Goal: Information Seeking & Learning: Learn about a topic

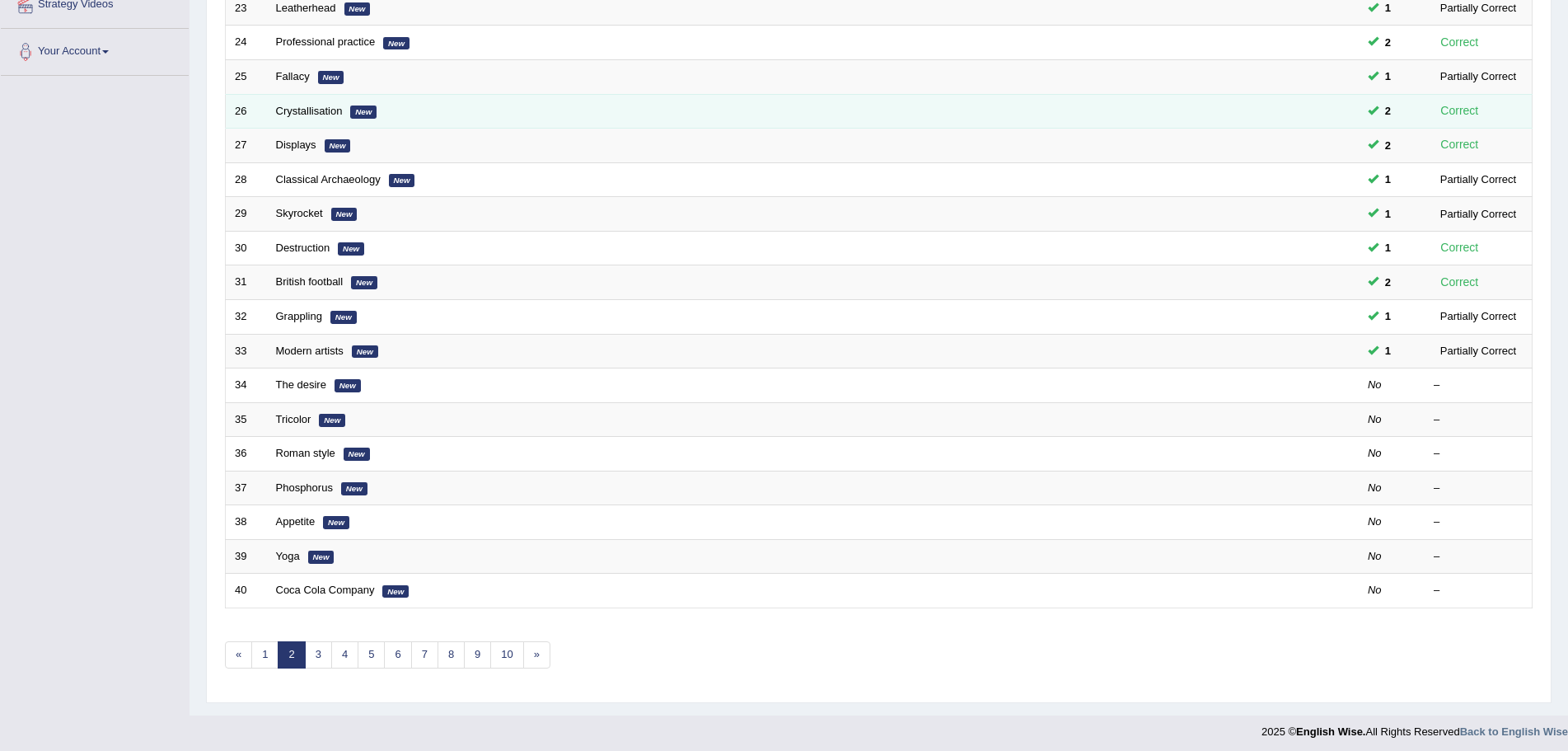
scroll to position [340, 0]
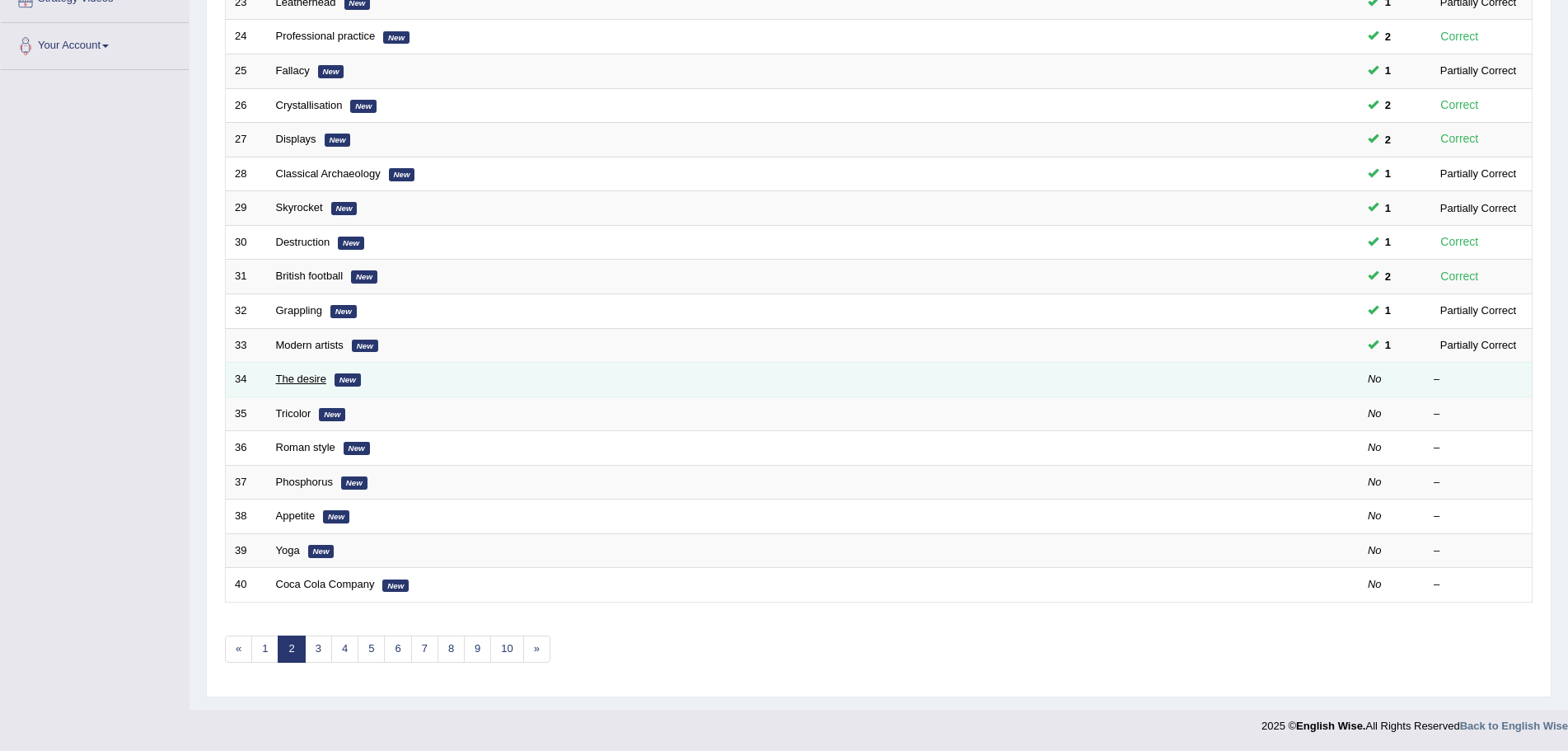
click at [312, 375] on link "The desire" at bounding box center [300, 379] width 50 height 13
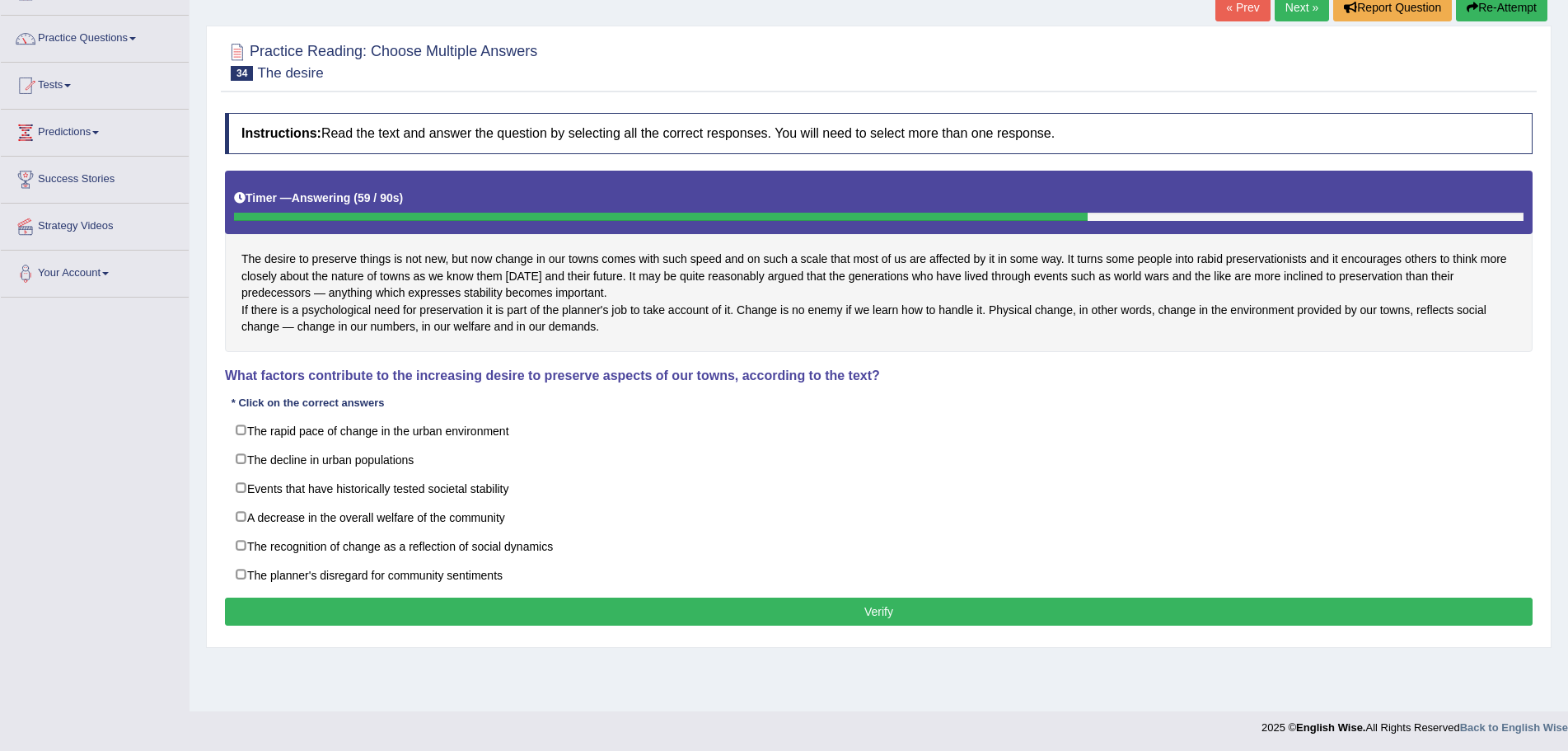
scroll to position [114, 0]
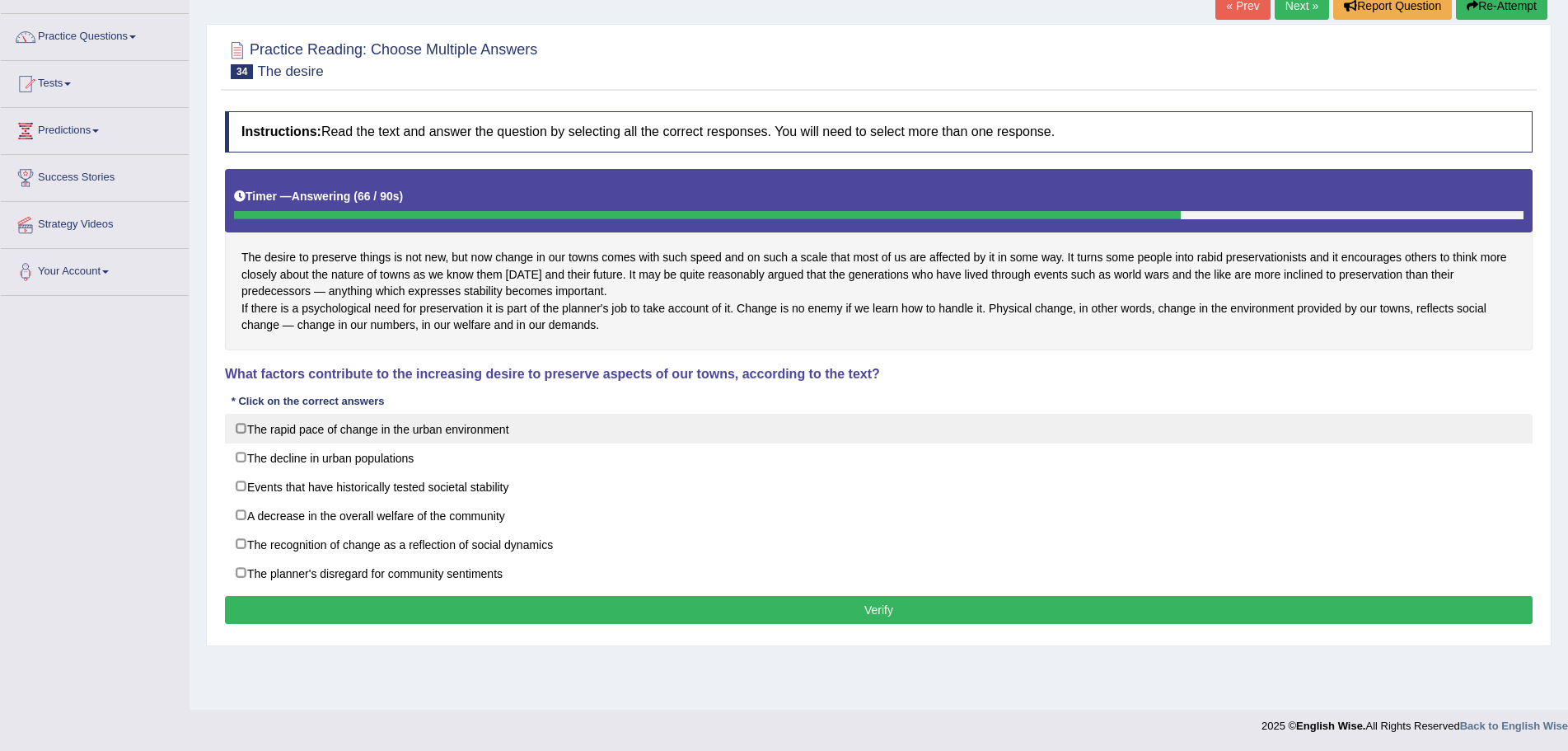
click at [238, 444] on label "The rapid pace of change in the urban environment" at bounding box center [879, 428] width 1308 height 30
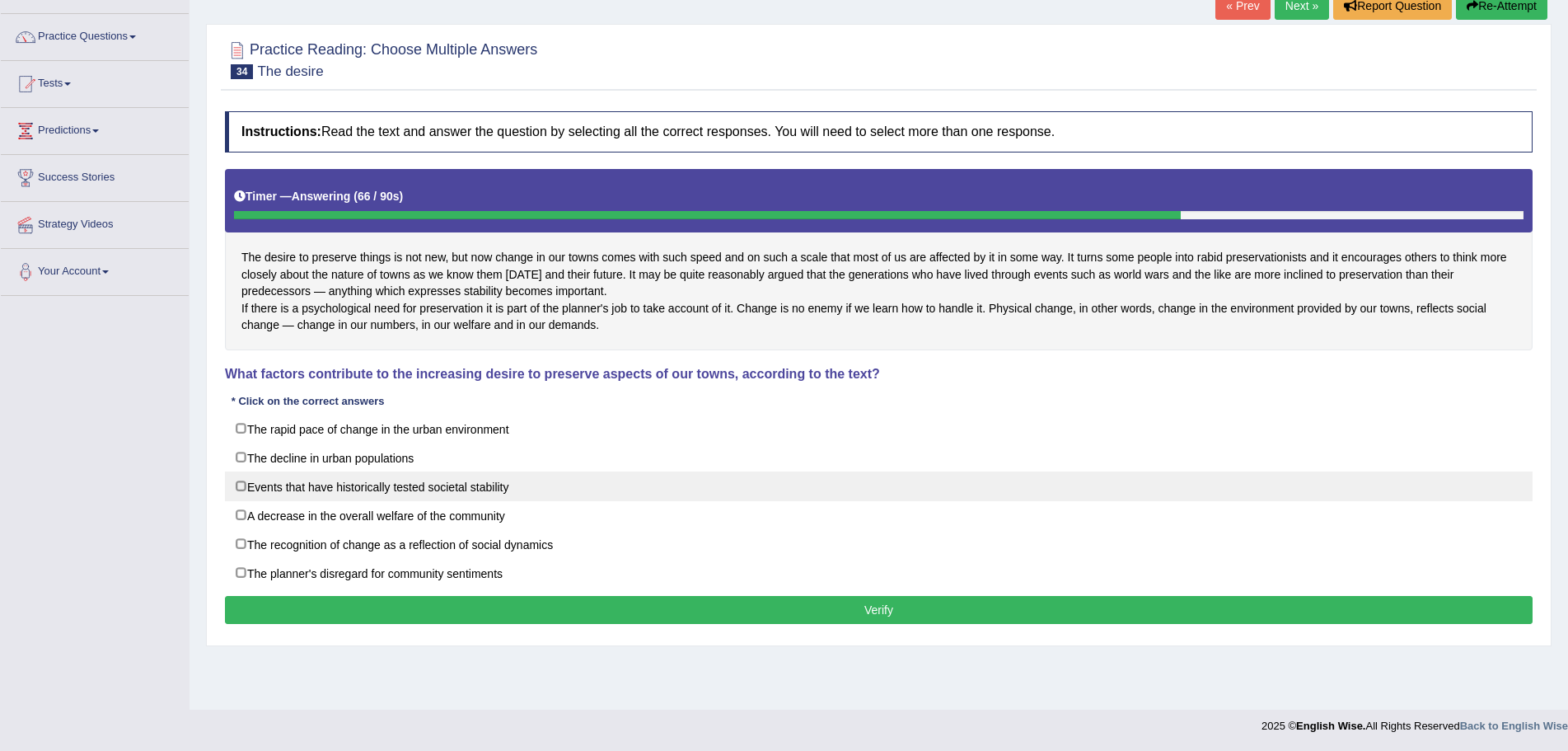
checkbox input "true"
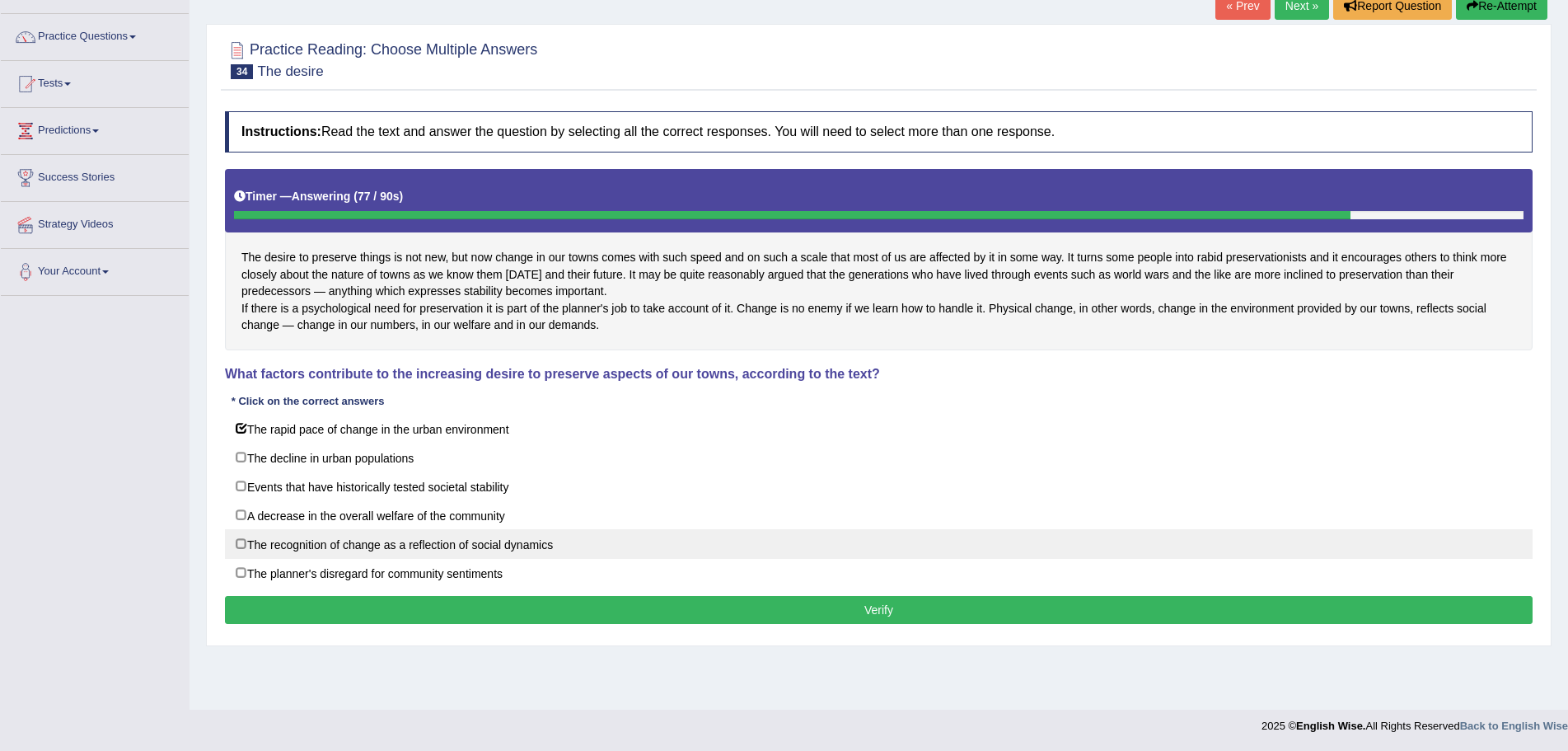
click at [239, 559] on label "The recognition of change as a reflection of social dynamics" at bounding box center [879, 543] width 1308 height 30
checkbox input "true"
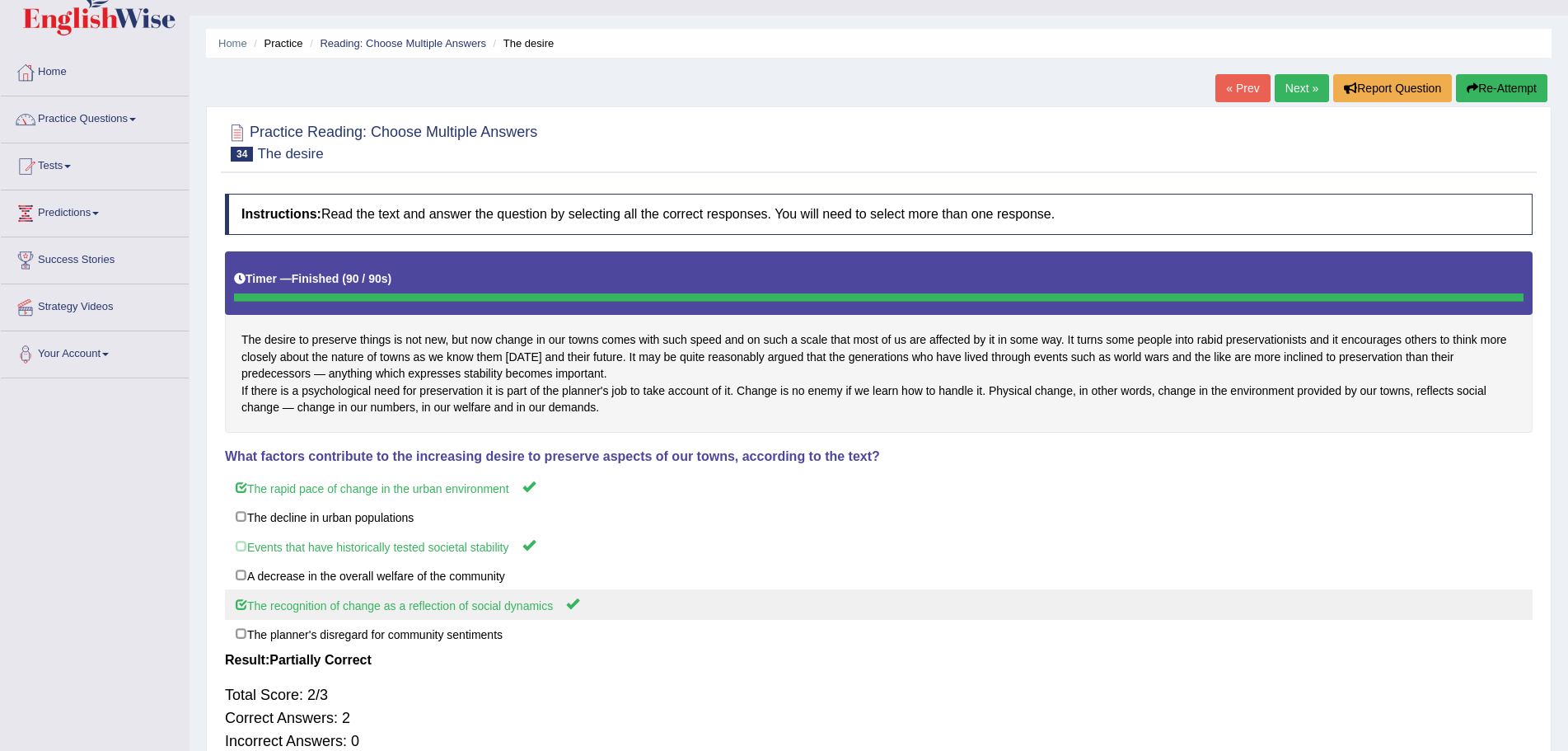
scroll to position [0, 0]
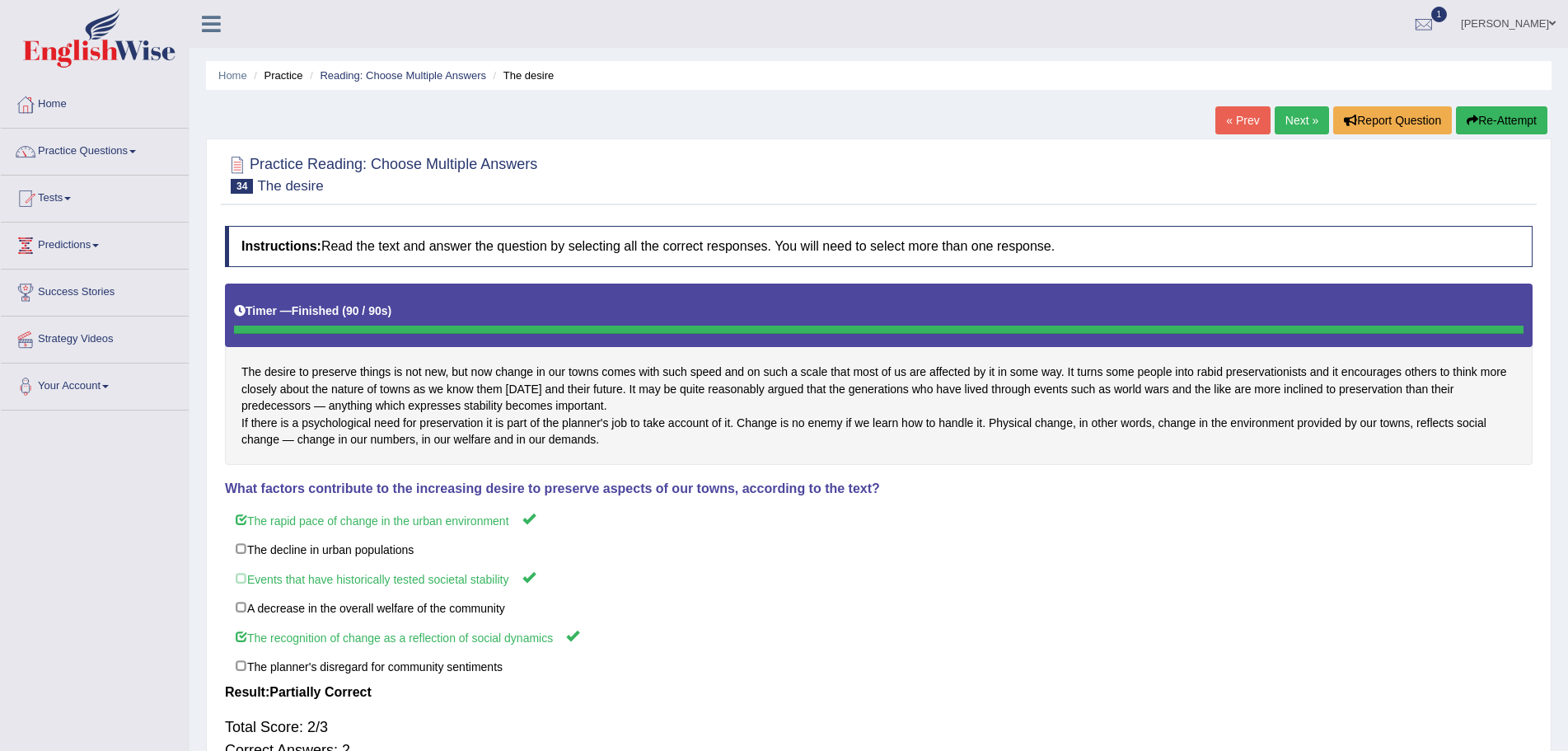
click at [1284, 117] on link "Next »" at bounding box center [1302, 120] width 54 height 28
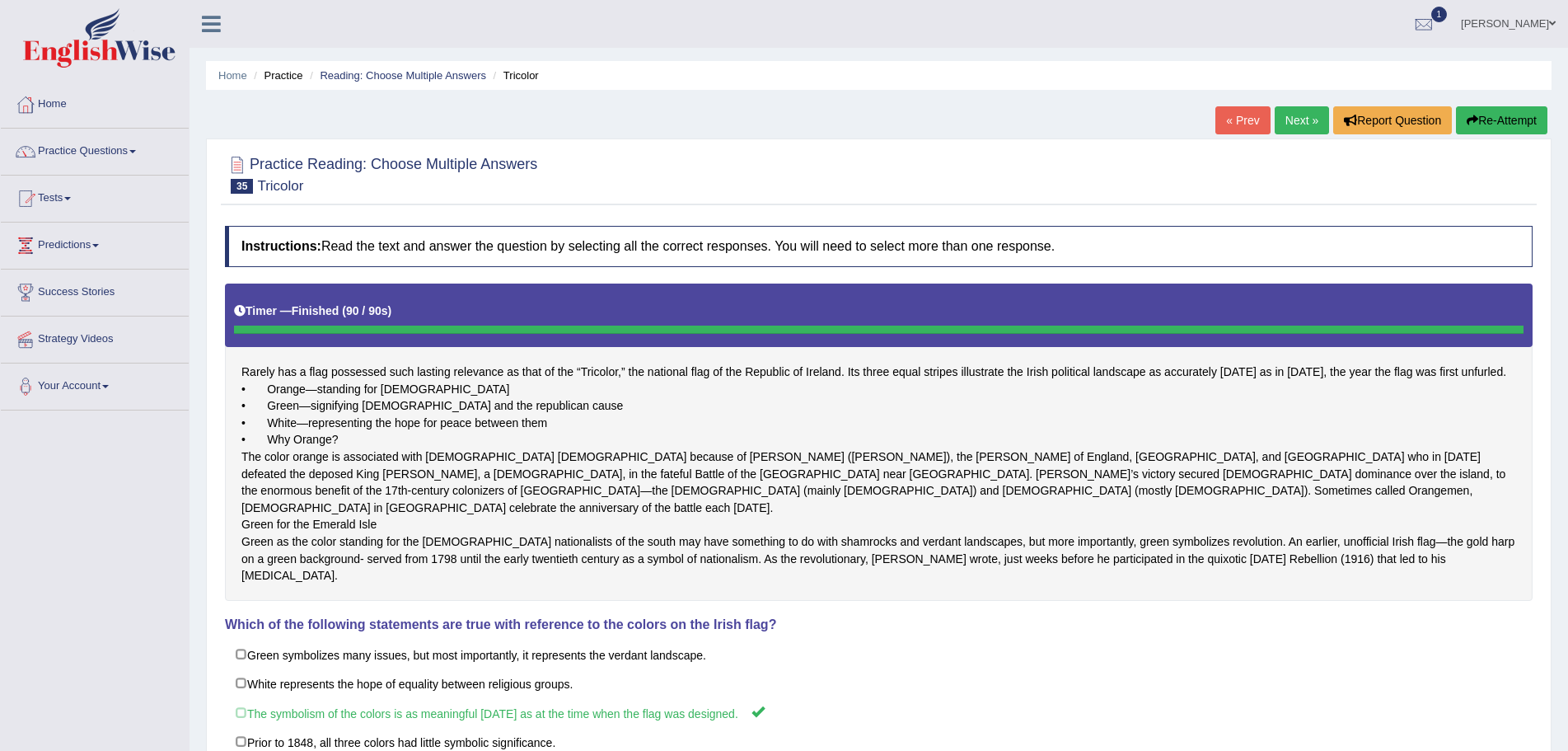
click at [1518, 122] on button "Re-Attempt" at bounding box center [1502, 120] width 92 height 28
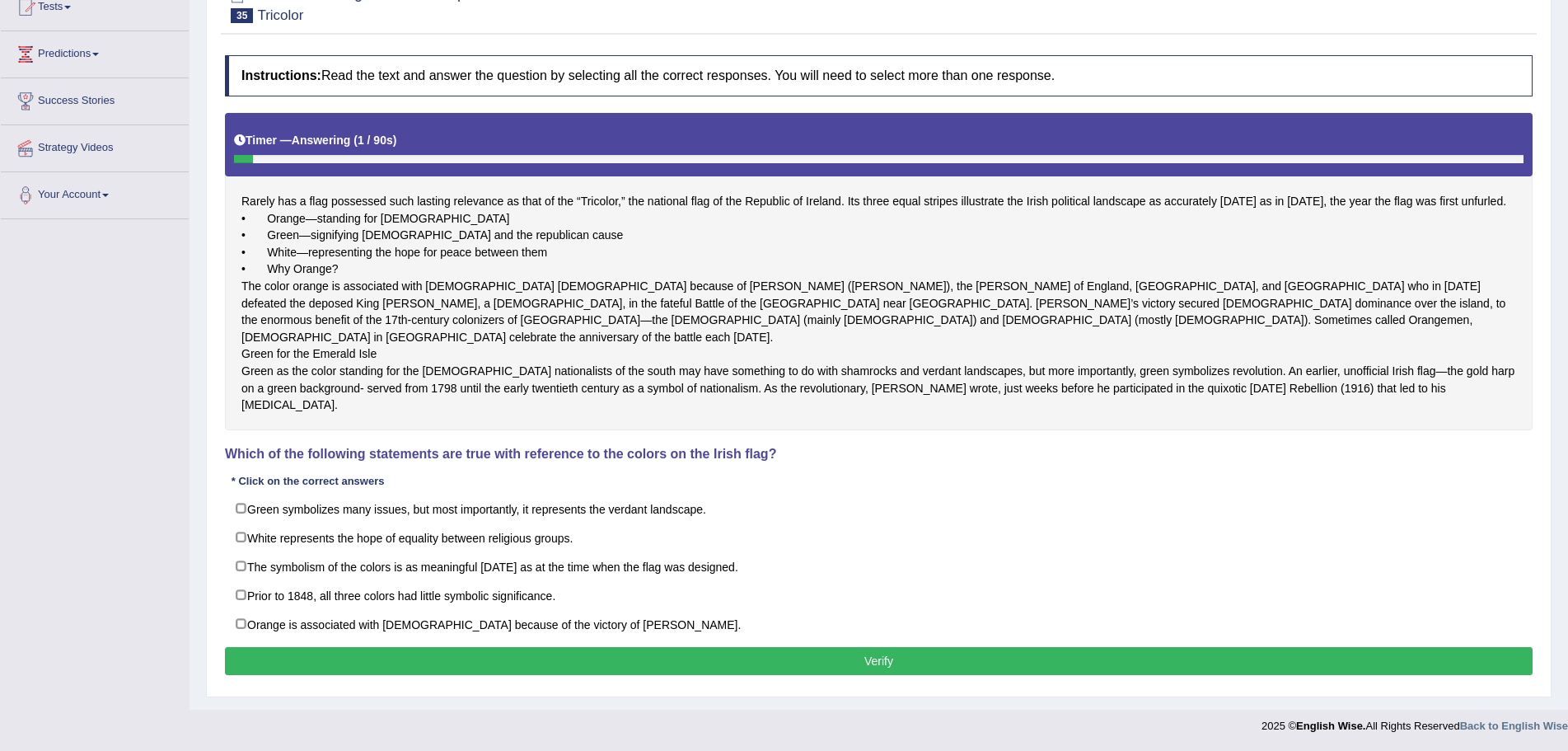
scroll to position [276, 0]
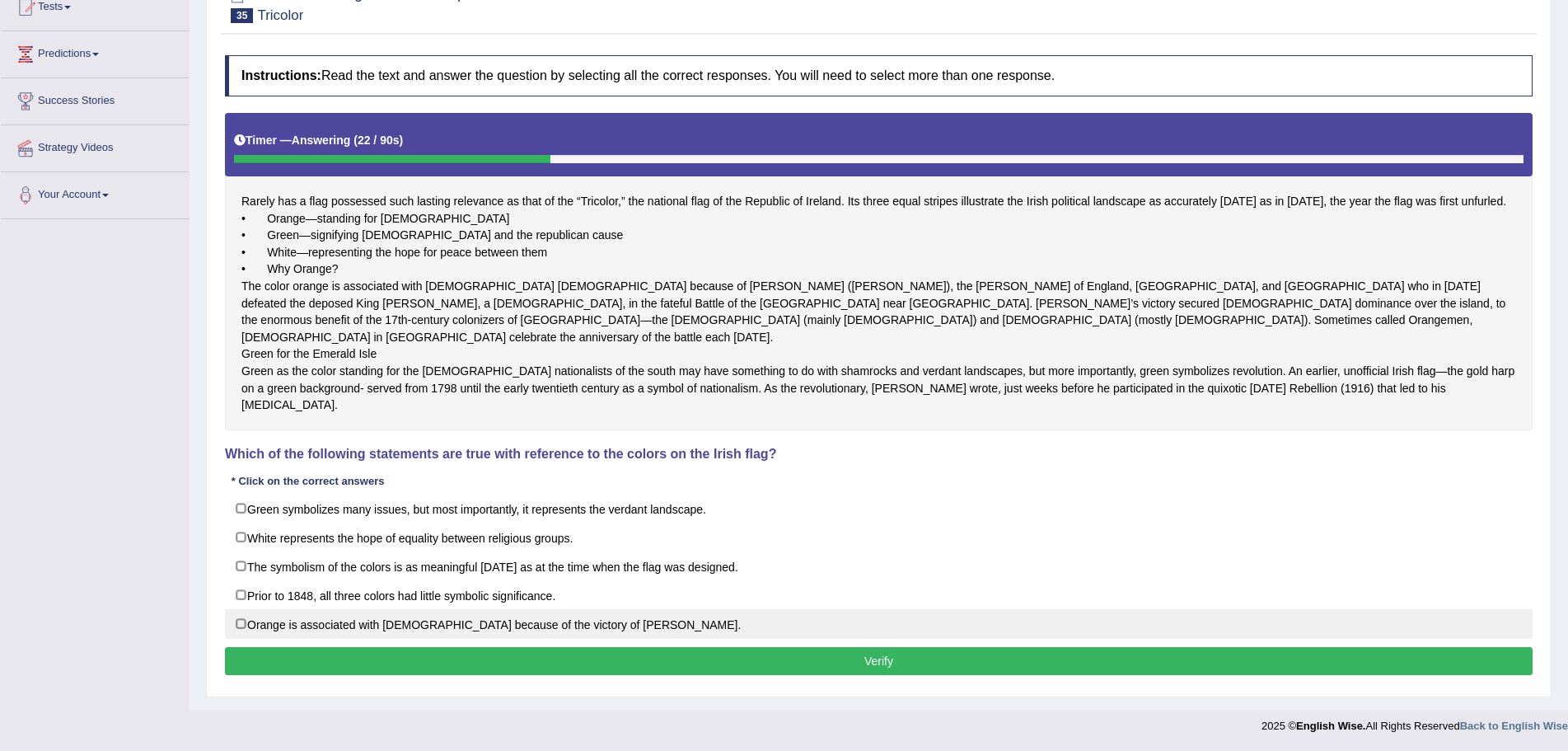
click at [241, 625] on label "Orange is associated with Irish Protestants because of the victory of William I…" at bounding box center [879, 624] width 1308 height 30
checkbox input "true"
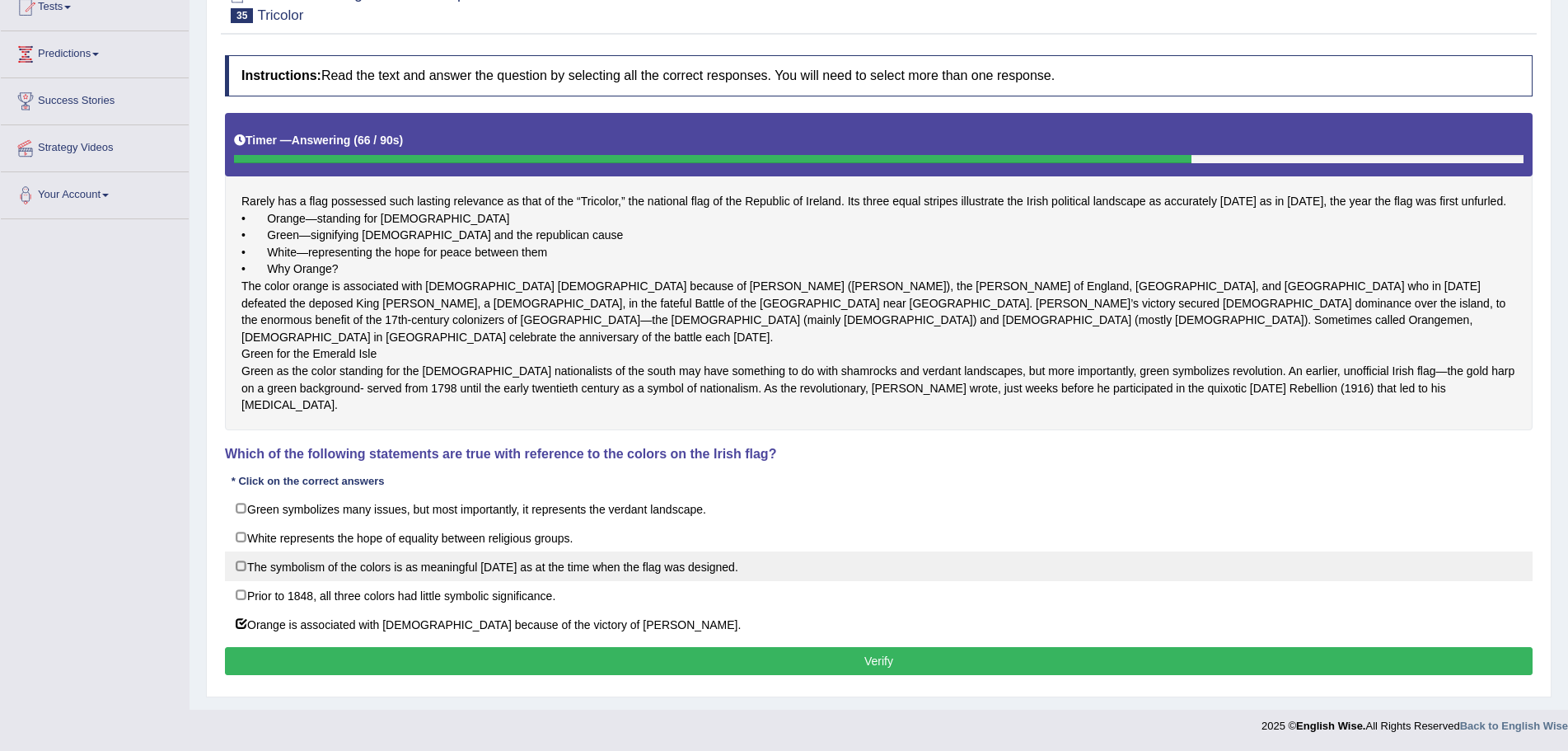
click at [239, 566] on label "The symbolism of the colors is as meaningful today as at the time when the flag…" at bounding box center [879, 566] width 1308 height 30
checkbox input "true"
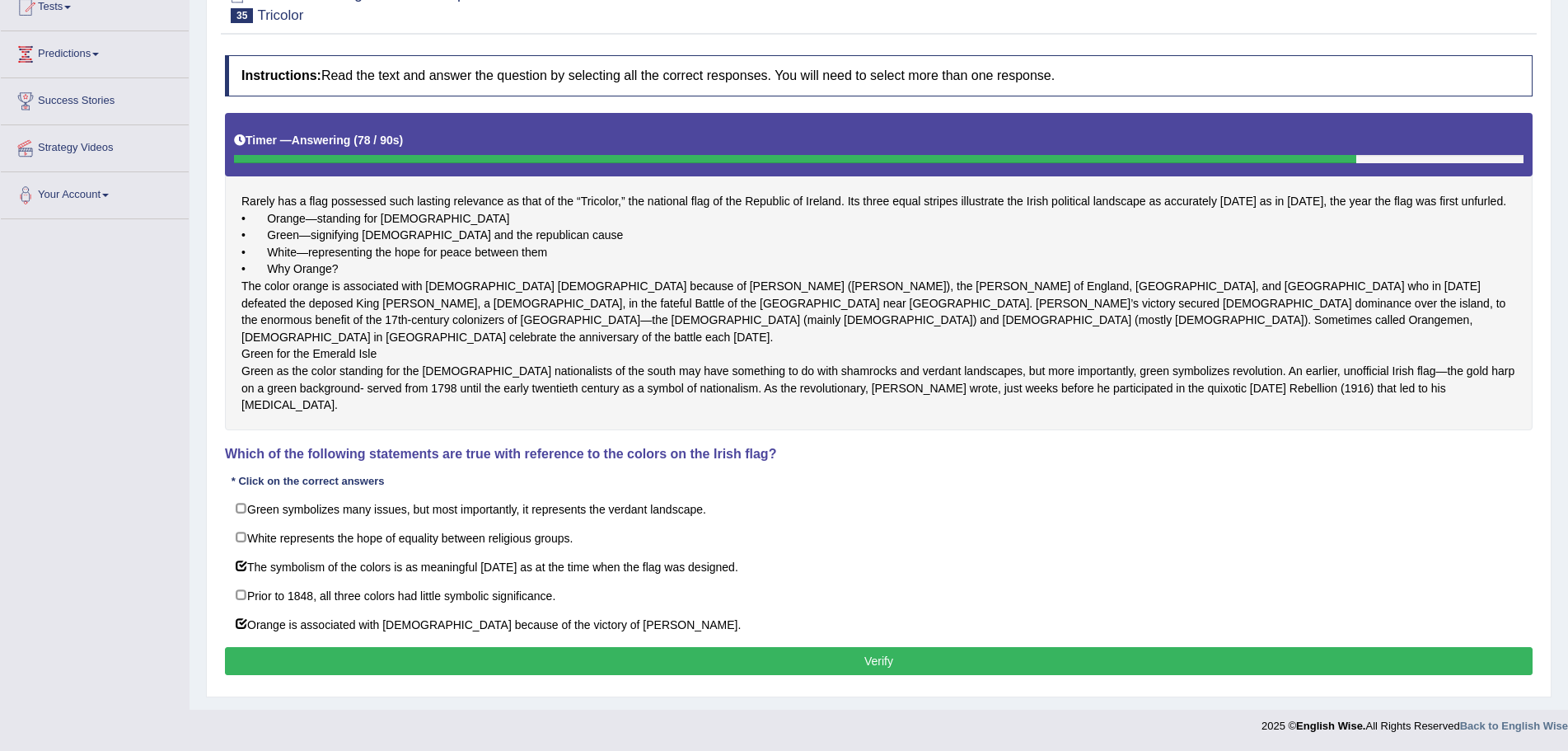
click at [797, 659] on button "Verify" at bounding box center [879, 660] width 1308 height 28
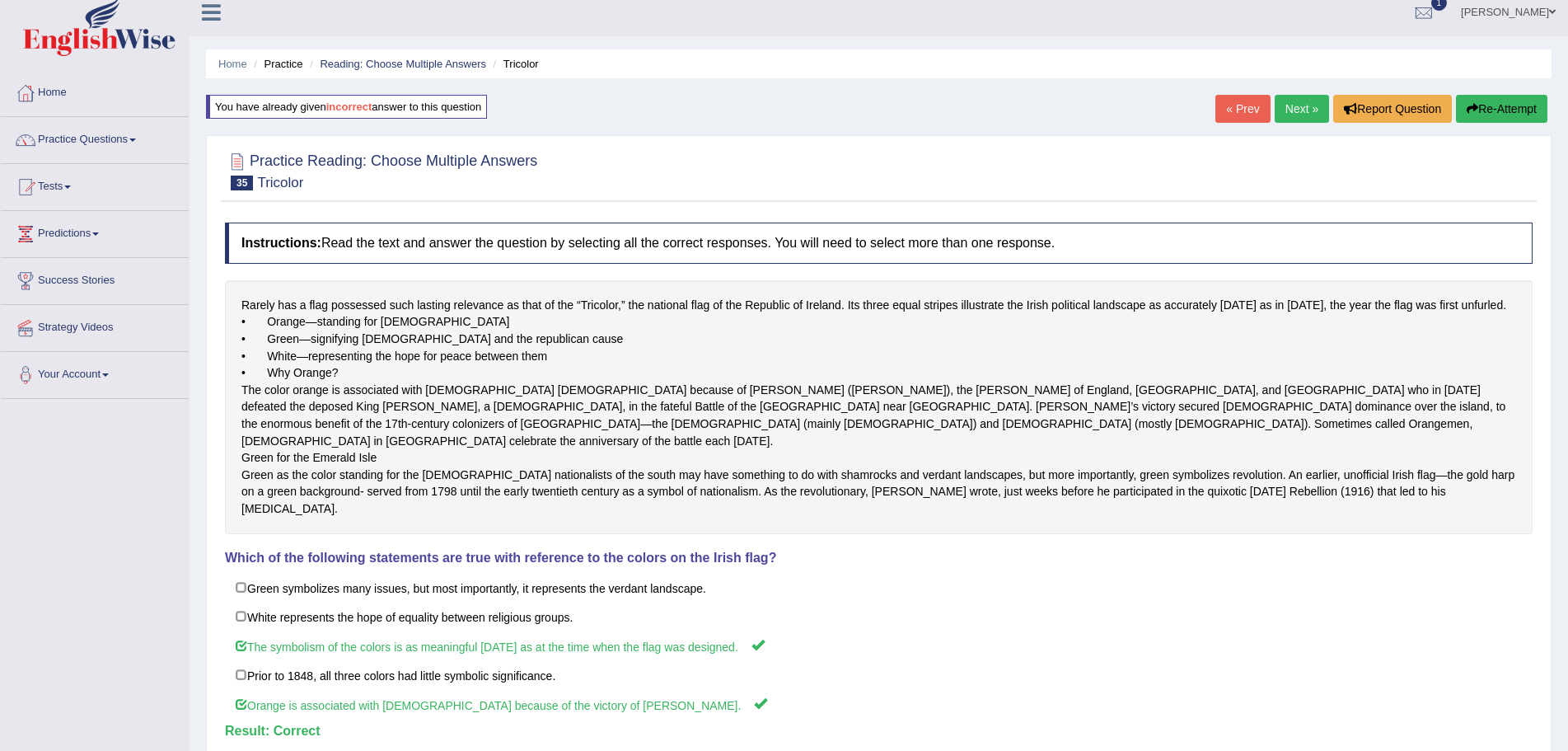
scroll to position [0, 0]
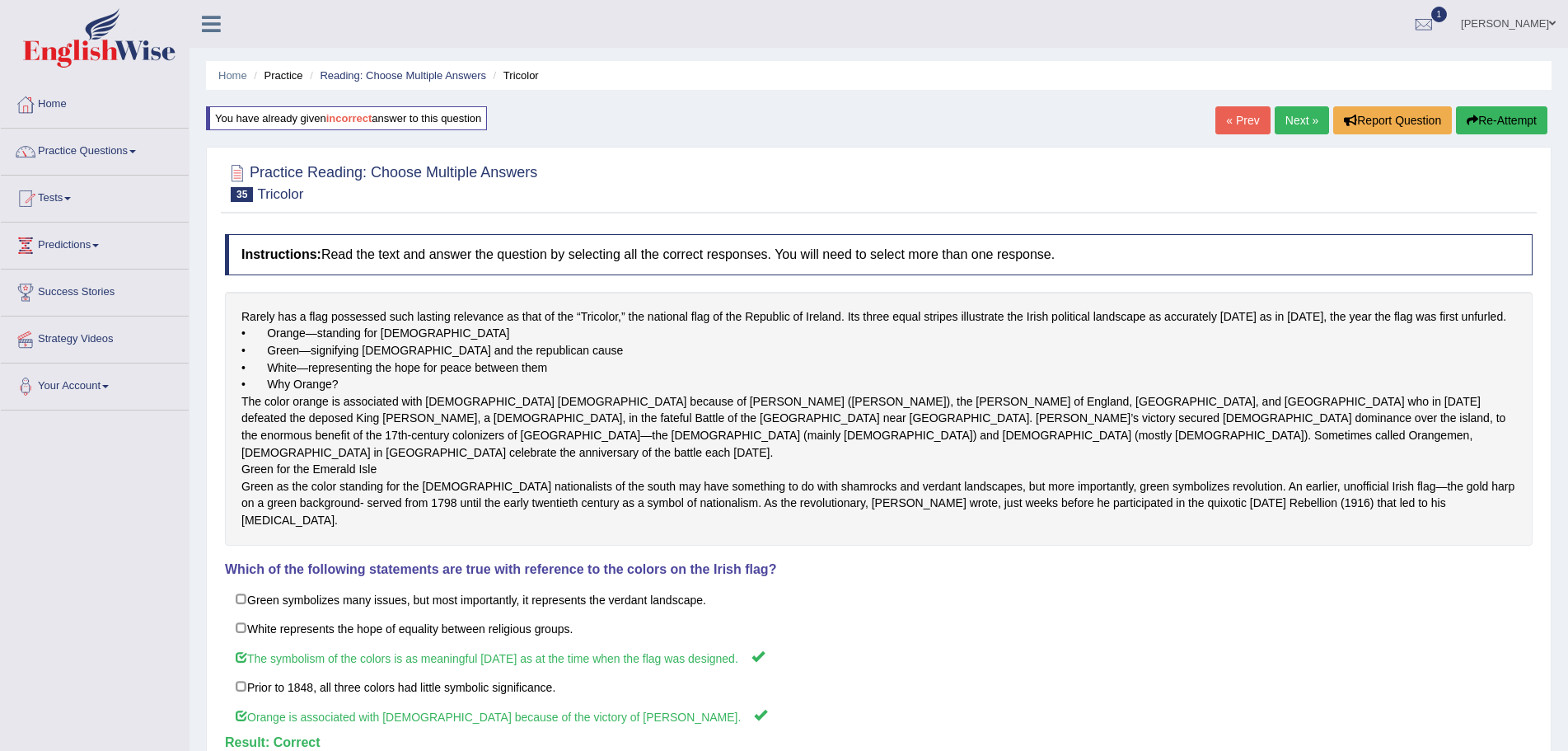
click at [1300, 119] on link "Next »" at bounding box center [1302, 120] width 54 height 28
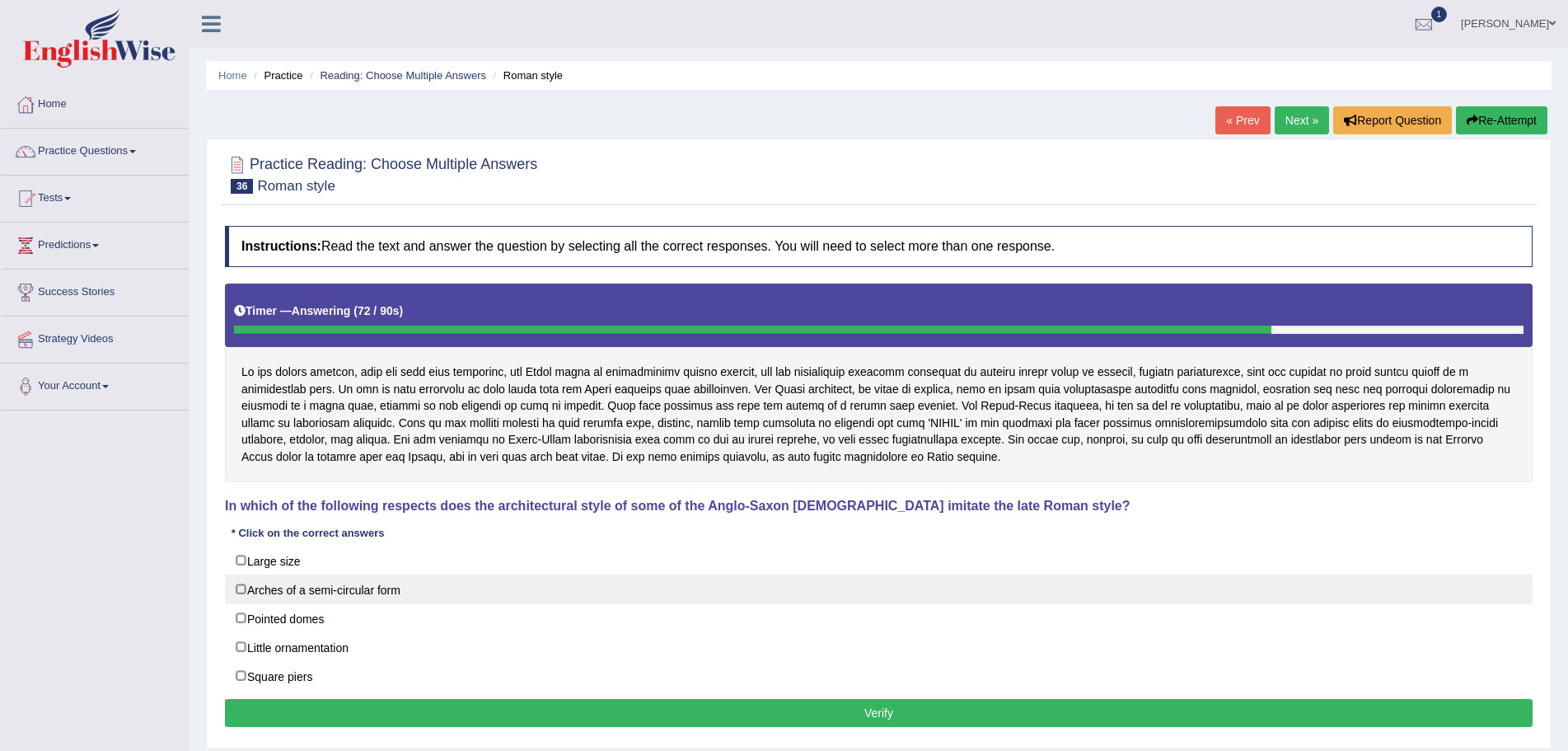
click at [239, 589] on label "Arches of a semi-circular form" at bounding box center [879, 589] width 1308 height 30
checkbox input "true"
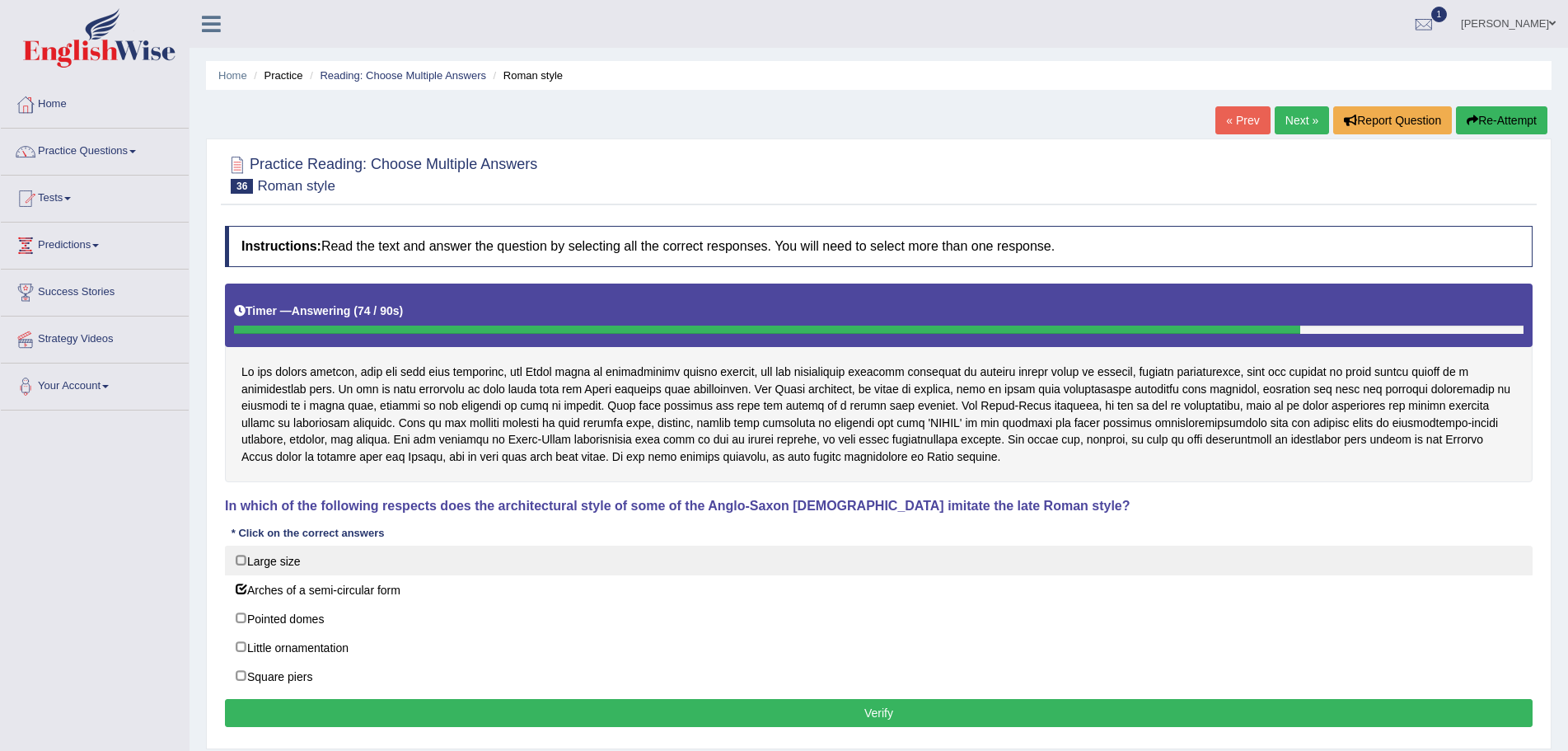
click at [239, 559] on label "Large size" at bounding box center [879, 561] width 1308 height 30
checkbox input "true"
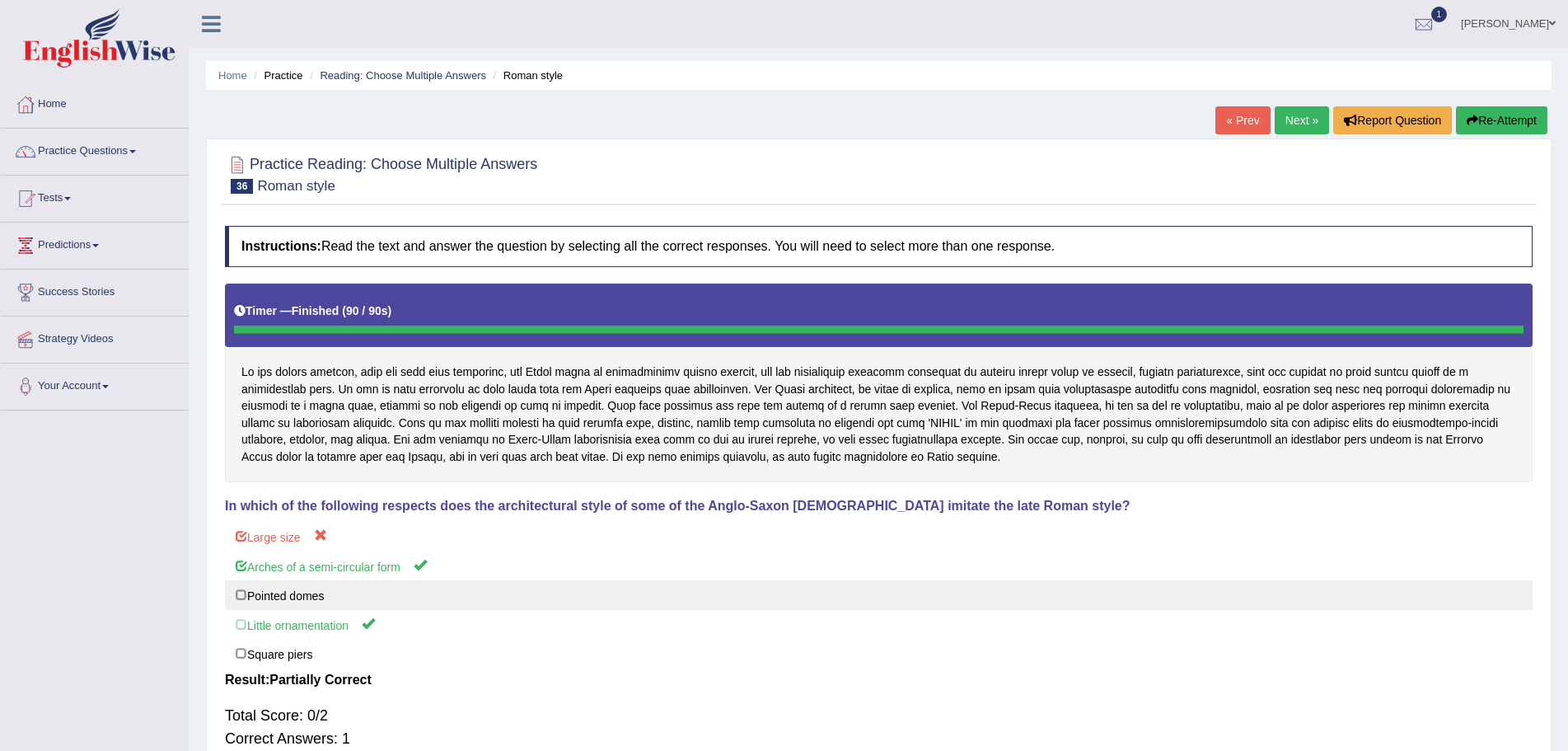
scroll to position [83, 0]
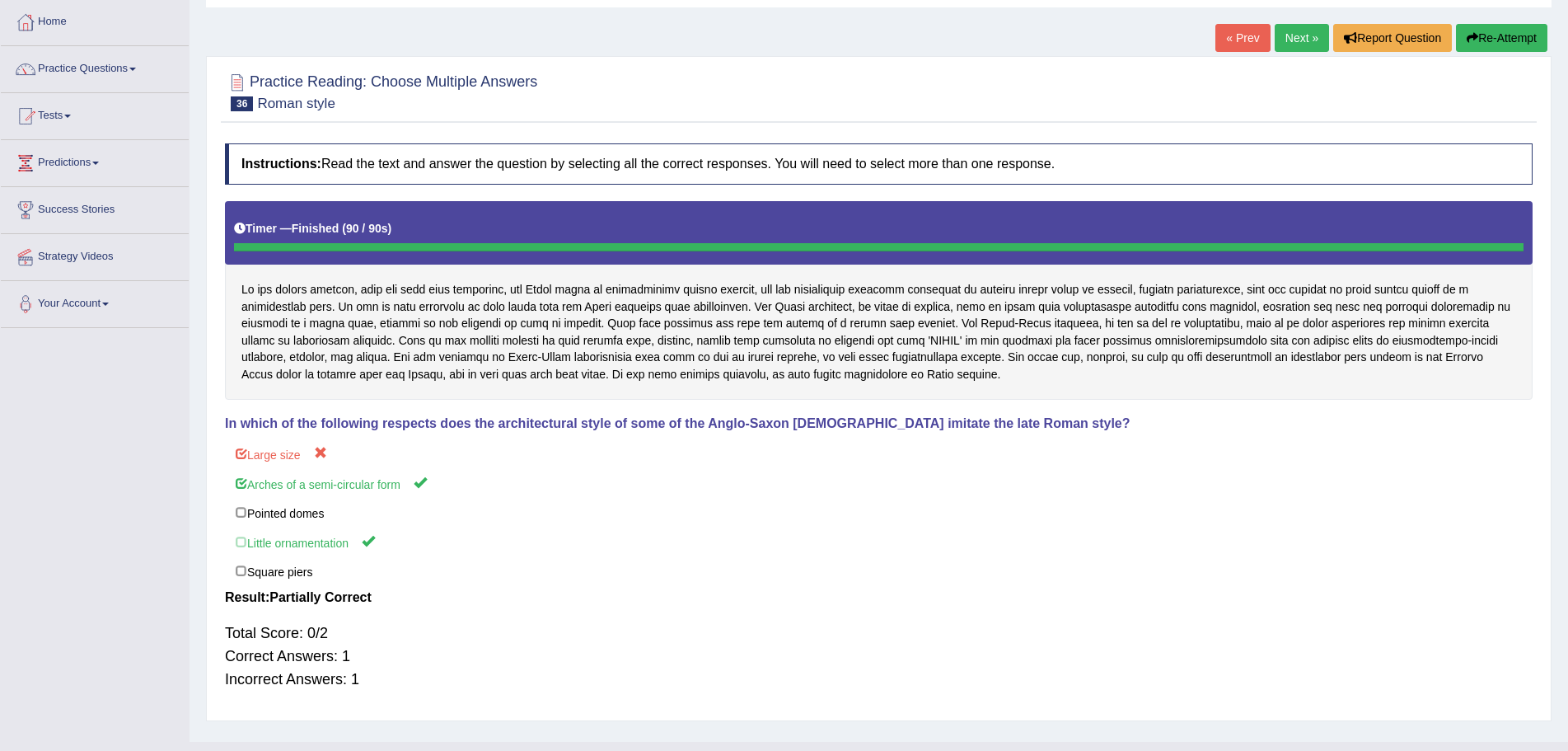
click at [1480, 32] on button "Re-Attempt" at bounding box center [1502, 37] width 92 height 28
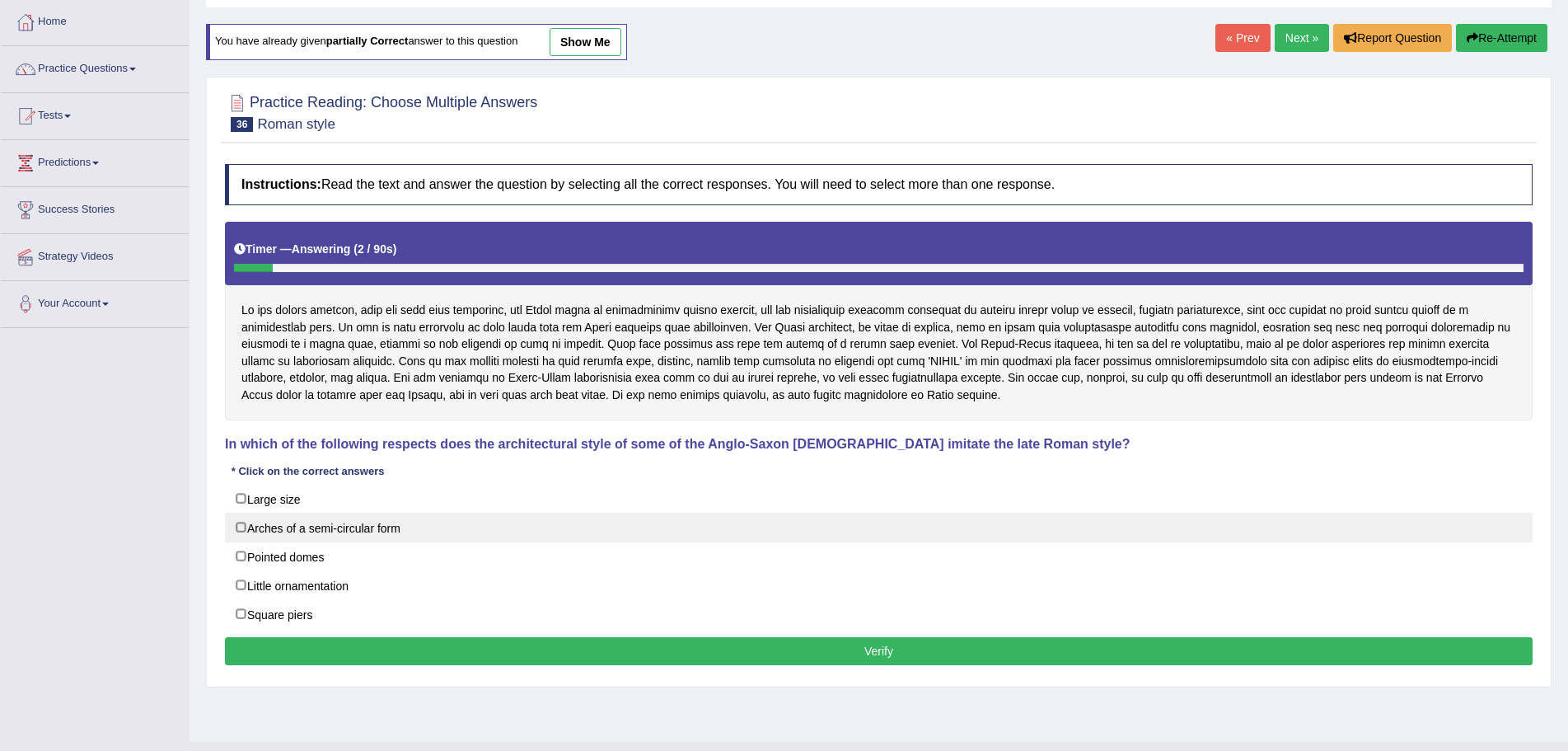
click at [239, 525] on label "Arches of a semi-circular form" at bounding box center [879, 527] width 1308 height 30
checkbox input "true"
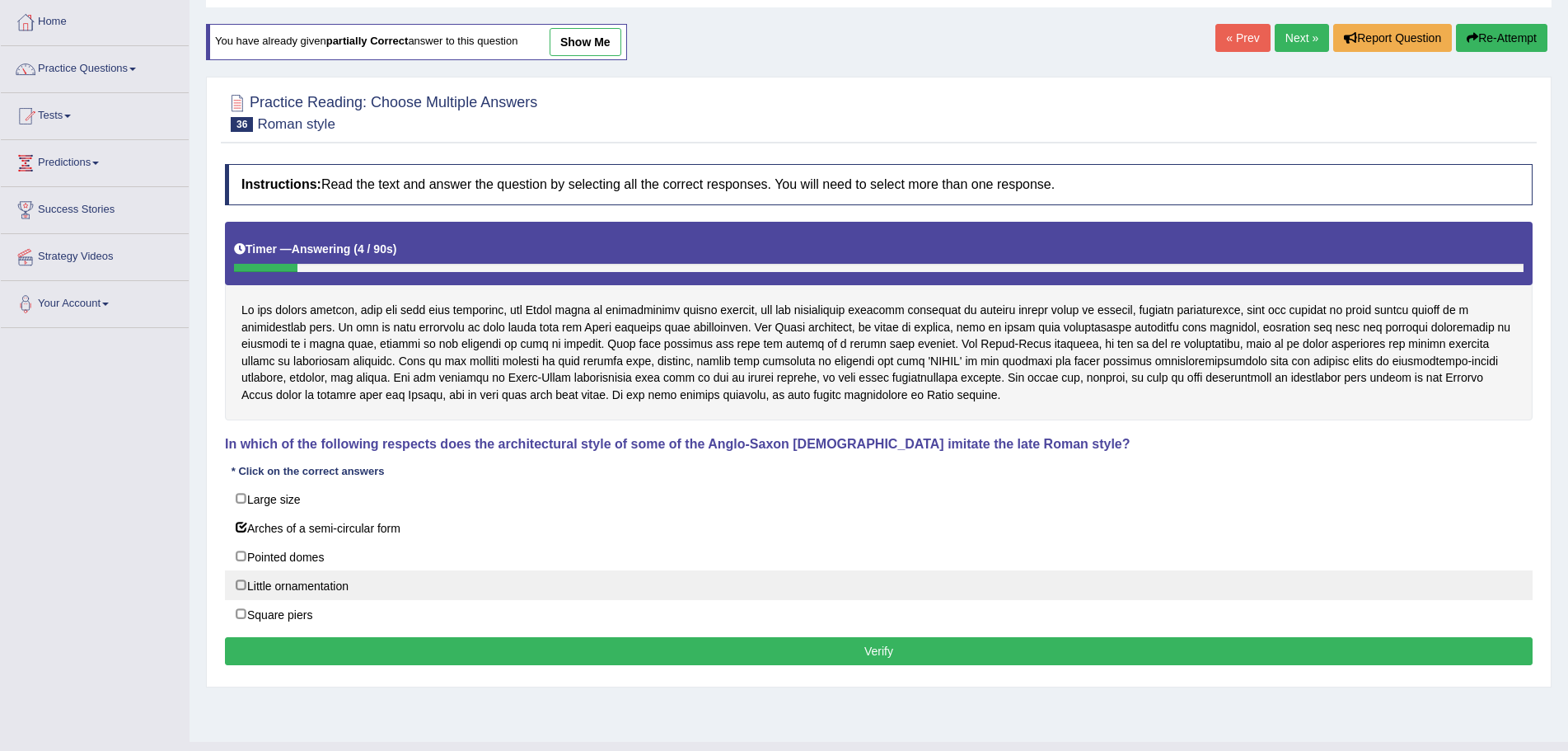
click at [239, 584] on label "Little ornamentation" at bounding box center [879, 585] width 1308 height 30
checkbox input "true"
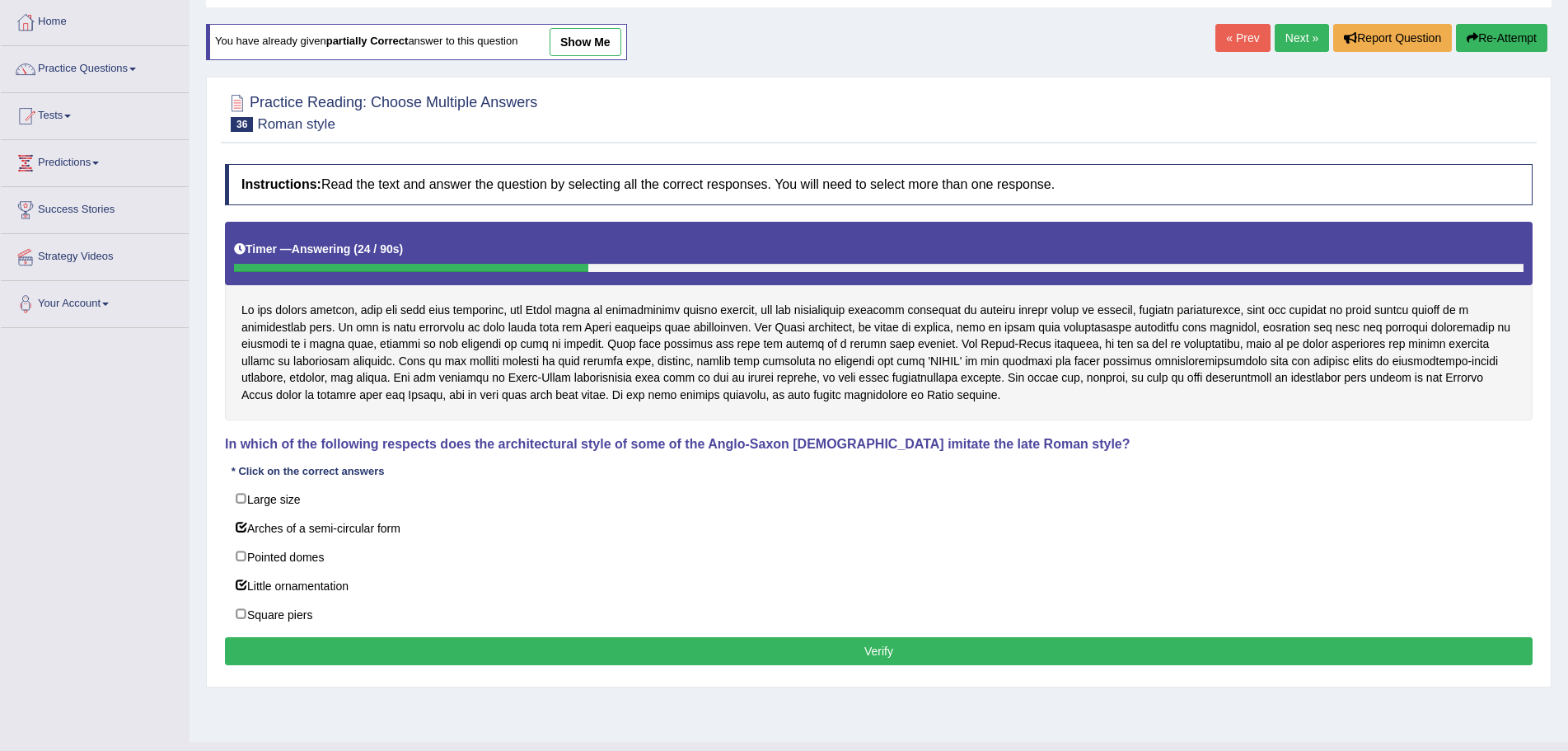
click at [871, 649] on button "Verify" at bounding box center [879, 650] width 1308 height 28
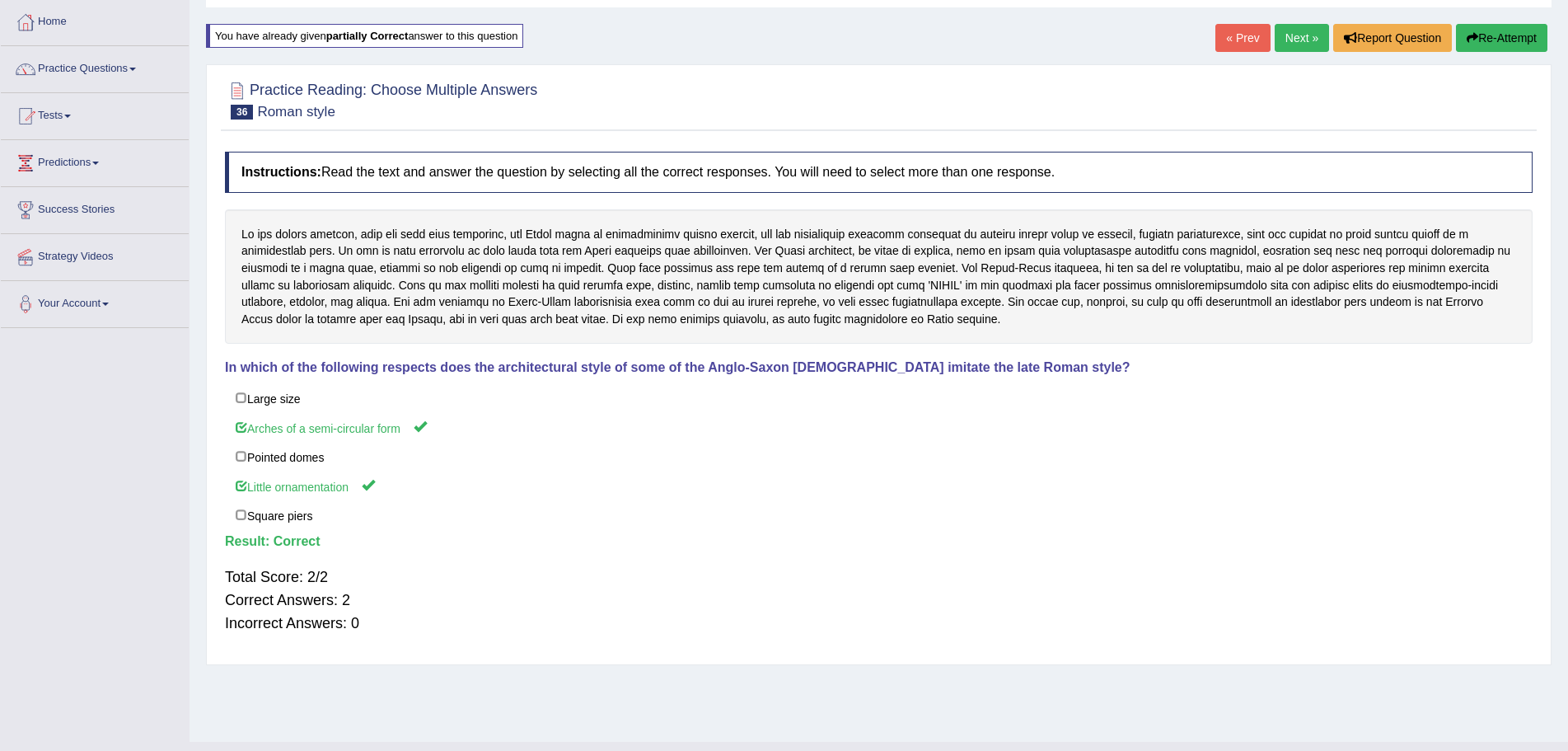
click at [1285, 36] on link "Next »" at bounding box center [1302, 37] width 54 height 28
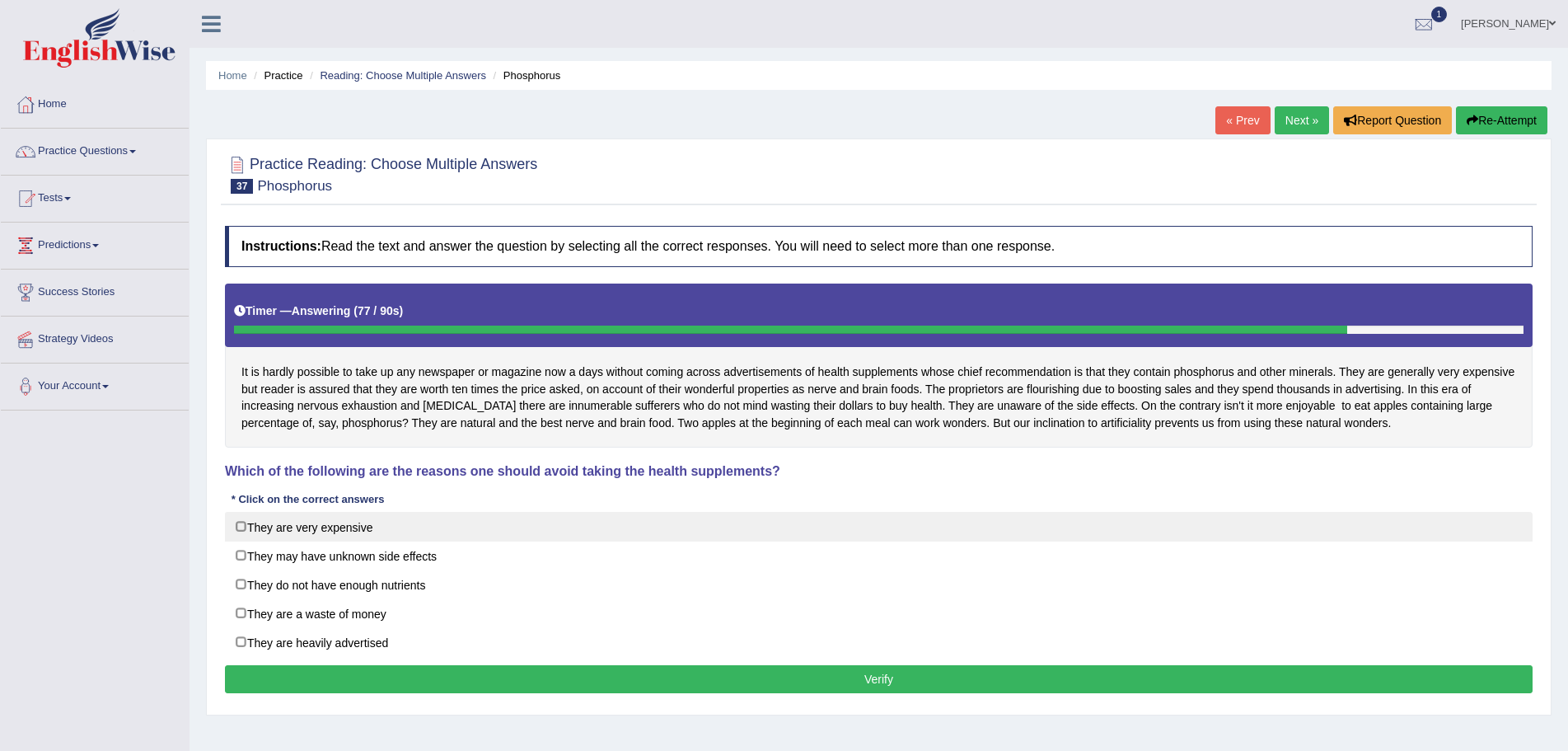
drag, startPoint x: 241, startPoint y: 523, endPoint x: 240, endPoint y: 536, distance: 13.0
click at [241, 524] on label "They are very expensive" at bounding box center [879, 526] width 1308 height 30
checkbox input "true"
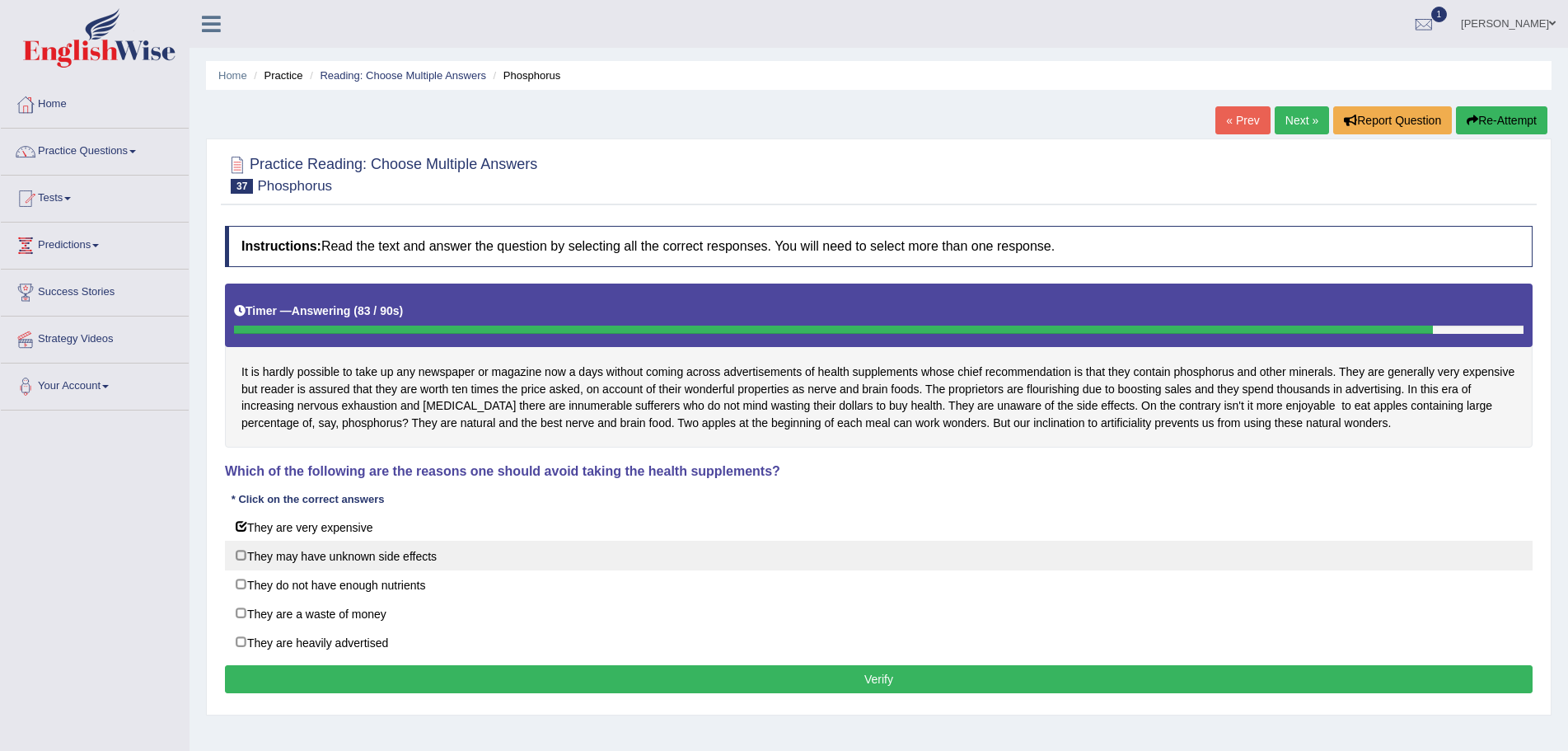
click at [242, 559] on label "They may have unknown side effects" at bounding box center [879, 555] width 1308 height 30
checkbox input "true"
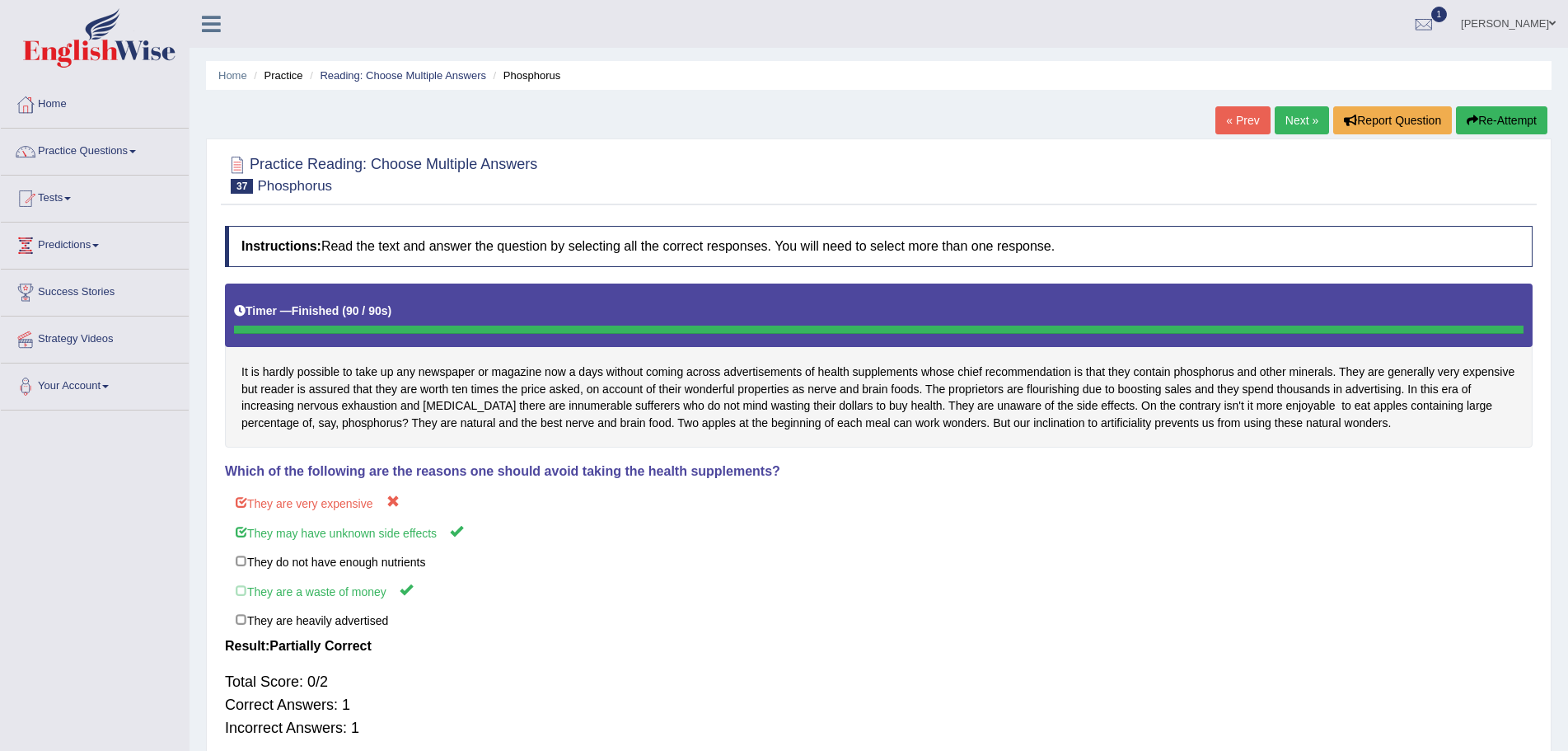
click at [1479, 117] on button "Re-Attempt" at bounding box center [1502, 120] width 92 height 28
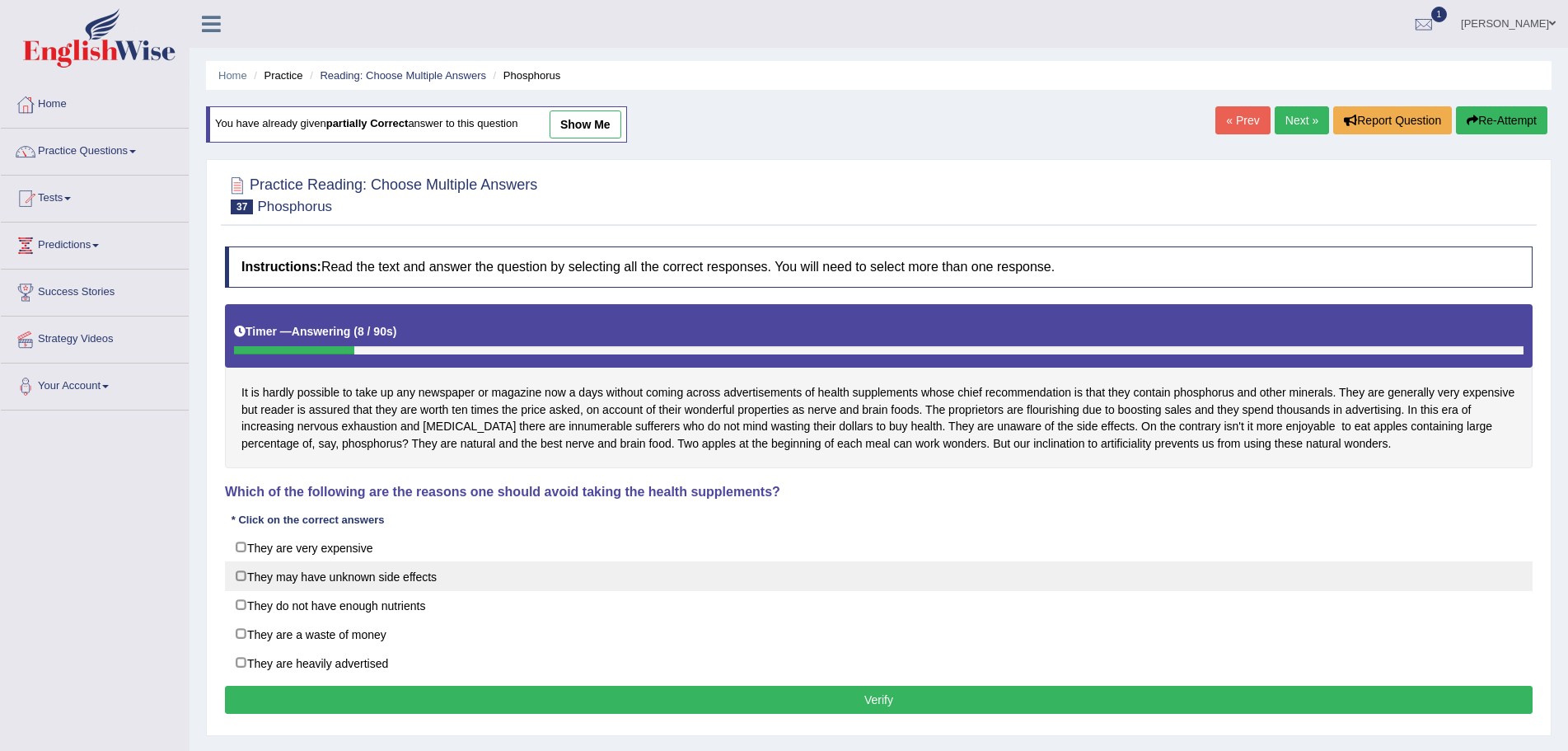
click at [239, 577] on label "They may have unknown side effects" at bounding box center [879, 576] width 1308 height 30
checkbox input "true"
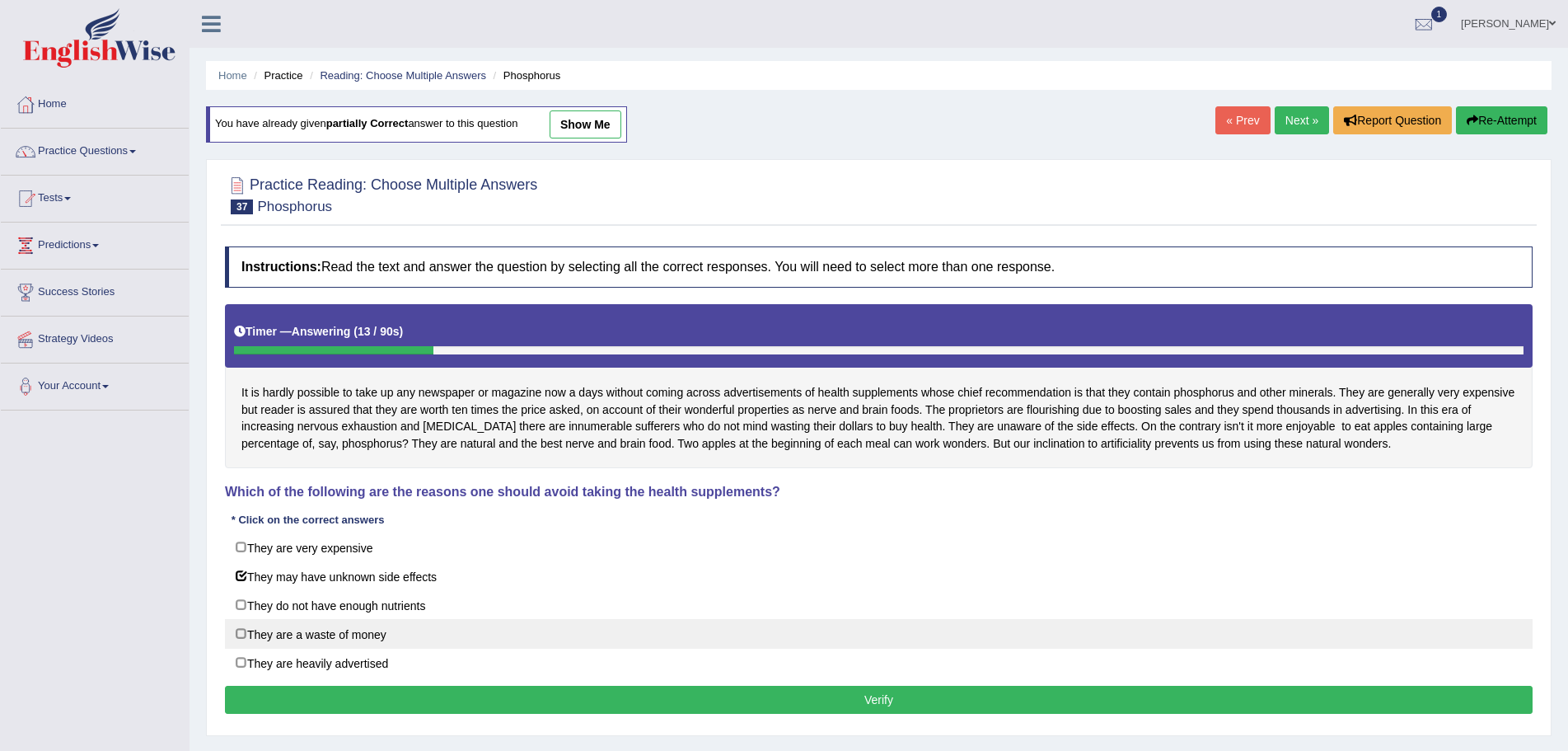
click at [239, 633] on label "They are a waste of money" at bounding box center [879, 633] width 1308 height 30
checkbox input "true"
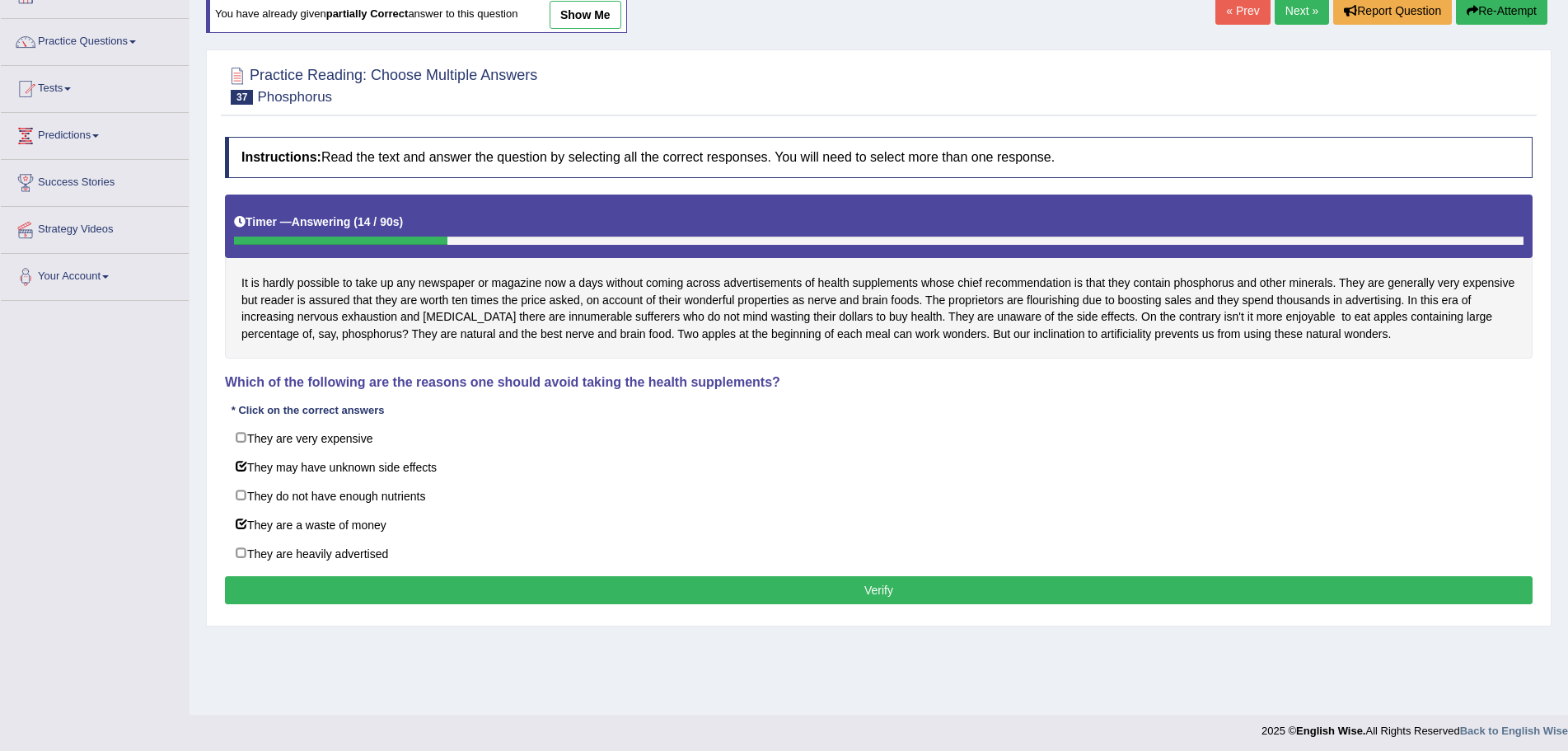
scroll to position [114, 0]
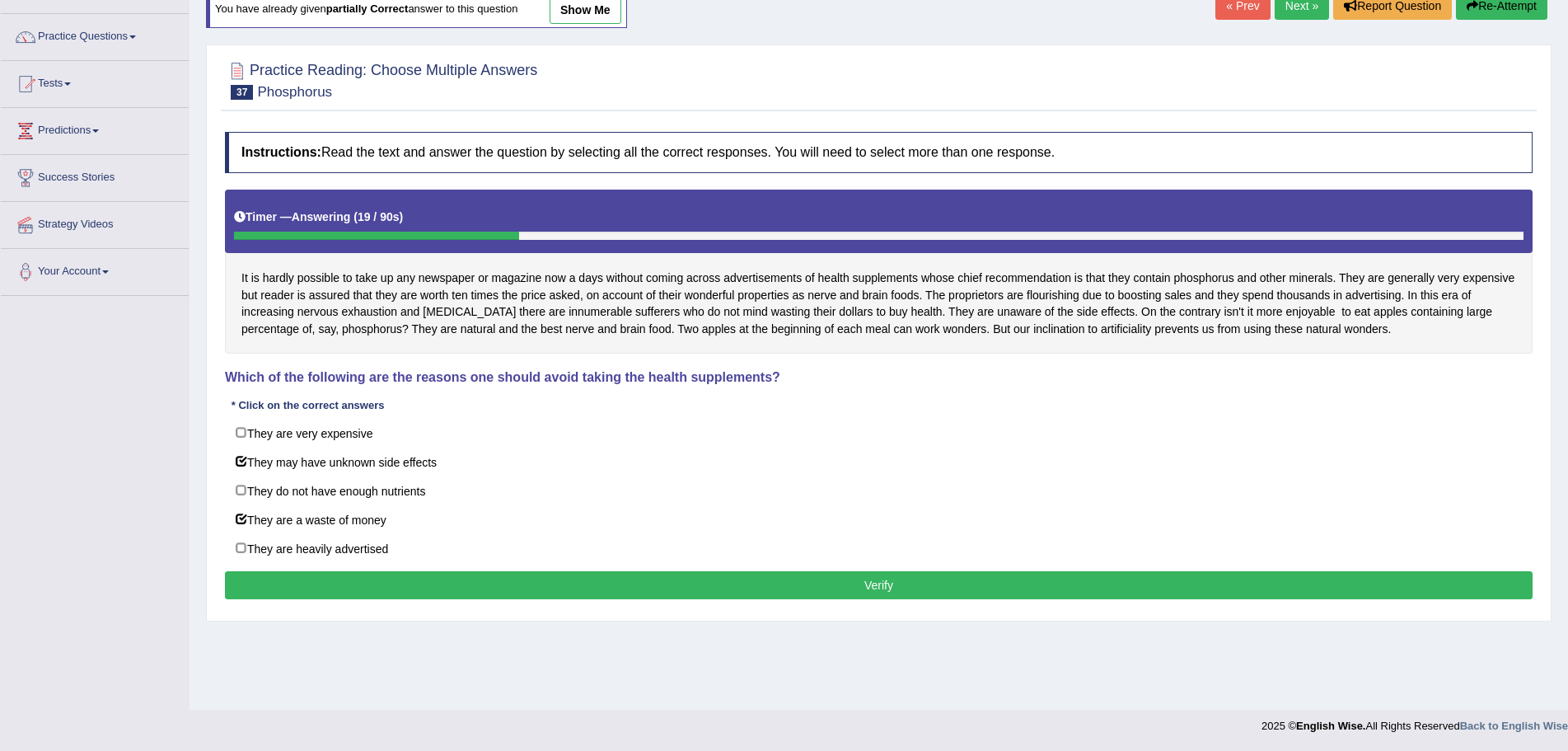
click at [749, 582] on button "Verify" at bounding box center [879, 585] width 1308 height 28
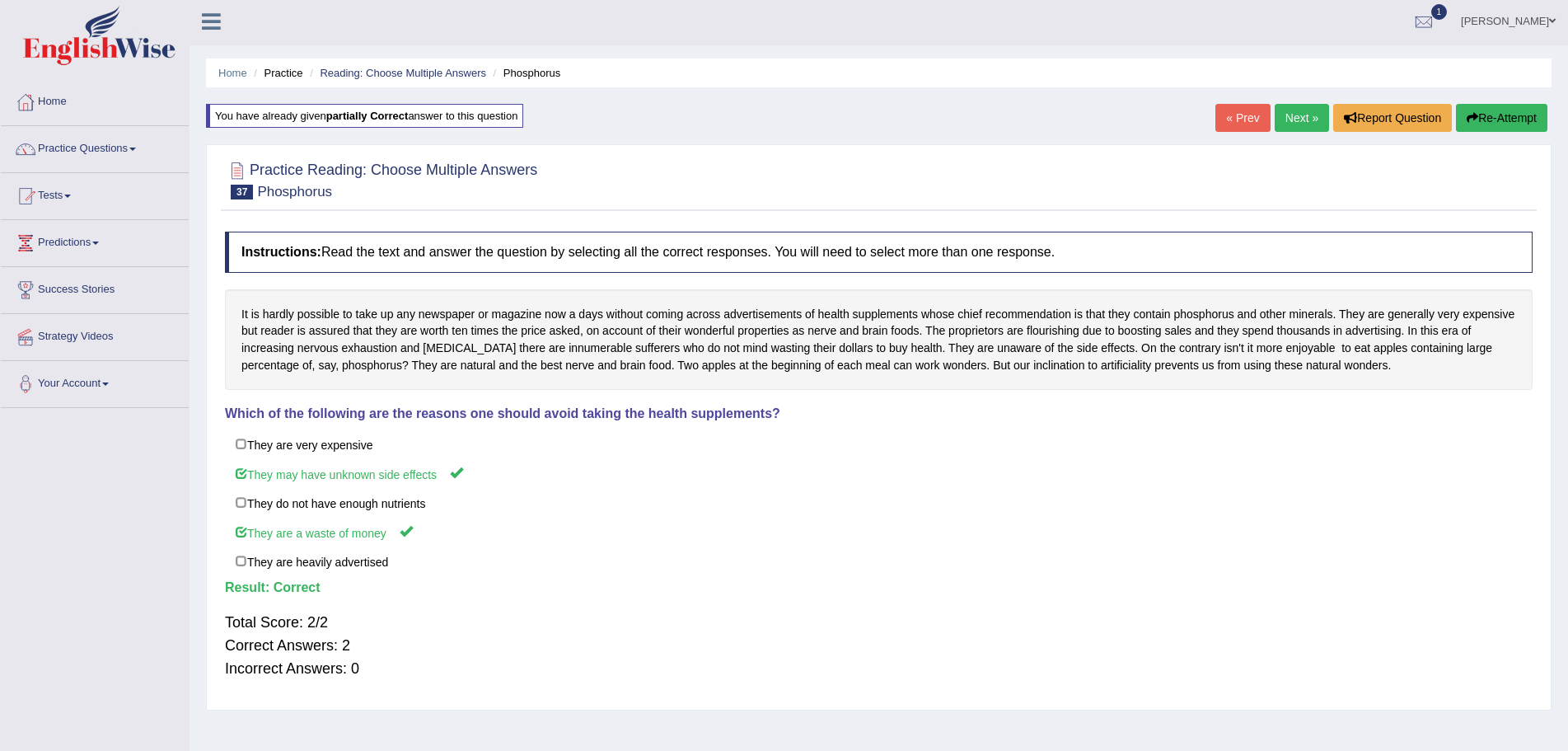
scroll to position [0, 0]
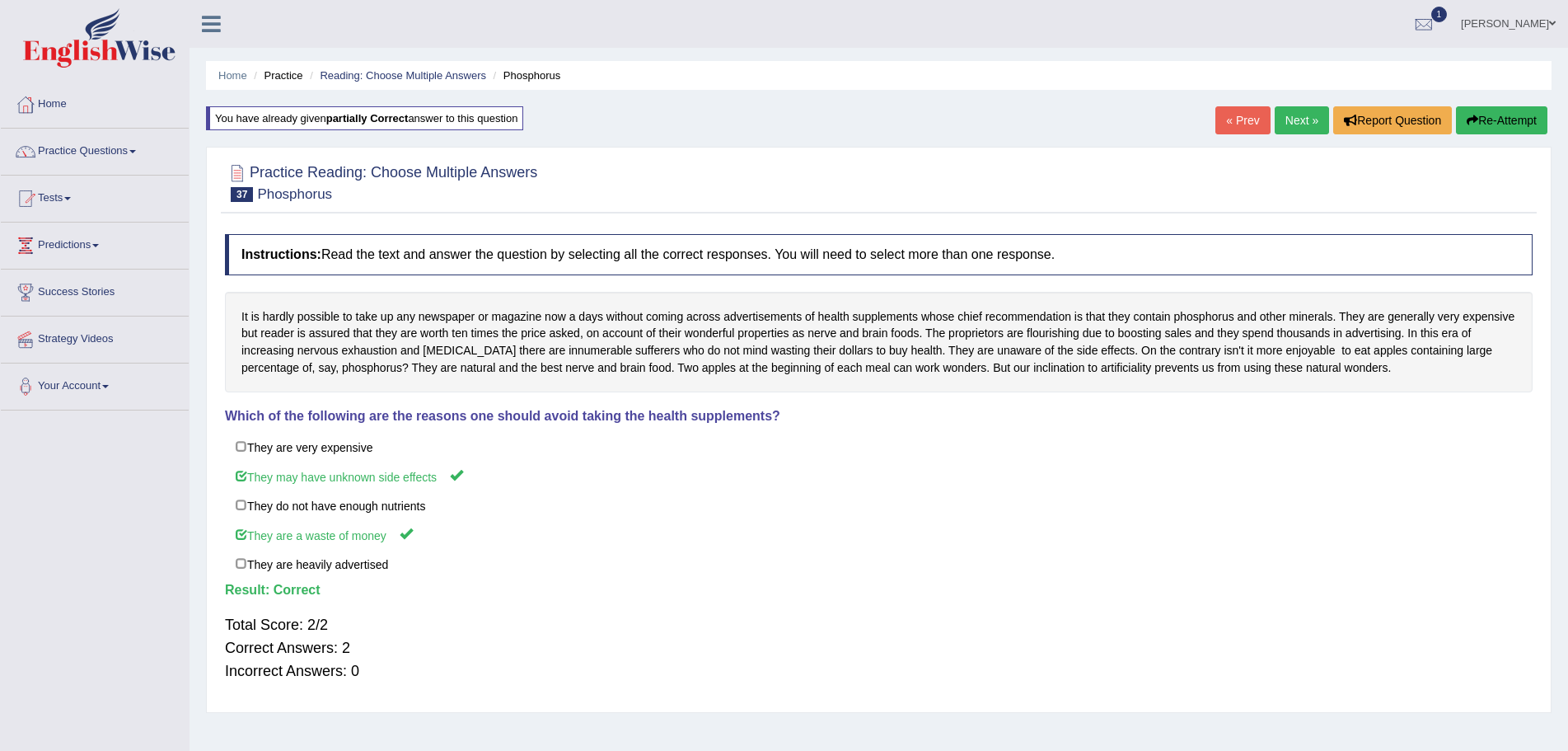
click at [1290, 117] on link "Next »" at bounding box center [1302, 120] width 54 height 28
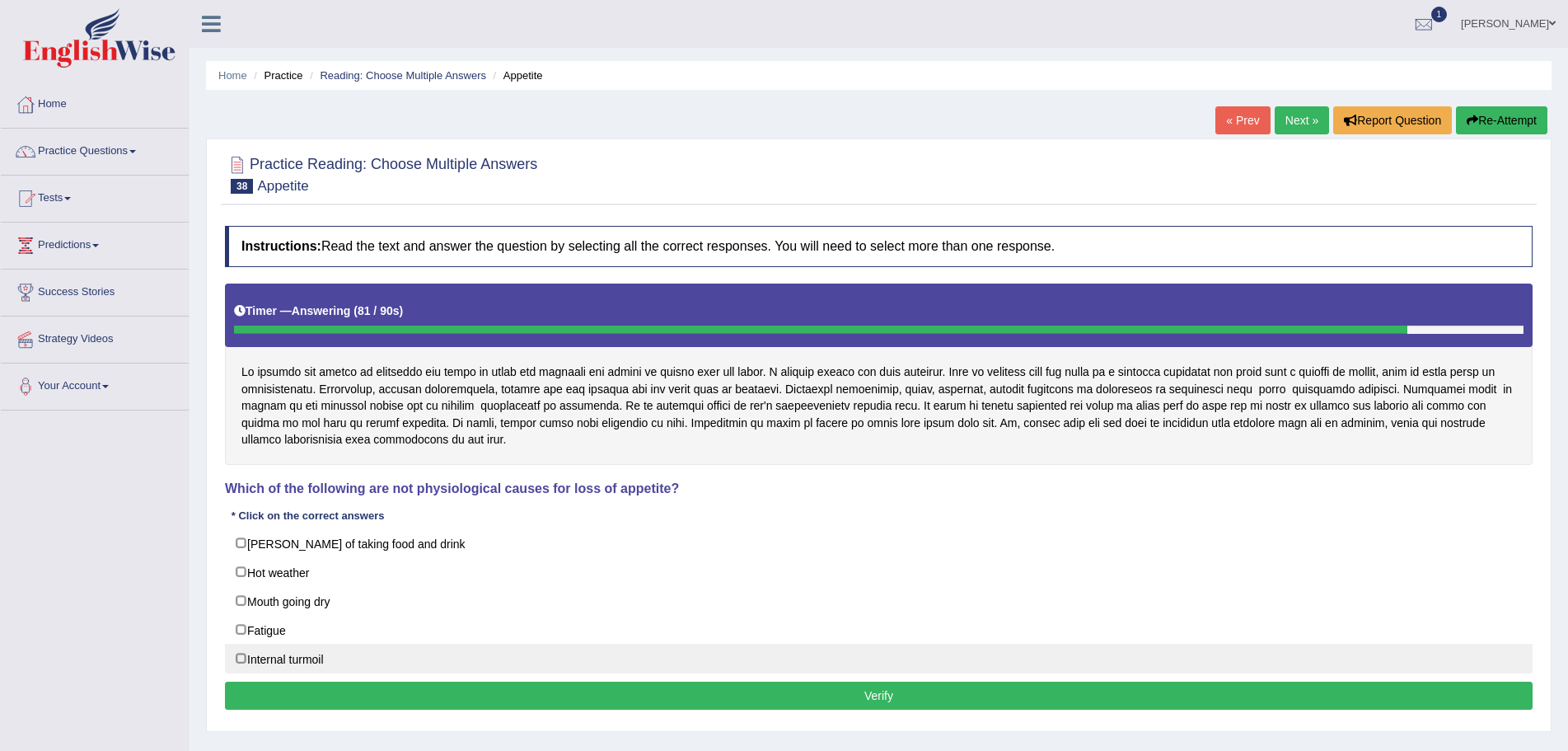
click at [239, 658] on label "Internal turmoil" at bounding box center [879, 658] width 1308 height 30
checkbox input "false"
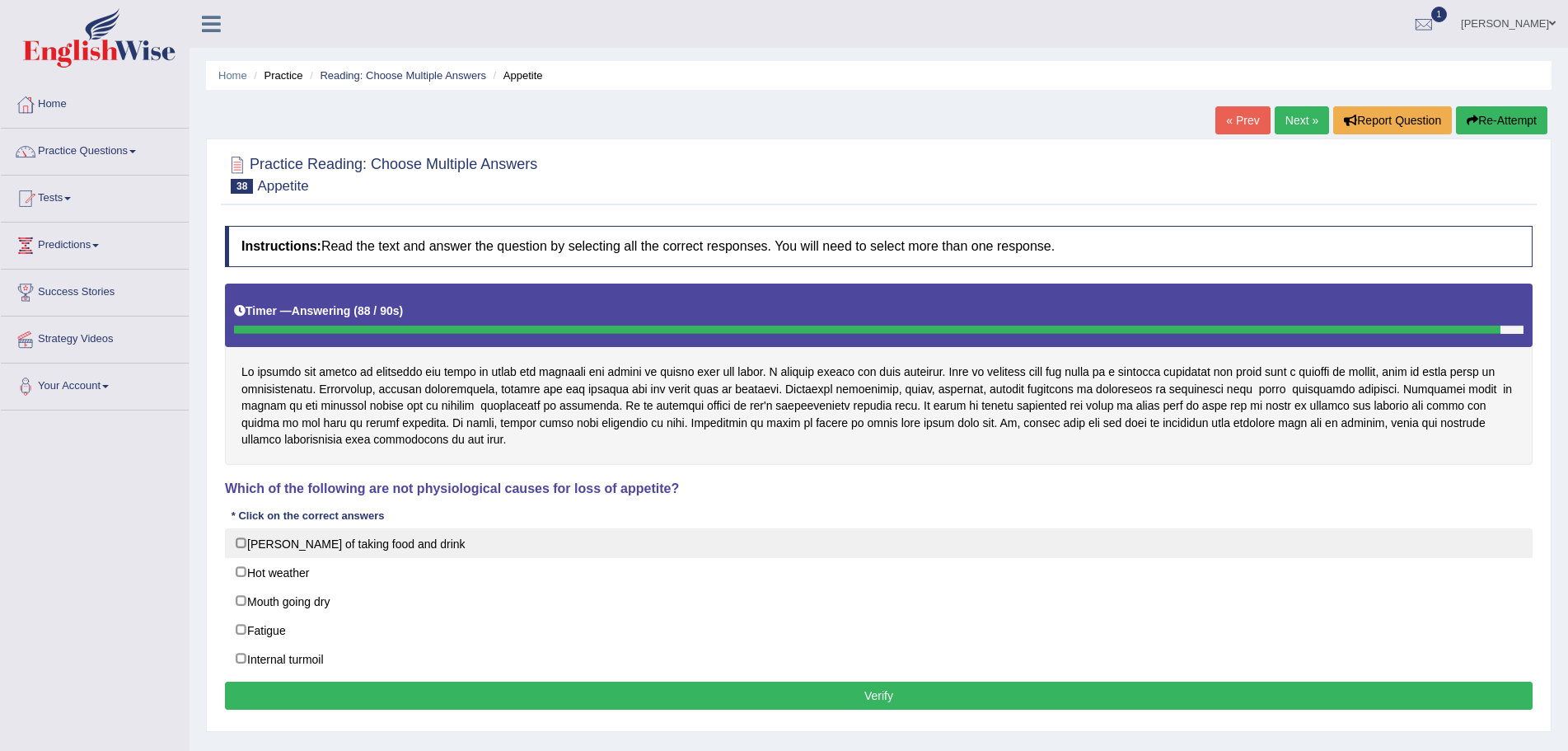
click at [242, 542] on label "Manner of taking food and drink" at bounding box center [879, 543] width 1308 height 30
checkbox input "true"
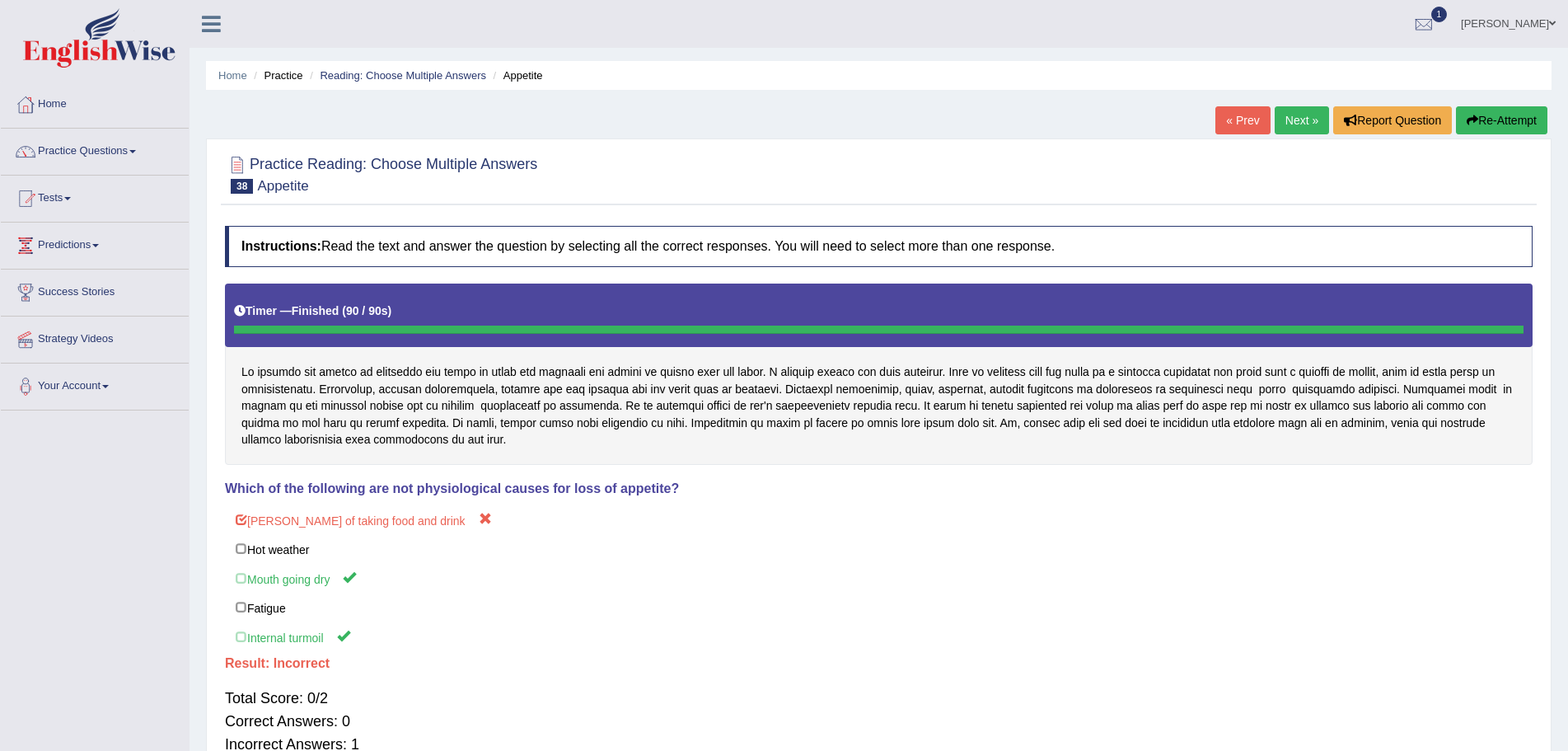
click at [1490, 116] on button "Re-Attempt" at bounding box center [1502, 120] width 92 height 28
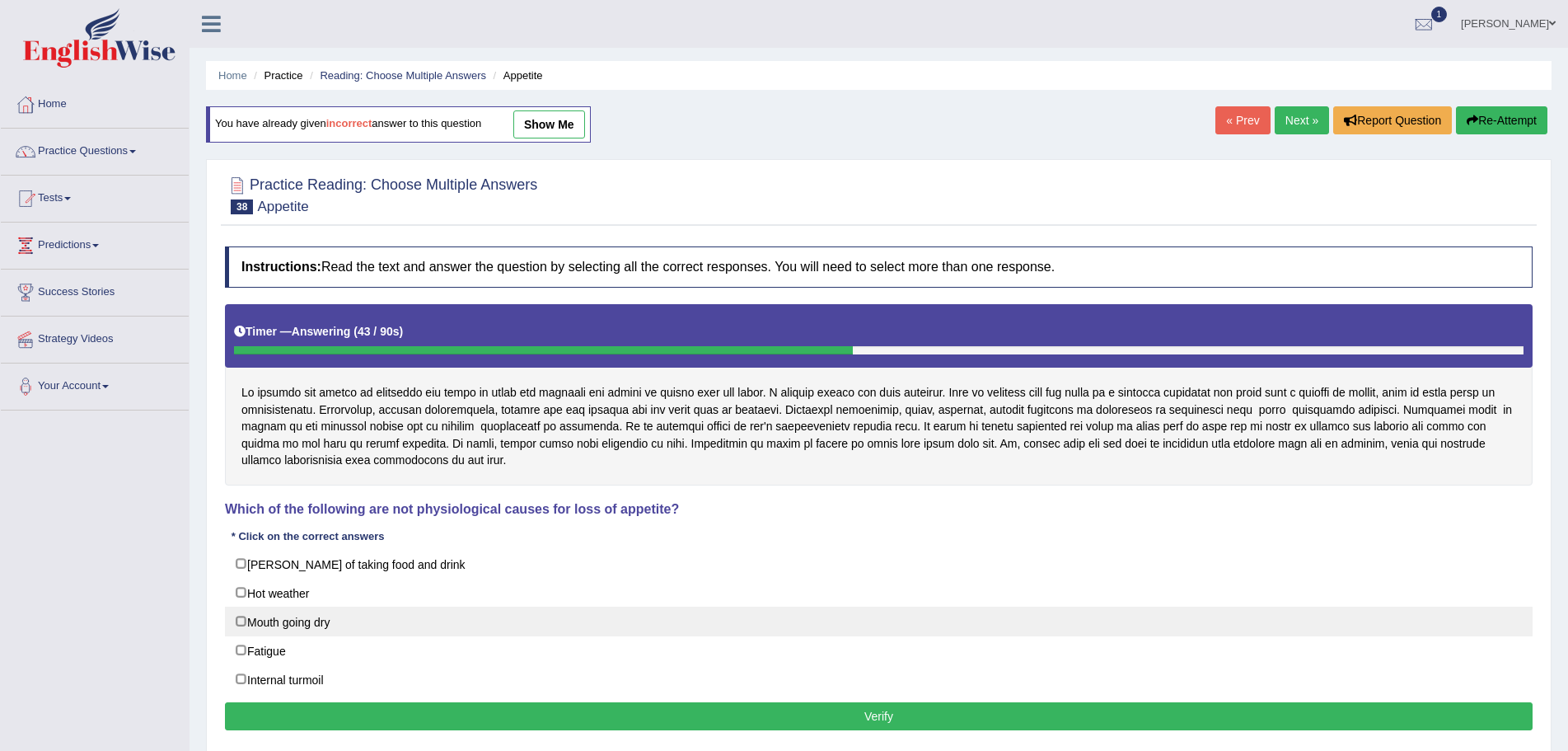
click at [239, 623] on label "Mouth going dry" at bounding box center [879, 621] width 1308 height 30
checkbox input "true"
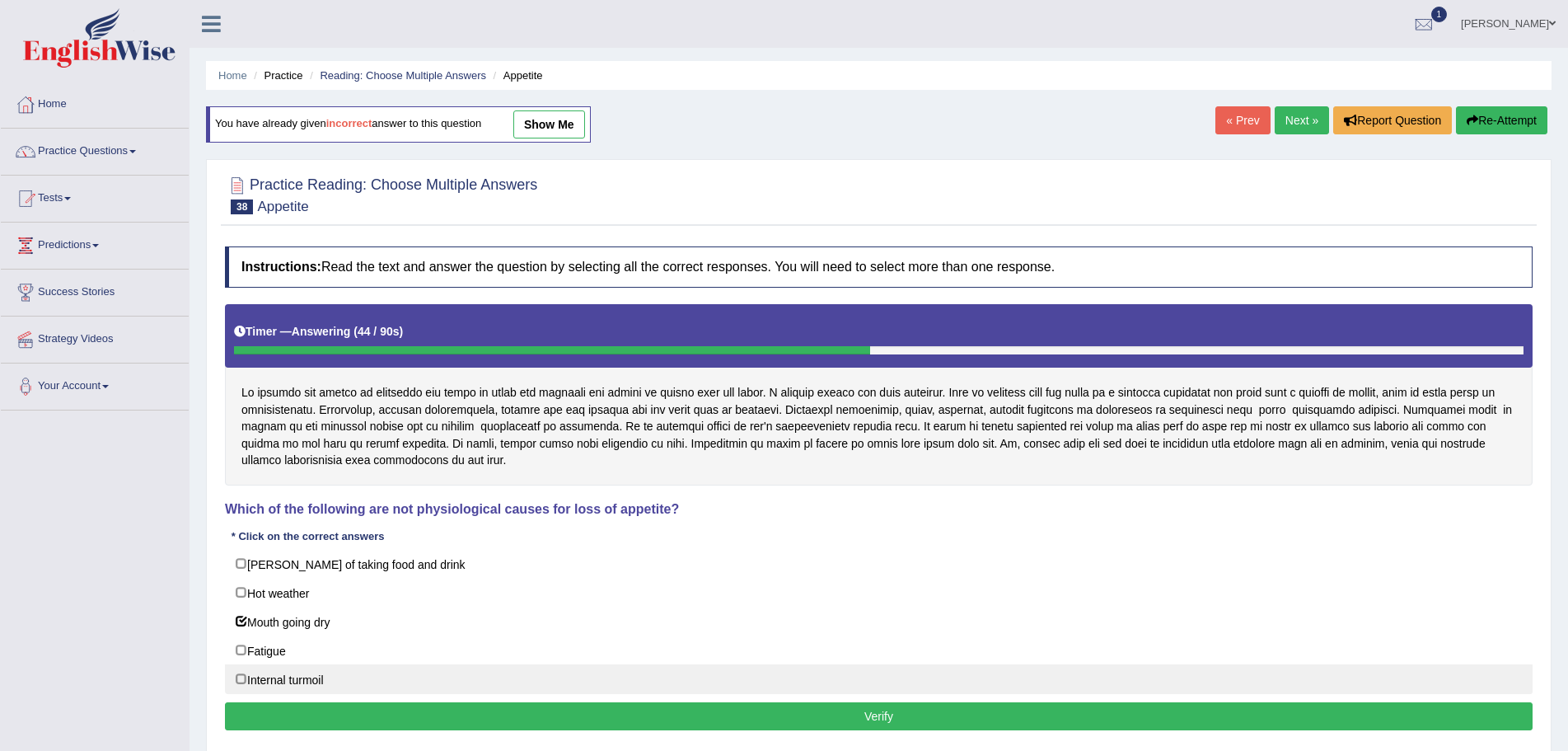
click at [239, 680] on label "Internal turmoil" at bounding box center [879, 678] width 1308 height 30
checkbox input "true"
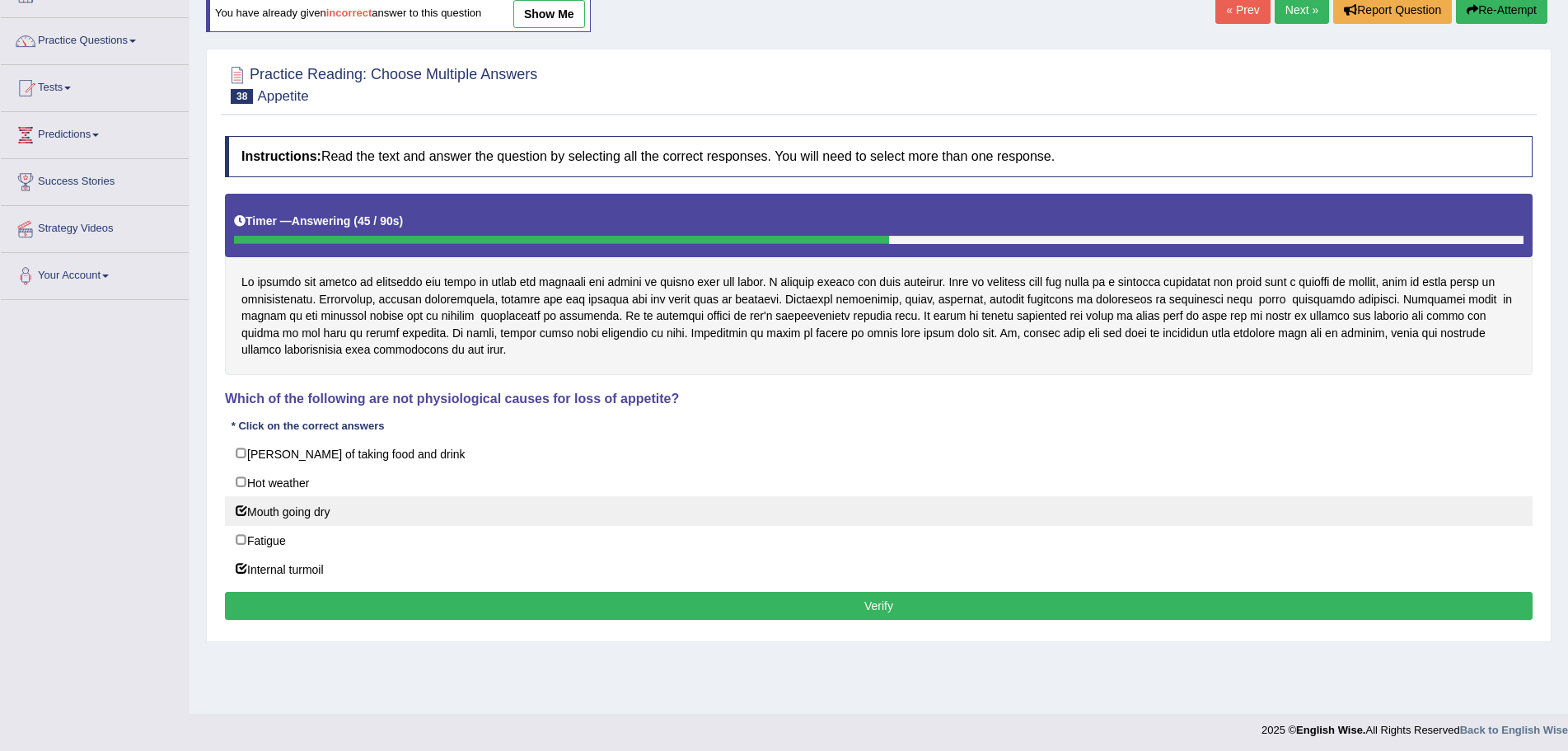
scroll to position [114, 0]
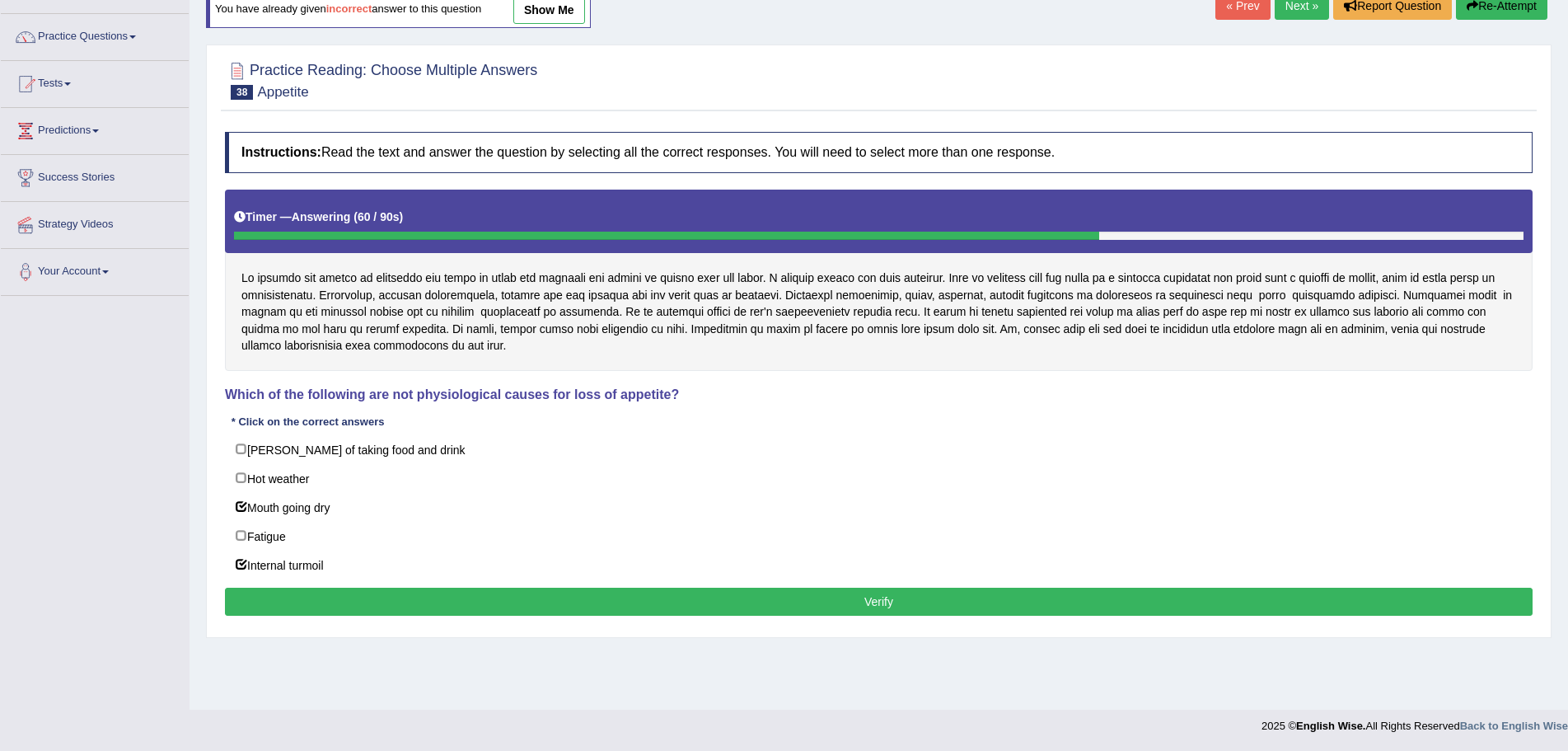
click at [885, 600] on button "Verify" at bounding box center [879, 601] width 1308 height 28
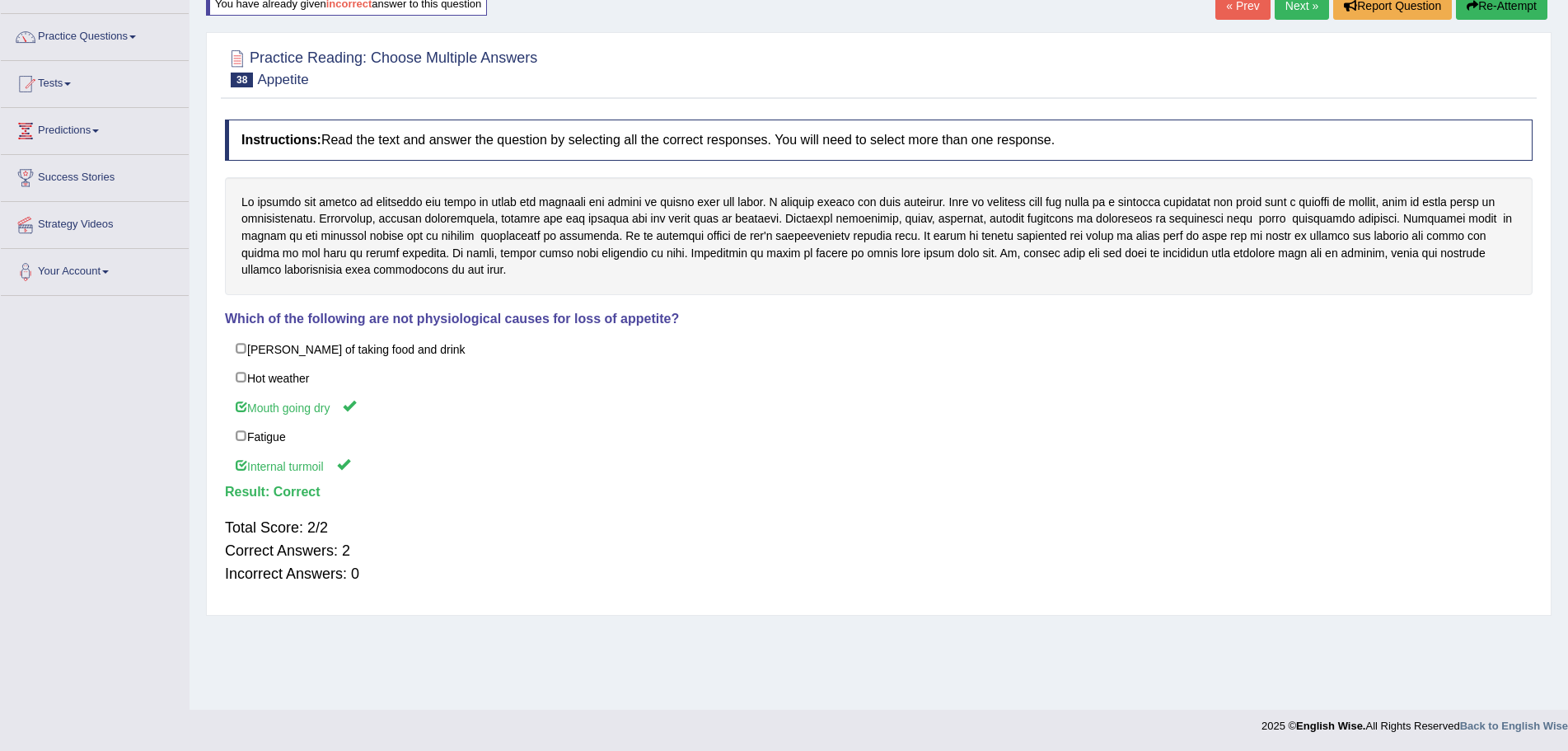
click at [1286, 5] on link "Next »" at bounding box center [1302, 5] width 54 height 28
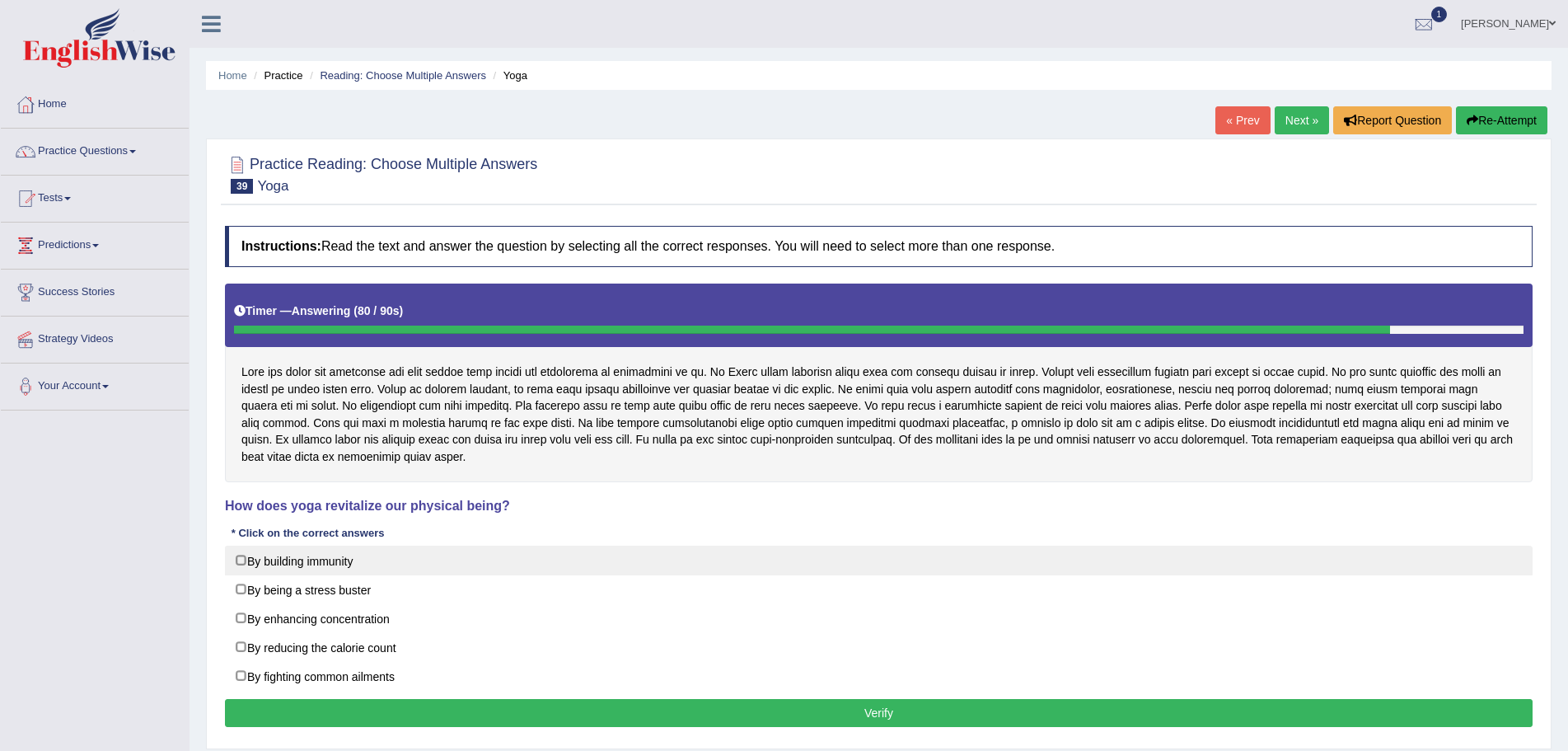
click at [240, 557] on label "By building immunity" at bounding box center [879, 561] width 1308 height 30
checkbox input "true"
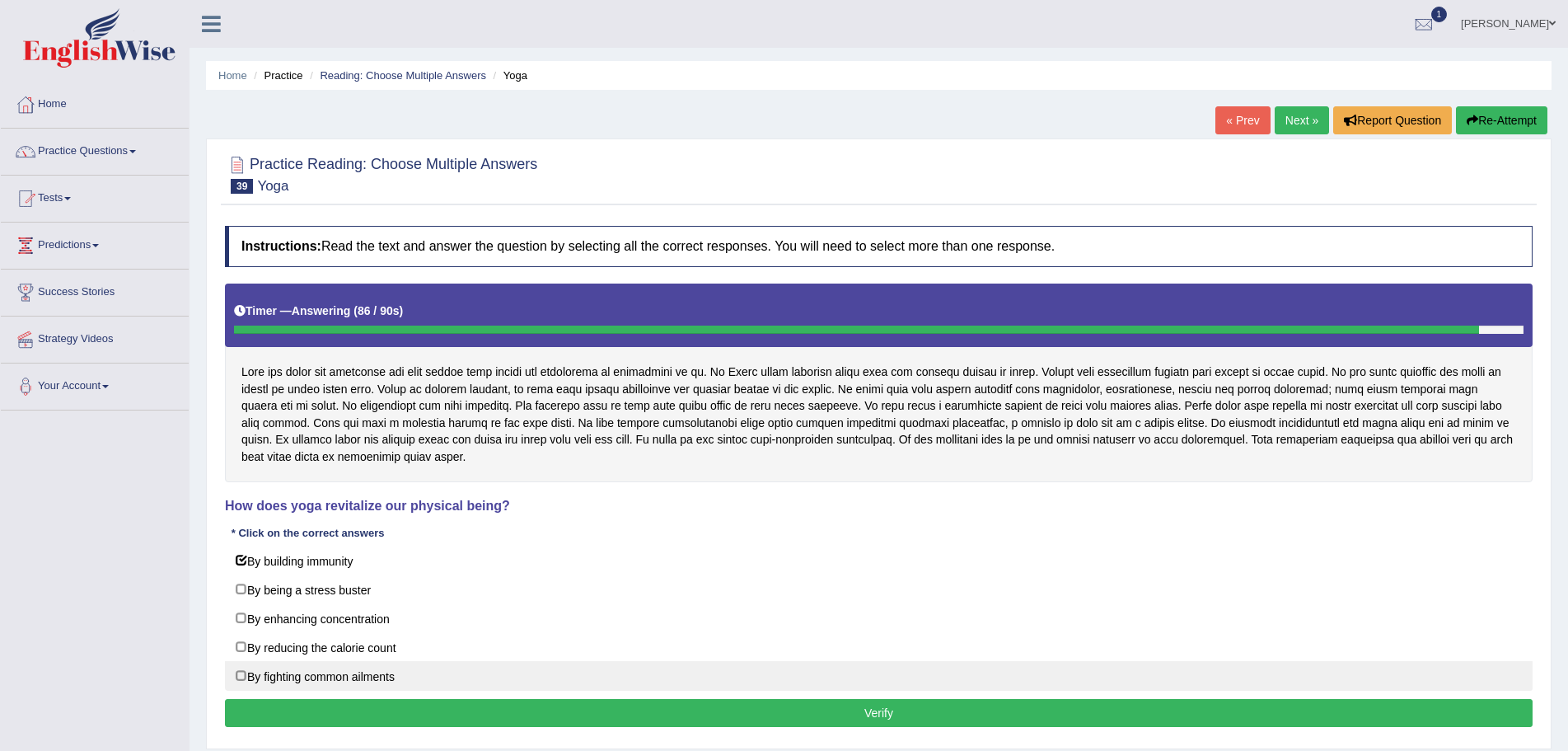
click at [239, 676] on label "By fighting common ailments" at bounding box center [879, 676] width 1308 height 30
checkbox input "true"
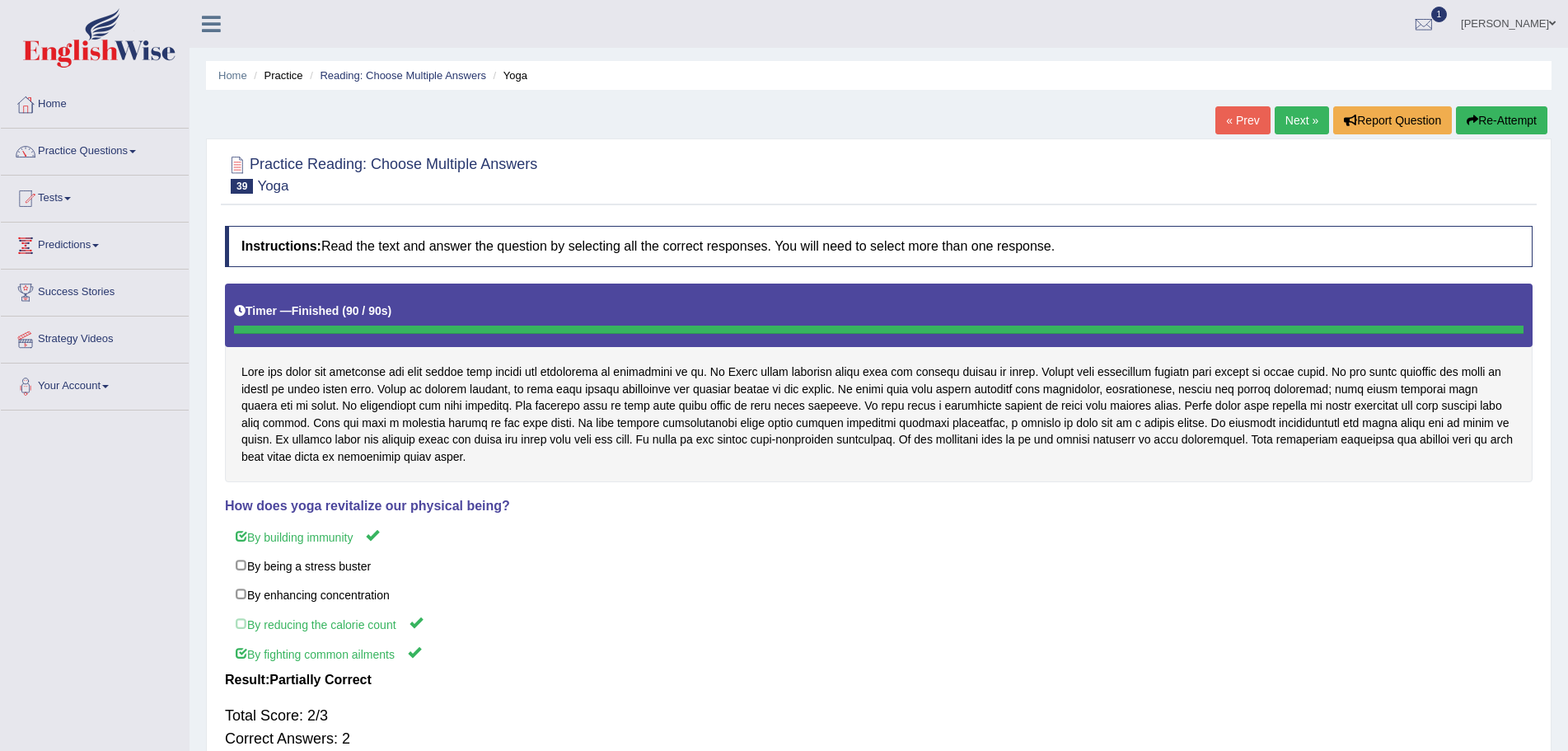
click at [1500, 116] on button "Re-Attempt" at bounding box center [1502, 120] width 92 height 28
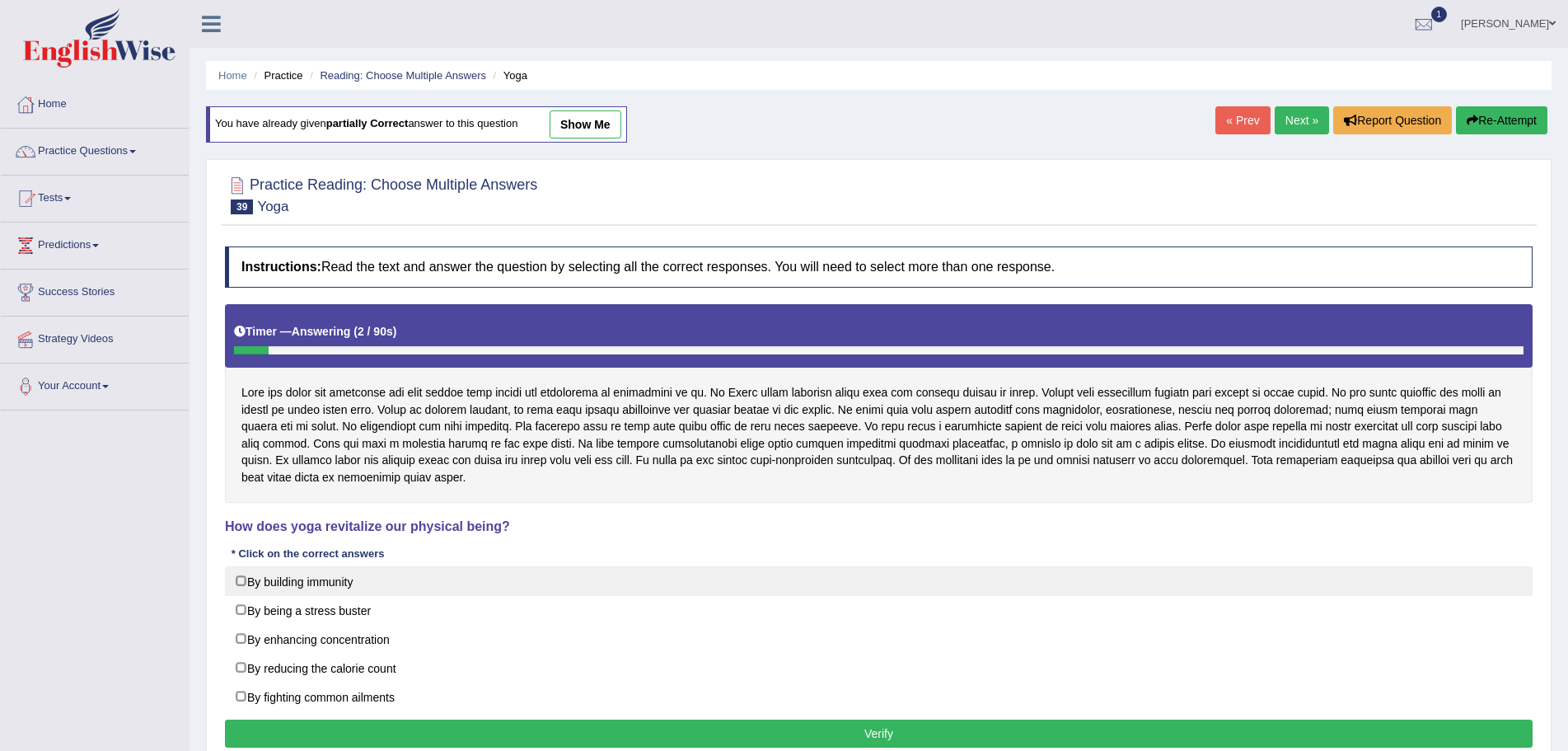
click at [238, 576] on label "By building immunity" at bounding box center [879, 580] width 1308 height 30
checkbox input "true"
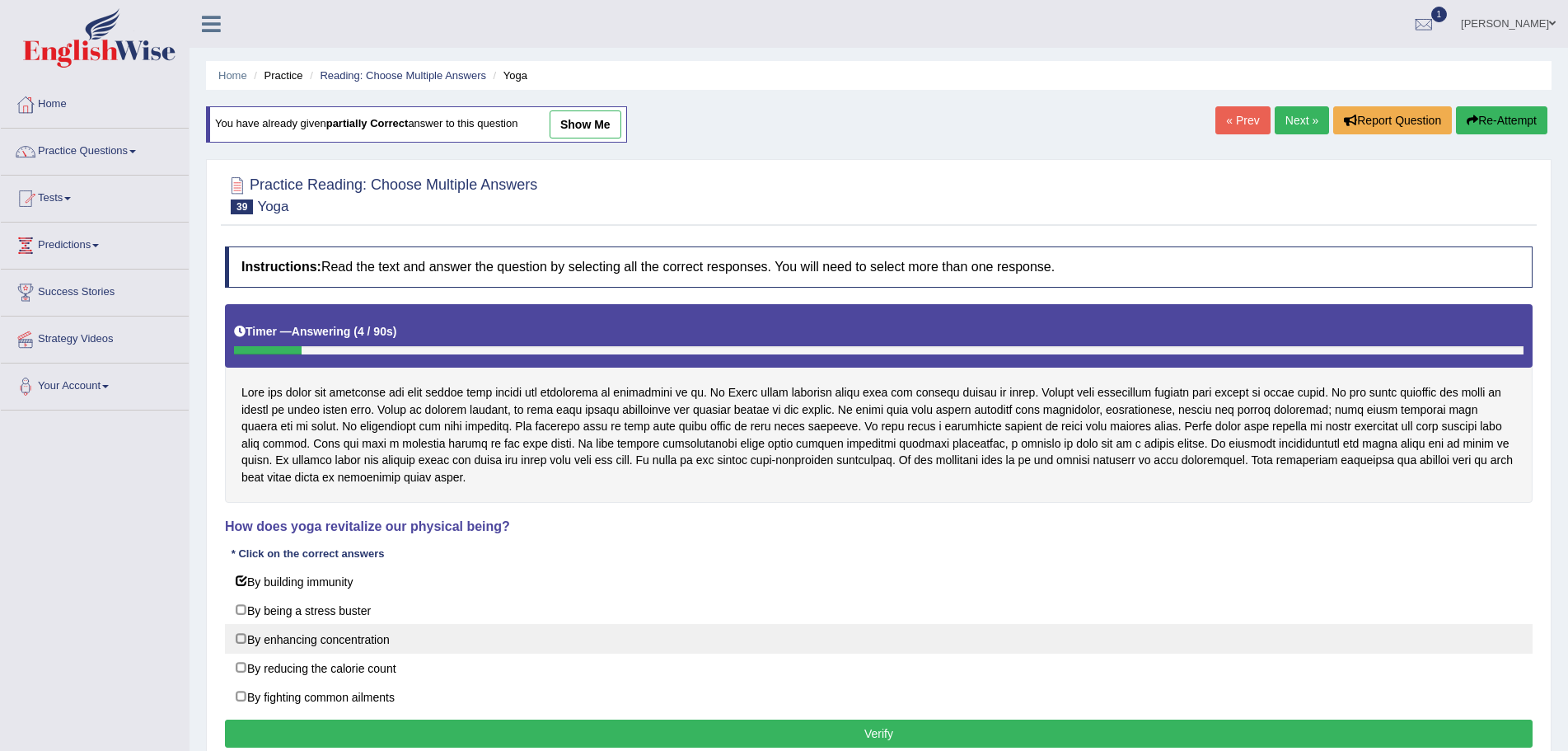
click at [239, 641] on label "By enhancing concentration" at bounding box center [879, 639] width 1308 height 30
checkbox input "false"
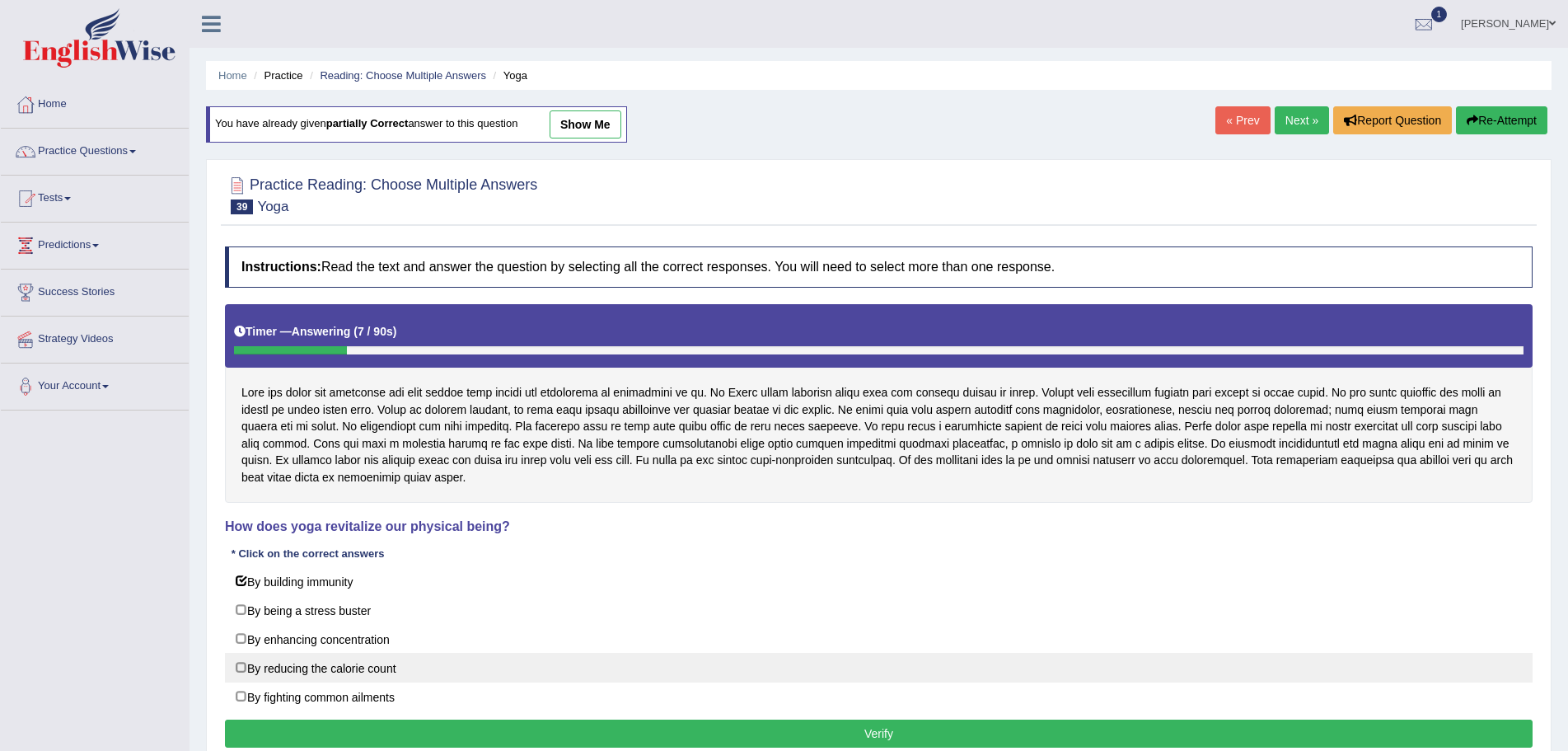
click at [239, 667] on label "By reducing the calorie count" at bounding box center [879, 668] width 1308 height 30
checkbox input "true"
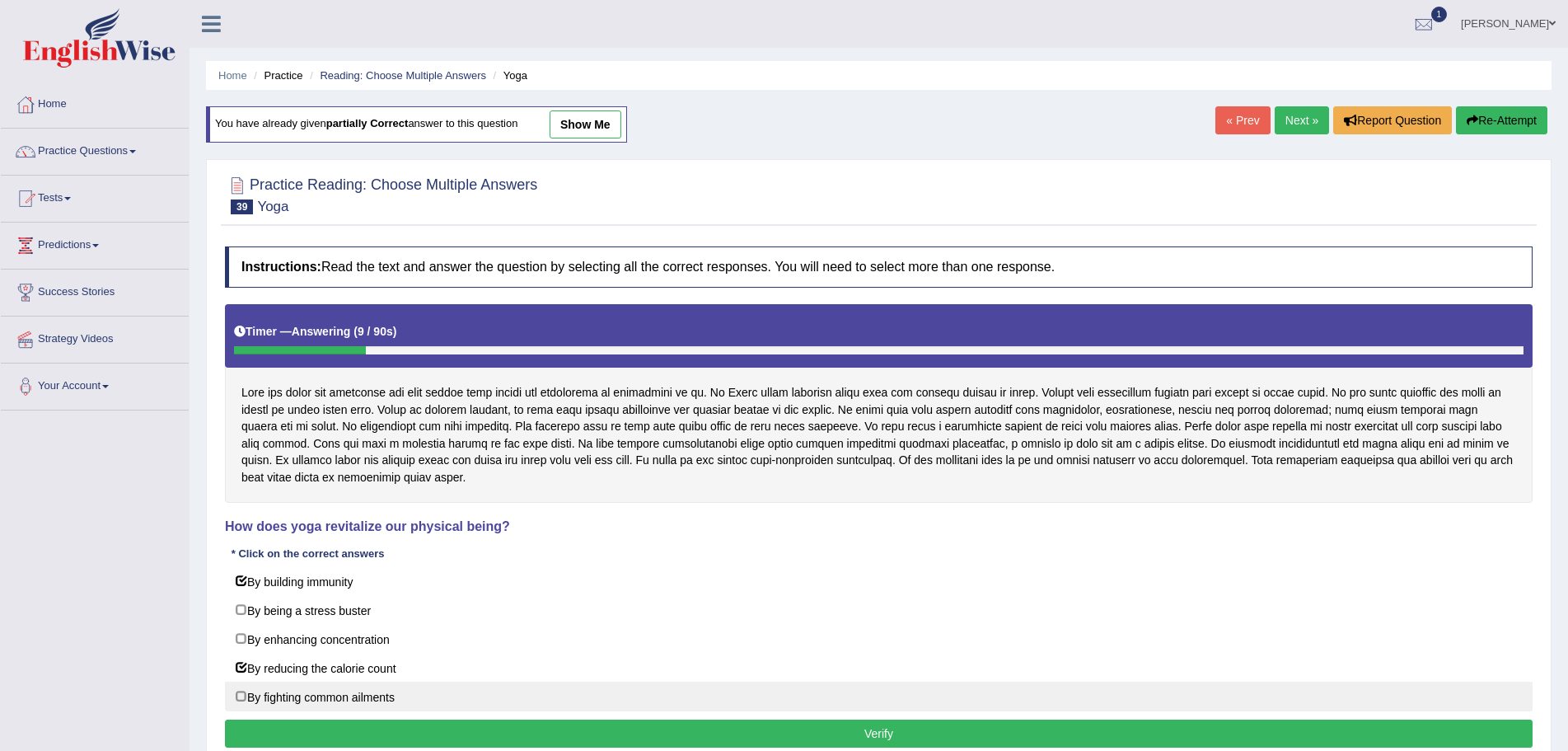
click at [239, 697] on label "By fighting common ailments" at bounding box center [879, 697] width 1308 height 30
checkbox input "true"
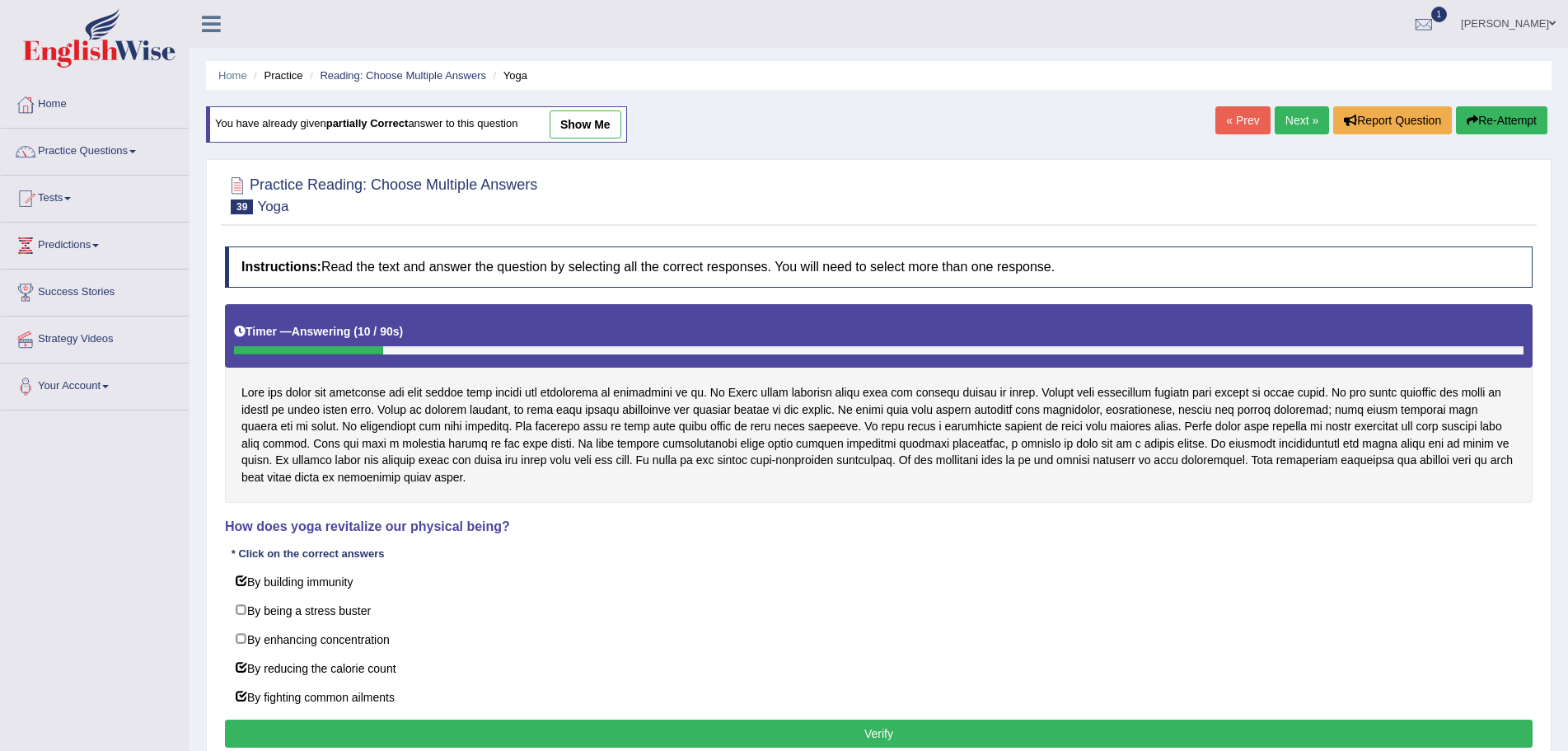
click at [709, 734] on button "Verify" at bounding box center [879, 733] width 1308 height 28
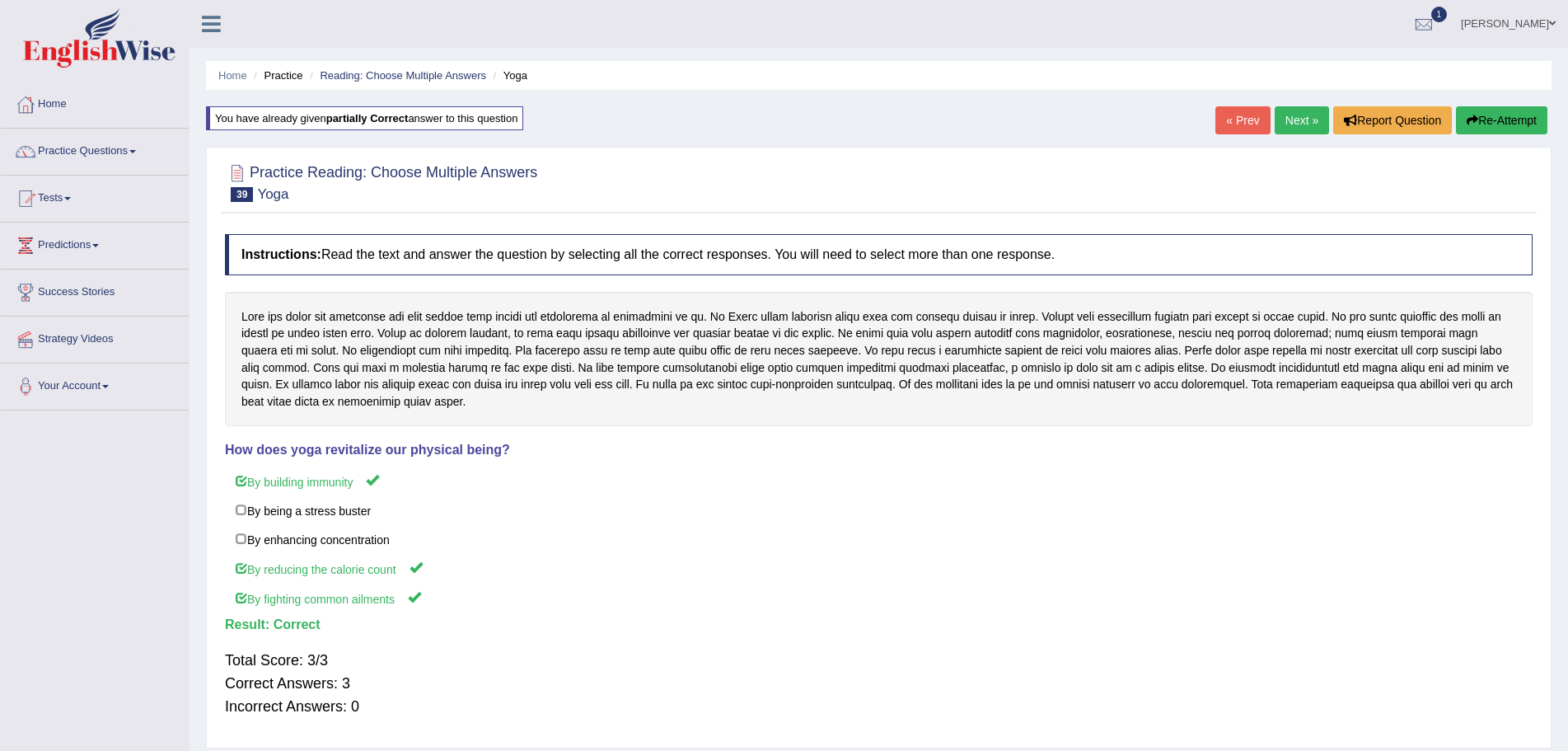
click at [1295, 115] on link "Next »" at bounding box center [1302, 120] width 54 height 28
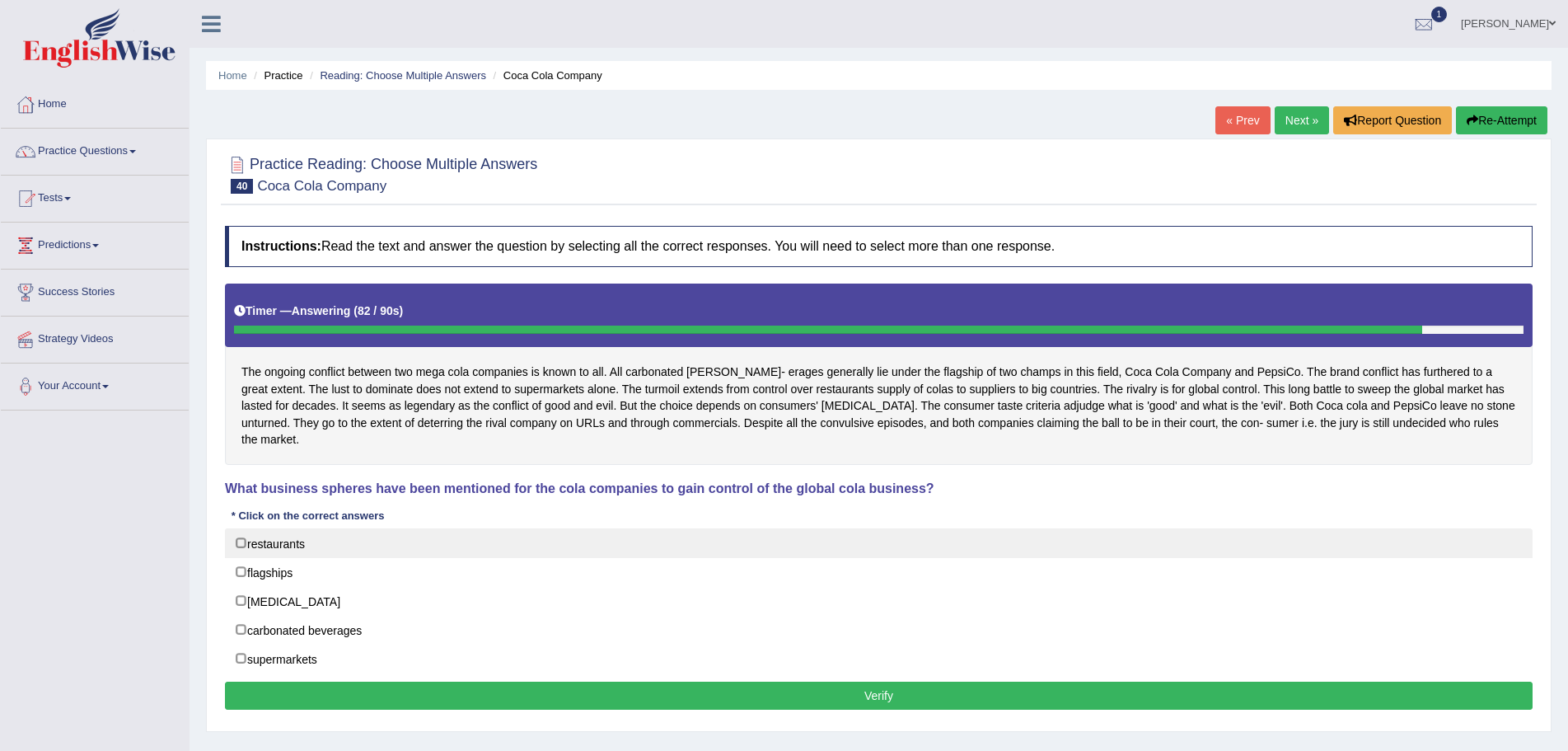
click at [238, 529] on label "restaurants" at bounding box center [879, 543] width 1308 height 30
checkbox input "true"
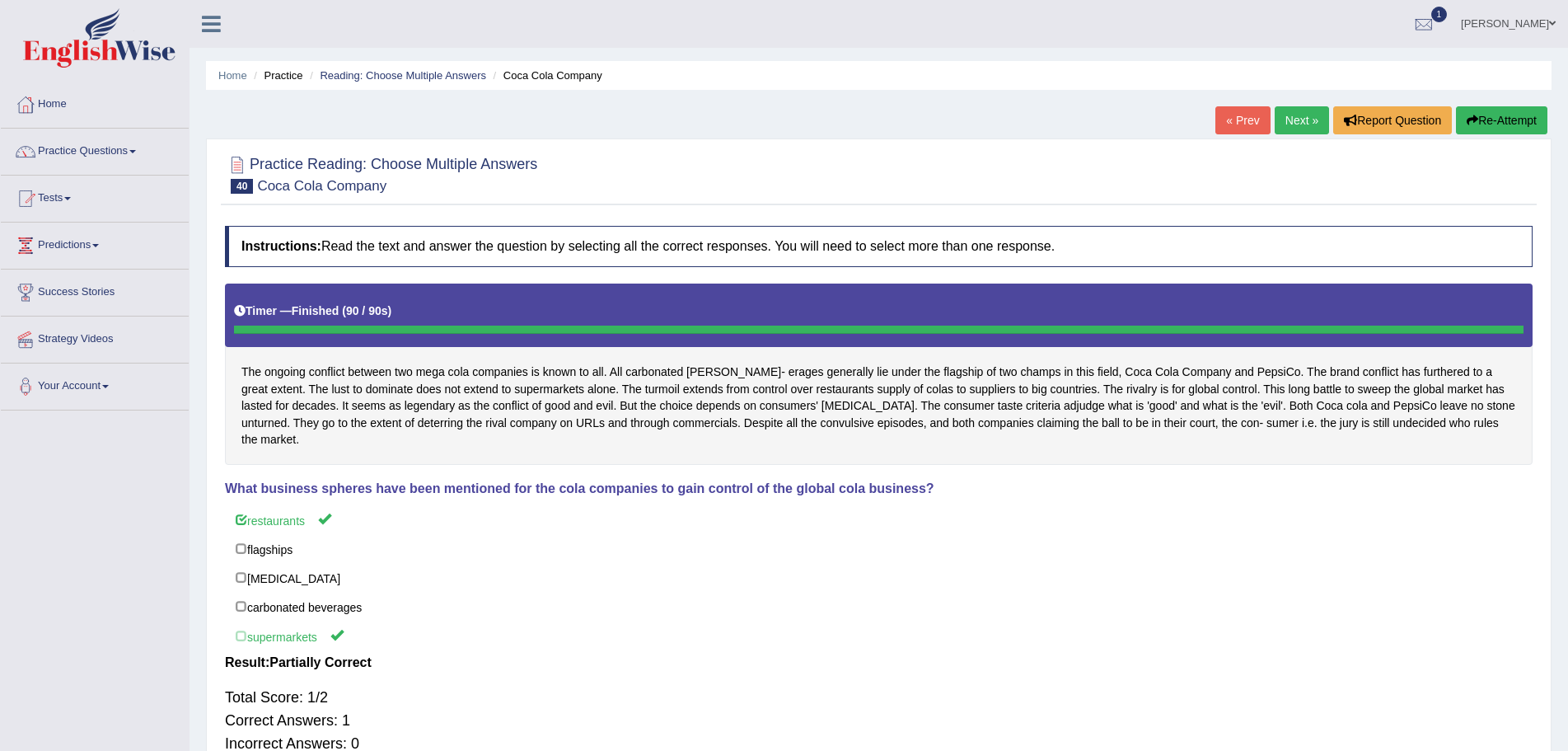
click at [1491, 118] on button "Re-Attempt" at bounding box center [1502, 120] width 92 height 28
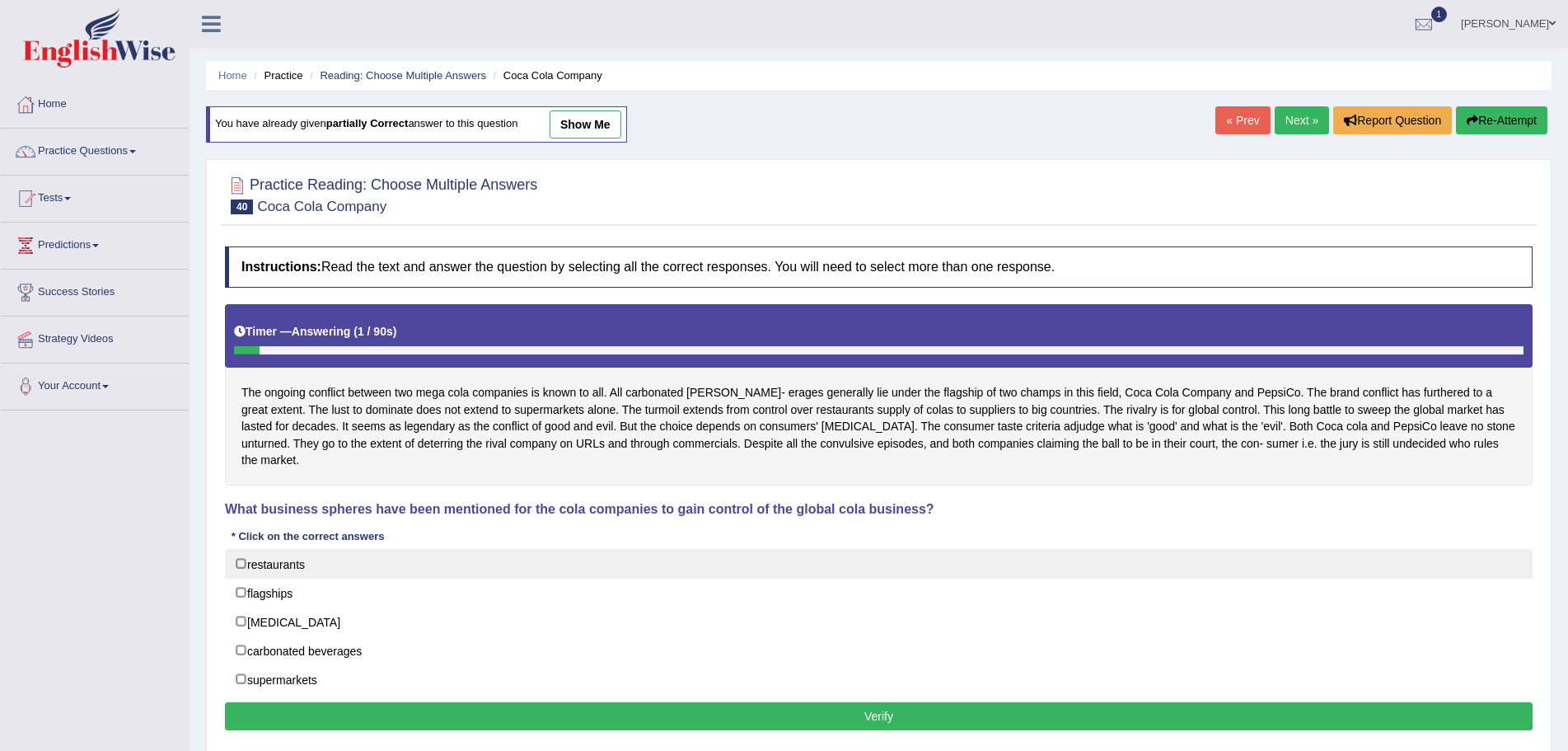
click at [239, 549] on label "restaurants" at bounding box center [879, 563] width 1308 height 30
checkbox input "true"
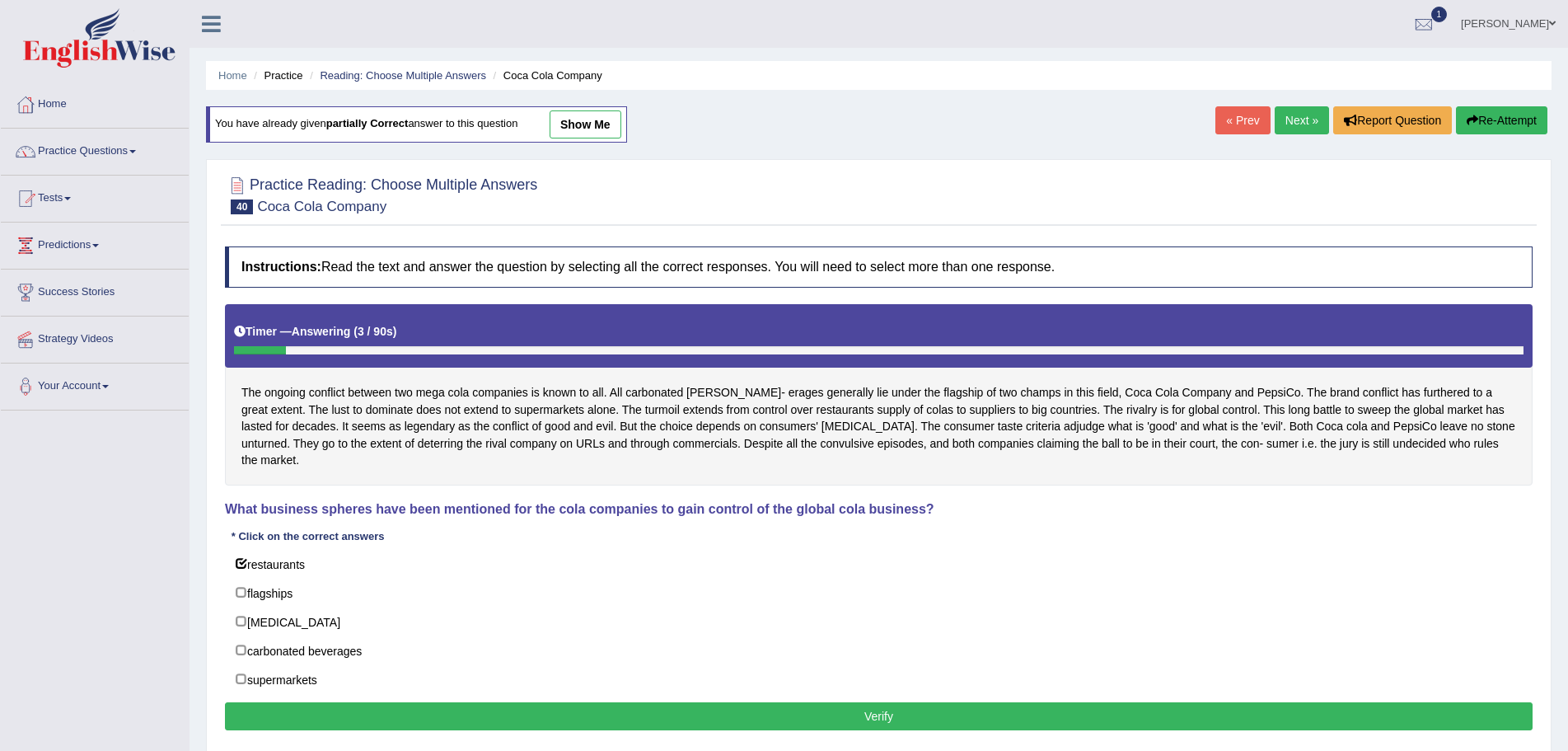
drag, startPoint x: 242, startPoint y: 656, endPoint x: 321, endPoint y: 682, distance: 83.2
click at [248, 664] on label "supermarkets" at bounding box center [879, 678] width 1308 height 30
checkbox input "true"
click at [905, 703] on button "Verify" at bounding box center [879, 716] width 1308 height 28
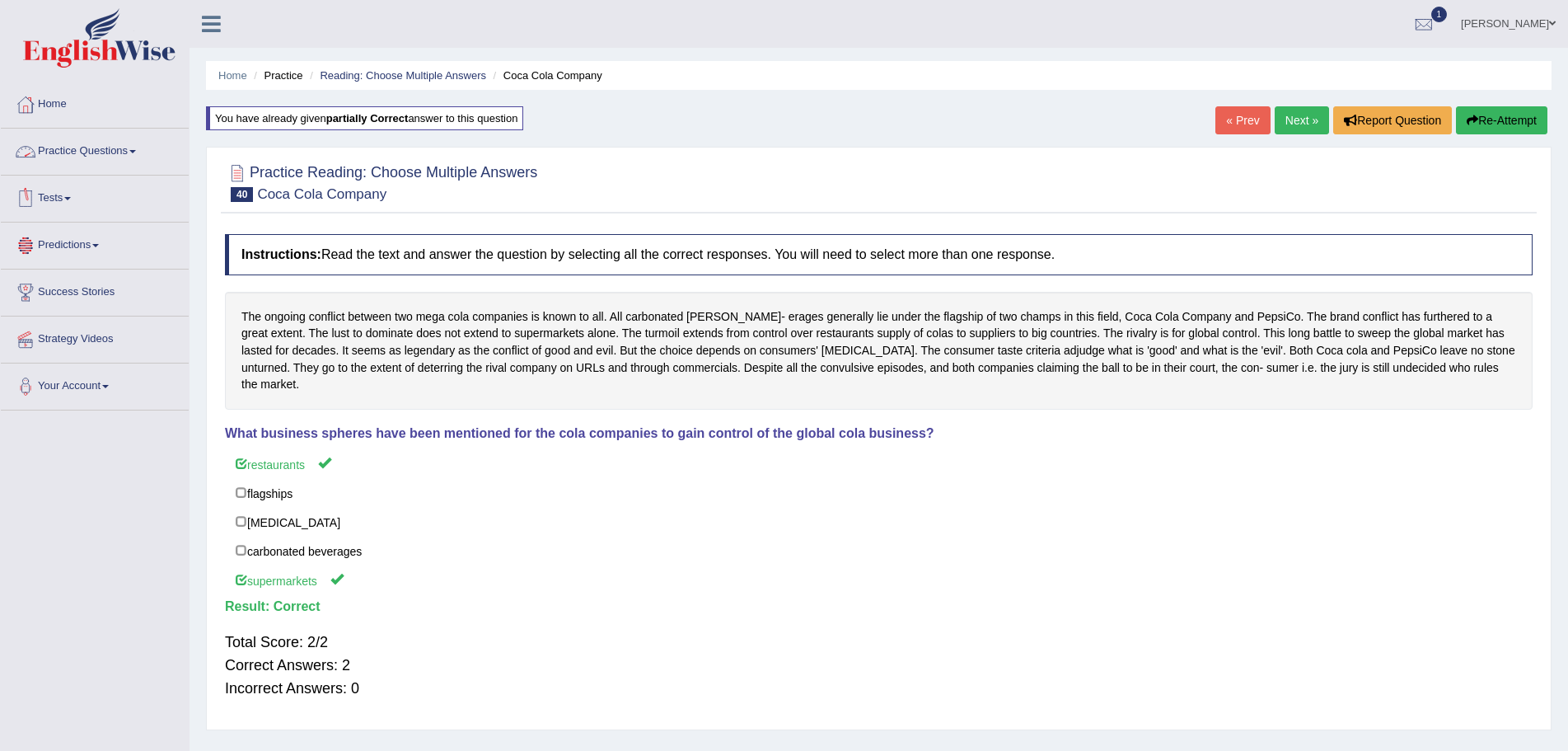
drag, startPoint x: 137, startPoint y: 149, endPoint x: 147, endPoint y: 167, distance: 20.6
click link "Practice Questions"
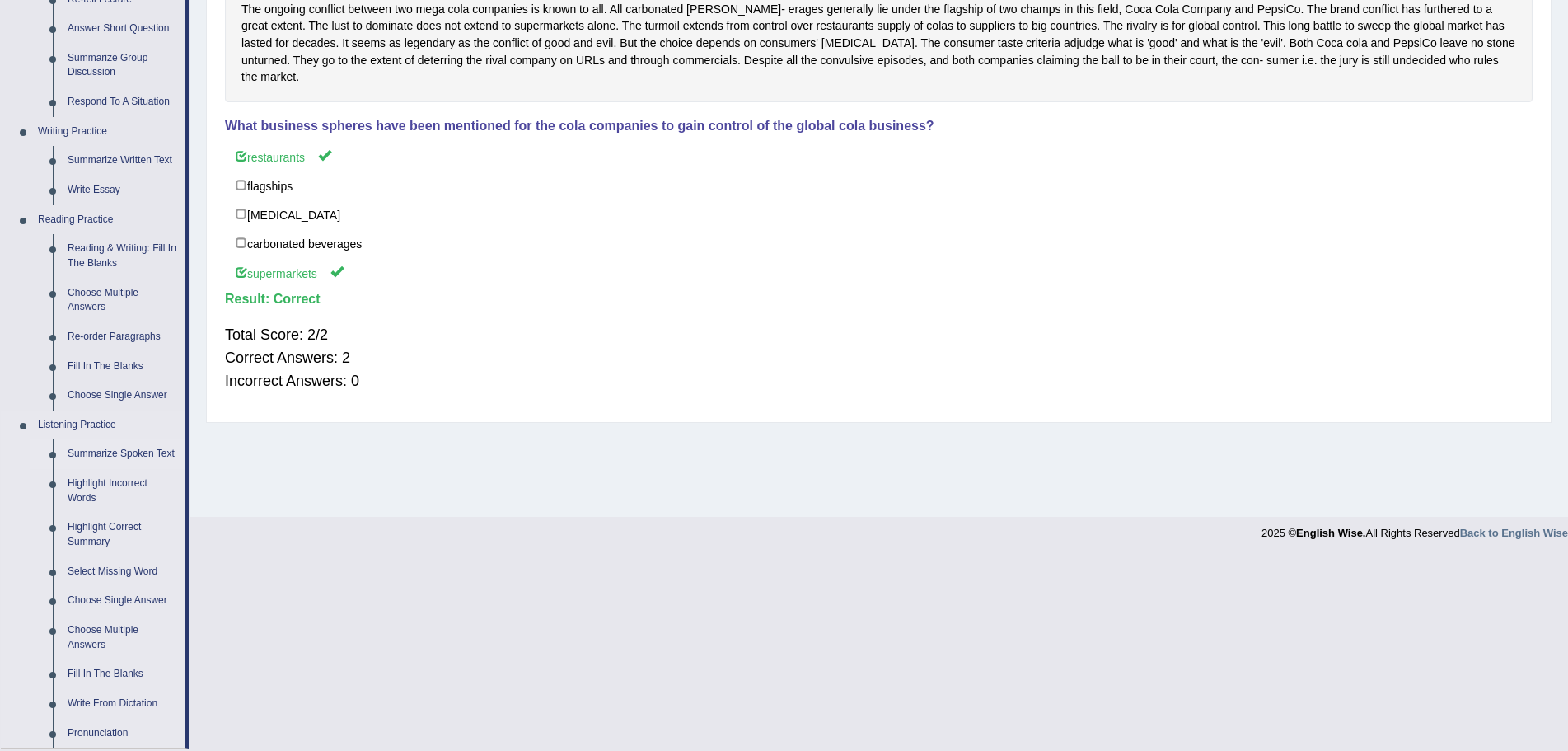
scroll to position [330, 0]
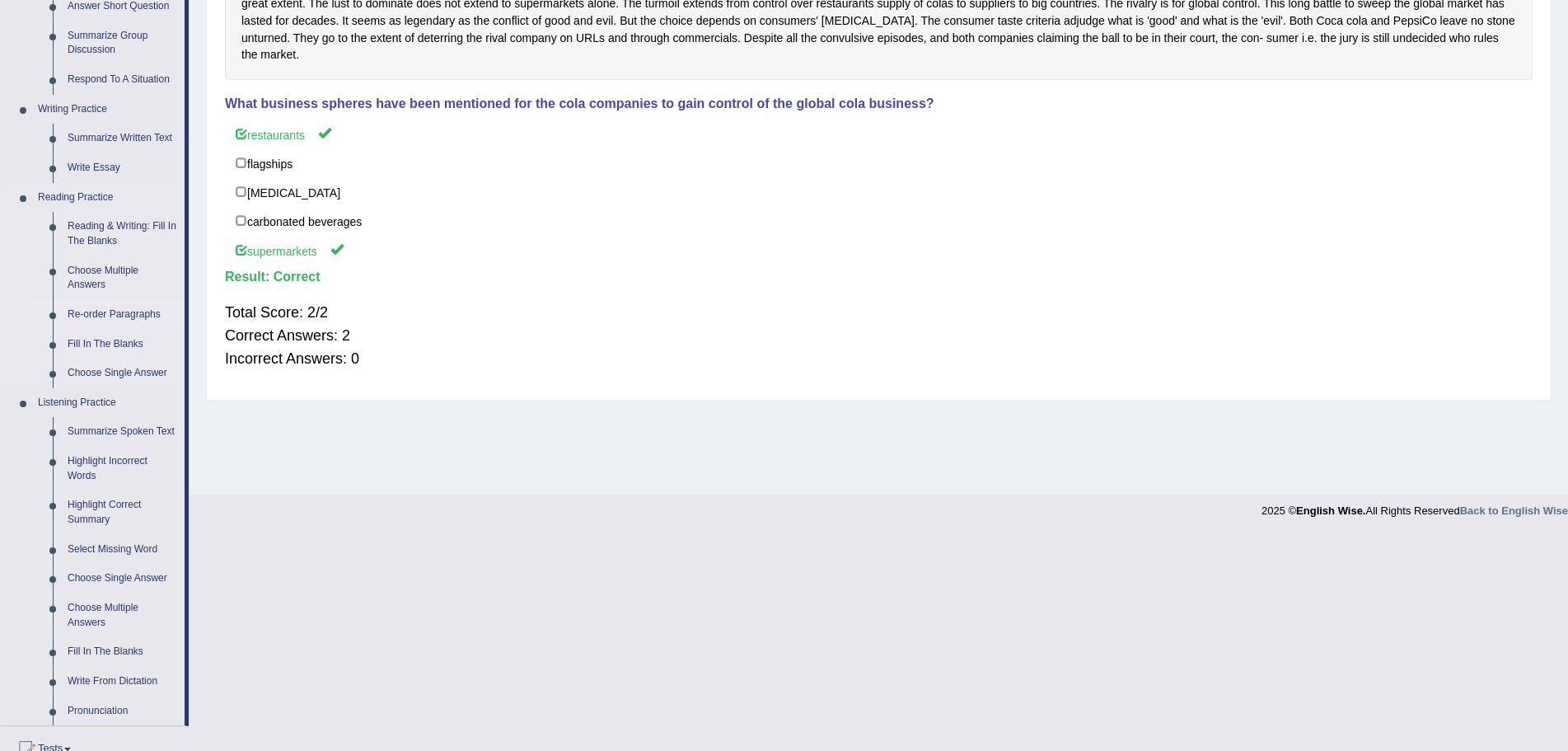
click link "Re-order Paragraphs"
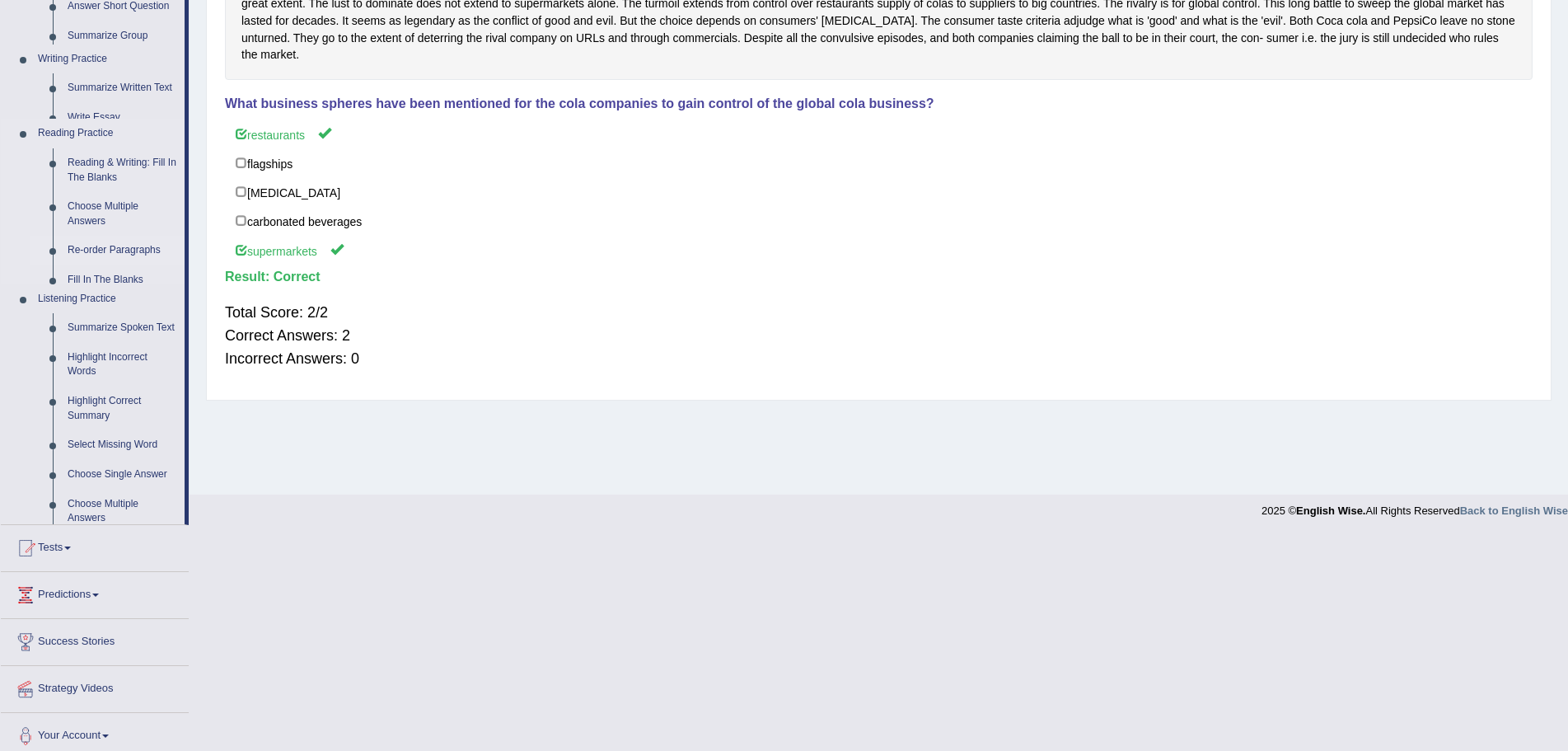
scroll to position [114, 0]
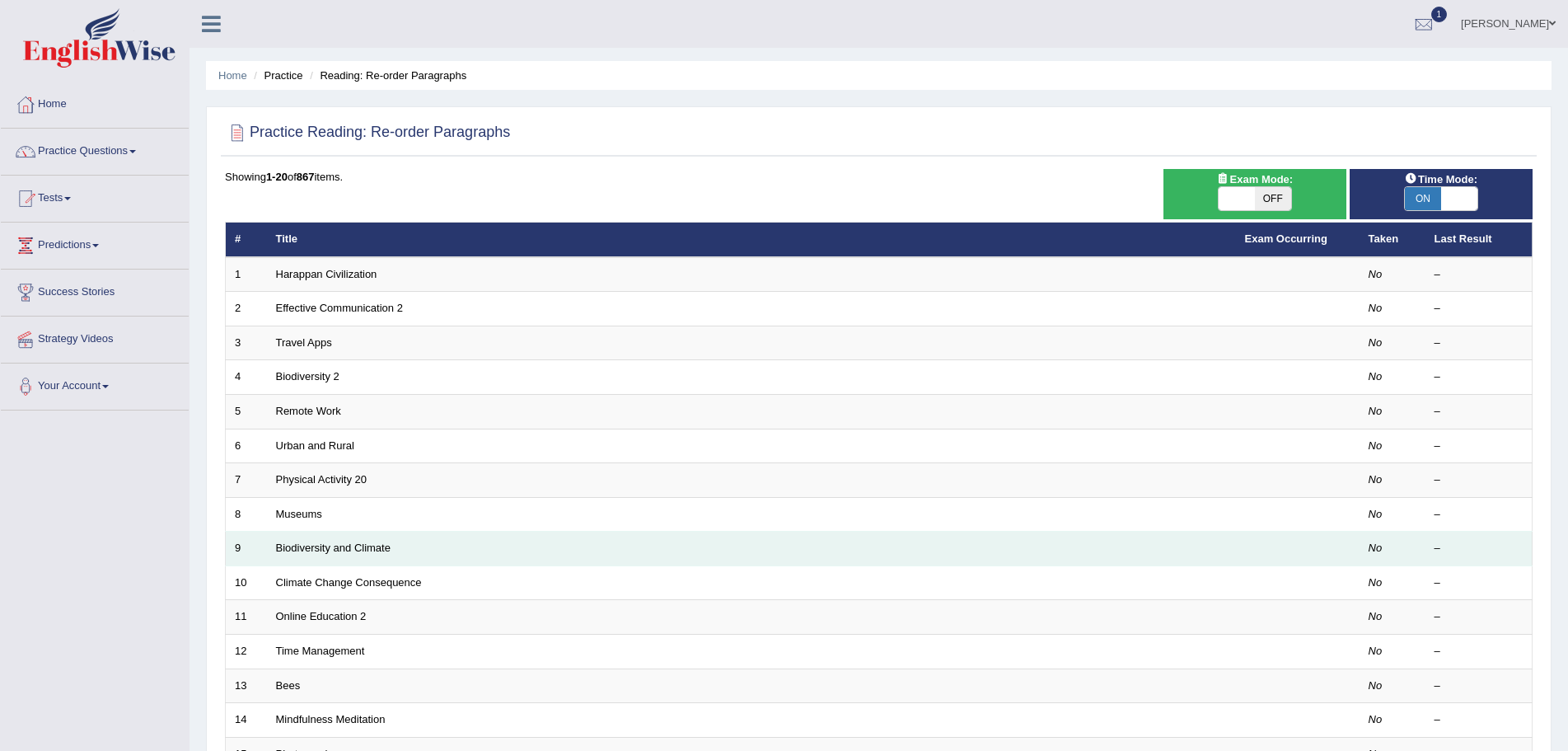
scroll to position [83, 0]
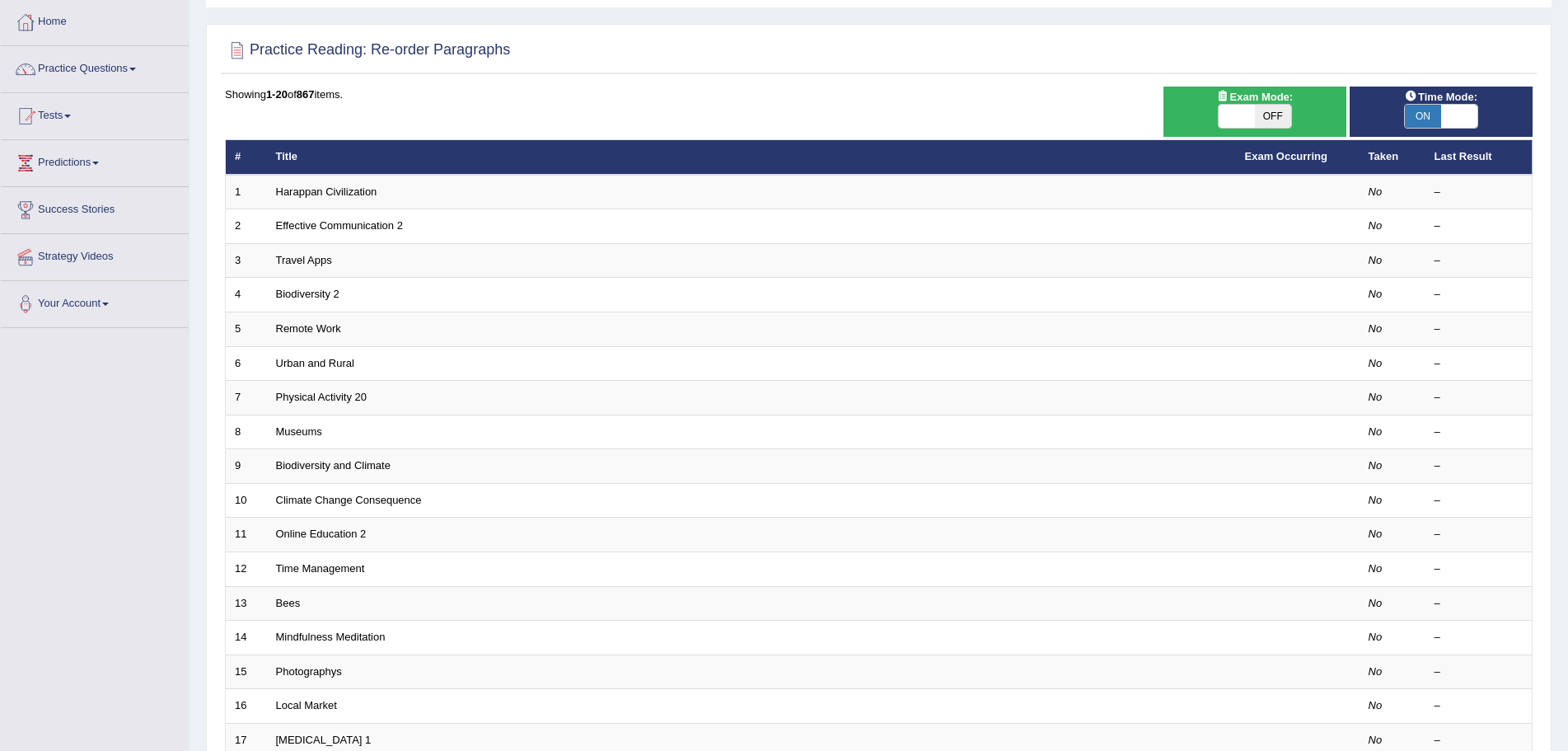
click at [1419, 115] on span "ON" at bounding box center [1423, 115] width 36 height 23
checkbox input "false"
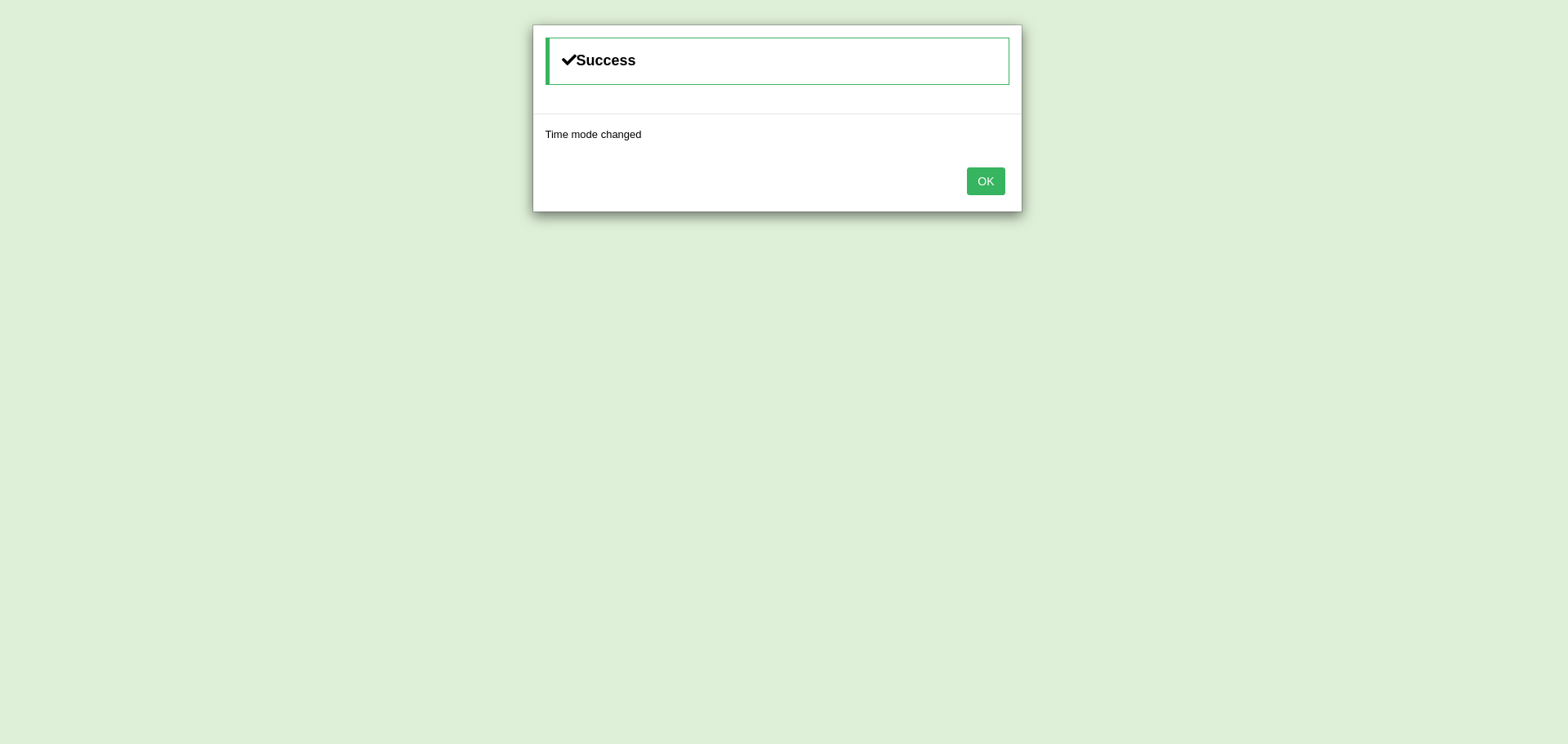
click at [974, 178] on button "OK" at bounding box center [986, 181] width 38 height 28
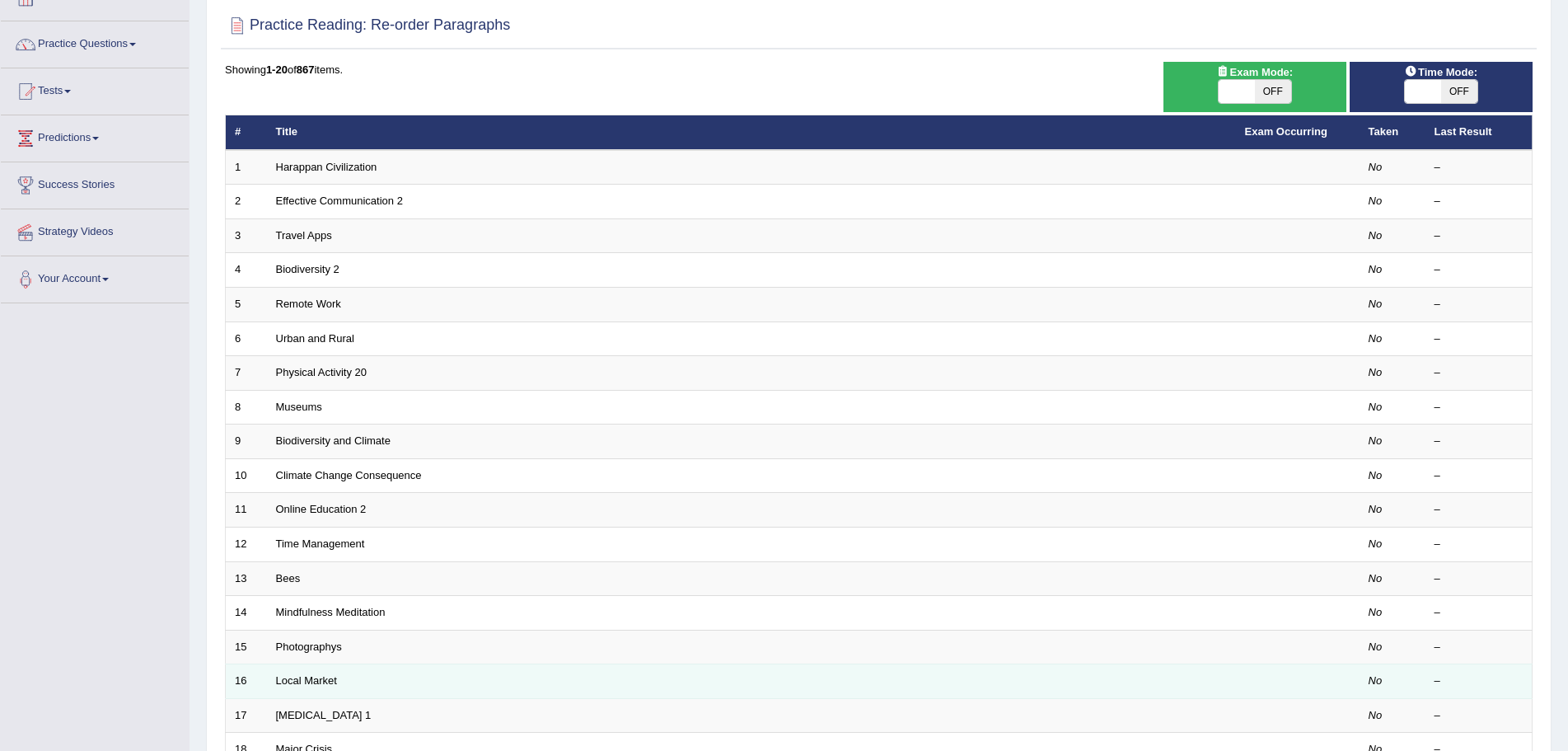
scroll to position [0, 0]
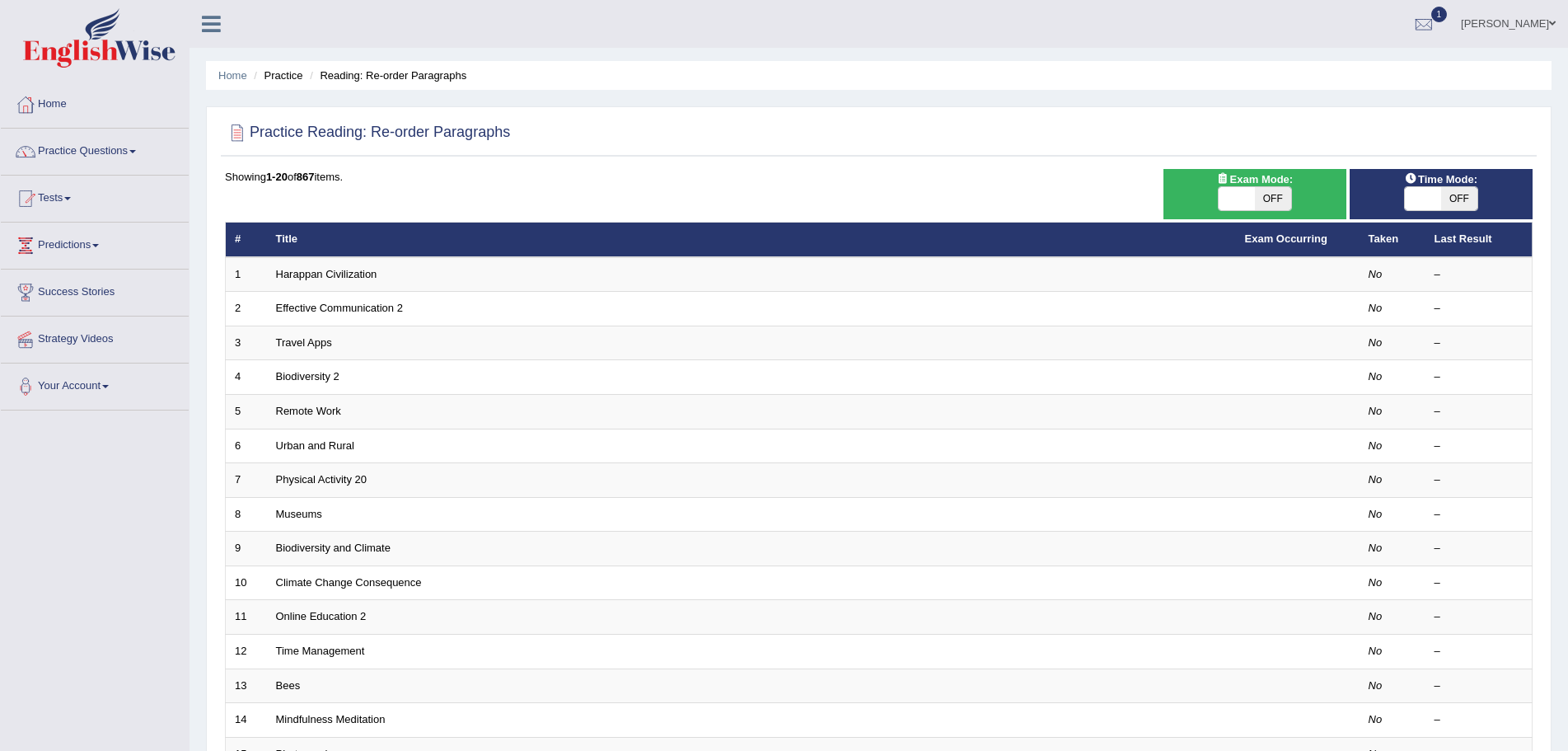
click at [1272, 196] on span "OFF" at bounding box center [1273, 198] width 36 height 23
checkbox input "true"
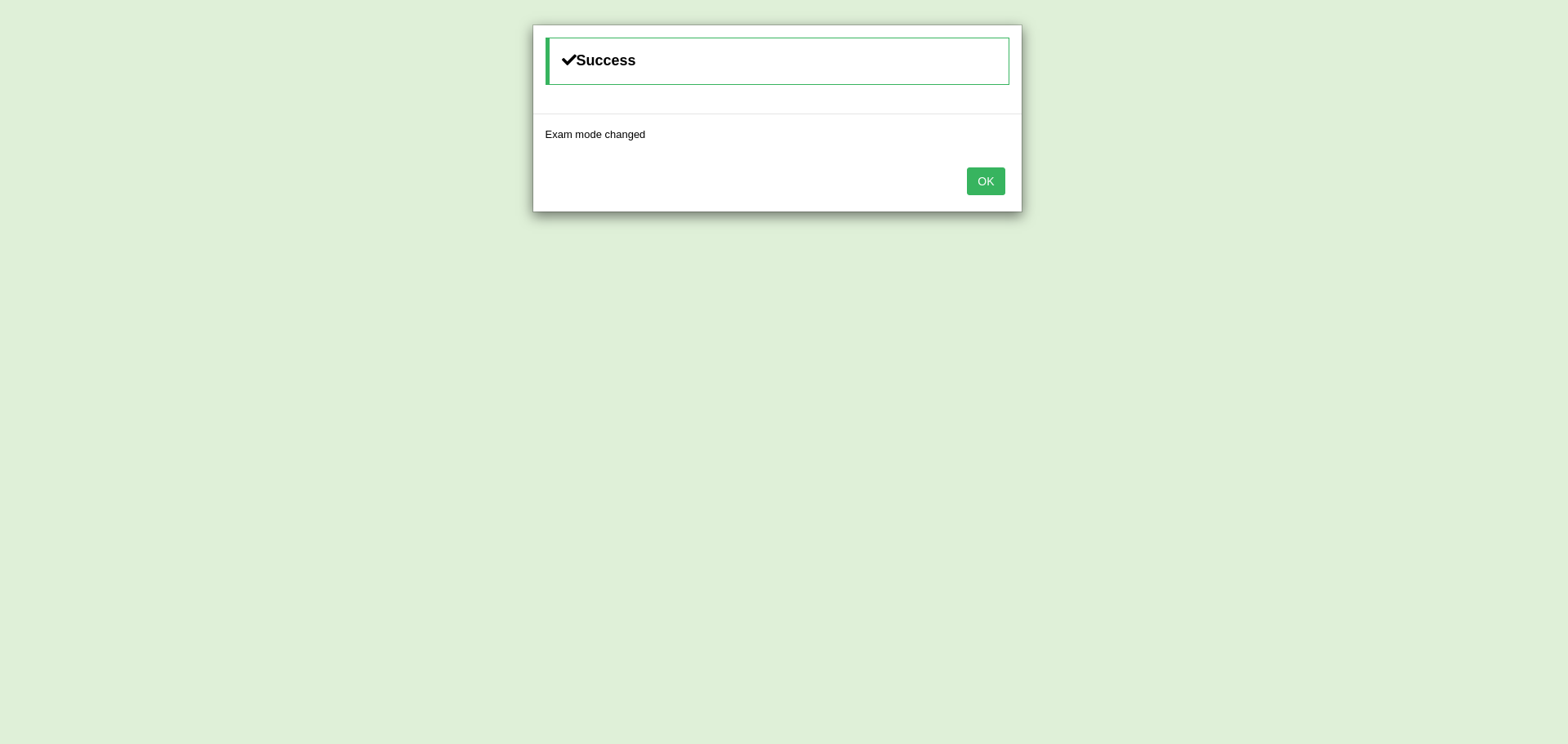
click at [995, 185] on button "OK" at bounding box center [986, 181] width 38 height 28
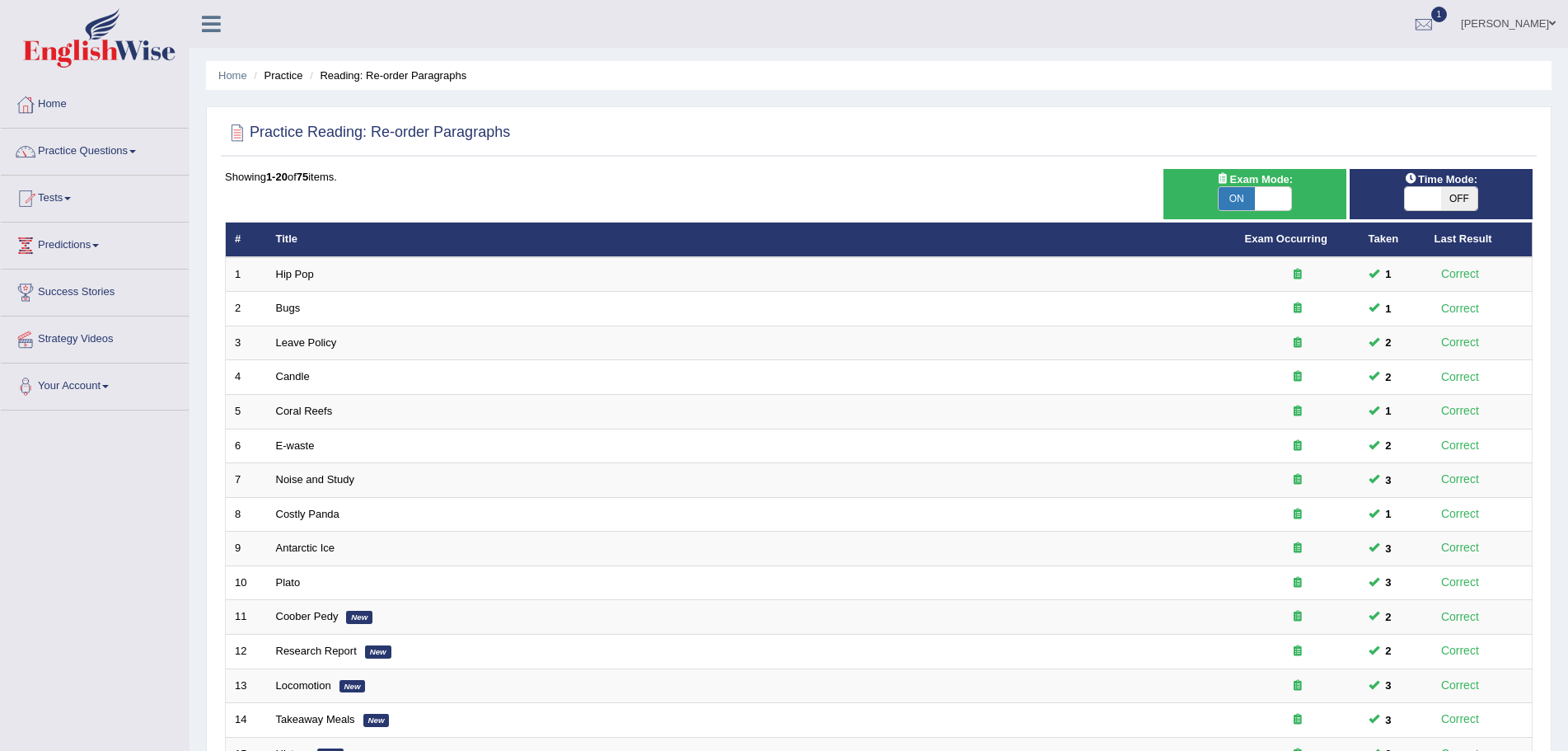
click at [1459, 201] on span "OFF" at bounding box center [1459, 198] width 36 height 23
checkbox input "true"
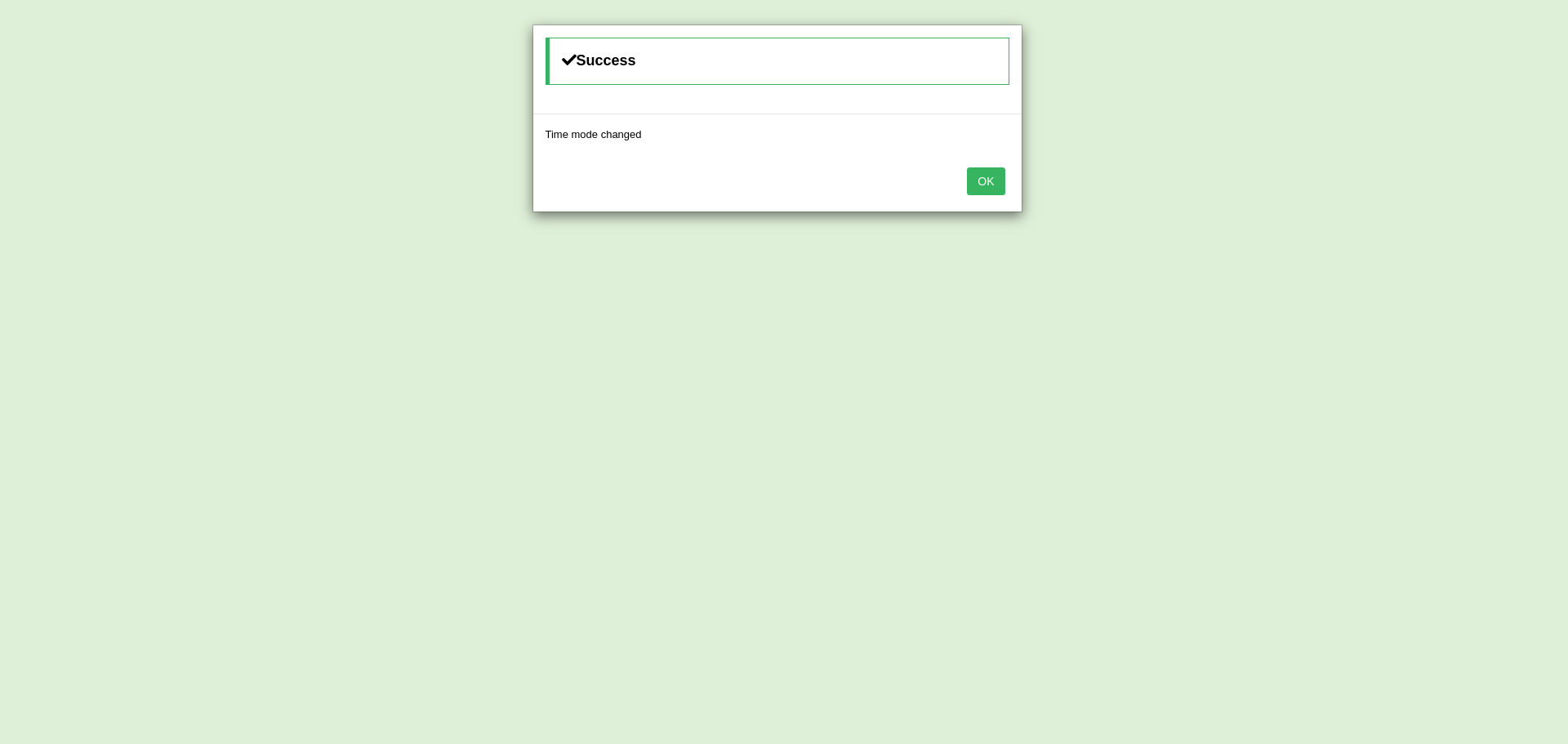
click at [988, 182] on button "OK" at bounding box center [986, 181] width 38 height 28
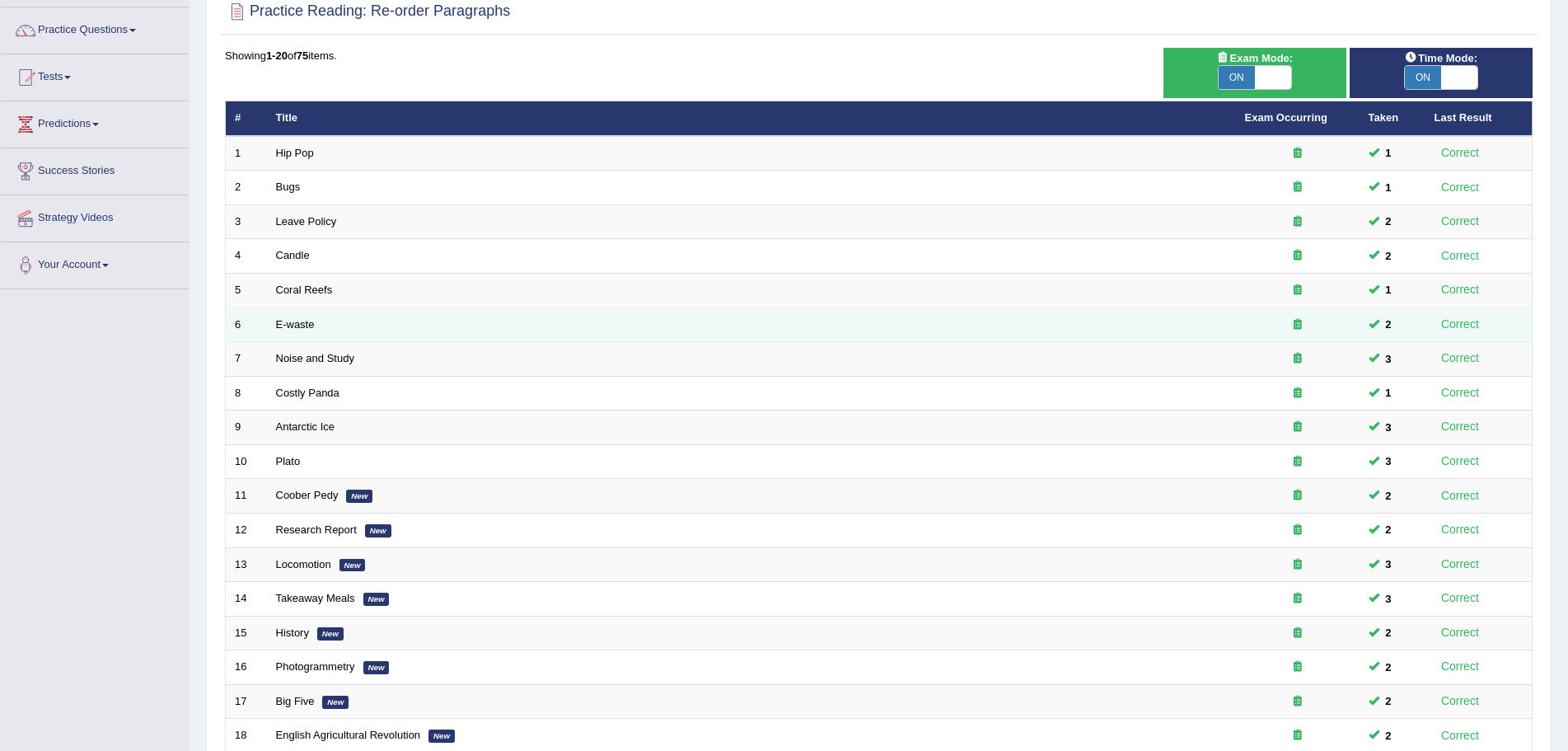
scroll to position [340, 0]
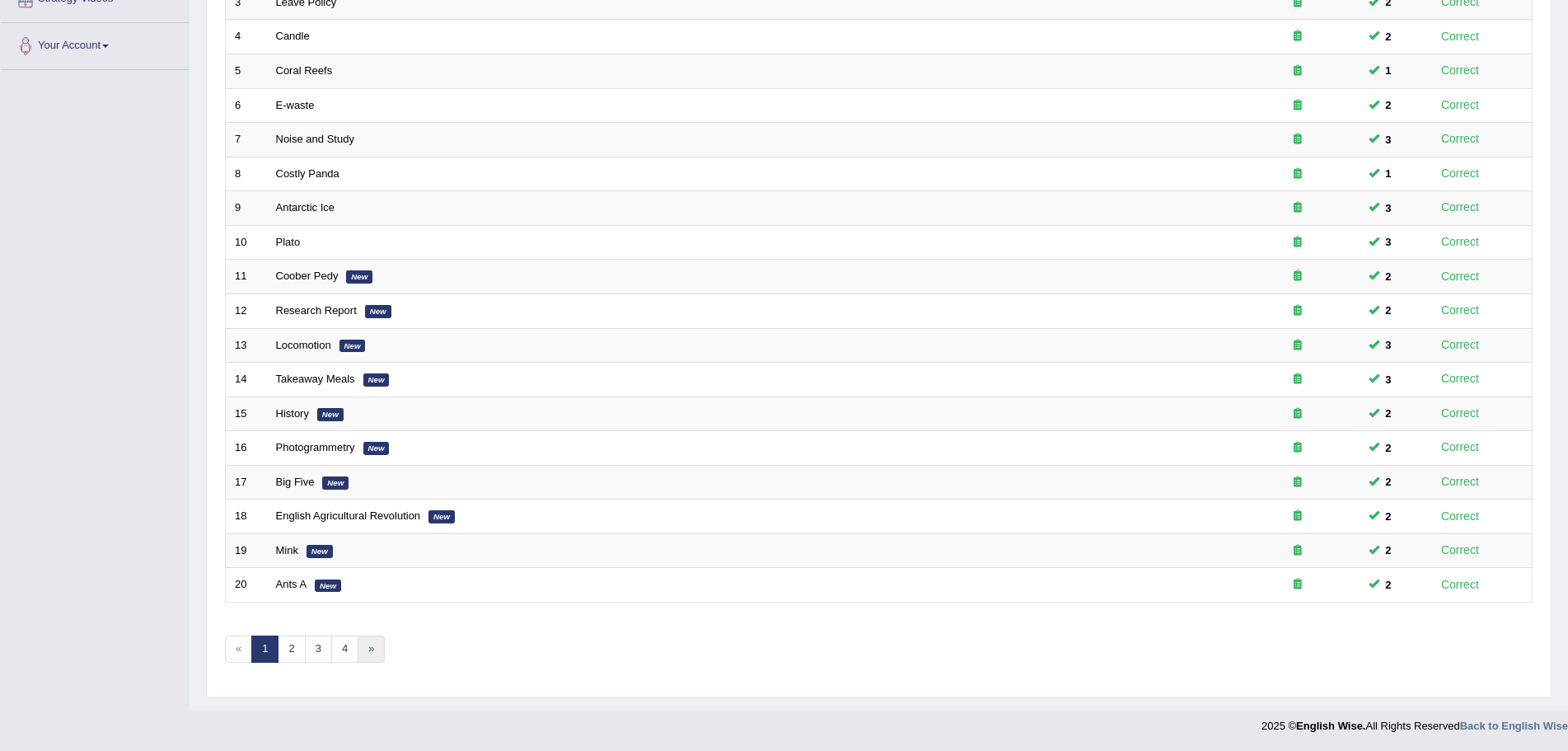
click at [369, 653] on link "»" at bounding box center [371, 649] width 27 height 27
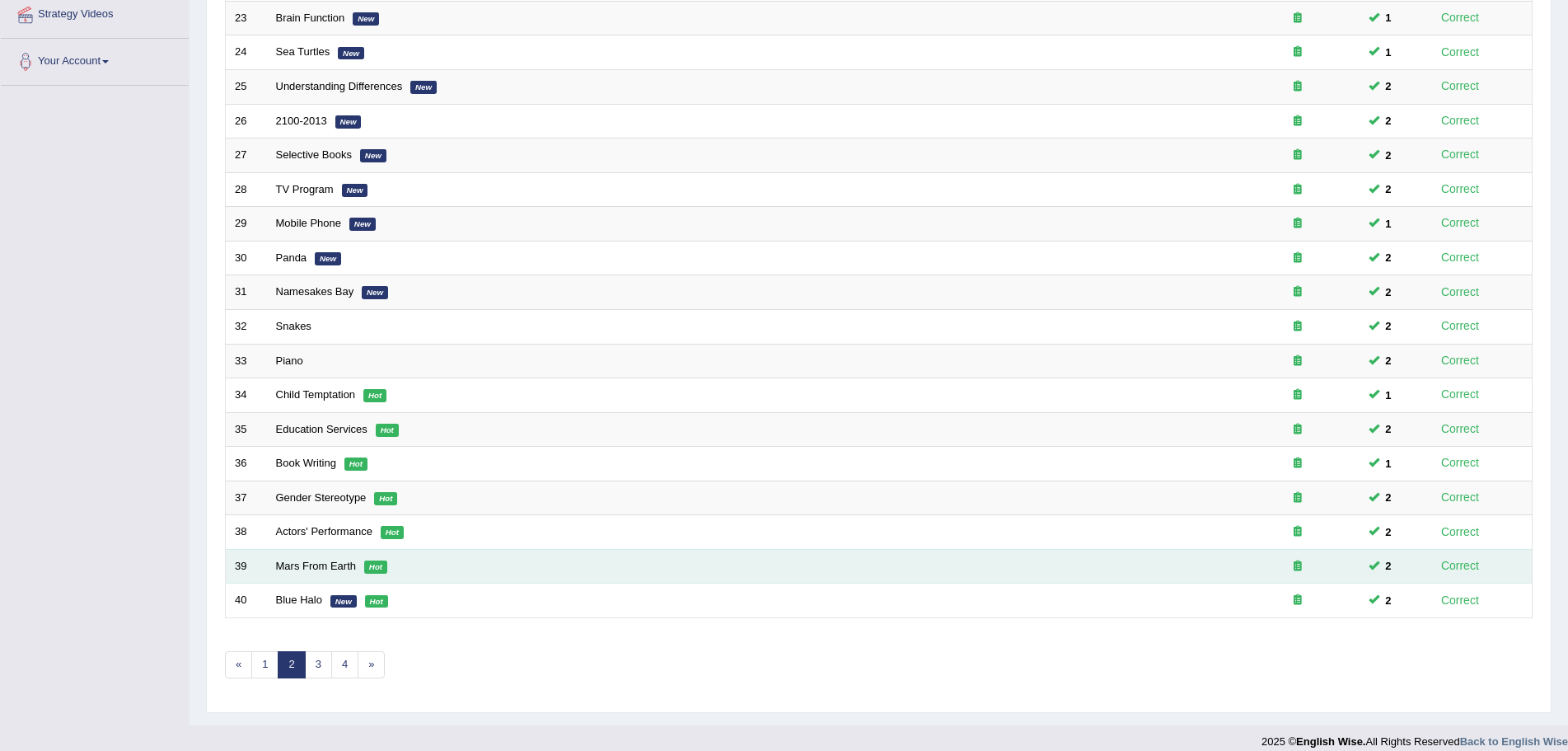
scroll to position [340, 0]
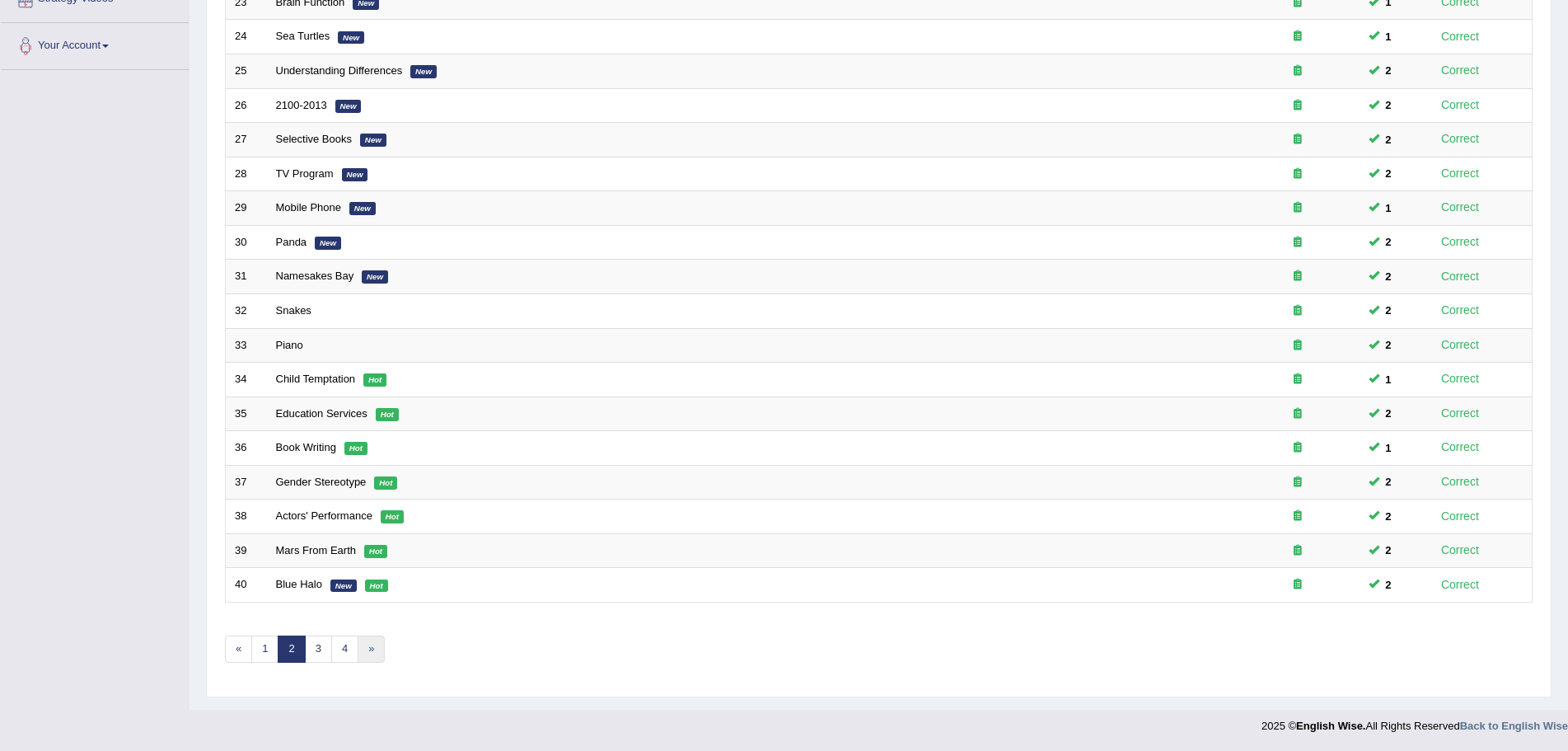
click at [370, 645] on link "»" at bounding box center [371, 649] width 27 height 27
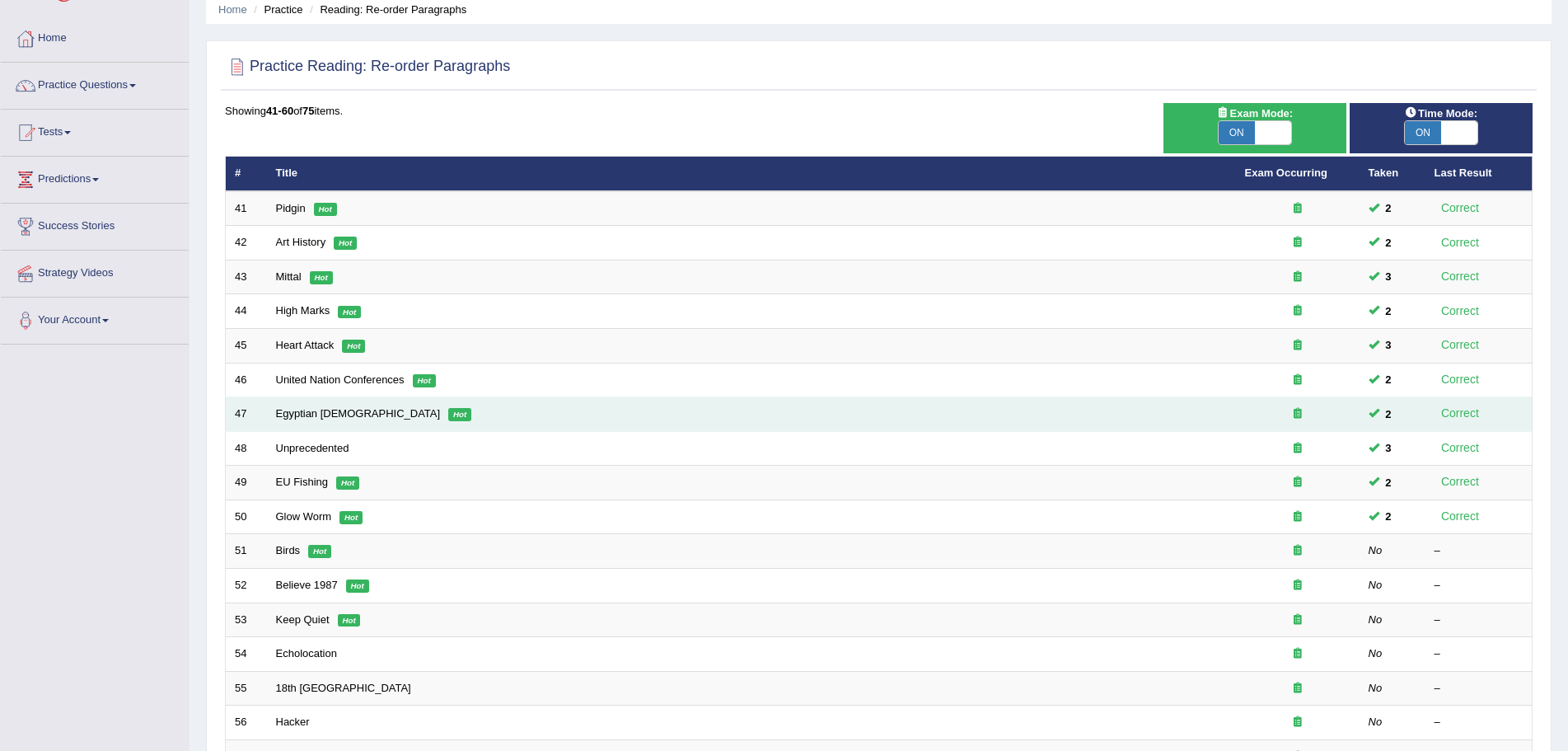
scroll to position [340, 0]
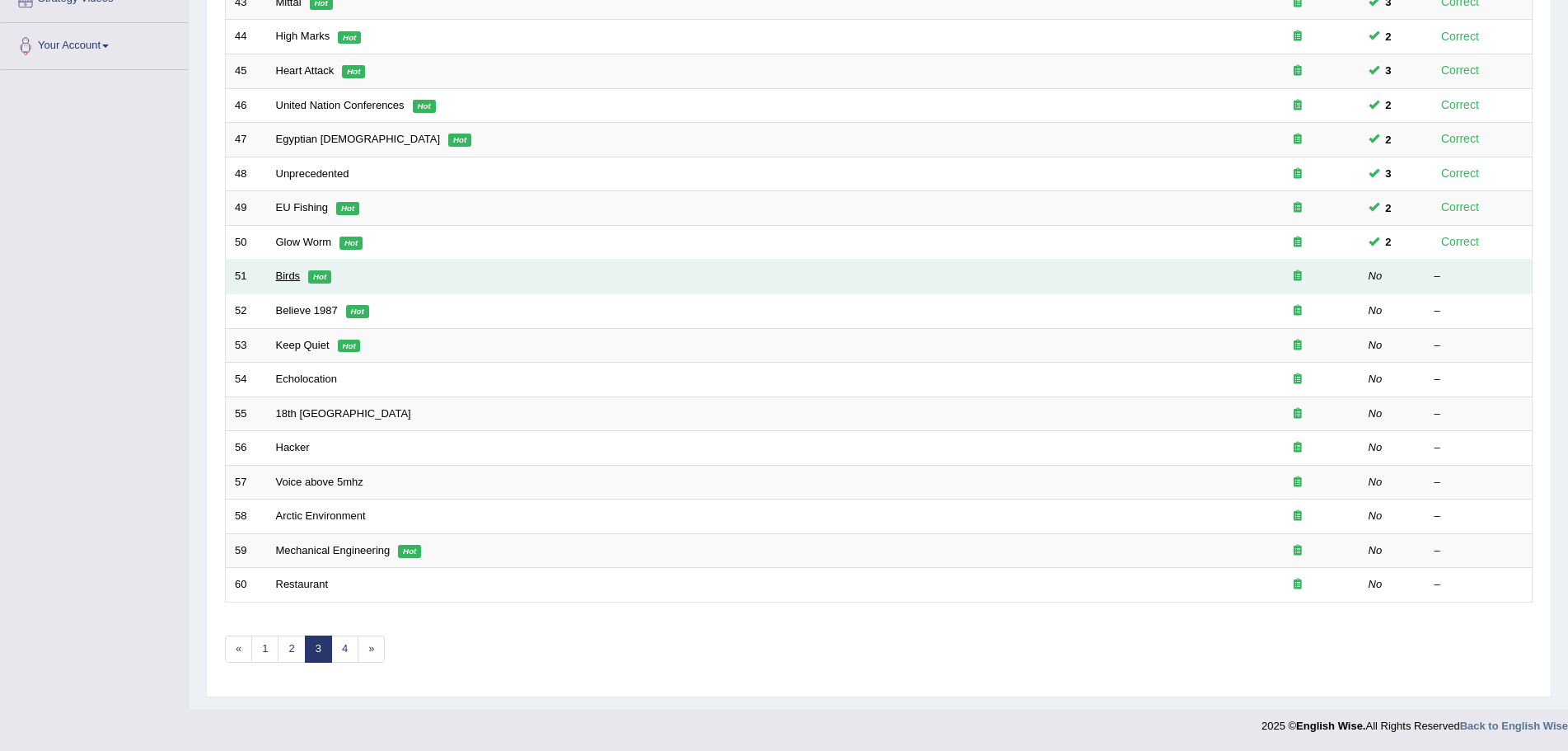
click at [284, 276] on link "Birds" at bounding box center [287, 276] width 24 height 13
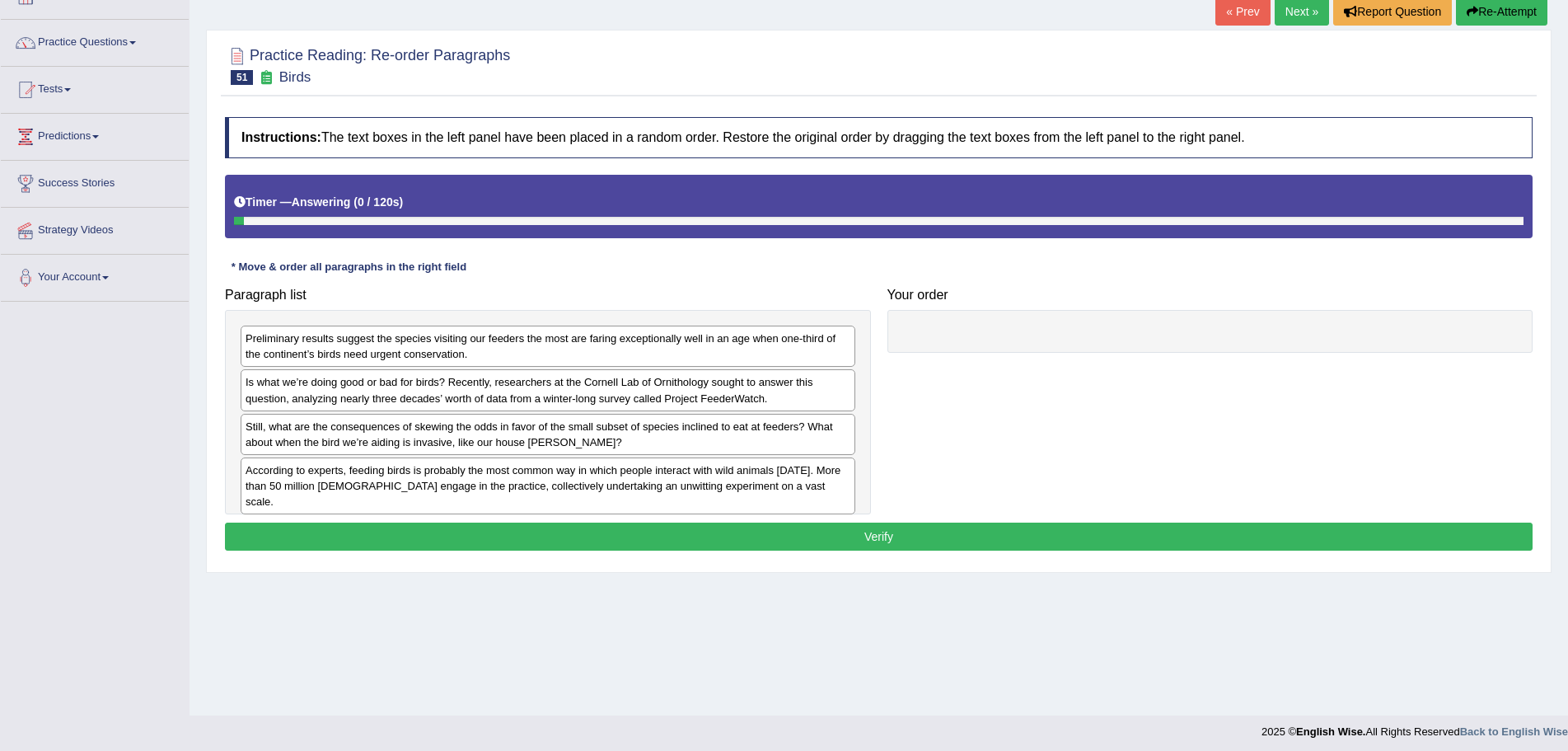
scroll to position [114, 0]
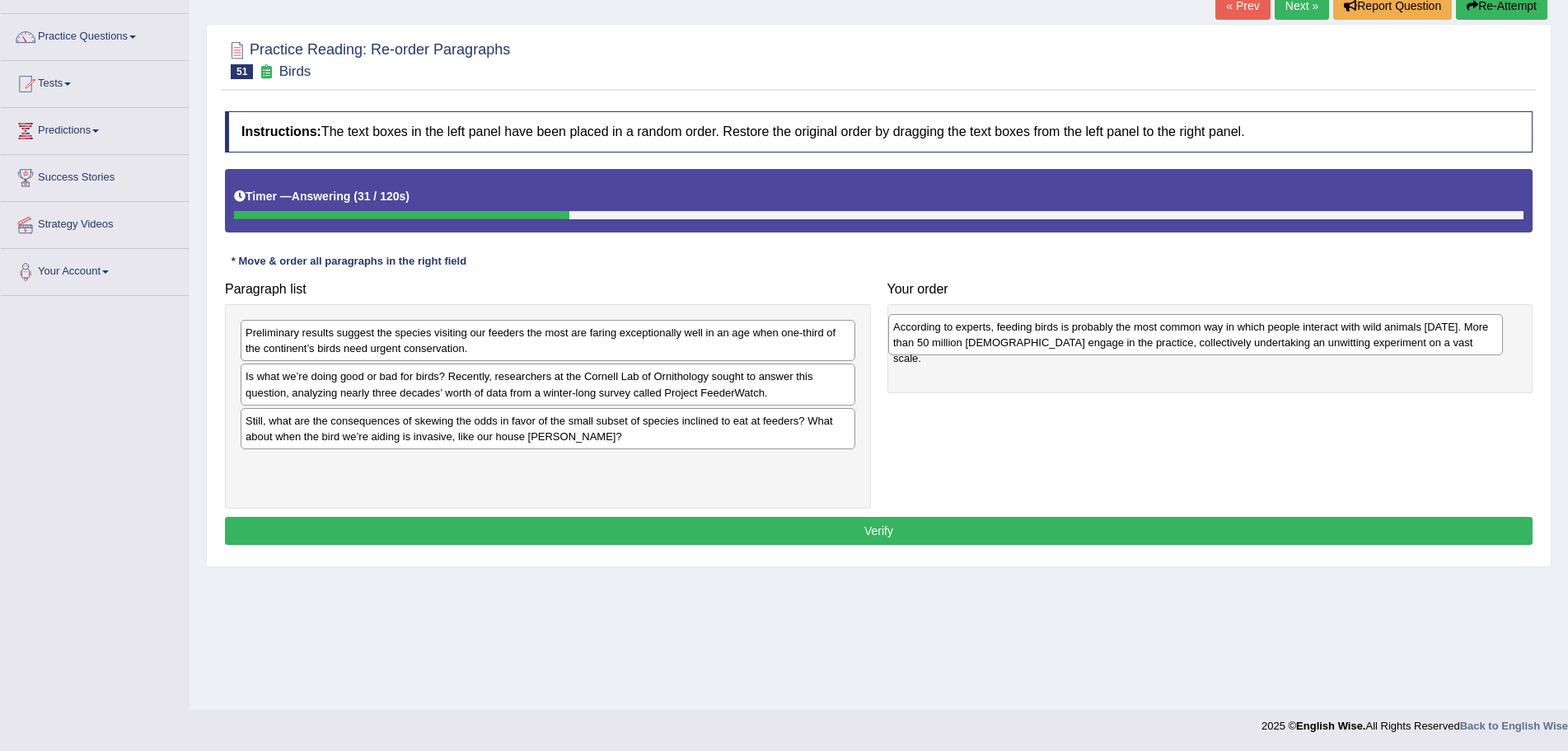
drag, startPoint x: 521, startPoint y: 476, endPoint x: 1169, endPoint y: 339, distance: 662.3
click at [1169, 339] on div "According to experts, feeding birds is probably the most common way in which pe…" at bounding box center [1196, 334] width 615 height 41
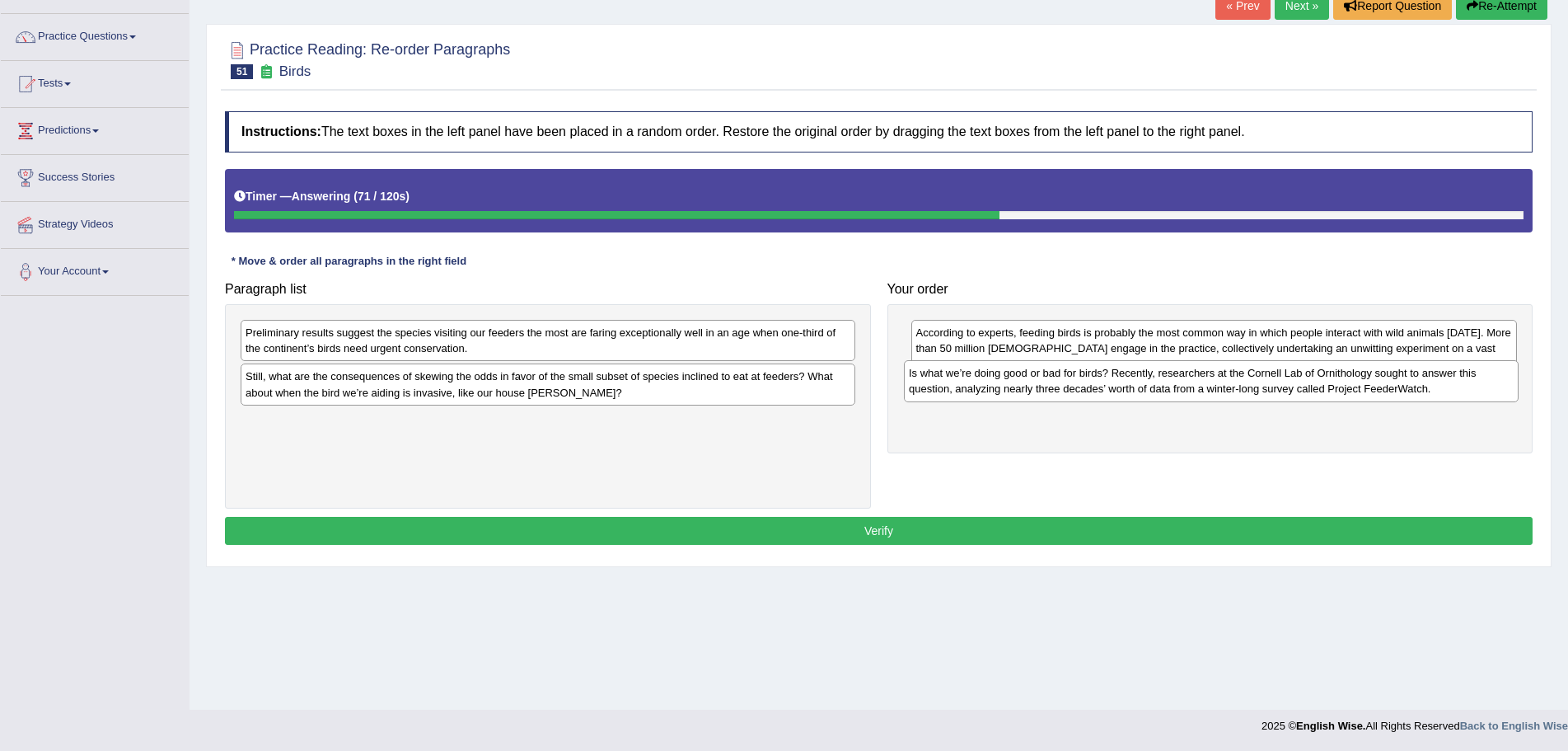
drag, startPoint x: 375, startPoint y: 390, endPoint x: 1039, endPoint y: 386, distance: 664.0
click at [1039, 386] on div "Is what we’re doing good or bad for birds? Recently, researchers at the Cornell…" at bounding box center [1212, 380] width 615 height 41
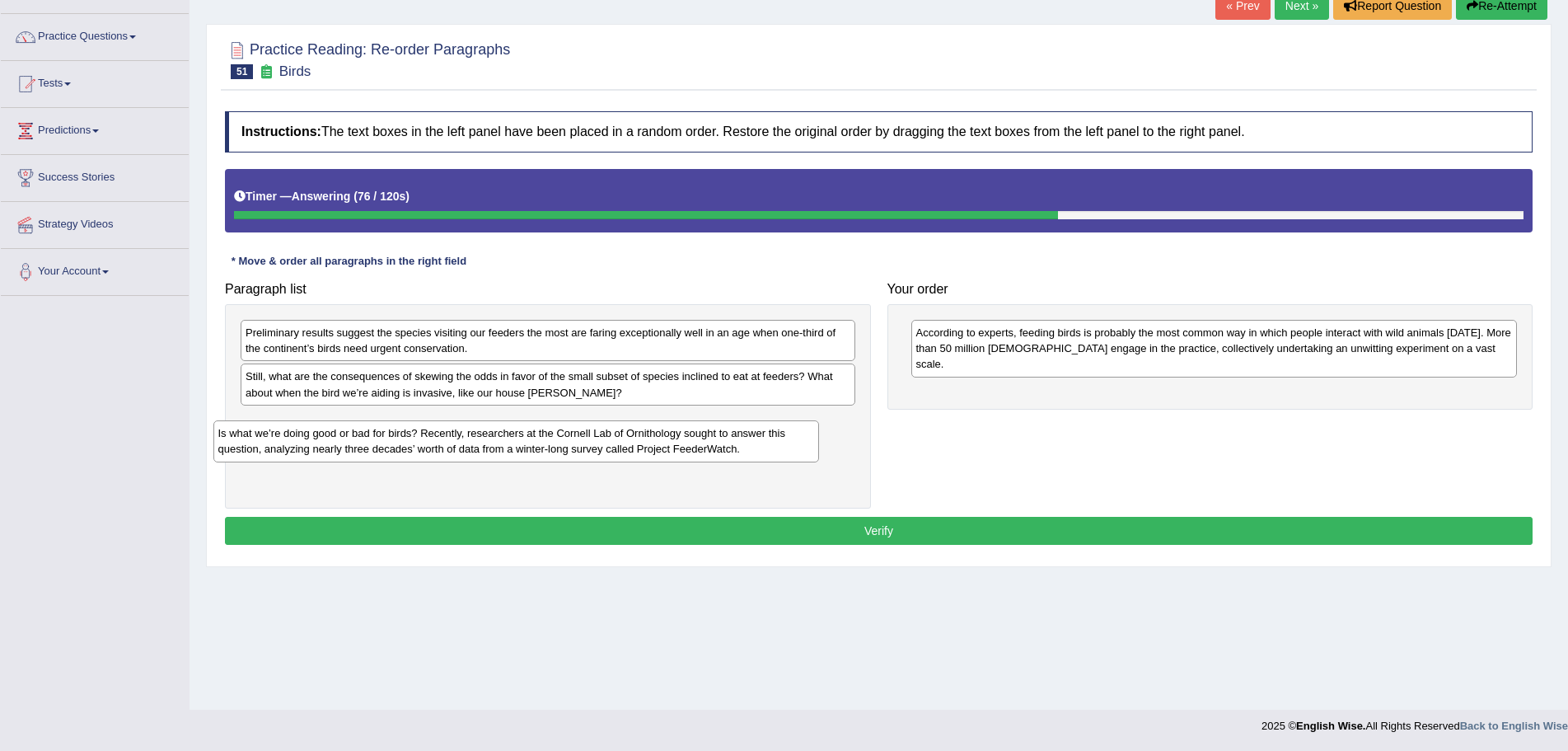
drag, startPoint x: 1086, startPoint y: 380, endPoint x: 387, endPoint y: 437, distance: 701.3
click at [387, 437] on div "Is what we’re doing good or bad for birds? Recently, researchers at the Cornell…" at bounding box center [516, 440] width 607 height 41
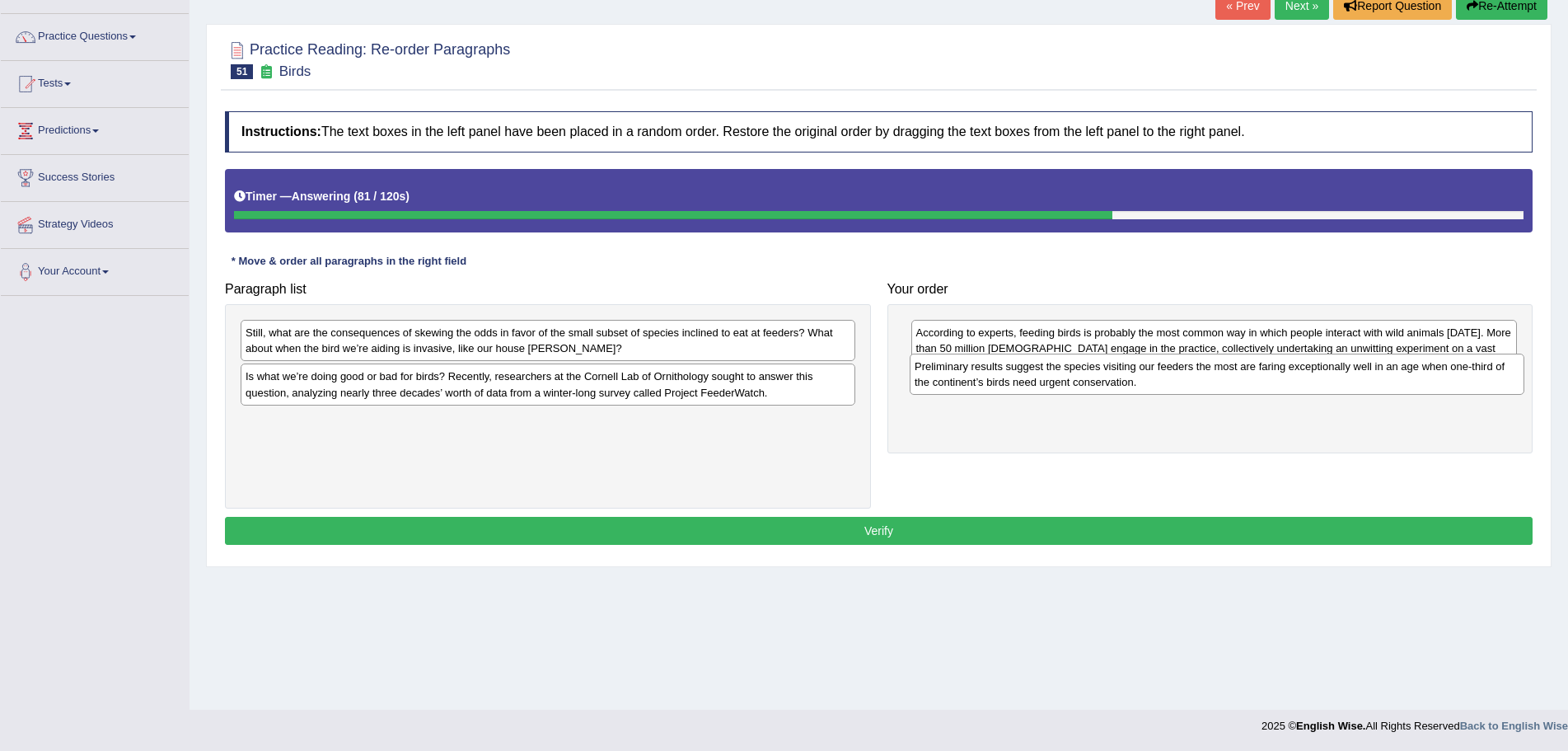
drag, startPoint x: 337, startPoint y: 337, endPoint x: 1007, endPoint y: 371, distance: 670.9
click at [1007, 371] on div "Preliminary results suggest the species visiting our feeders the most are farin…" at bounding box center [1217, 374] width 615 height 41
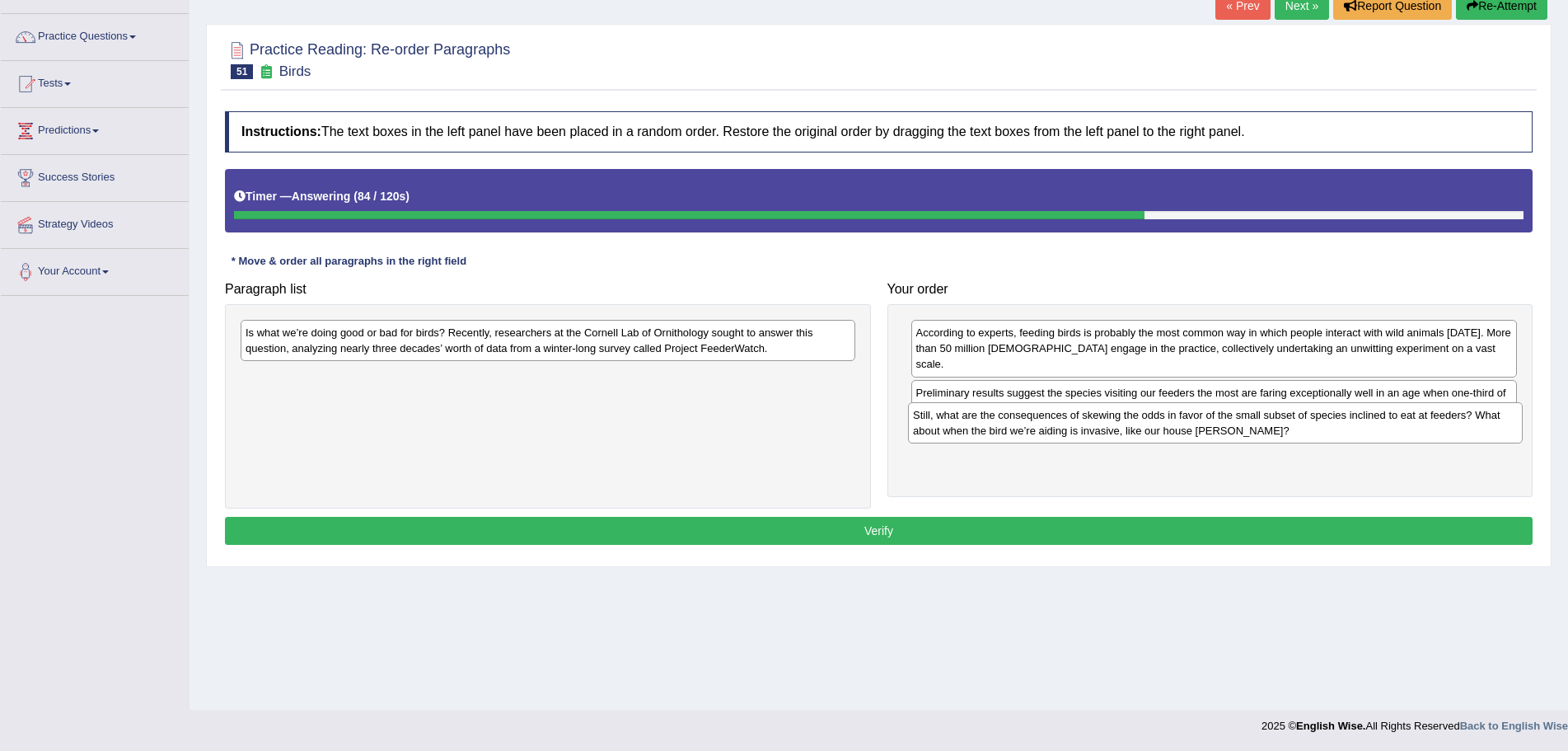
drag, startPoint x: 384, startPoint y: 341, endPoint x: 1051, endPoint y: 424, distance: 672.1
click at [1051, 424] on div "Still, what are the consequences of skewing the odds in favor of the small subs…" at bounding box center [1215, 422] width 615 height 41
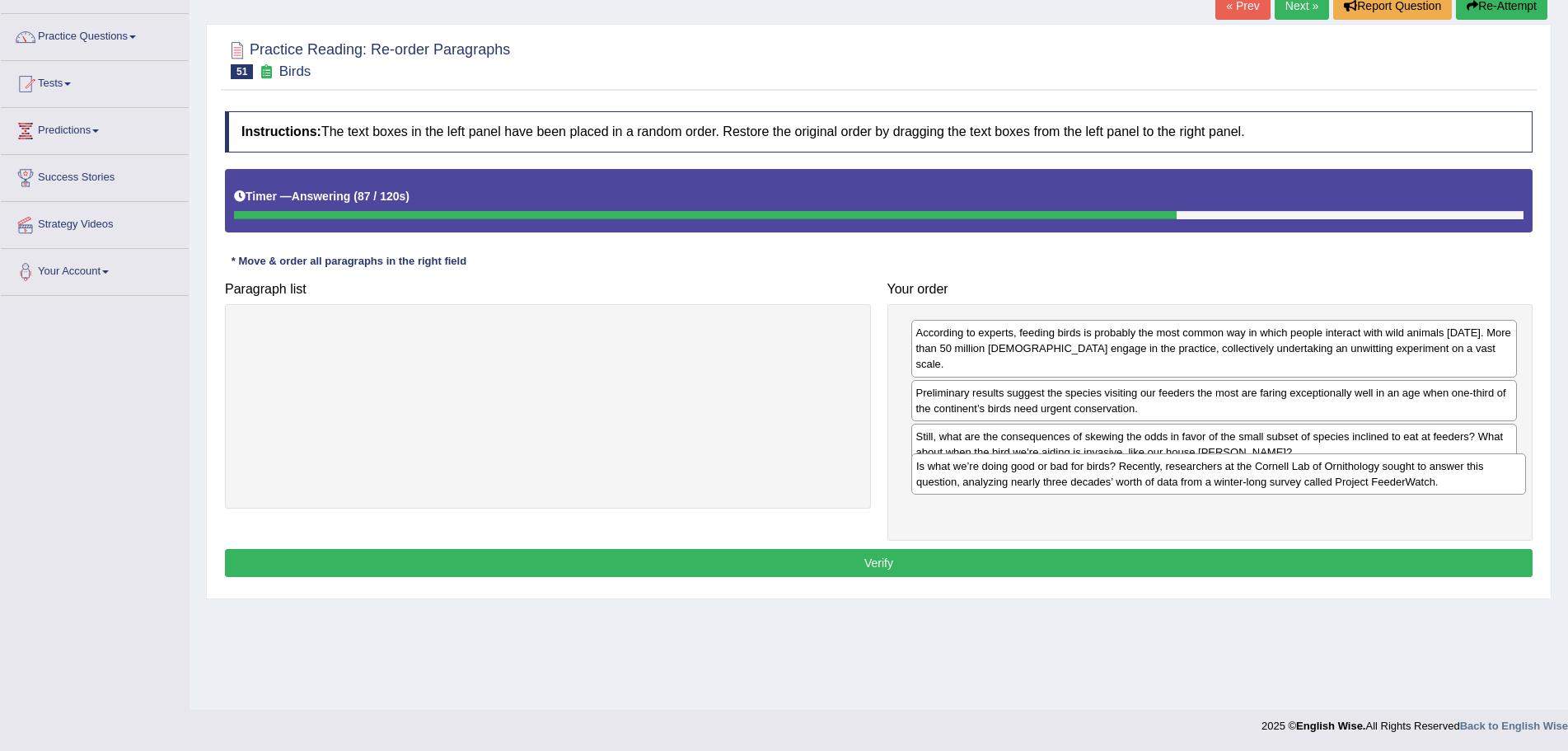
drag, startPoint x: 530, startPoint y: 342, endPoint x: 1201, endPoint y: 475, distance: 684.1
click at [1201, 475] on div "Is what we’re doing good or bad for birds? Recently, researchers at the Cornell…" at bounding box center [1219, 473] width 615 height 41
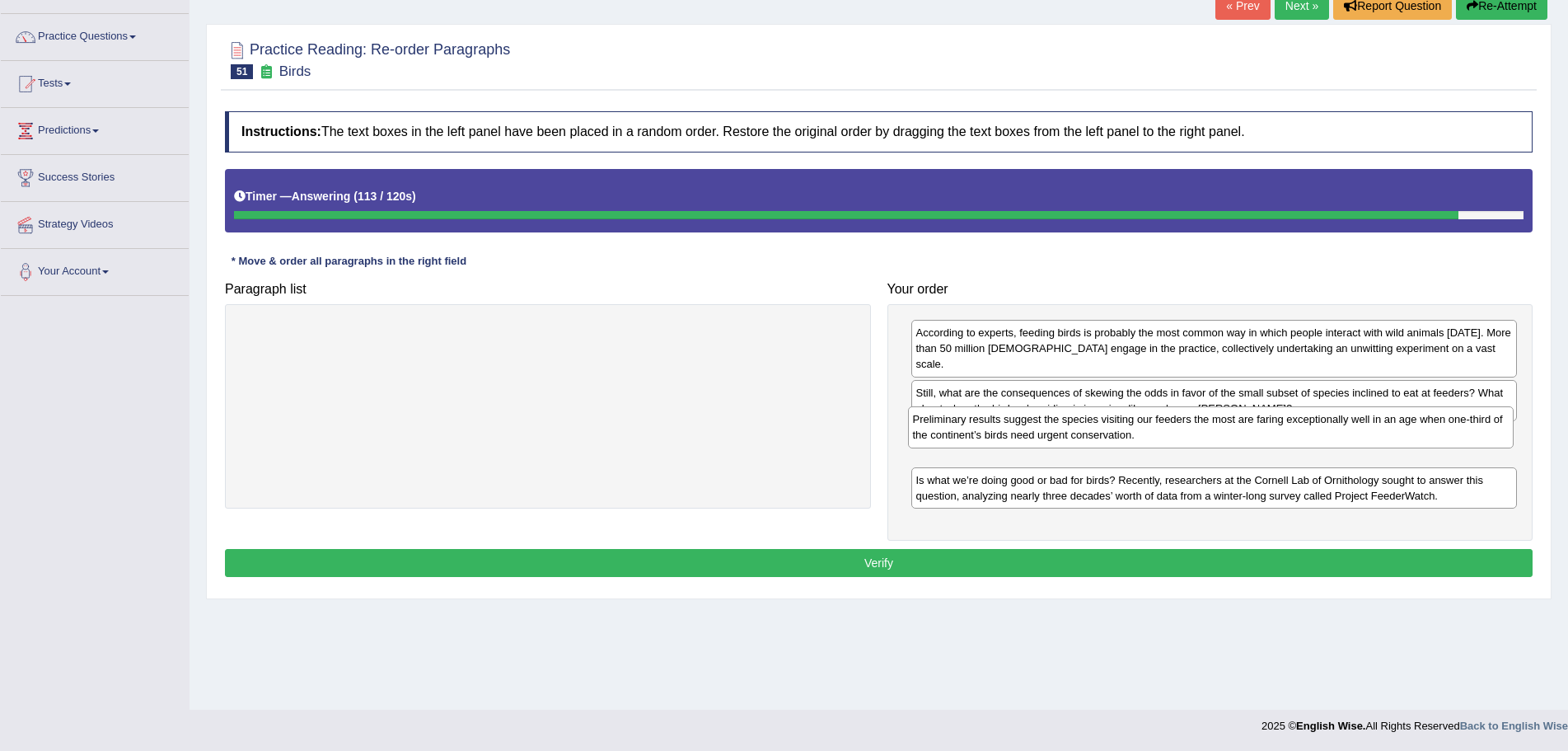
drag, startPoint x: 1035, startPoint y: 377, endPoint x: 1031, endPoint y: 420, distance: 43.2
click at [1031, 420] on div "Preliminary results suggest the species visiting our feeders the most are farin…" at bounding box center [1211, 426] width 607 height 41
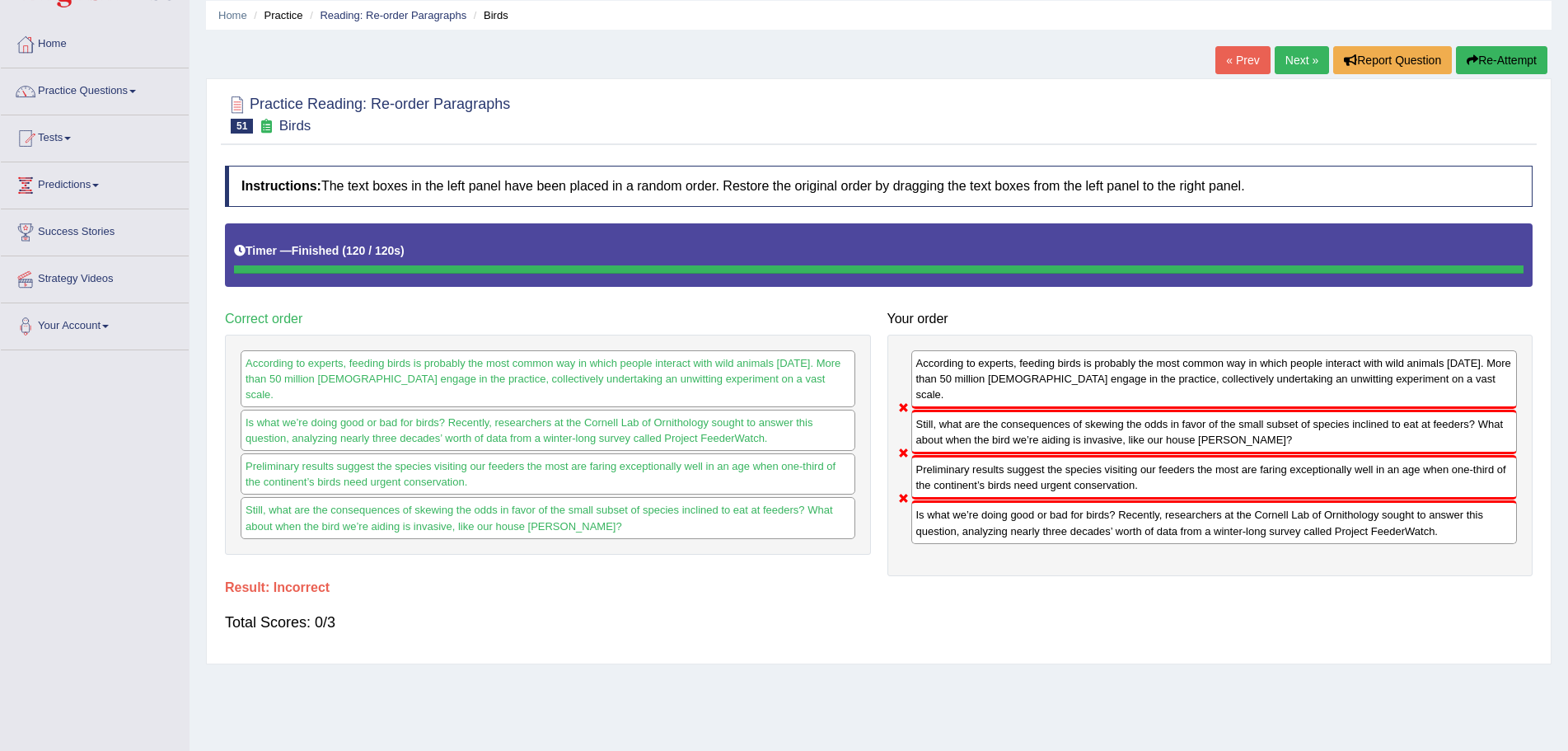
scroll to position [0, 0]
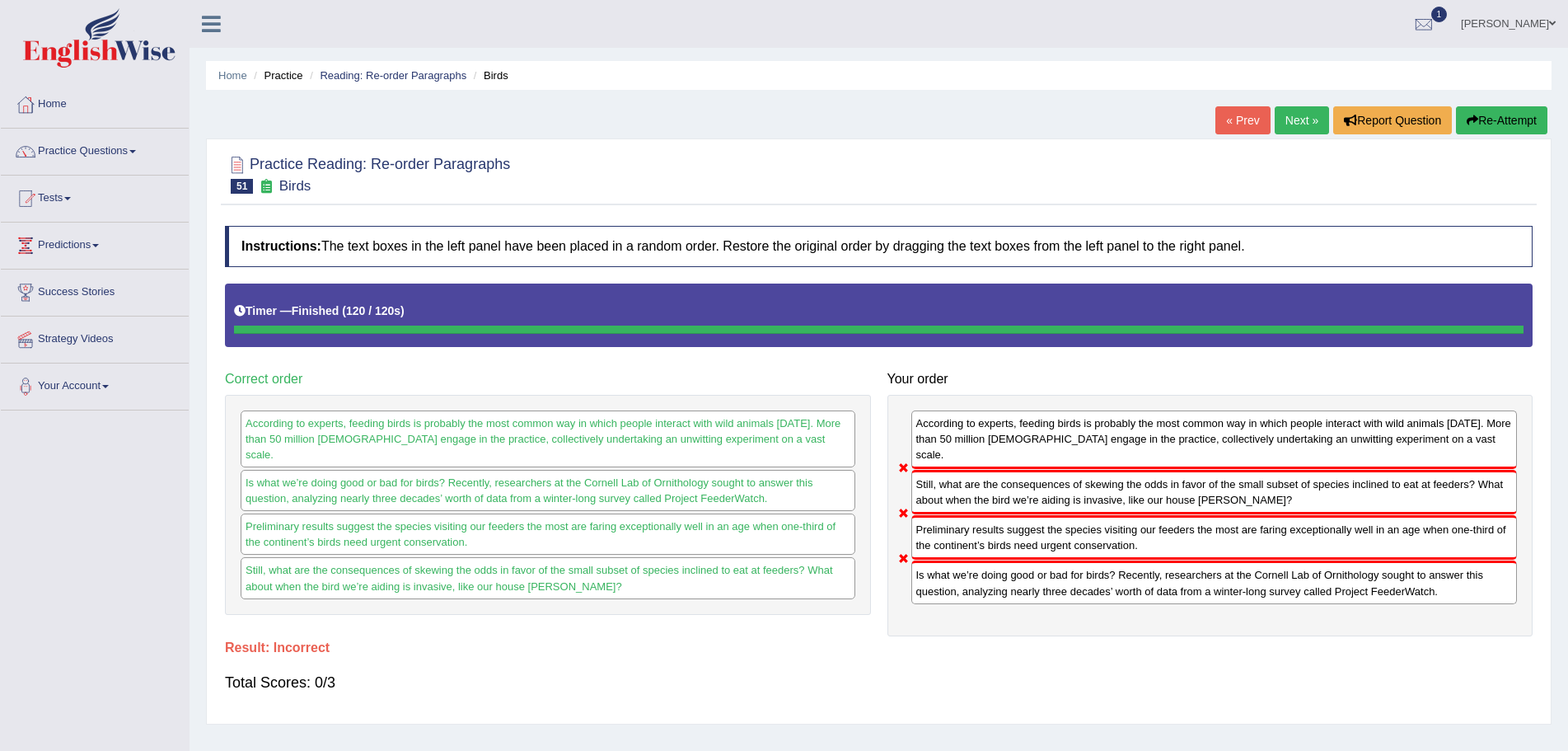
click at [1487, 113] on button "Re-Attempt" at bounding box center [1502, 120] width 92 height 28
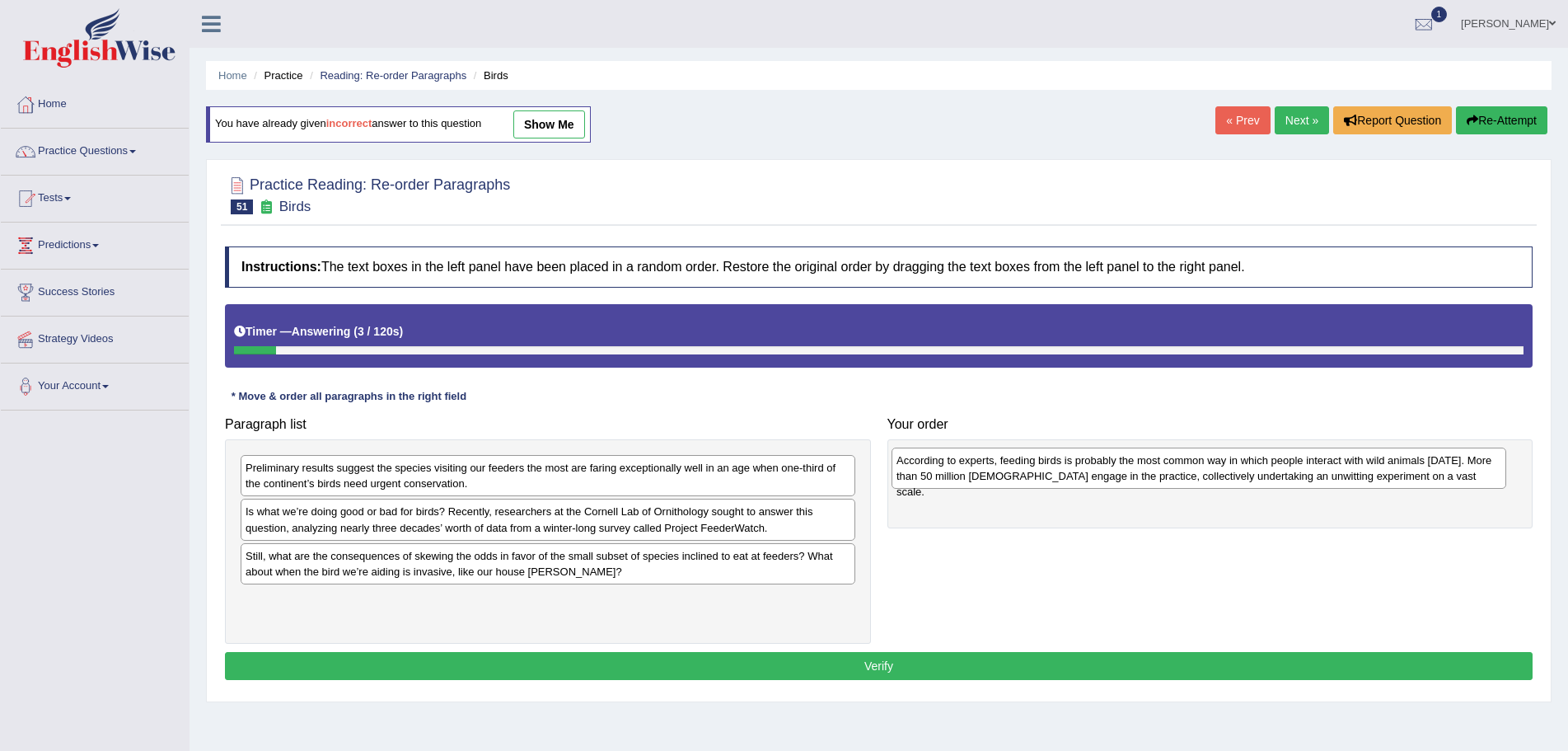
drag, startPoint x: 455, startPoint y: 605, endPoint x: 1106, endPoint y: 465, distance: 665.9
click at [1106, 465] on div "According to experts, feeding birds is probably the most common way in which pe…" at bounding box center [1199, 467] width 615 height 41
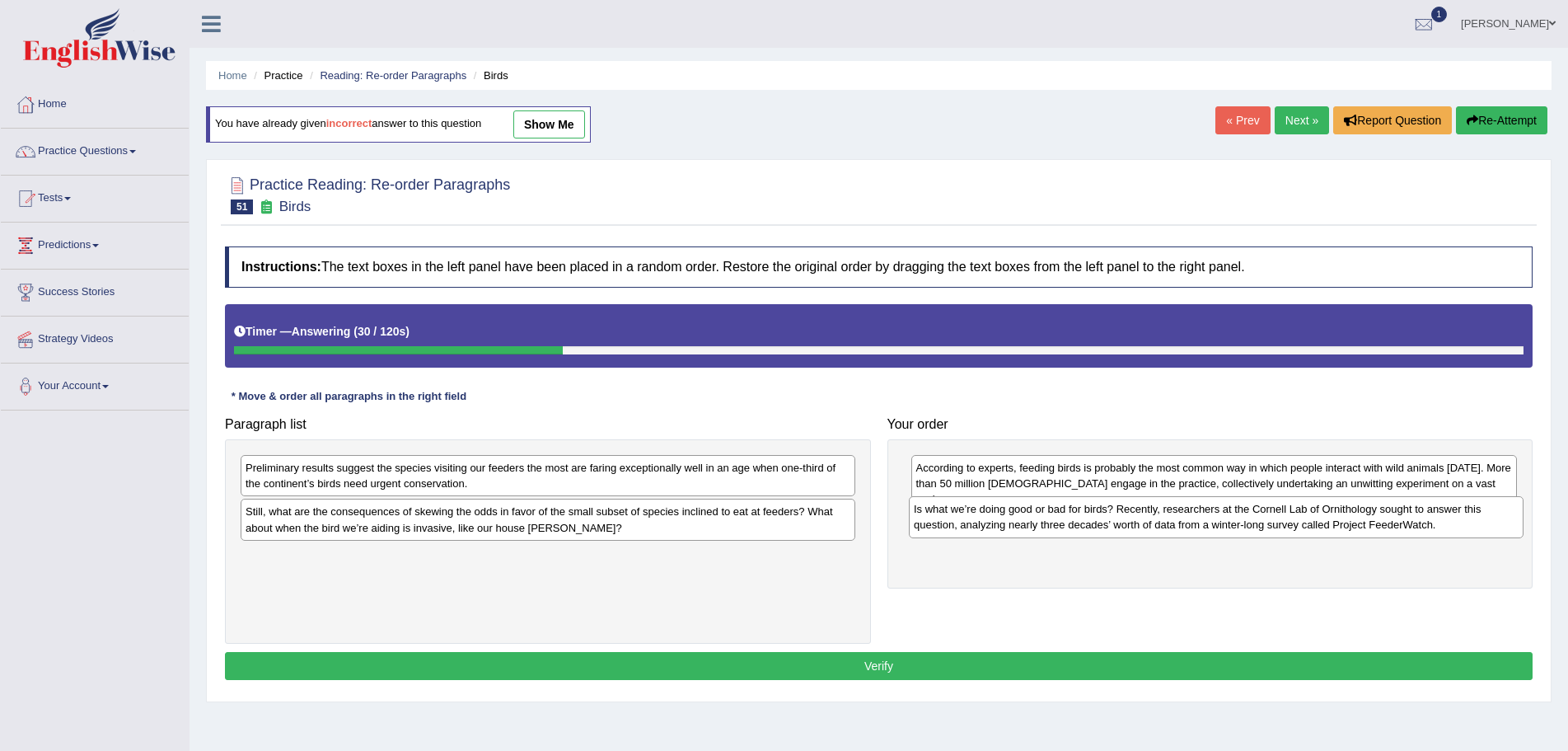
drag, startPoint x: 465, startPoint y: 527, endPoint x: 1134, endPoint y: 524, distance: 669.0
click at [1134, 524] on div "Is what we’re doing good or bad for birds? Recently, researchers at the Cornell…" at bounding box center [1216, 516] width 615 height 41
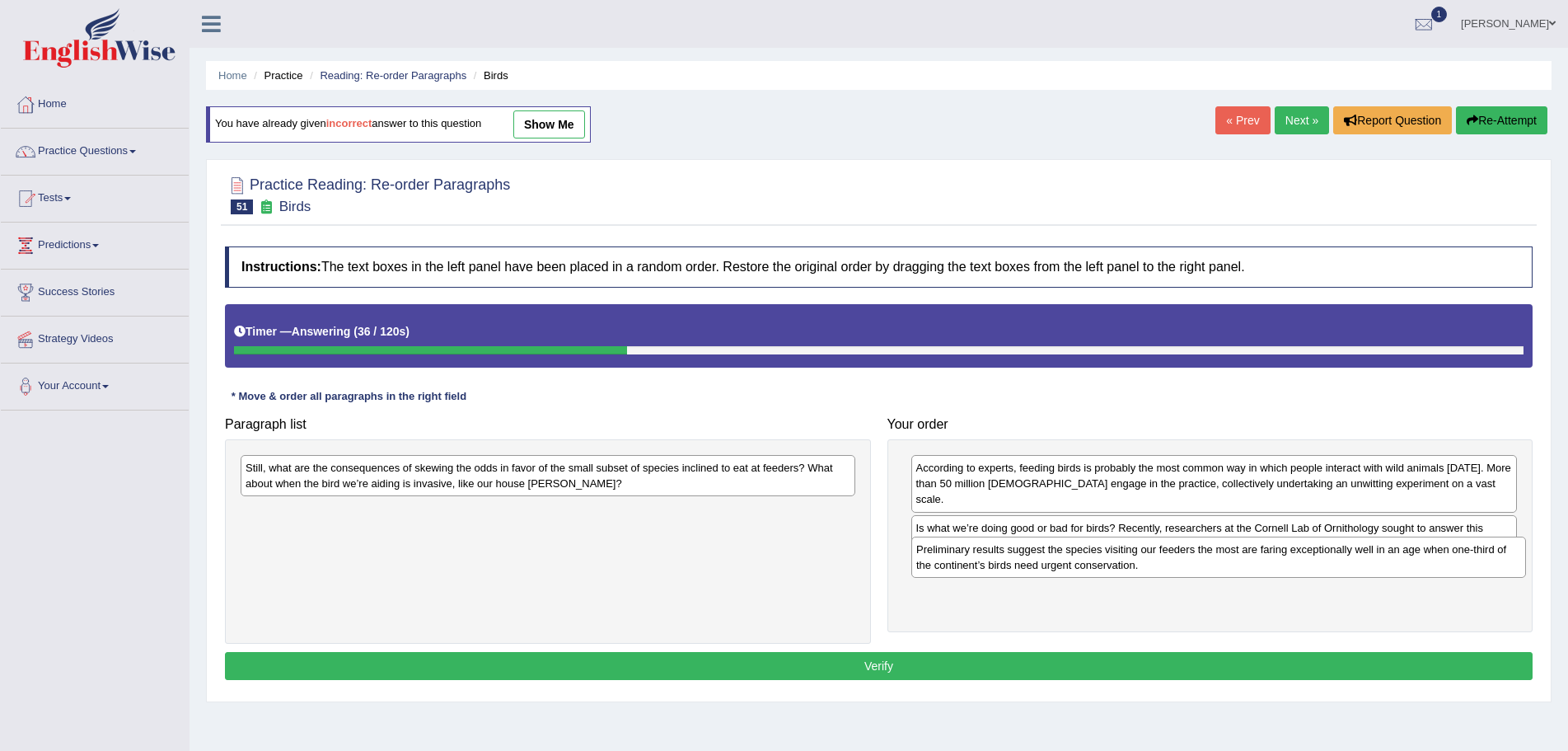
drag, startPoint x: 419, startPoint y: 474, endPoint x: 1089, endPoint y: 556, distance: 675.0
click at [1089, 556] on div "Preliminary results suggest the species visiting our feeders the most are farin…" at bounding box center [1219, 557] width 615 height 41
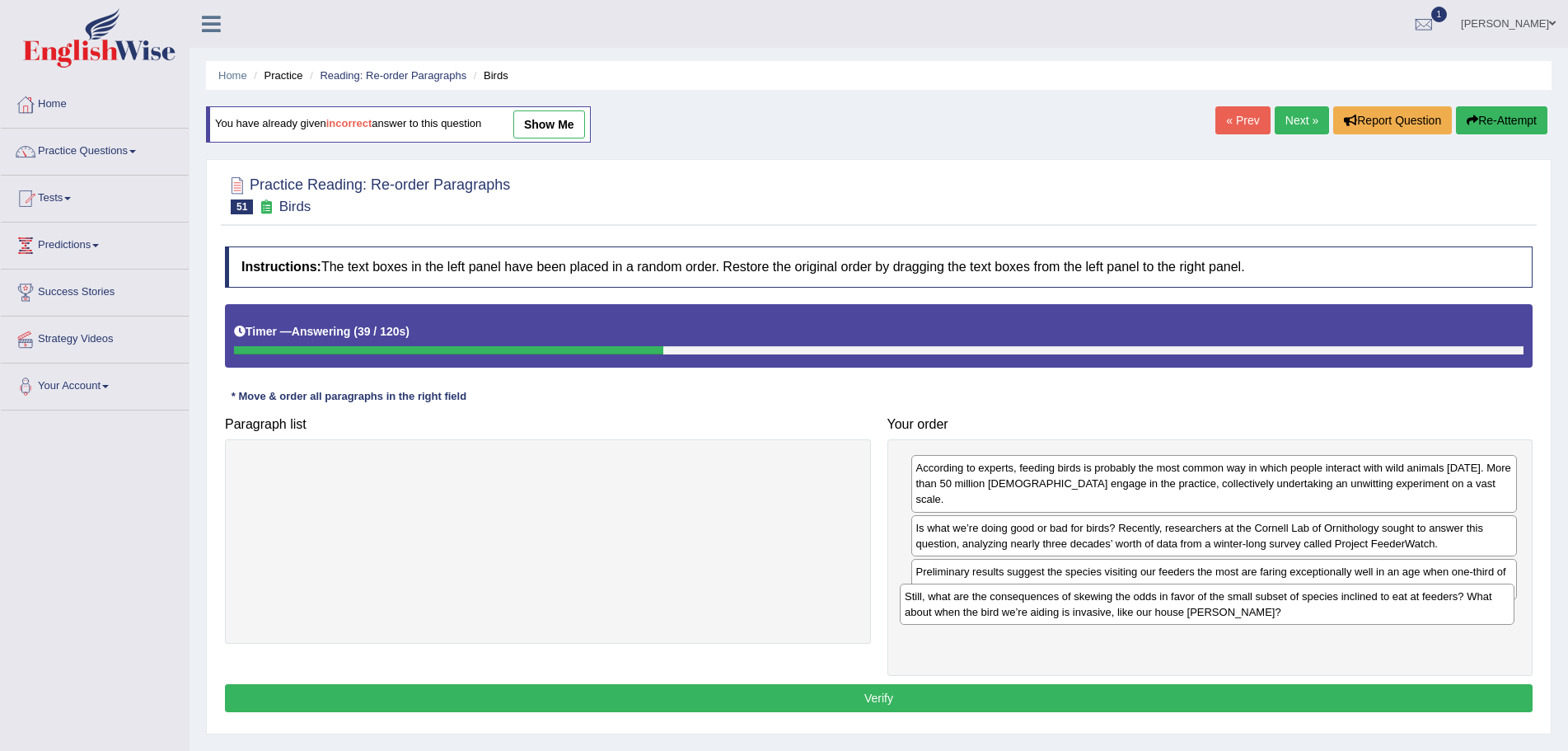
drag, startPoint x: 451, startPoint y: 477, endPoint x: 1110, endPoint y: 606, distance: 671.5
click at [1110, 606] on div "Still, what are the consequences of skewing the odds in favor of the small subs…" at bounding box center [1207, 603] width 615 height 41
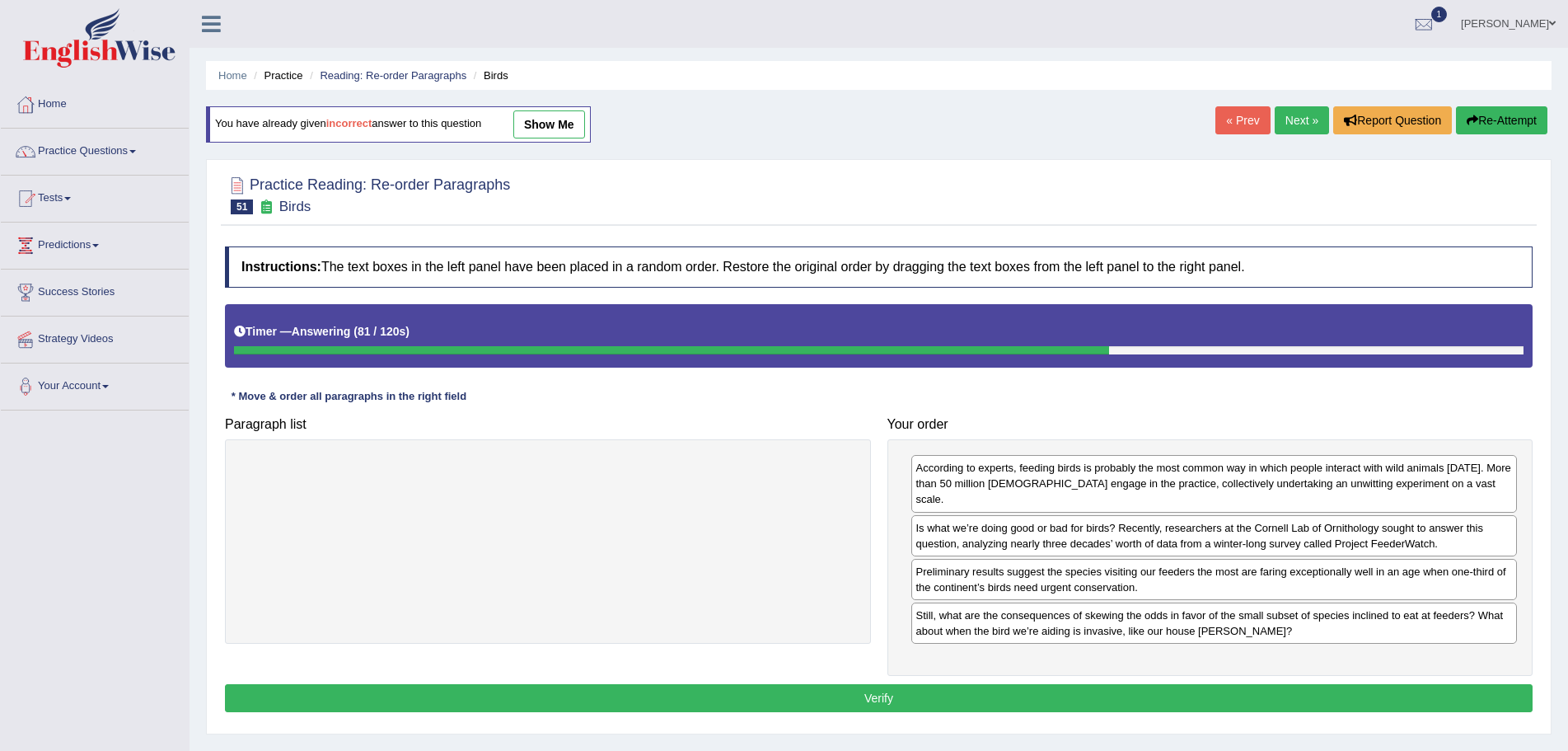
click at [872, 684] on button "Verify" at bounding box center [879, 697] width 1308 height 28
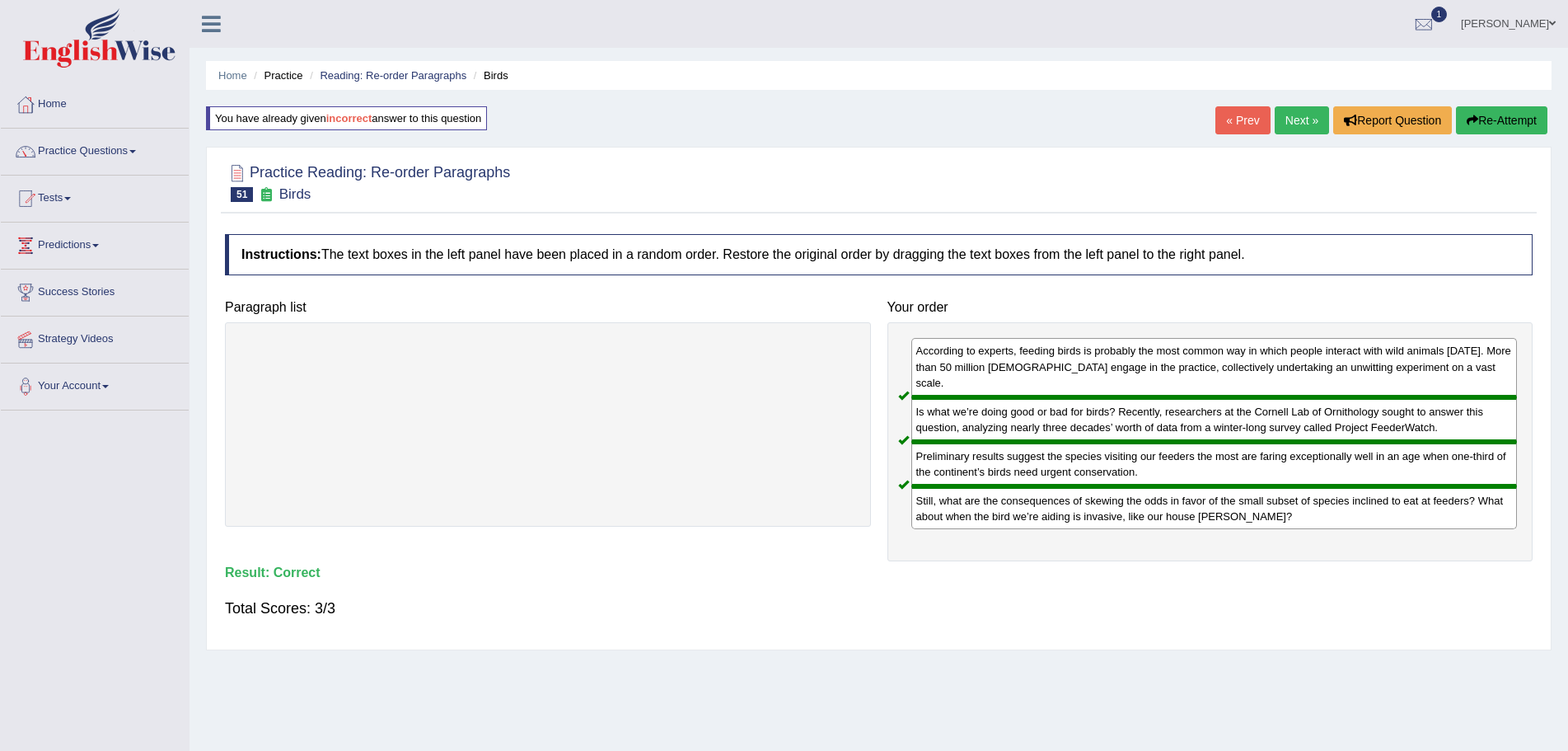
click at [1296, 119] on link "Next »" at bounding box center [1302, 120] width 54 height 28
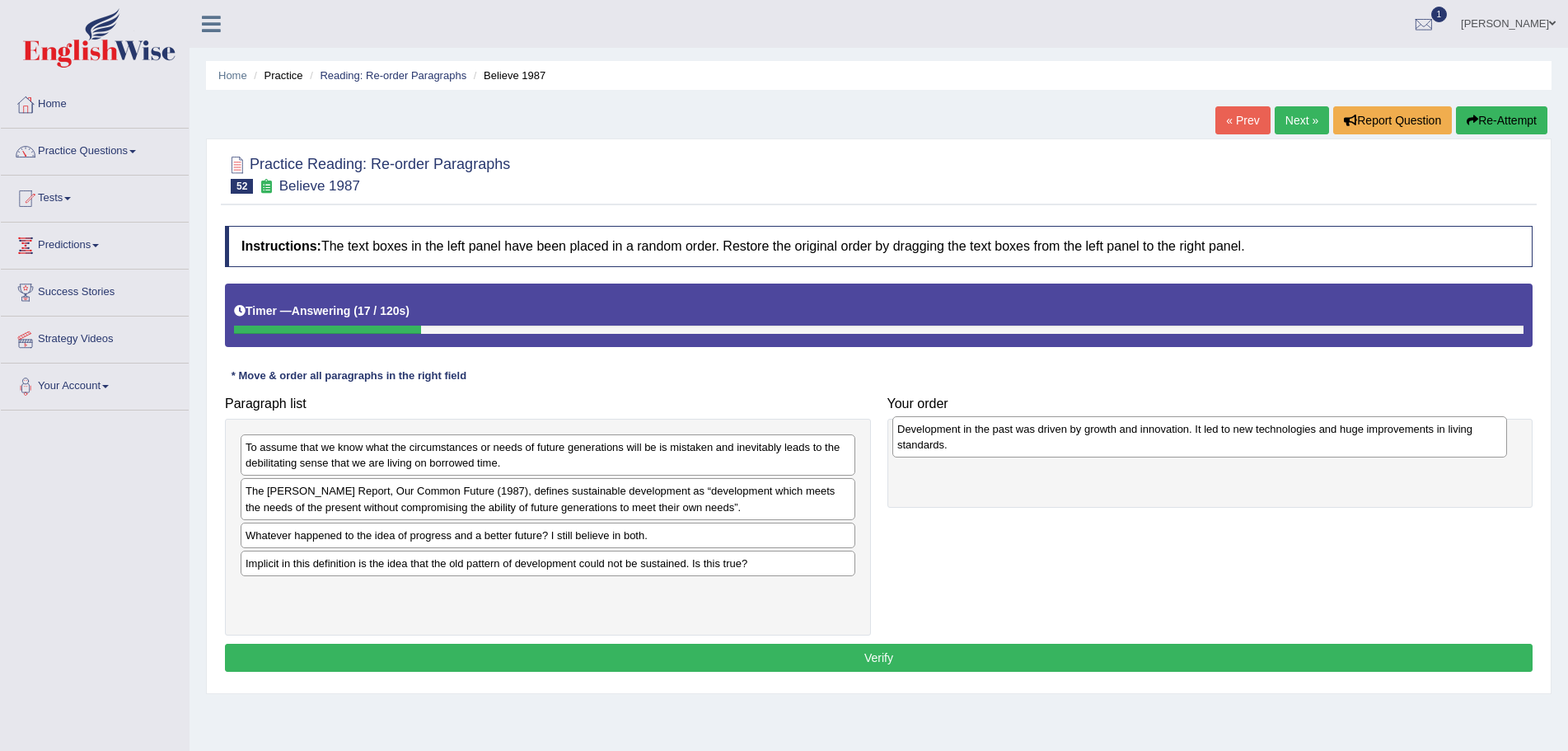
drag, startPoint x: 304, startPoint y: 456, endPoint x: 957, endPoint y: 438, distance: 653.2
click at [957, 438] on div "Development in the past was driven by growth and innovation. It led to new tech…" at bounding box center [1200, 436] width 615 height 41
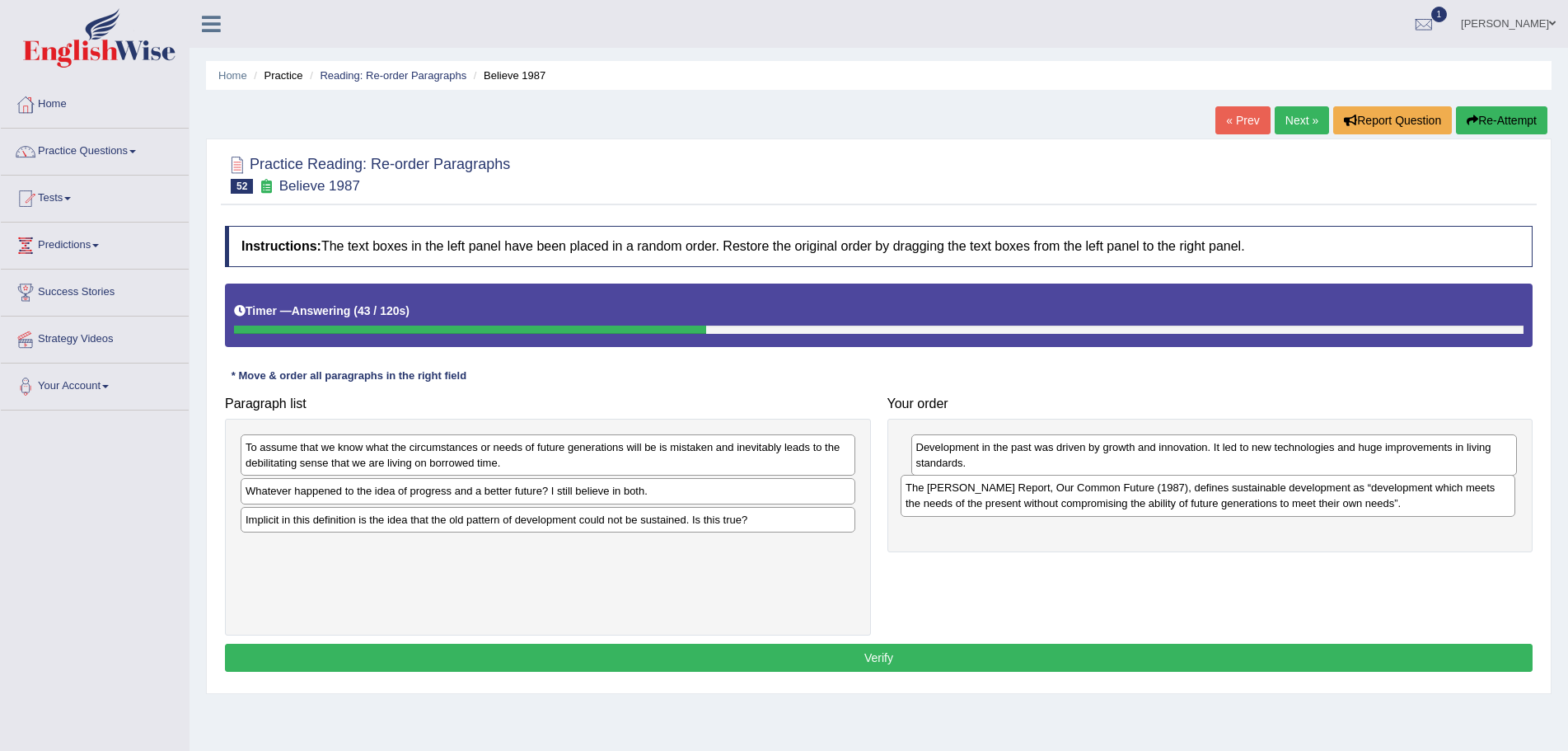
drag, startPoint x: 311, startPoint y: 507, endPoint x: 971, endPoint y: 503, distance: 660.0
click at [971, 503] on div "The [PERSON_NAME] Report, Our Common Future (1987), defines sustainable develop…" at bounding box center [1208, 494] width 615 height 41
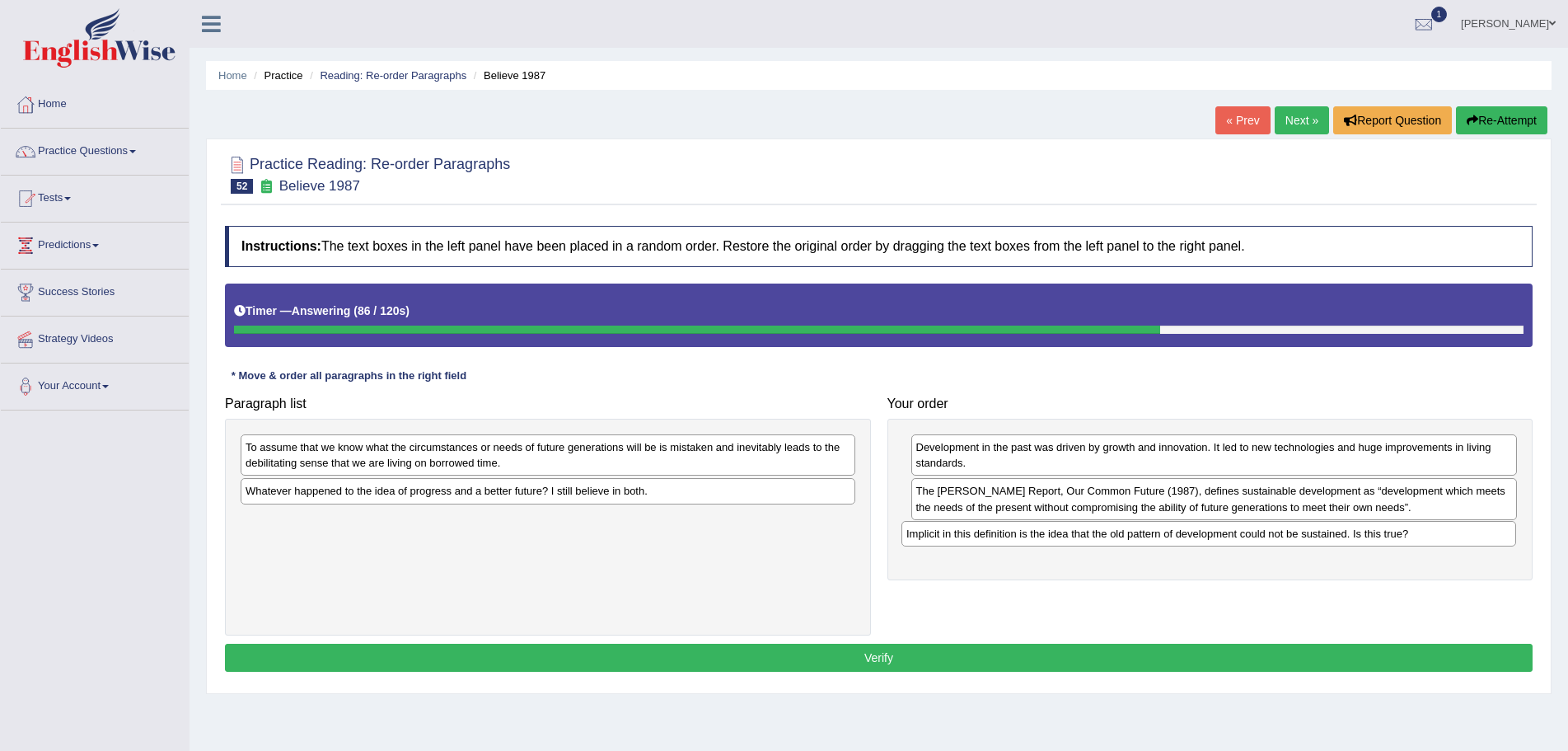
drag, startPoint x: 329, startPoint y: 522, endPoint x: 989, endPoint y: 529, distance: 660.0
click at [989, 529] on div "Implicit in this definition is the idea that the old pattern of development cou…" at bounding box center [1209, 533] width 615 height 25
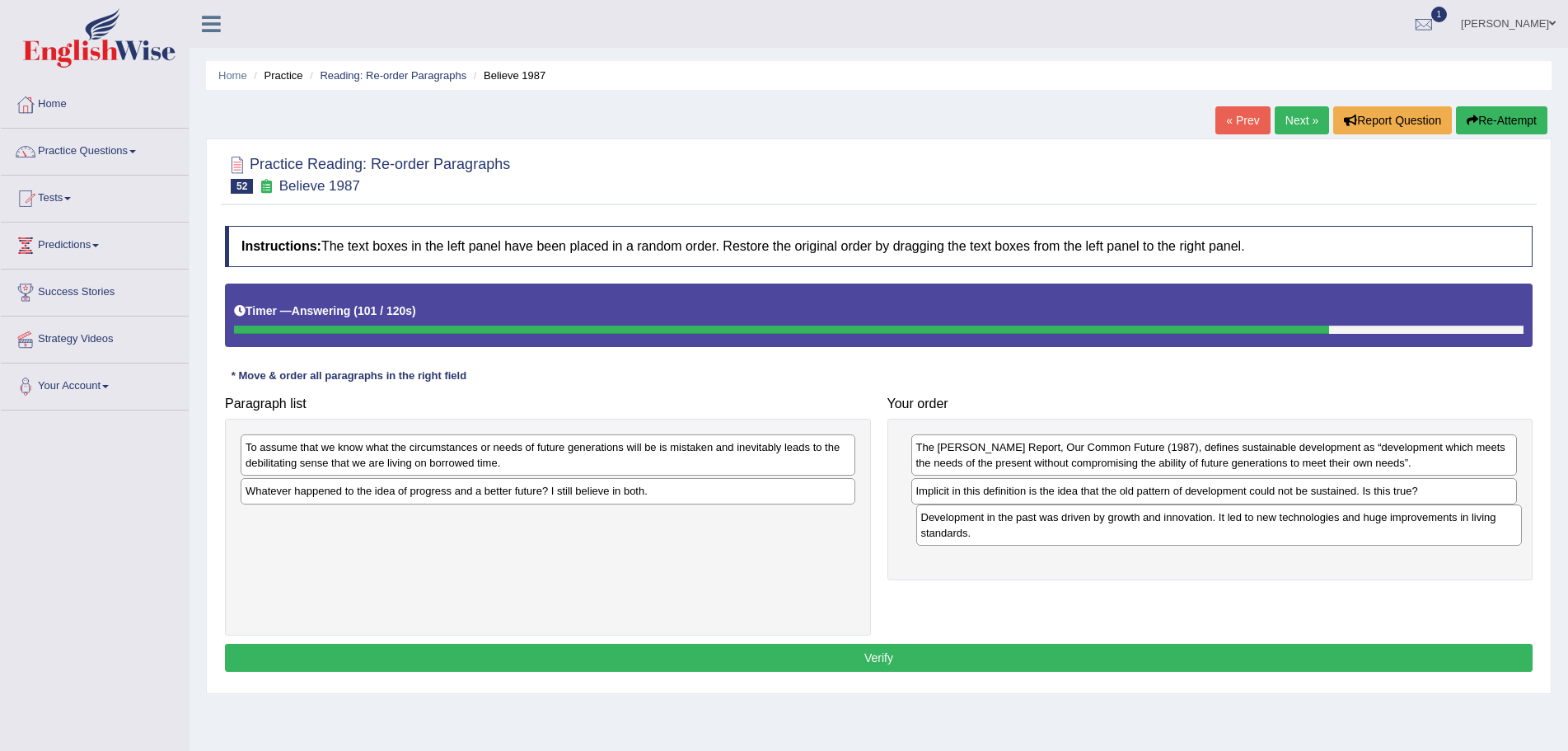
drag, startPoint x: 1024, startPoint y: 454, endPoint x: 1028, endPoint y: 524, distance: 70.1
click at [1028, 524] on div "Development in the past was driven by growth and innovation. It led to new tech…" at bounding box center [1220, 524] width 607 height 41
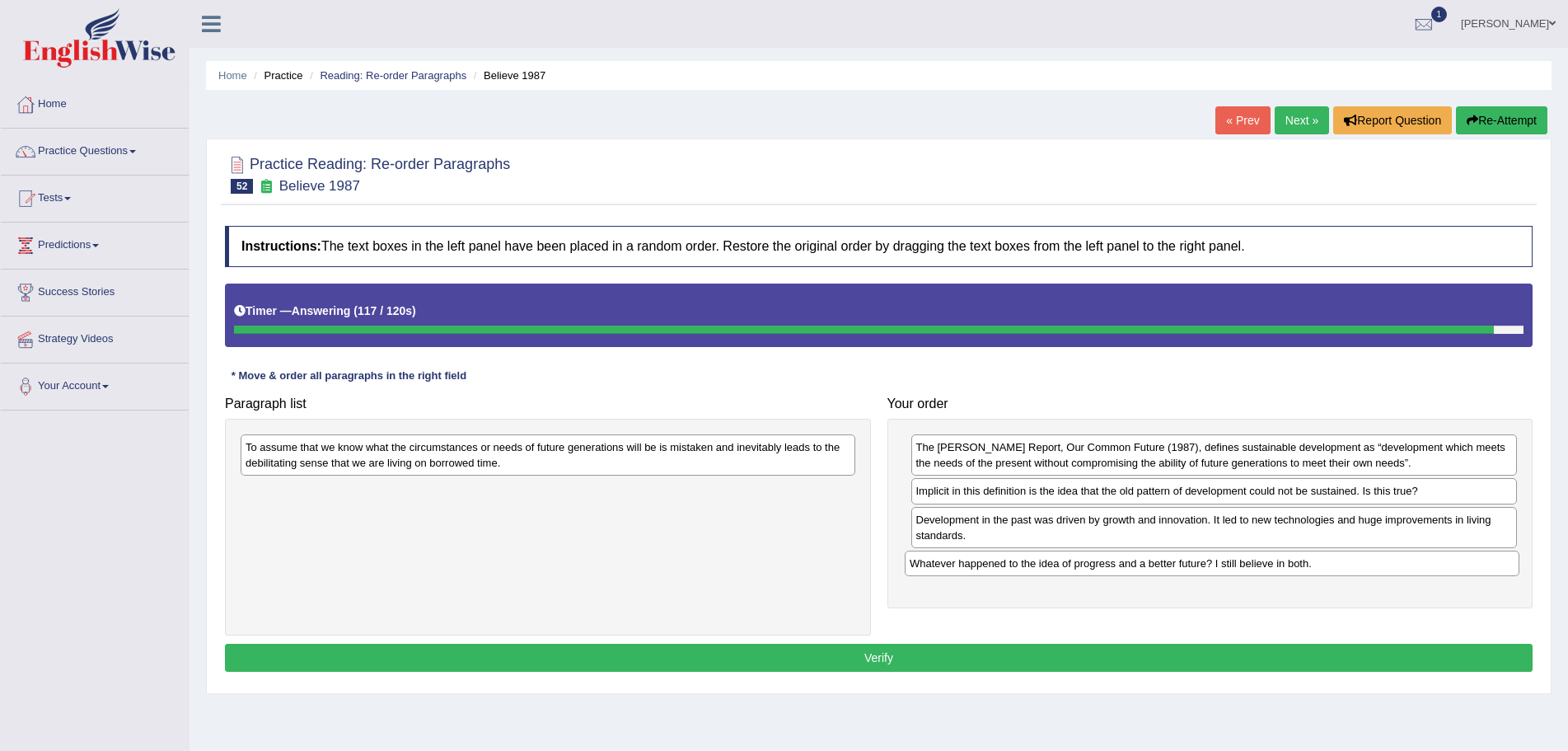
drag, startPoint x: 372, startPoint y: 495, endPoint x: 1036, endPoint y: 568, distance: 668.0
click at [1036, 568] on div "Whatever happened to the idea of progress and a better future? I still believe …" at bounding box center [1213, 563] width 615 height 25
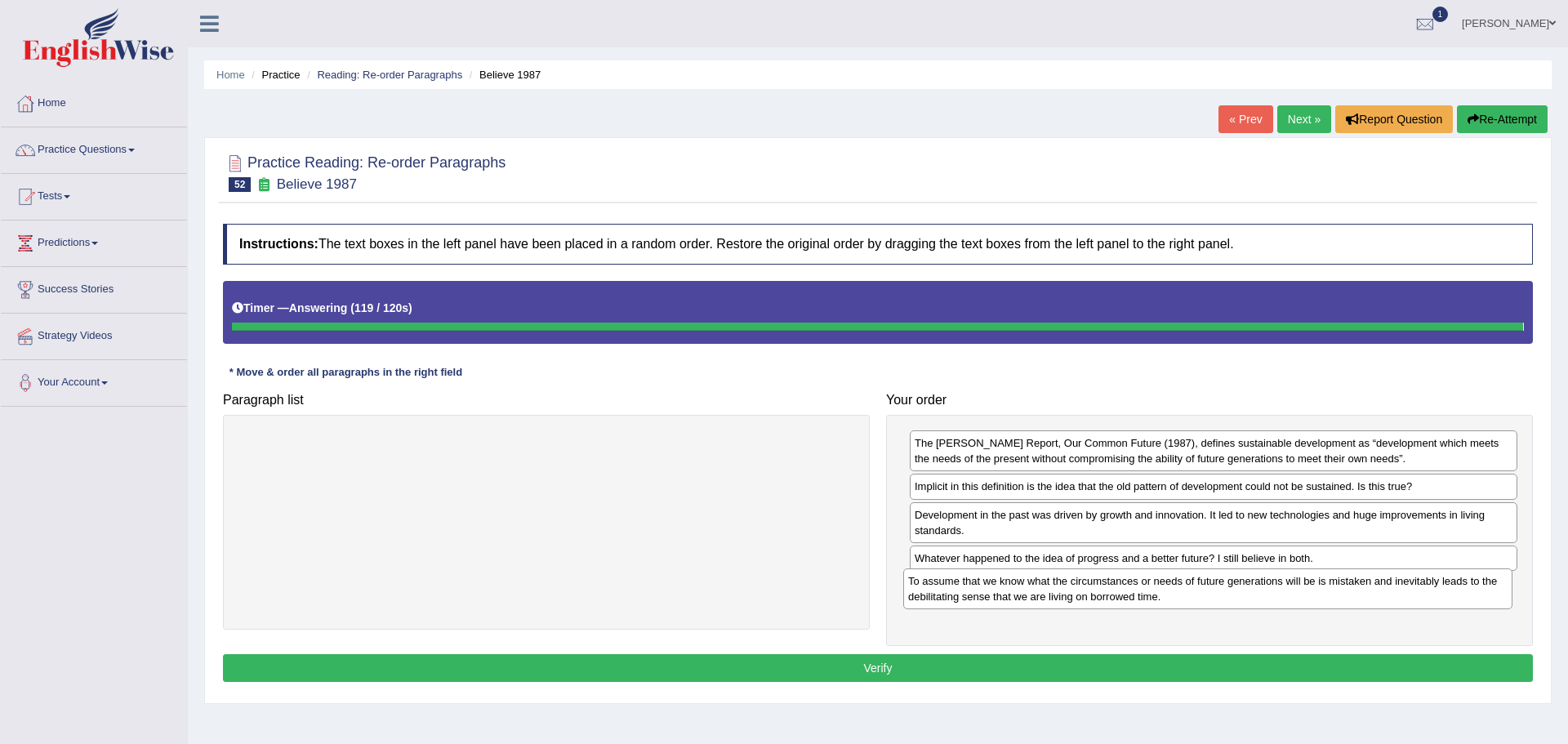
click at [1174, 591] on body "Toggle navigation Home Practice Questions Speaking Practice Read Aloud Repeat S…" at bounding box center [784, 372] width 1568 height 744
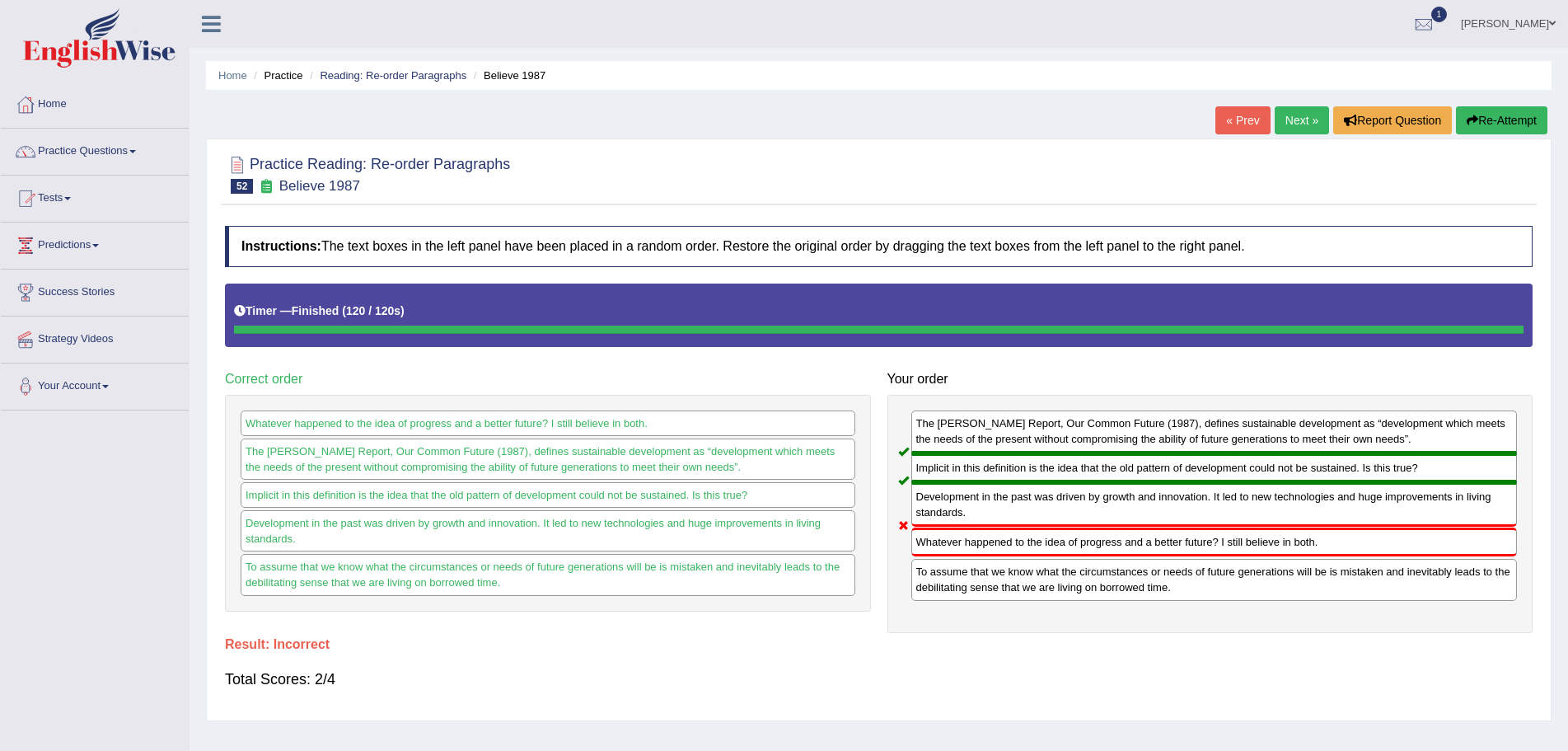
click at [1481, 116] on button "Re-Attempt" at bounding box center [1502, 120] width 92 height 28
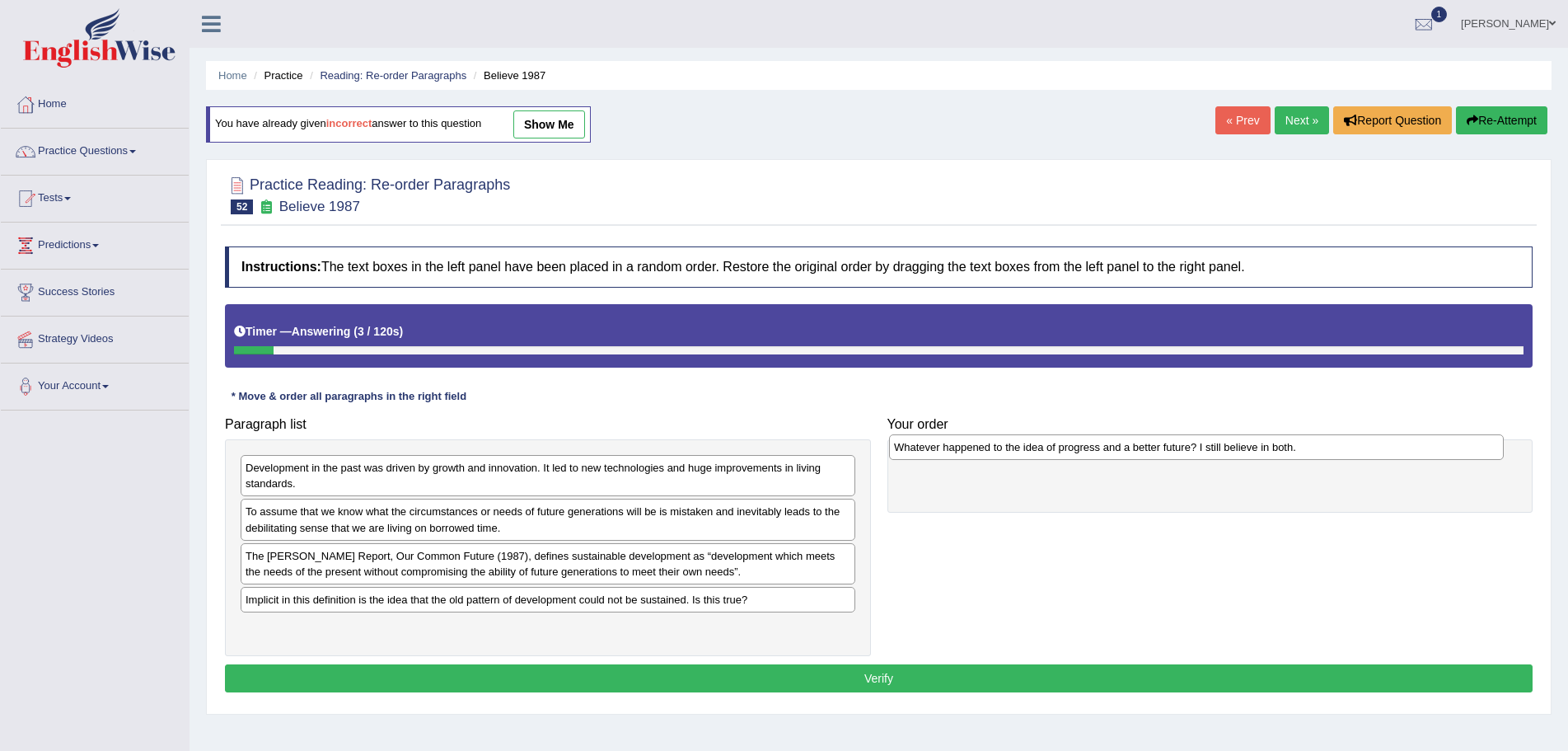
drag, startPoint x: 296, startPoint y: 602, endPoint x: 944, endPoint y: 450, distance: 665.6
click at [944, 450] on div "Whatever happened to the idea of progress and a better future? I still believe …" at bounding box center [1197, 447] width 615 height 25
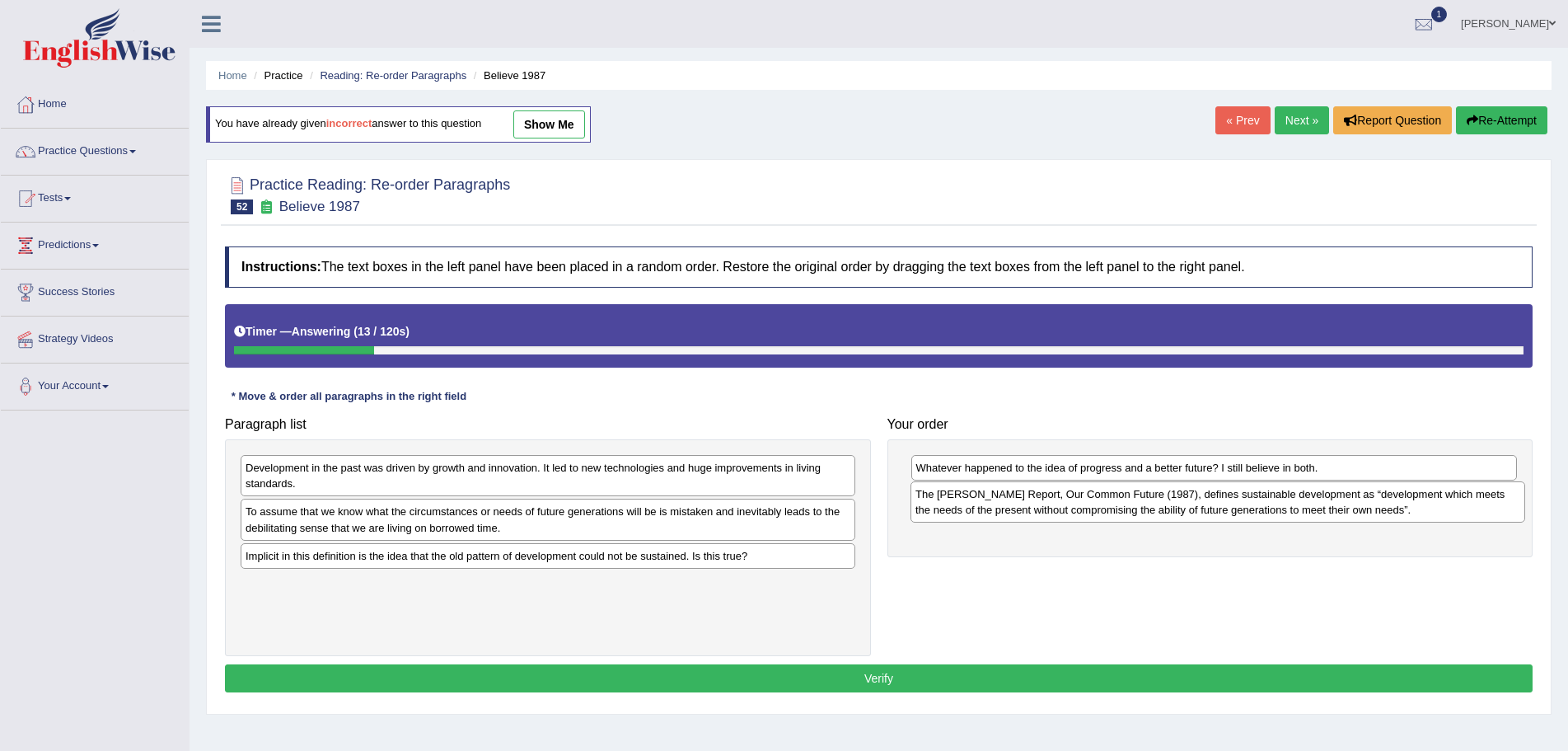
drag, startPoint x: 492, startPoint y: 566, endPoint x: 1161, endPoint y: 504, distance: 671.9
click at [1161, 504] on div "The [PERSON_NAME] Report, Our Common Future (1987), defines sustainable develop…" at bounding box center [1218, 502] width 615 height 41
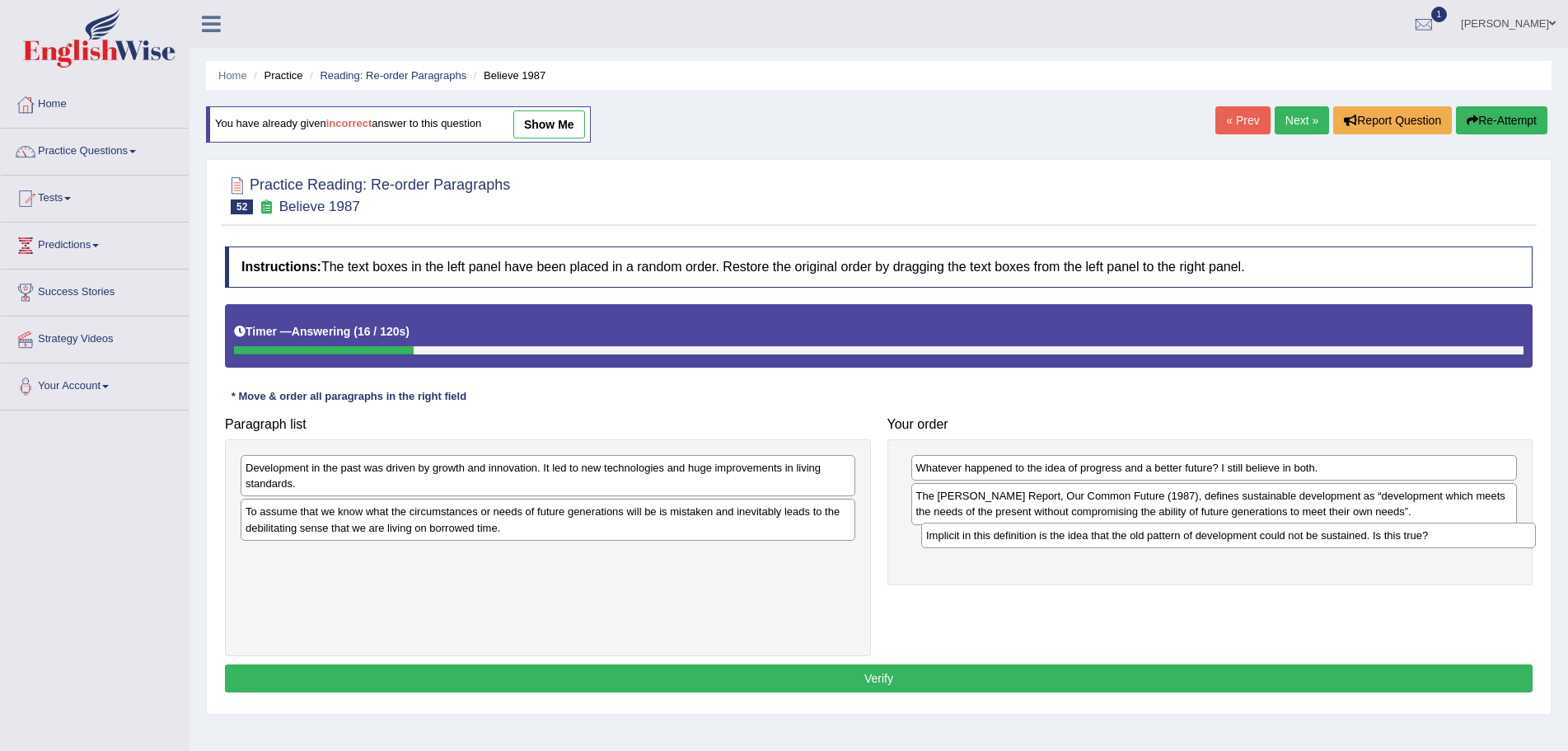
drag, startPoint x: 601, startPoint y: 561, endPoint x: 1282, endPoint y: 540, distance: 681.3
click at [1282, 540] on div "Implicit in this definition is the idea that the old pattern of development cou…" at bounding box center [1229, 535] width 615 height 25
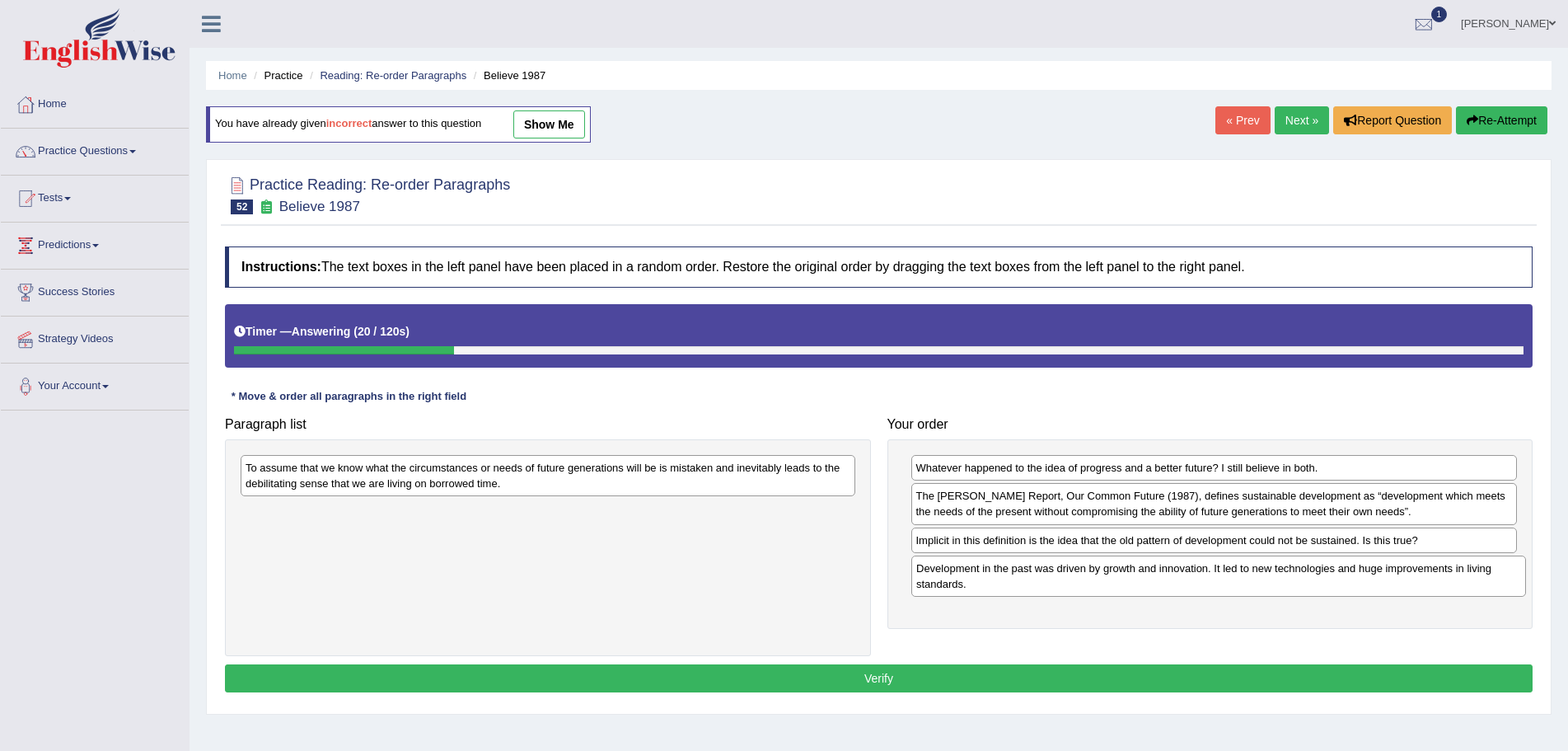
drag, startPoint x: 603, startPoint y: 478, endPoint x: 1274, endPoint y: 579, distance: 678.6
click at [1274, 579] on div "Development in the past was driven by growth and innovation. It led to new tech…" at bounding box center [1219, 576] width 615 height 41
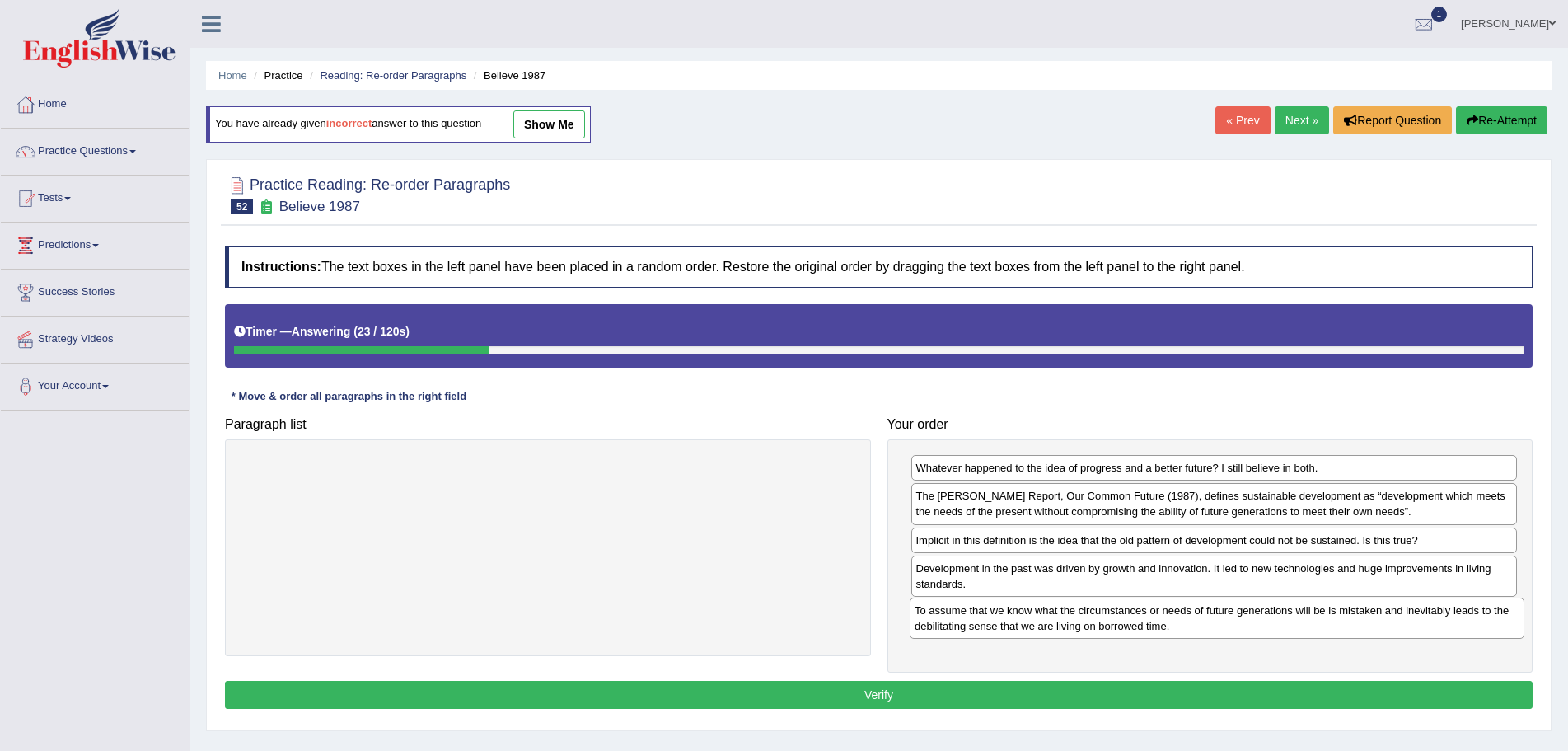
drag, startPoint x: 550, startPoint y: 473, endPoint x: 1219, endPoint y: 615, distance: 683.9
click at [1219, 615] on div "To assume that we know what the circumstances or needs of future generations wi…" at bounding box center [1217, 618] width 615 height 41
click at [895, 692] on button "Verify" at bounding box center [879, 695] width 1308 height 28
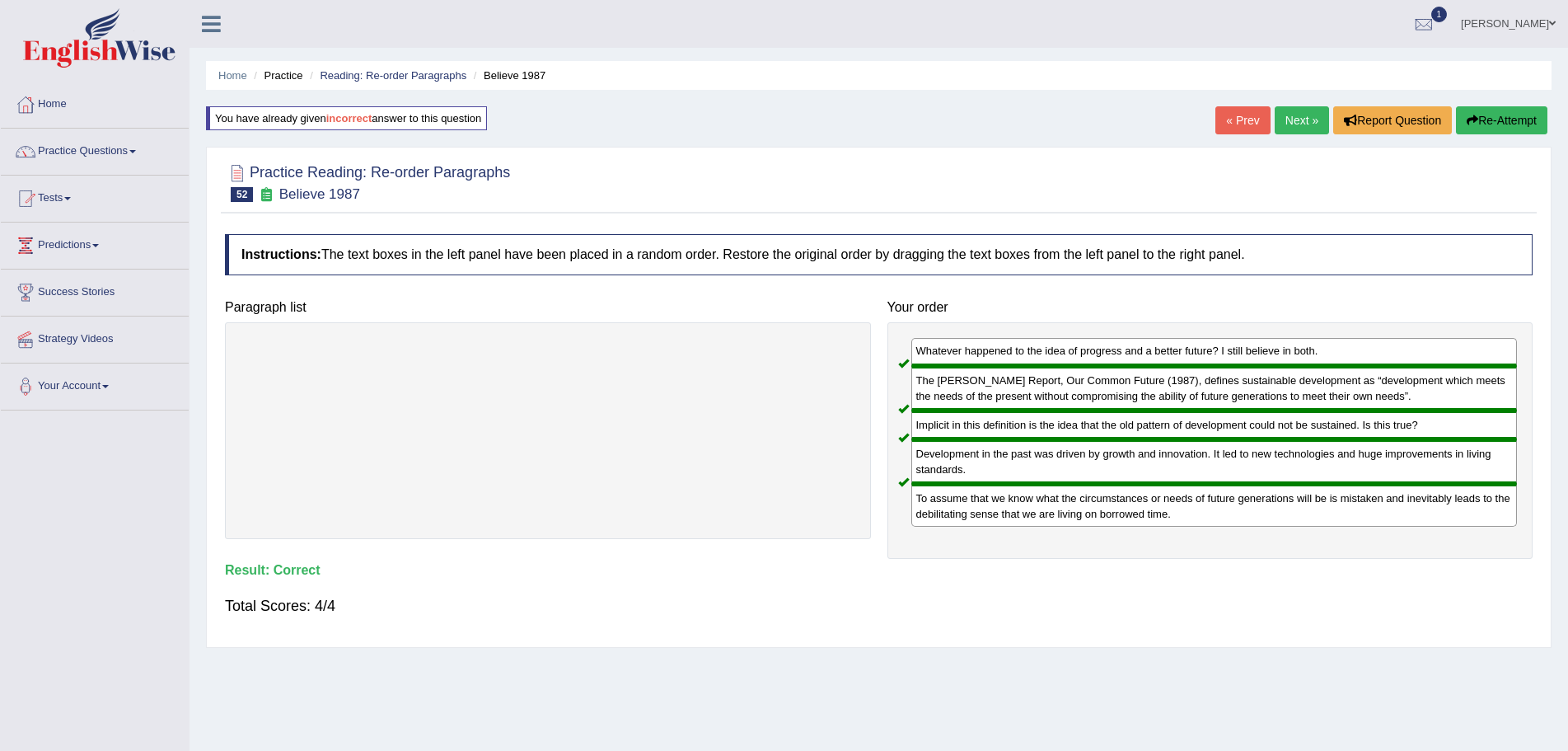
click at [1292, 117] on link "Next »" at bounding box center [1302, 120] width 54 height 28
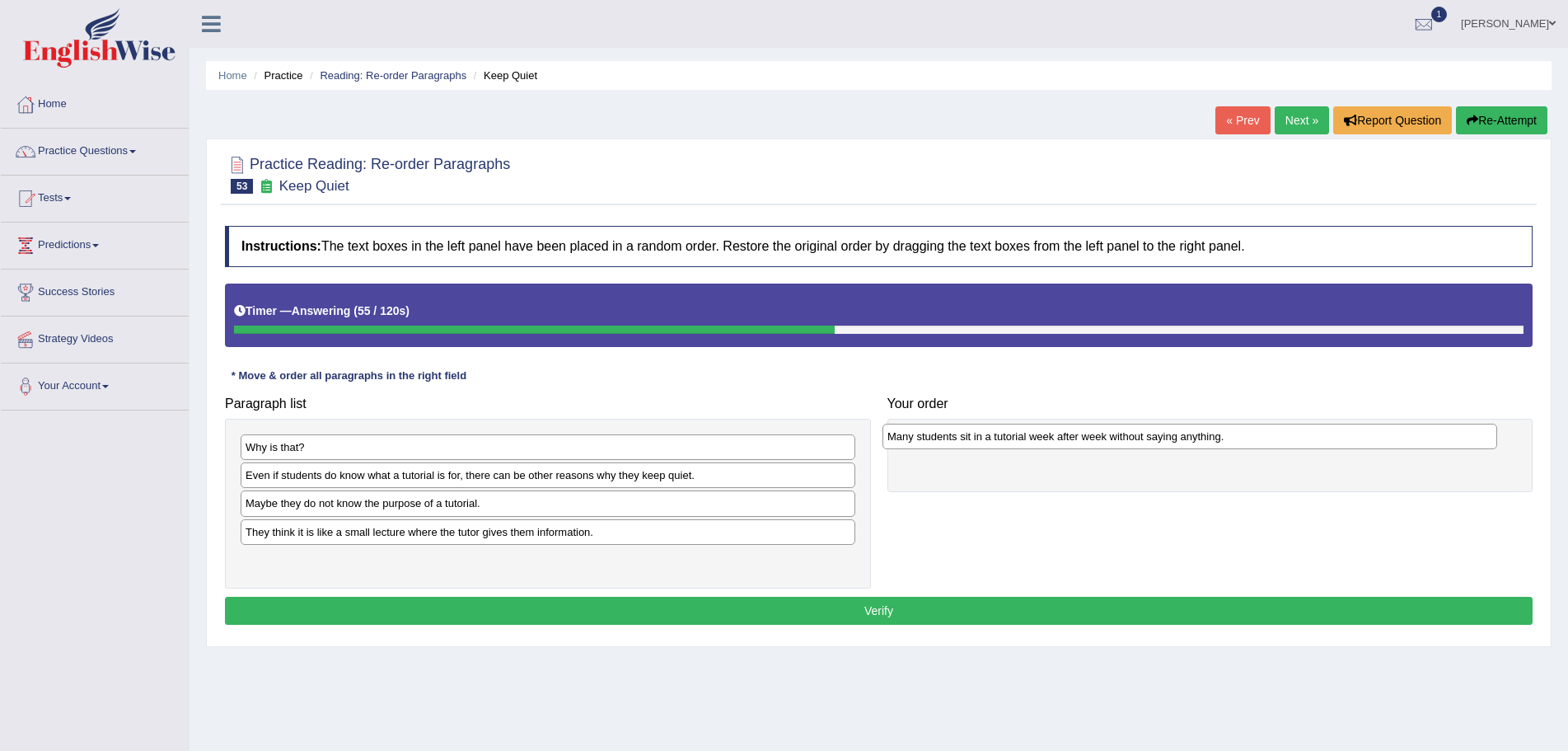
drag, startPoint x: 264, startPoint y: 533, endPoint x: 906, endPoint y: 438, distance: 649.0
click at [906, 438] on div "Many students sit in a tutorial week after week without saying anything." at bounding box center [1190, 436] width 615 height 25
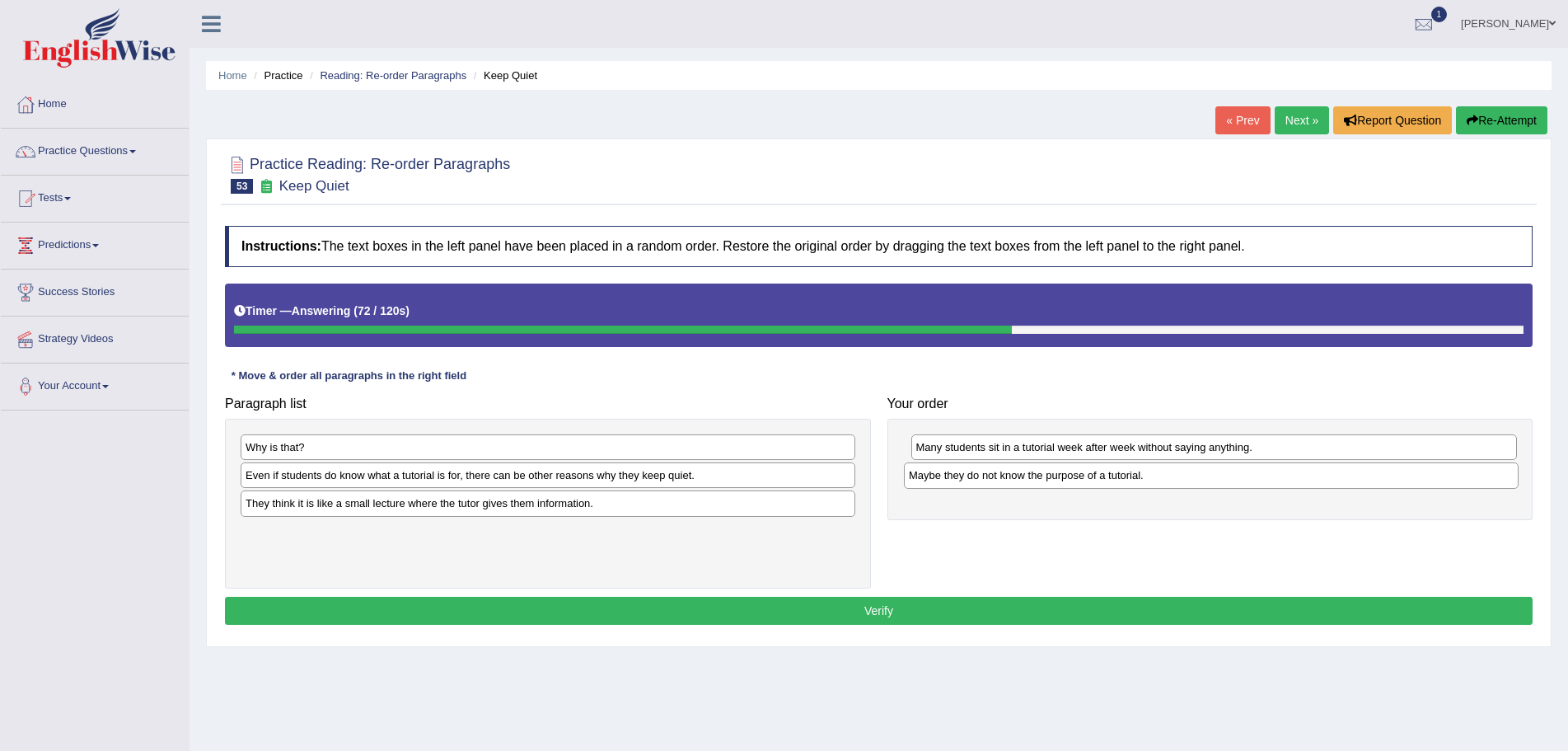
drag, startPoint x: 331, startPoint y: 507, endPoint x: 978, endPoint y: 477, distance: 647.7
click at [978, 477] on div "Maybe they do not know the purpose of a tutorial." at bounding box center [1212, 475] width 615 height 25
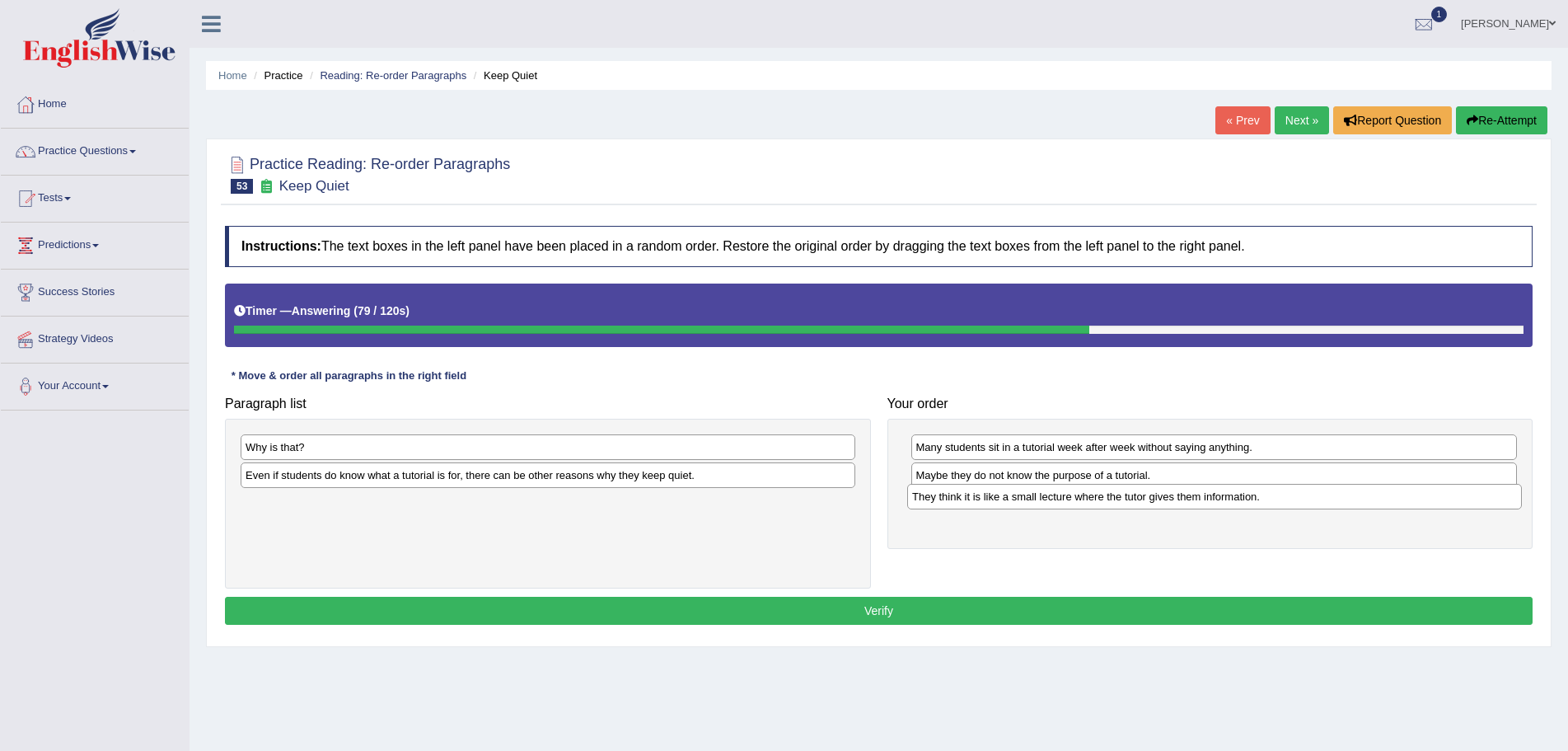
drag, startPoint x: 366, startPoint y: 505, endPoint x: 1034, endPoint y: 499, distance: 668.0
click at [1034, 499] on div "They think it is like a small lecture where the tutor gives them information." at bounding box center [1215, 496] width 615 height 25
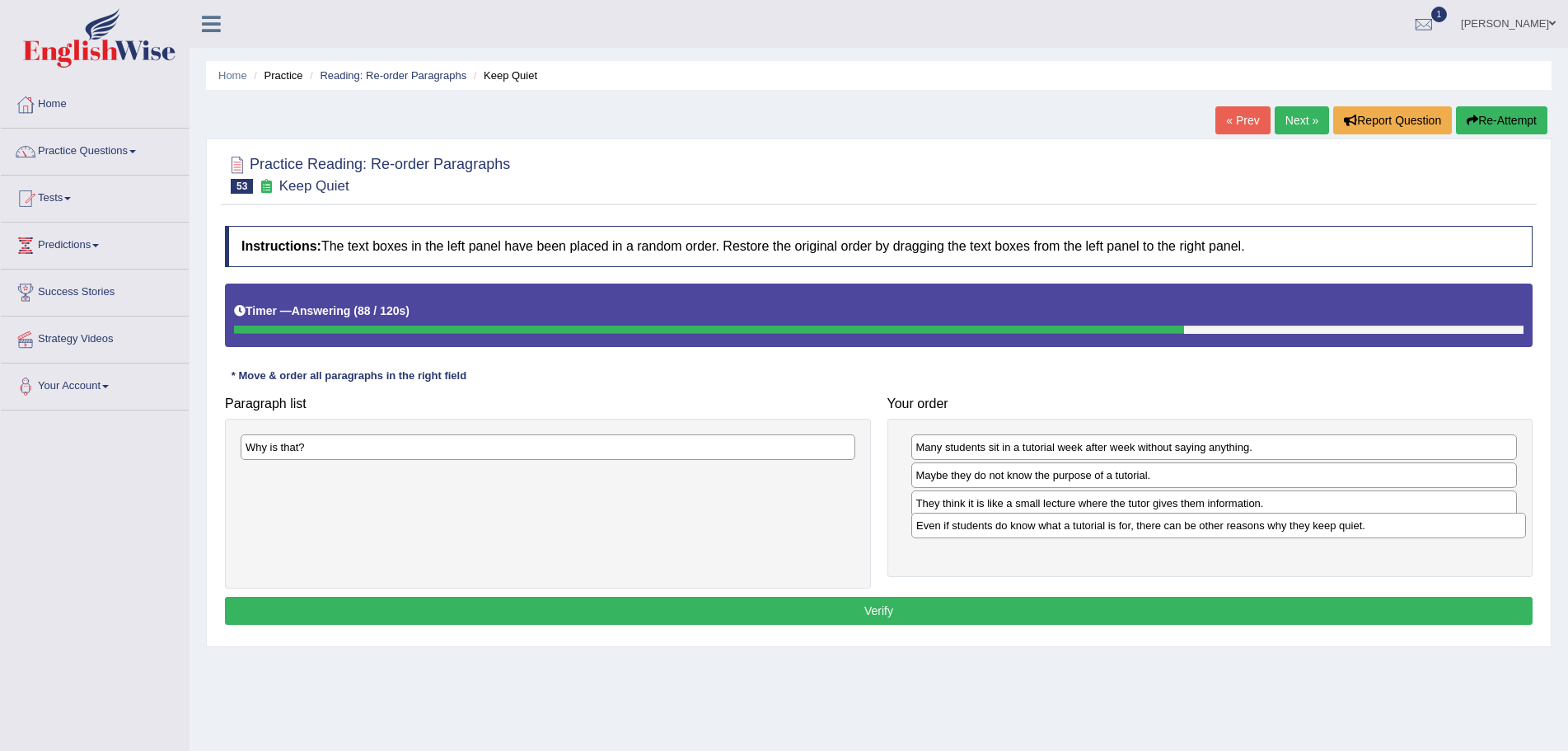
drag, startPoint x: 354, startPoint y: 479, endPoint x: 1025, endPoint y: 529, distance: 672.9
click at [1025, 529] on div "Even if students do know what a tutorial is for, there can be other reasons why…" at bounding box center [1219, 525] width 615 height 25
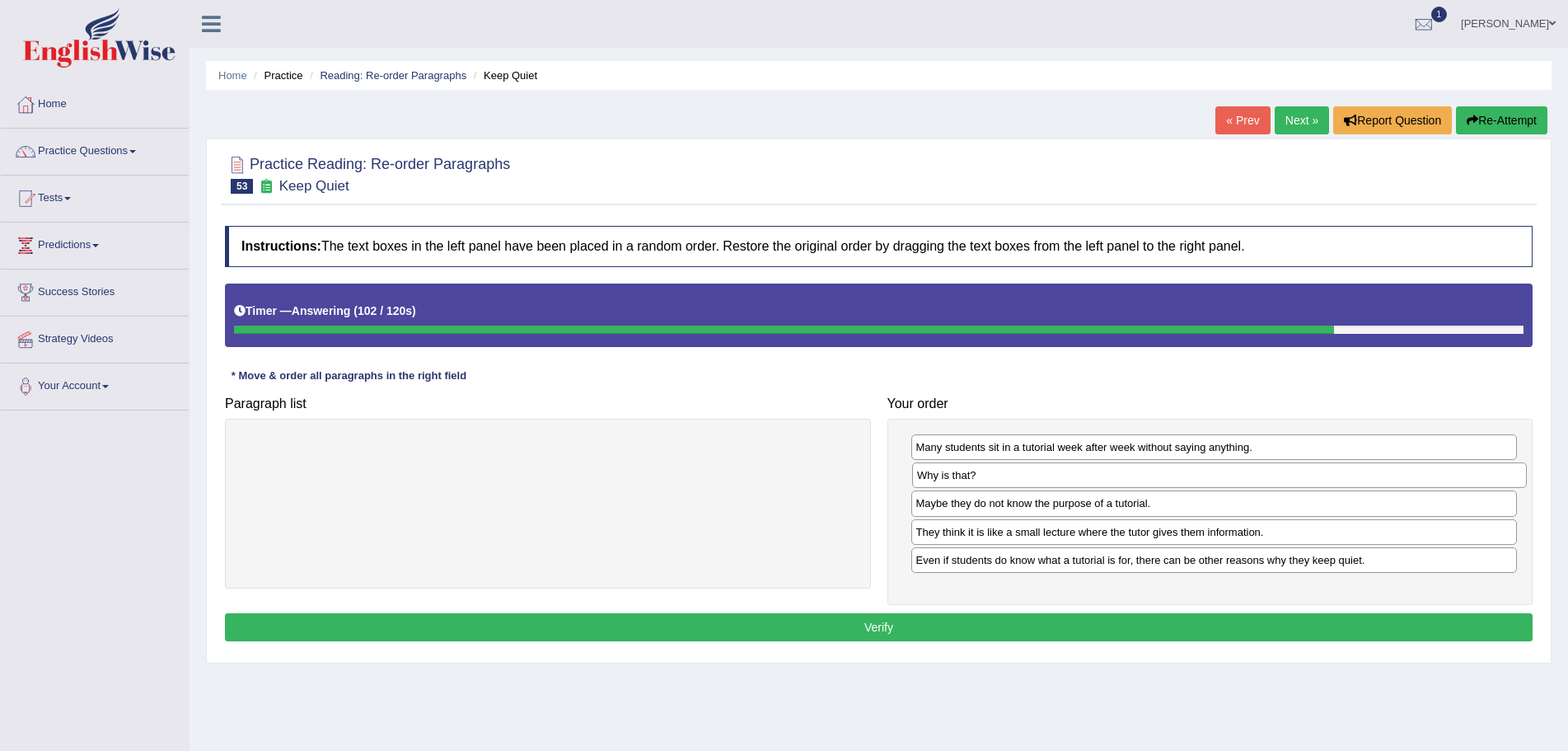
drag, startPoint x: 367, startPoint y: 437, endPoint x: 1039, endPoint y: 465, distance: 672.6
click at [1039, 465] on div "Why is that?" at bounding box center [1220, 475] width 615 height 25
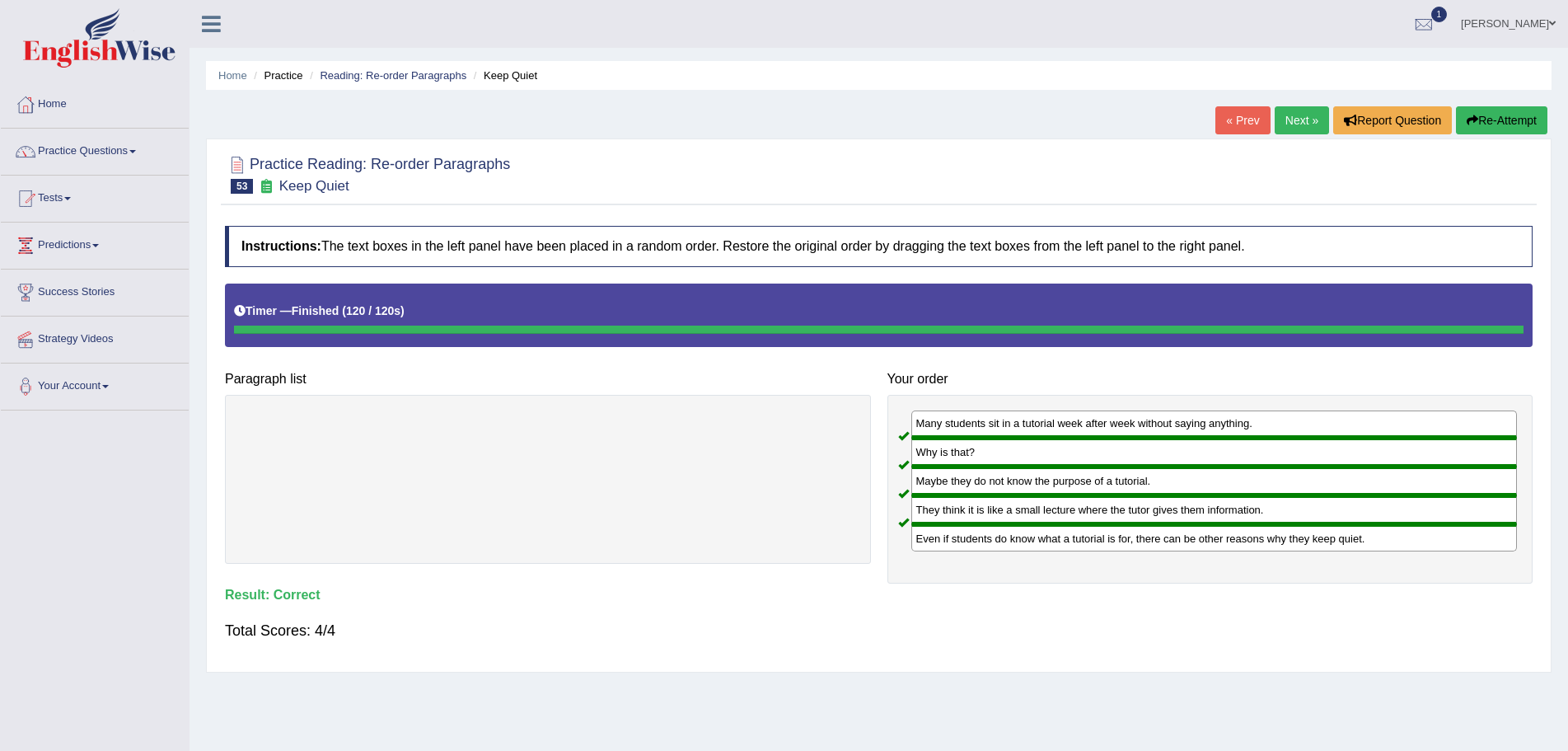
click at [1287, 119] on link "Next »" at bounding box center [1302, 120] width 54 height 28
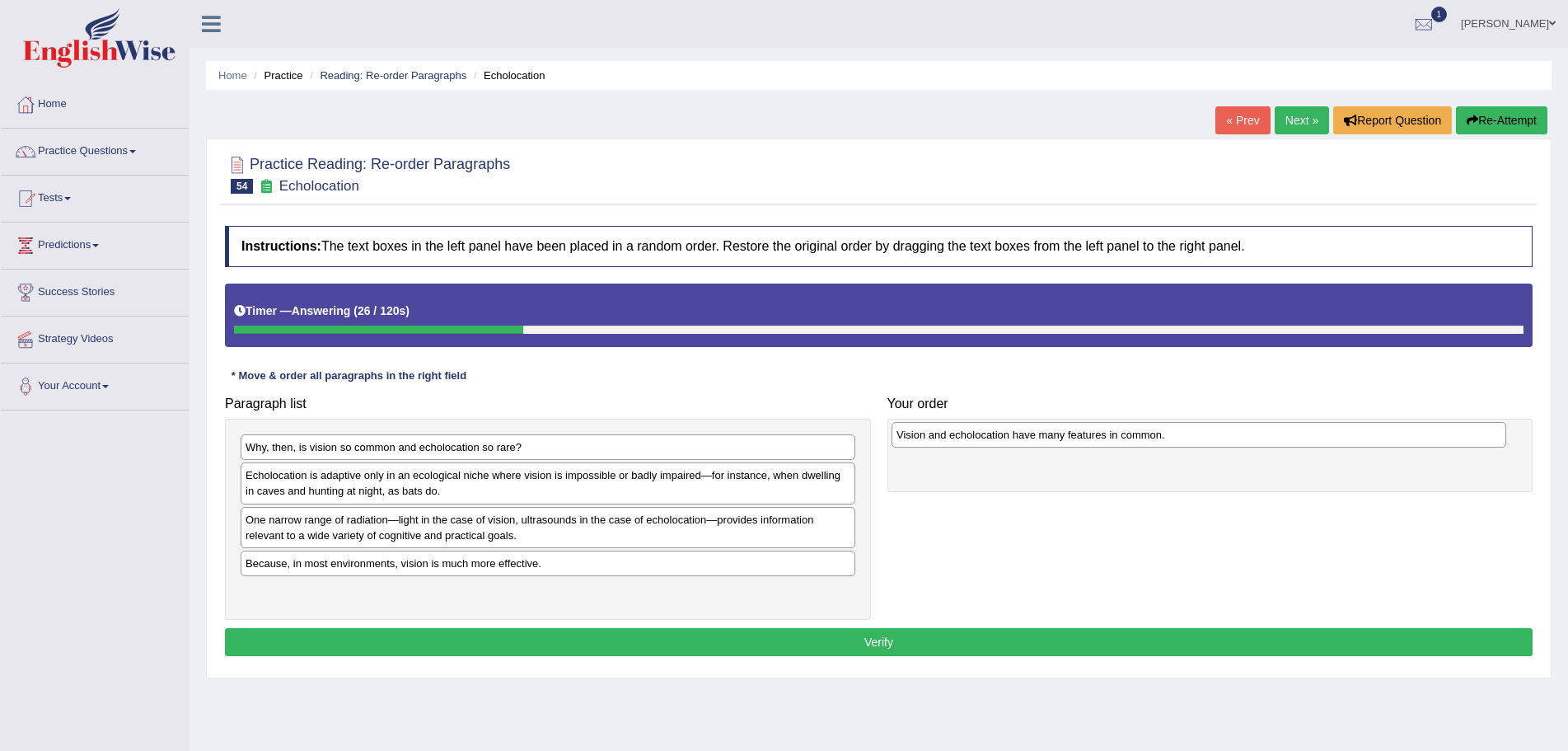
drag, startPoint x: 323, startPoint y: 476, endPoint x: 974, endPoint y: 436, distance: 652.2
click at [974, 436] on div "Vision and echolocation have many features in common." at bounding box center [1199, 434] width 615 height 25
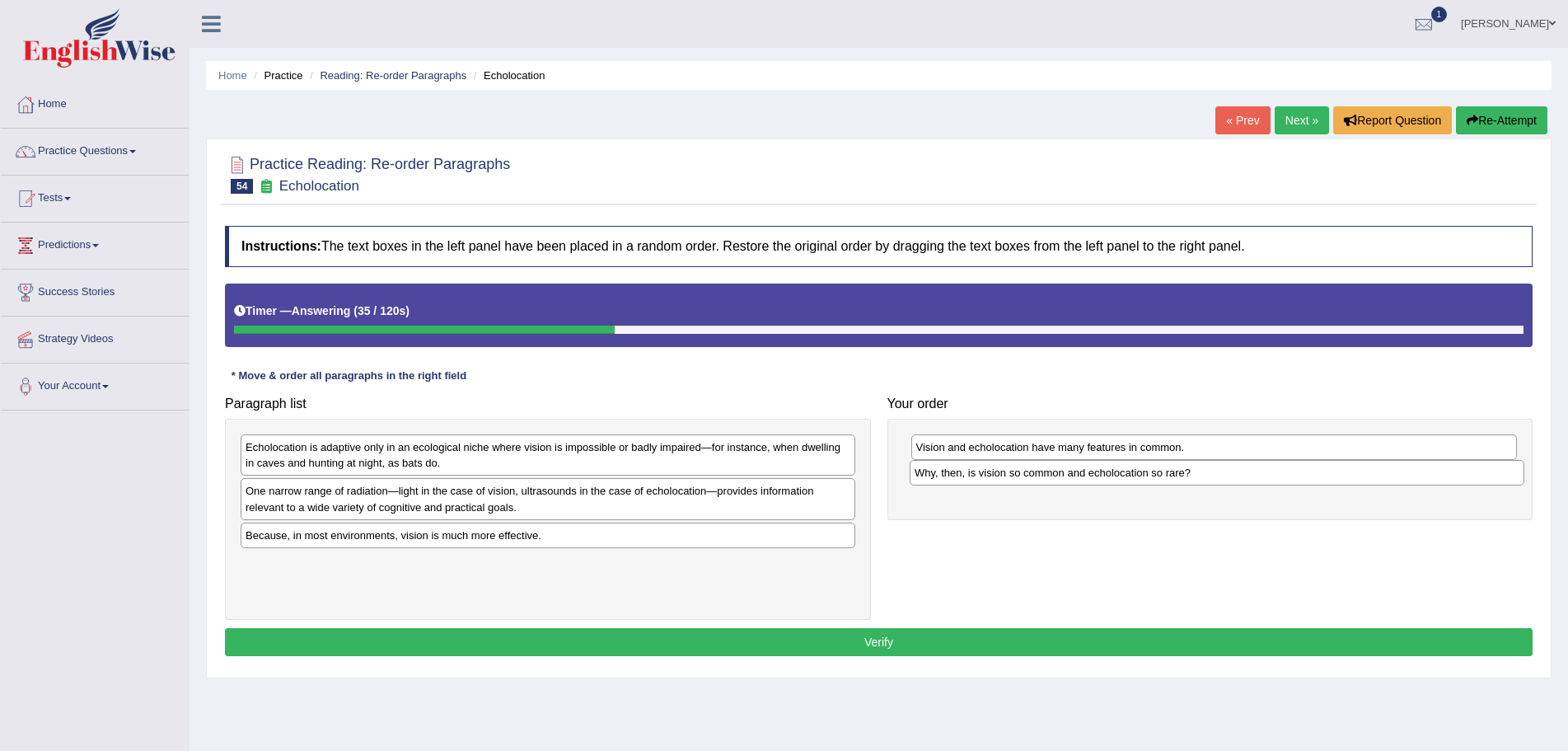
drag, startPoint x: 407, startPoint y: 448, endPoint x: 1076, endPoint y: 474, distance: 669.5
click at [1076, 474] on div "Why, then, is vision so common and echolocation so rare?" at bounding box center [1217, 473] width 615 height 25
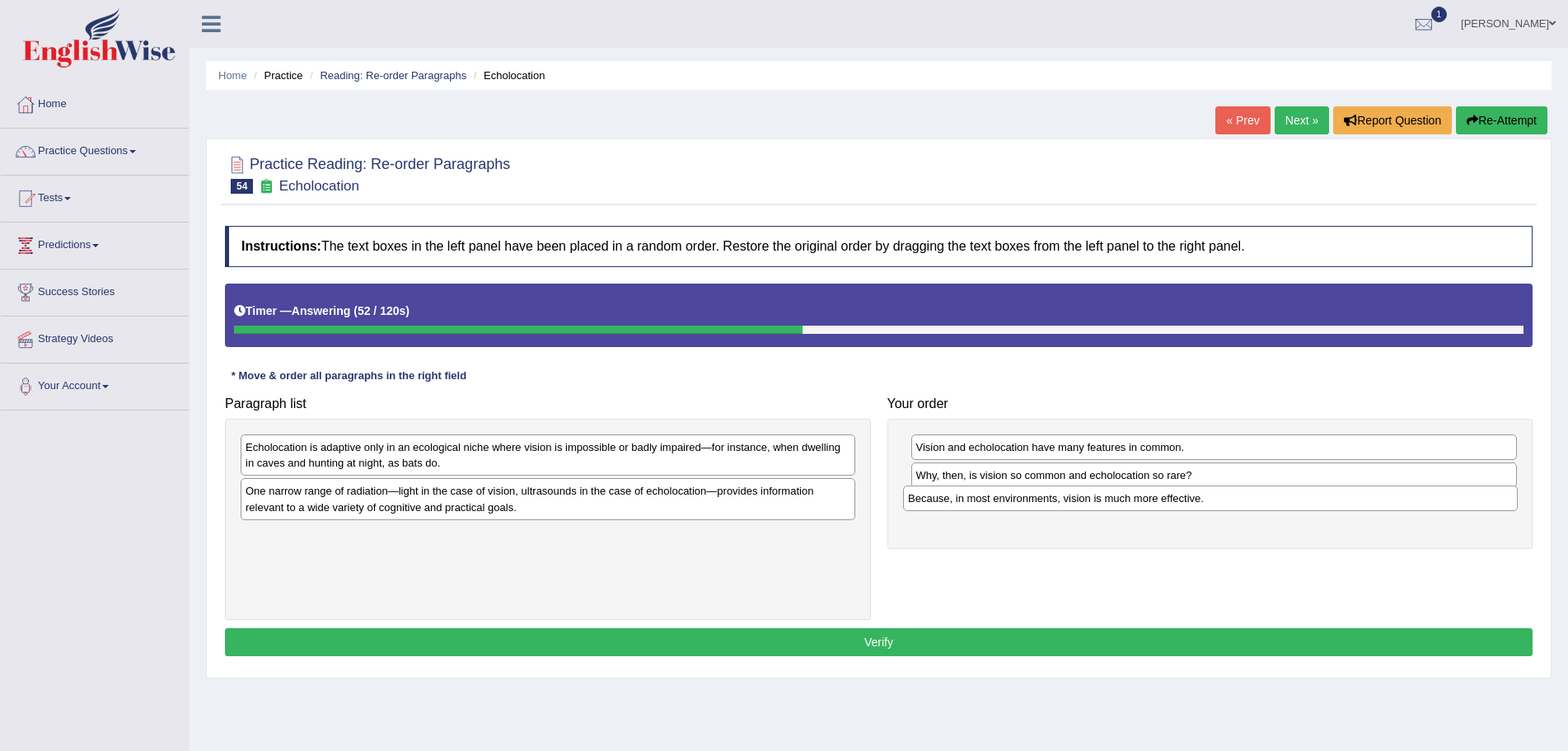
drag, startPoint x: 383, startPoint y: 541, endPoint x: 1045, endPoint y: 503, distance: 663.1
click at [1045, 503] on div "Because, in most environments, vision is much more effective." at bounding box center [1211, 498] width 615 height 25
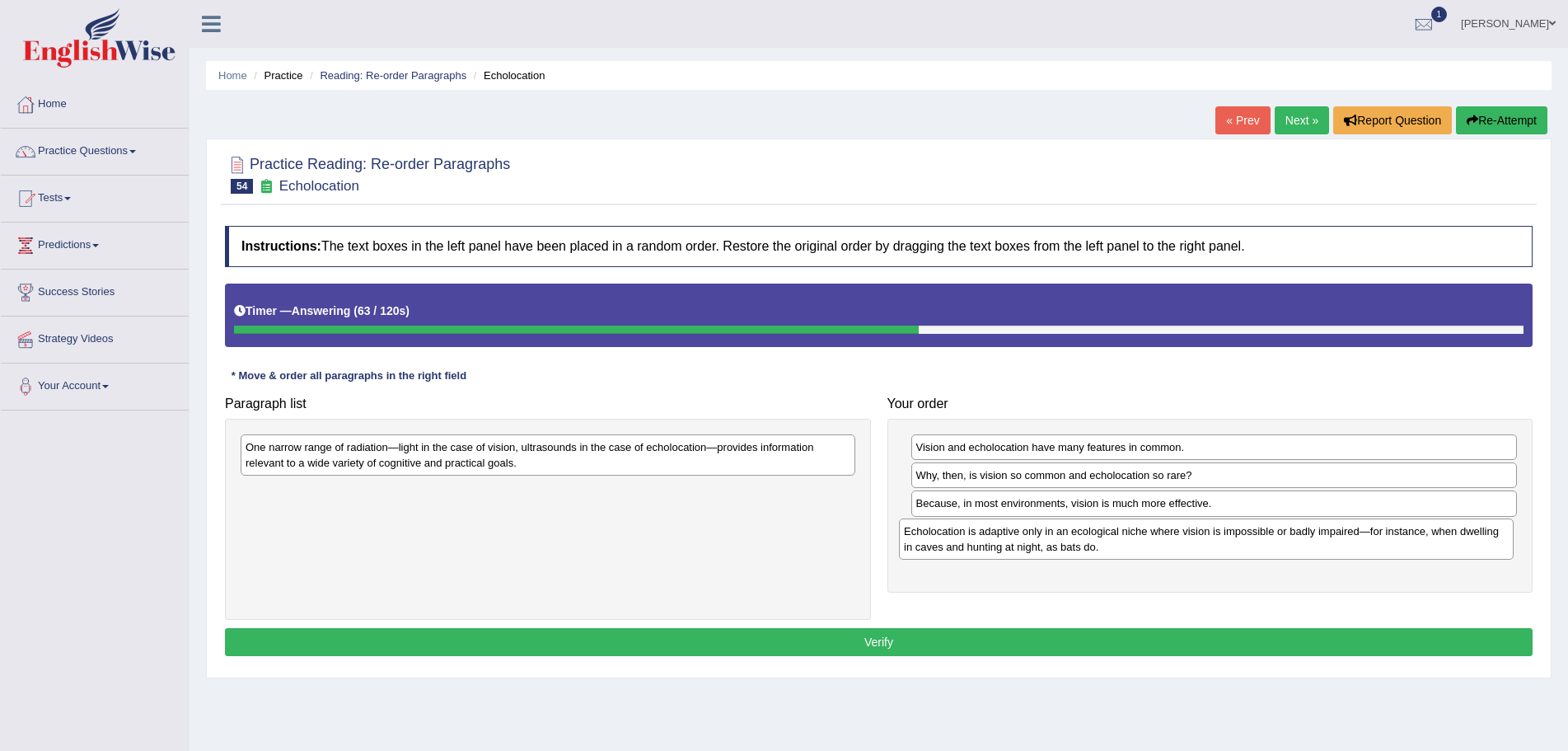
drag, startPoint x: 411, startPoint y: 456, endPoint x: 1074, endPoint y: 536, distance: 667.8
click at [1072, 538] on div "Echolocation is adaptive only in an ecological niche where vision is impossible…" at bounding box center [1206, 539] width 615 height 41
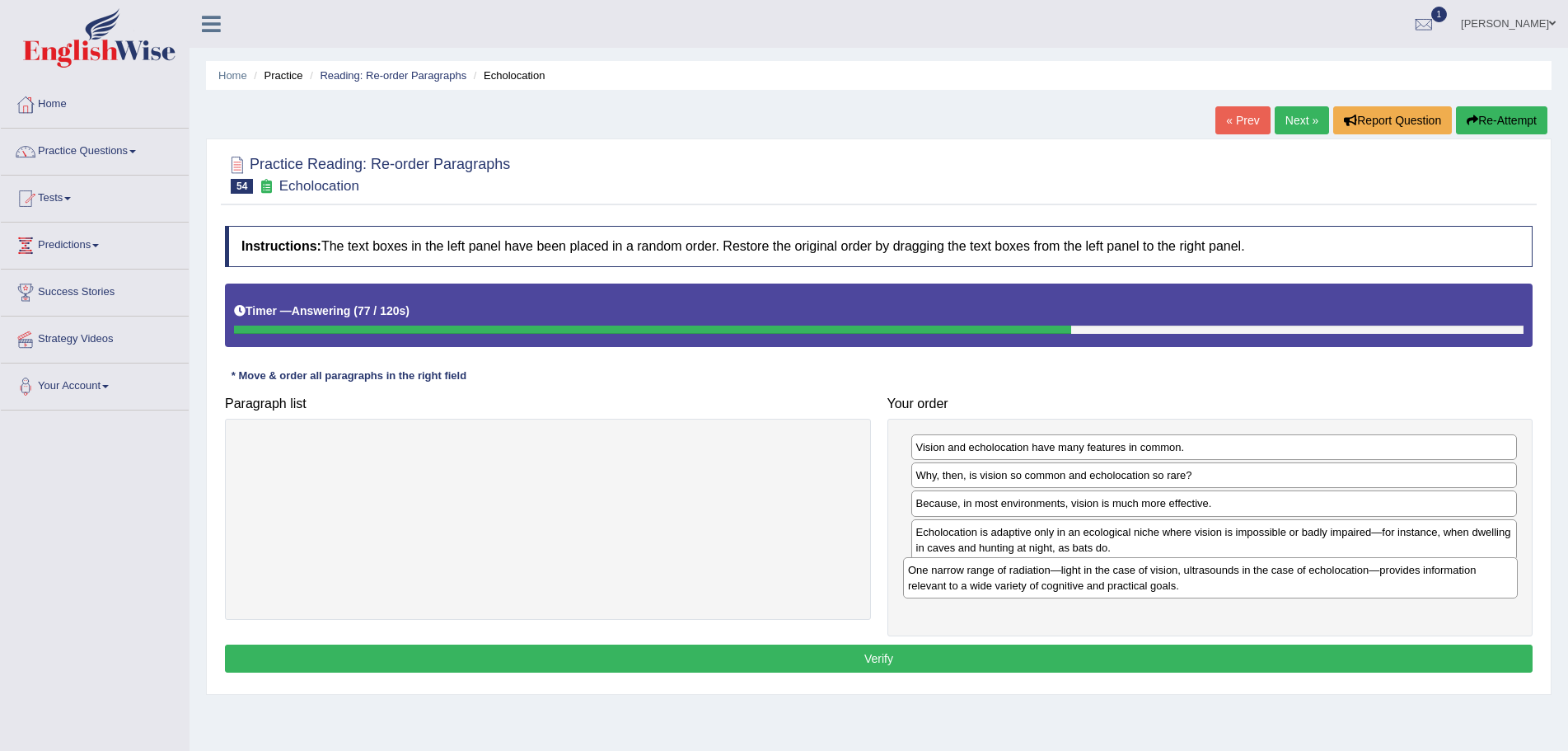
drag, startPoint x: 533, startPoint y: 459, endPoint x: 1196, endPoint y: 582, distance: 674.3
click at [1196, 582] on div "One narrow range of radiation—light in the case of vision, ultrasounds in the c…" at bounding box center [1211, 577] width 615 height 41
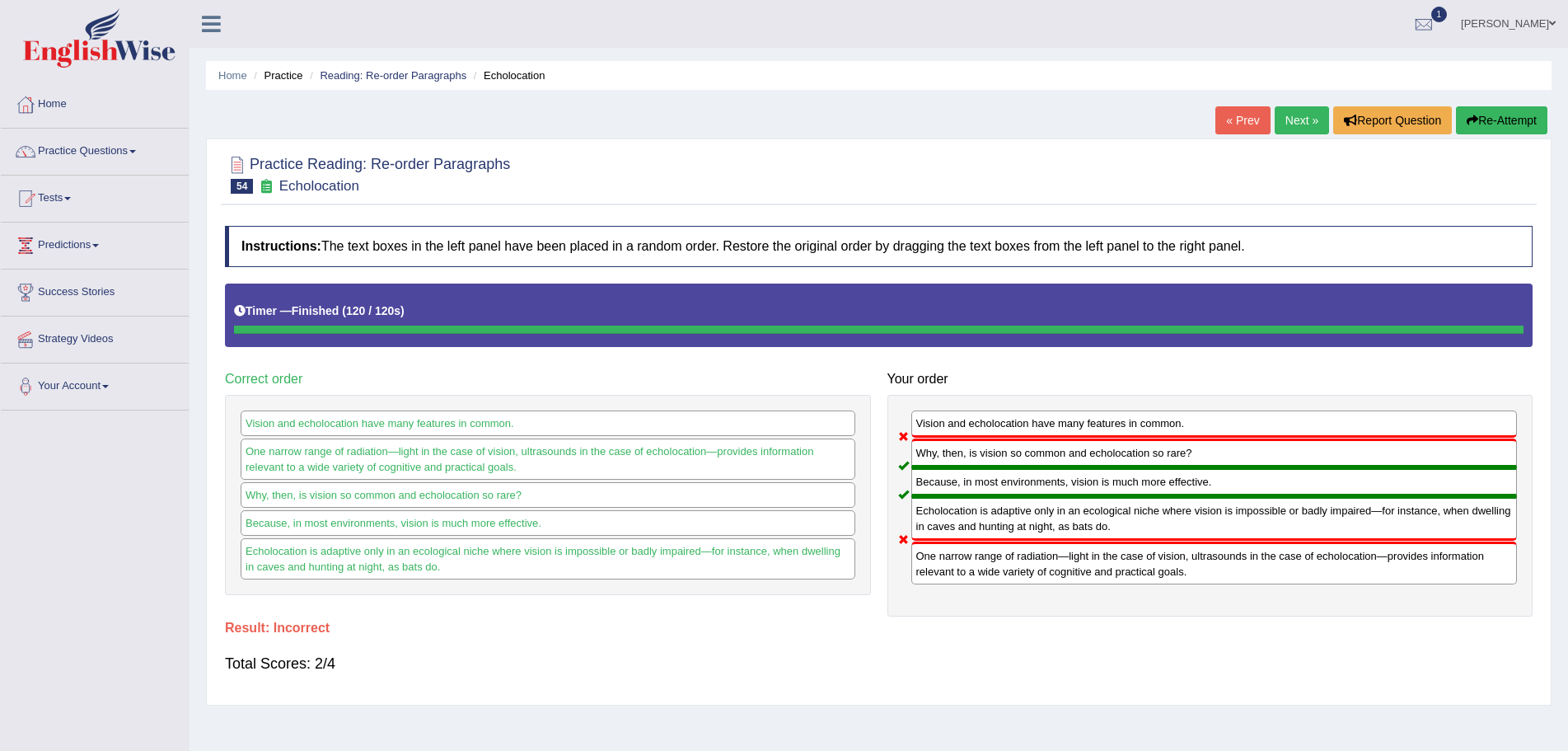
click at [1502, 116] on button "Re-Attempt" at bounding box center [1502, 120] width 92 height 28
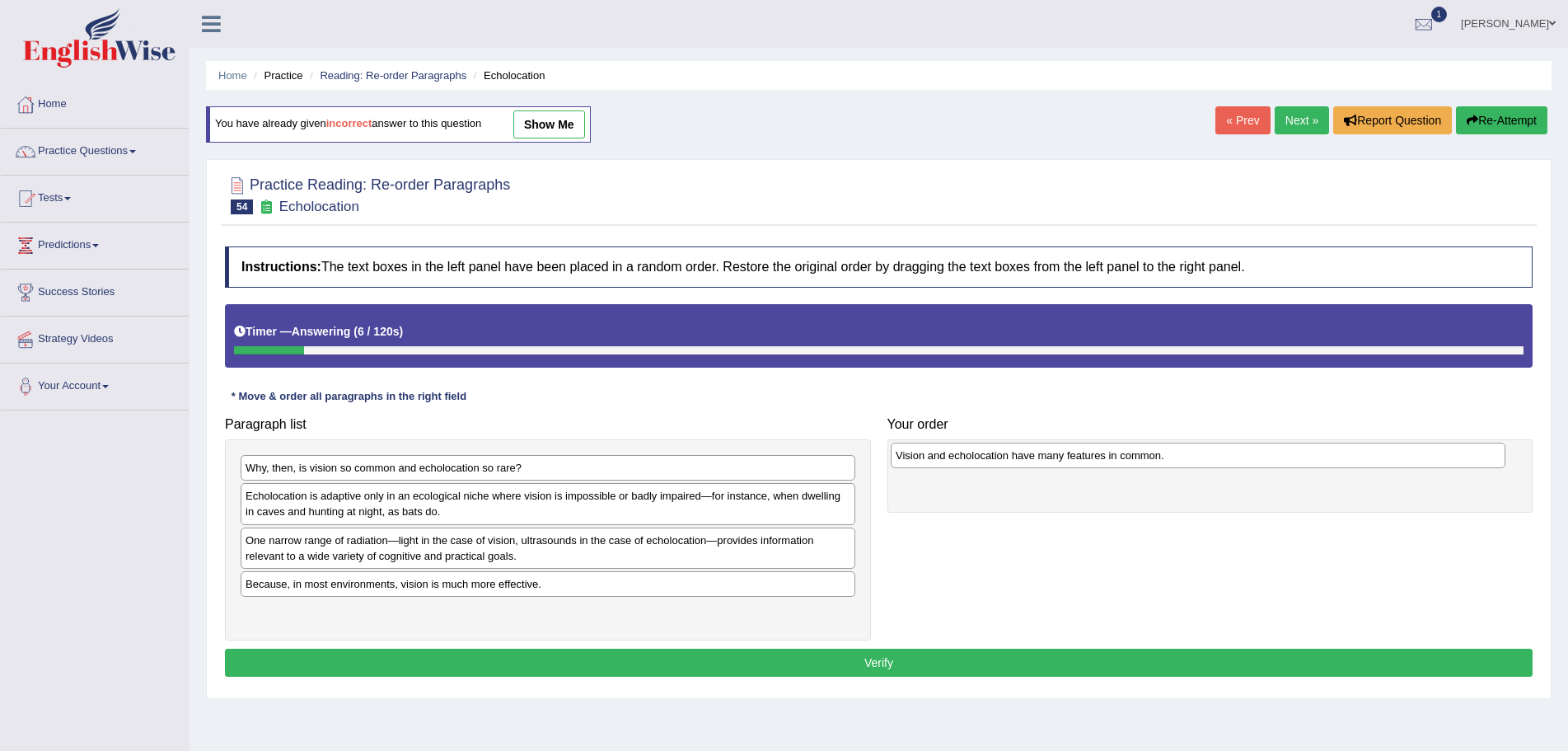
drag, startPoint x: 432, startPoint y: 502, endPoint x: 1082, endPoint y: 461, distance: 651.3
click at [1082, 461] on div "Vision and echolocation have many features in common." at bounding box center [1198, 455] width 615 height 25
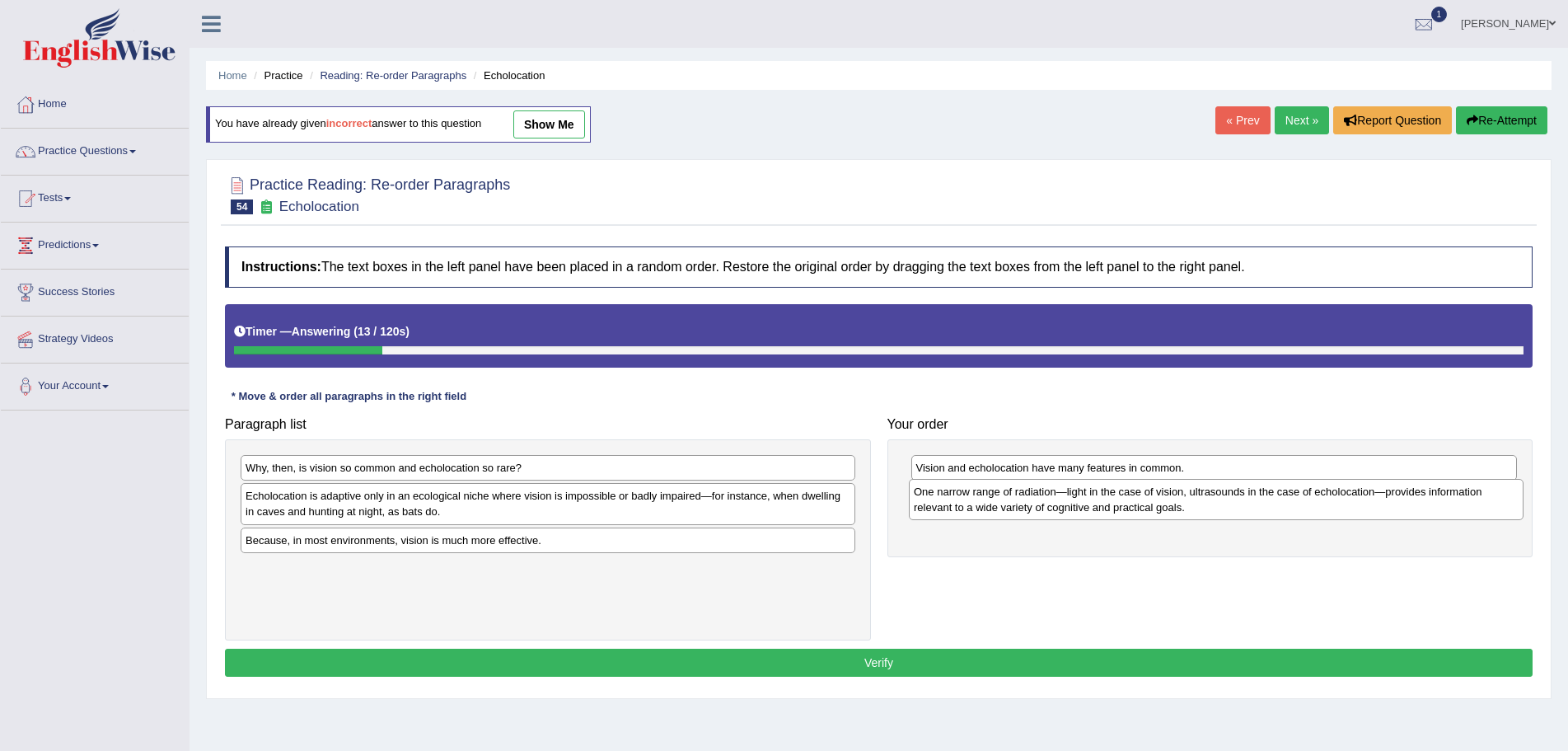
drag, startPoint x: 573, startPoint y: 543, endPoint x: 1209, endPoint y: 499, distance: 637.5
click at [1209, 499] on div "One narrow range of radiation—light in the case of vision, ultrasounds in the c…" at bounding box center [1216, 499] width 615 height 41
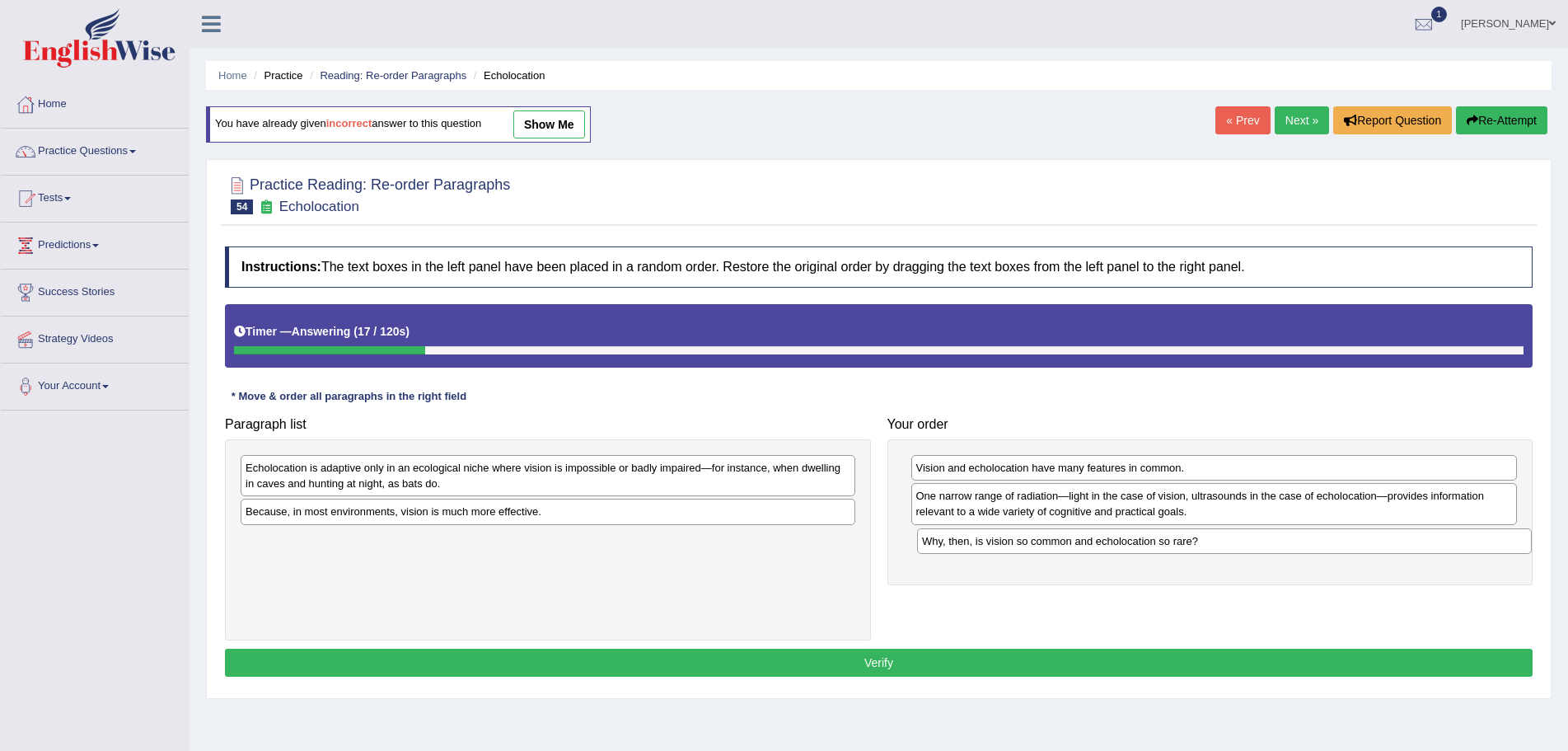
drag, startPoint x: 537, startPoint y: 468, endPoint x: 1213, endPoint y: 541, distance: 679.9
click at [1213, 541] on div "Why, then, is vision so common and echolocation so rare?" at bounding box center [1224, 541] width 615 height 25
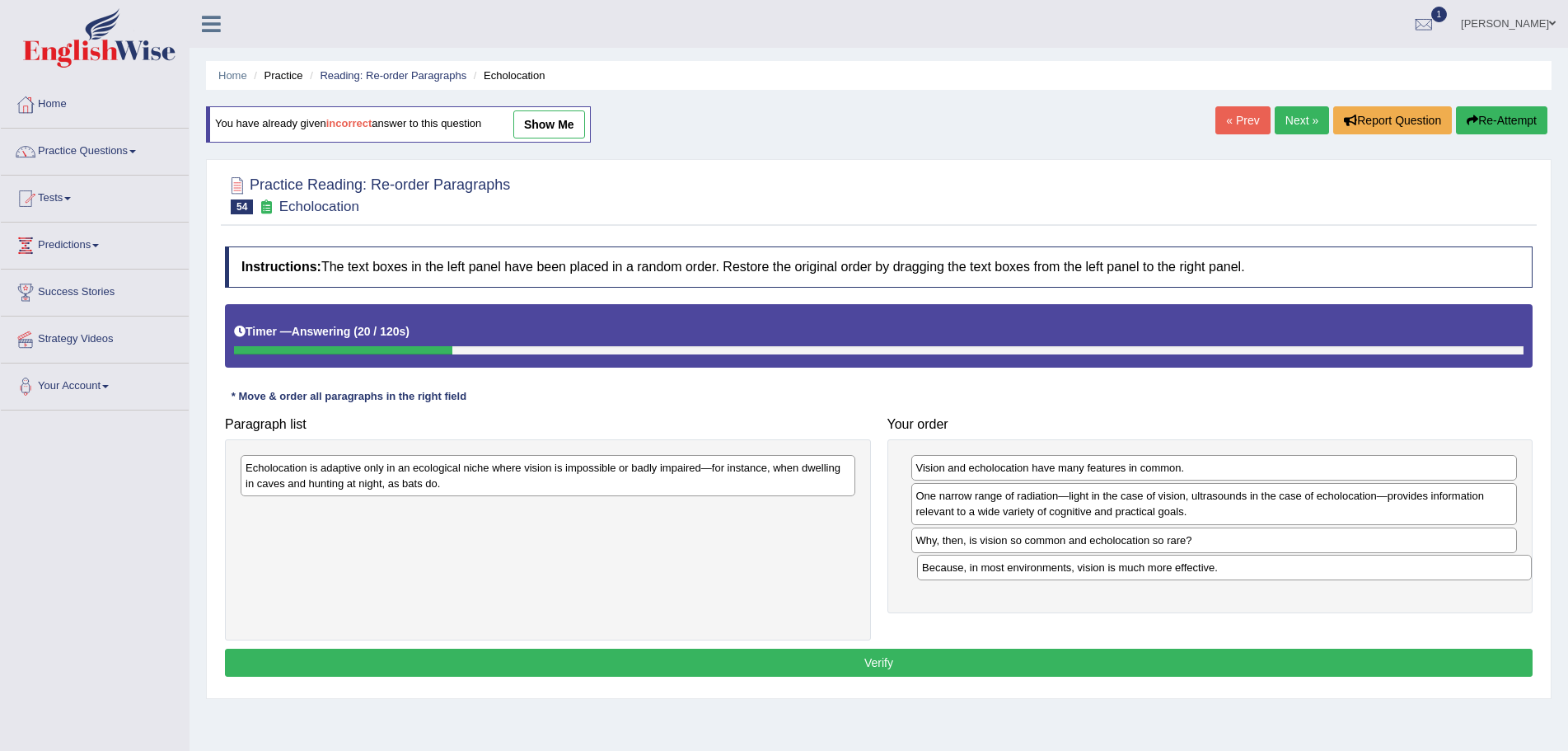
drag, startPoint x: 598, startPoint y: 514, endPoint x: 1274, endPoint y: 571, distance: 678.4
click at [1274, 571] on div "Because, in most environments, vision is much more effective." at bounding box center [1224, 568] width 615 height 25
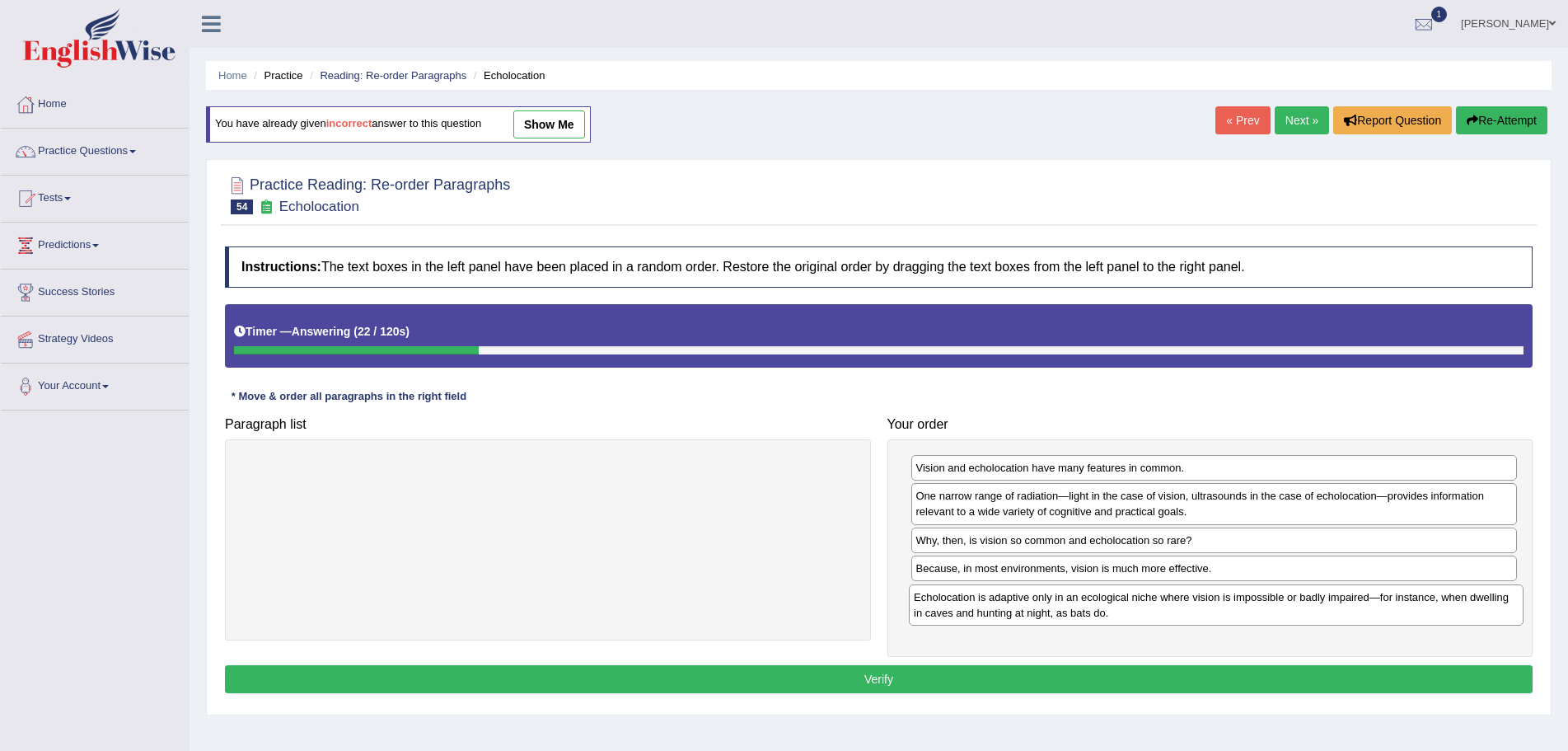
drag, startPoint x: 700, startPoint y: 474, endPoint x: 1359, endPoint y: 606, distance: 672.1
click at [1359, 606] on div "Echolocation is adaptive only in an ecological niche where vision is impossible…" at bounding box center [1216, 604] width 615 height 41
click at [880, 678] on button "Verify" at bounding box center [879, 678] width 1308 height 28
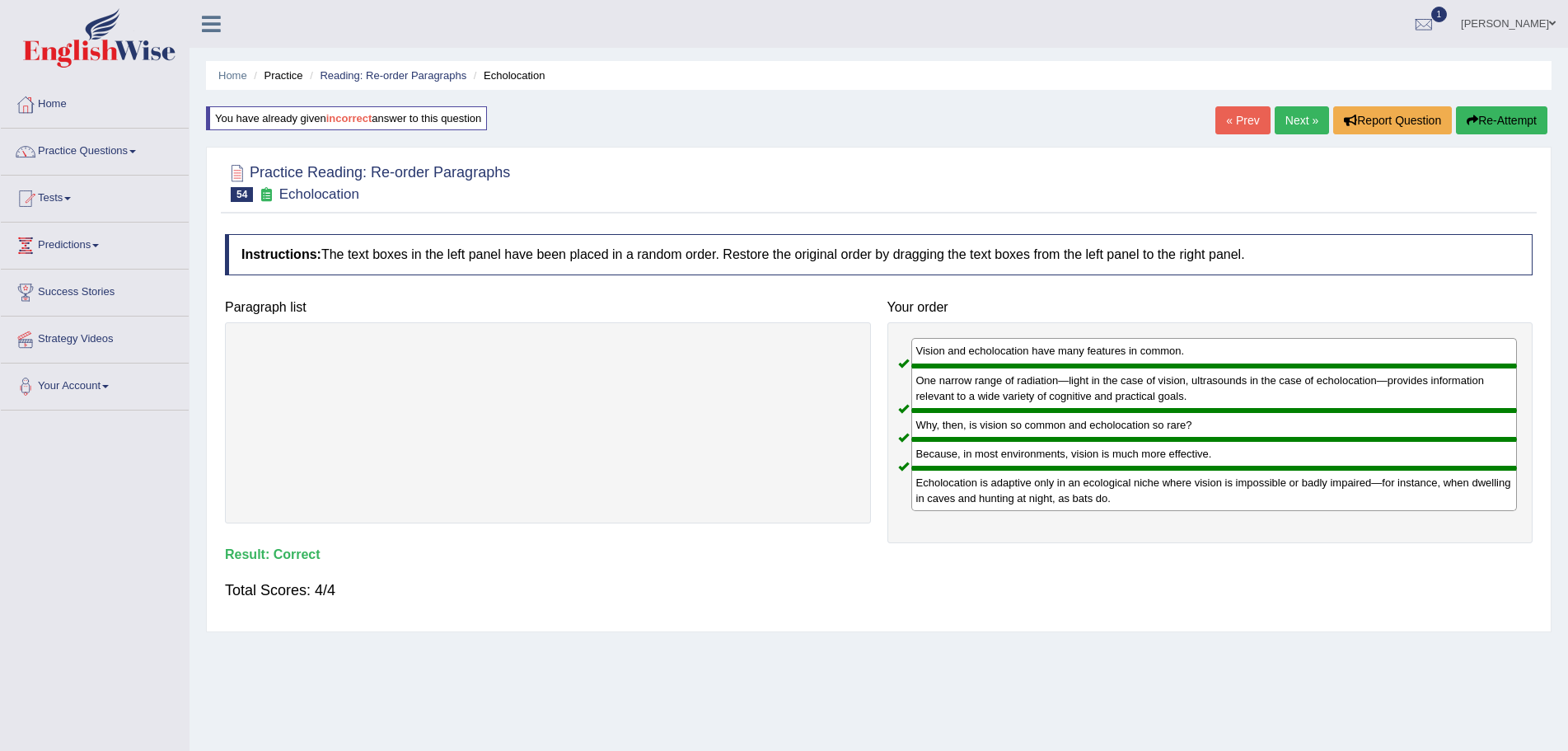
click at [1288, 118] on link "Next »" at bounding box center [1302, 120] width 54 height 28
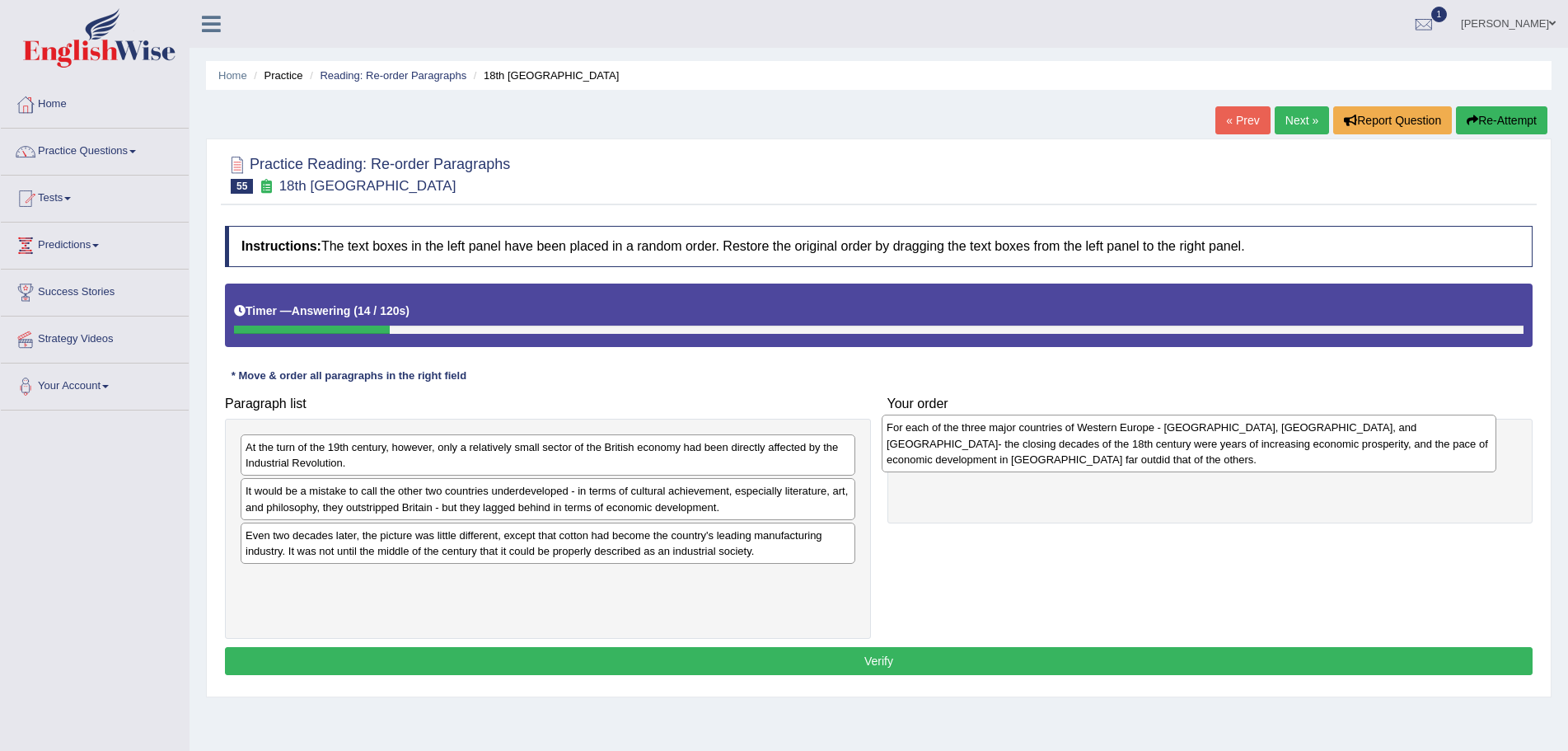
drag, startPoint x: 334, startPoint y: 515, endPoint x: 978, endPoint y: 450, distance: 647.3
click at [978, 450] on div "For each of the three major countries of Western Europe - [GEOGRAPHIC_DATA], [G…" at bounding box center [1189, 443] width 615 height 57
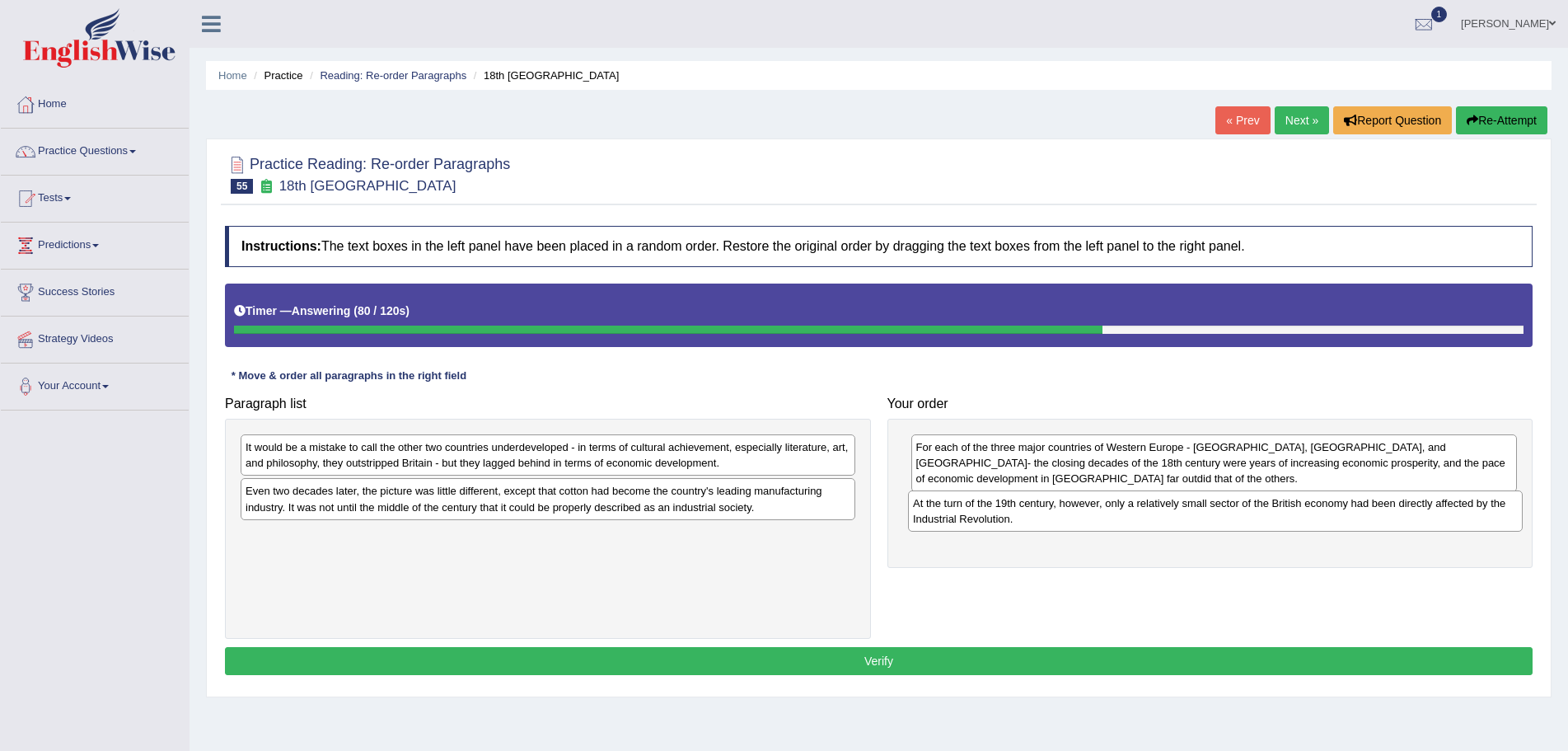
drag, startPoint x: 319, startPoint y: 456, endPoint x: 989, endPoint y: 512, distance: 672.3
click at [989, 512] on div "At the turn of the 19th century, however, only a relatively small sector of the…" at bounding box center [1215, 511] width 615 height 41
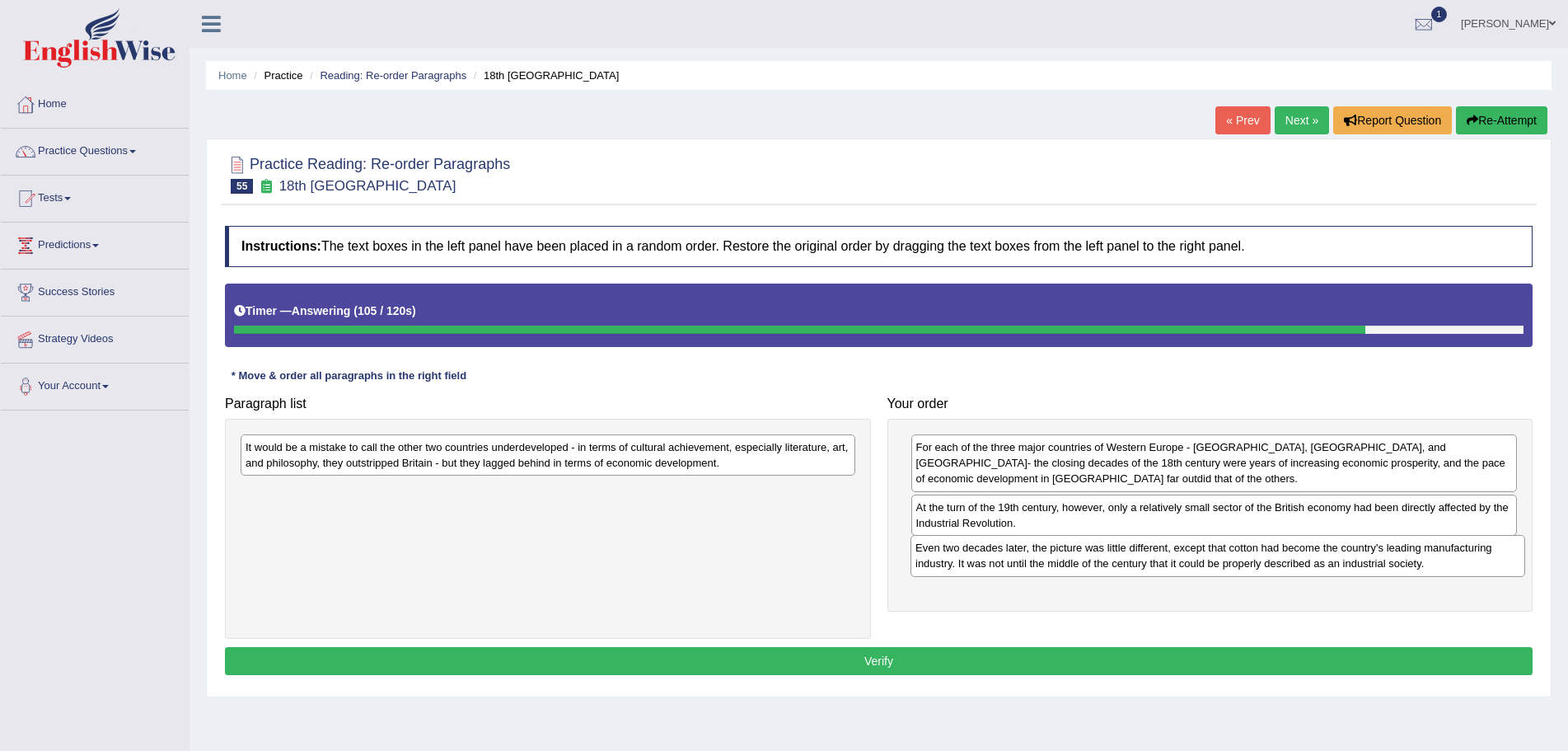
drag, startPoint x: 521, startPoint y: 507, endPoint x: 1191, endPoint y: 564, distance: 672.4
click at [1191, 564] on div "Even two decades later, the picture was little different, except that cotton ha…" at bounding box center [1218, 555] width 615 height 41
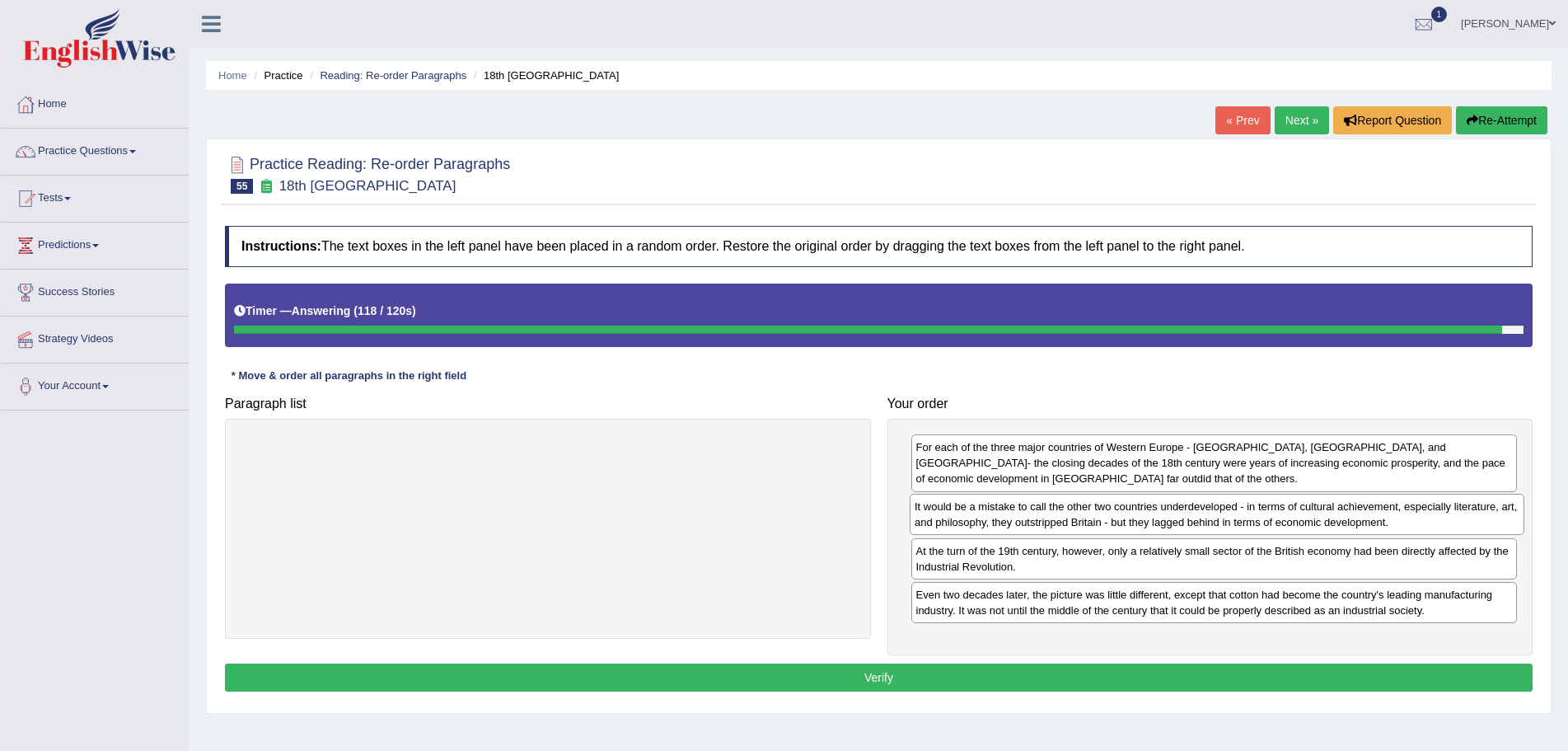
drag, startPoint x: 529, startPoint y: 460, endPoint x: 1197, endPoint y: 520, distance: 670.7
click at [1197, 520] on div "It would be a mistake to call the other two countries underdeveloped - in terms…" at bounding box center [1217, 513] width 615 height 41
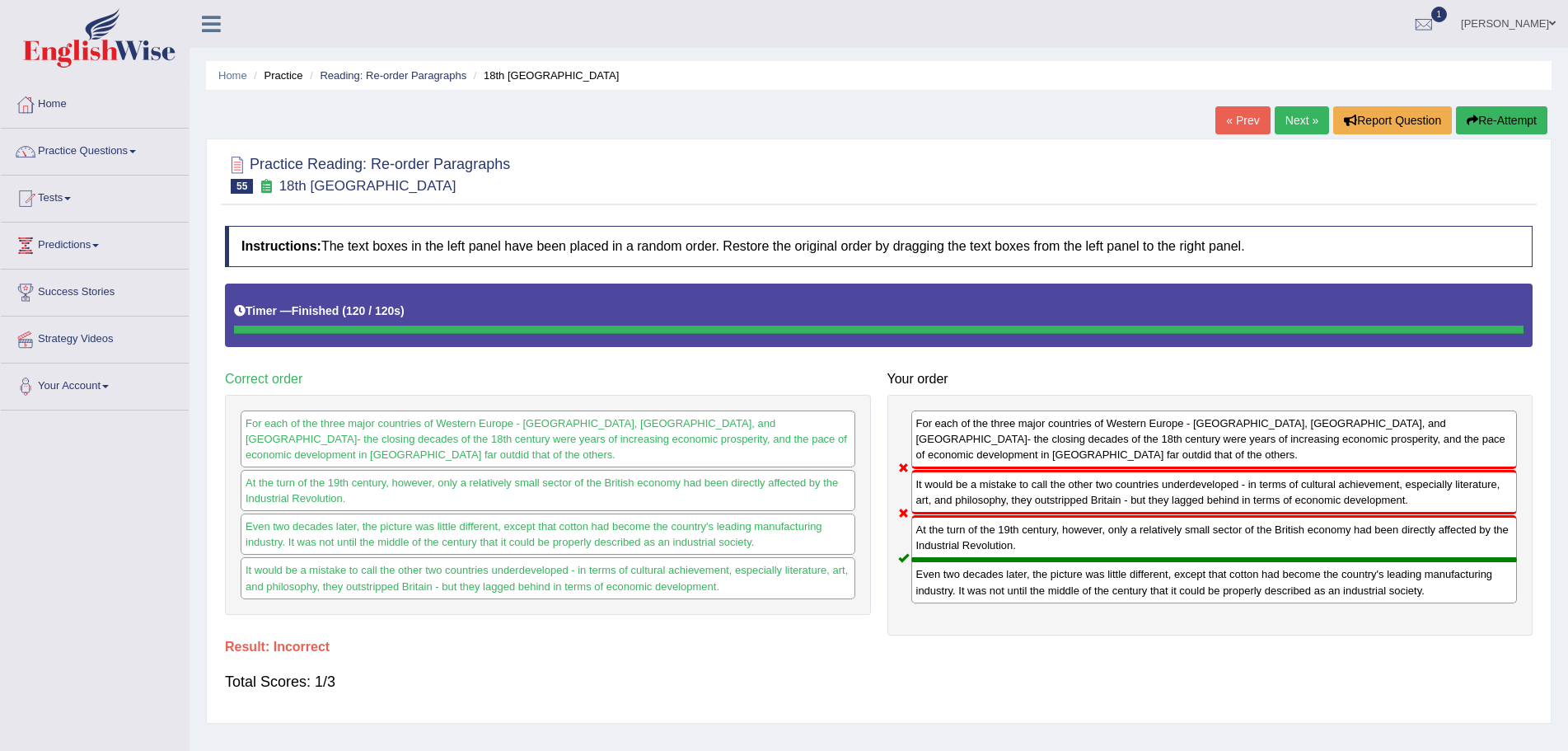
click at [1495, 119] on button "Re-Attempt" at bounding box center [1502, 120] width 92 height 28
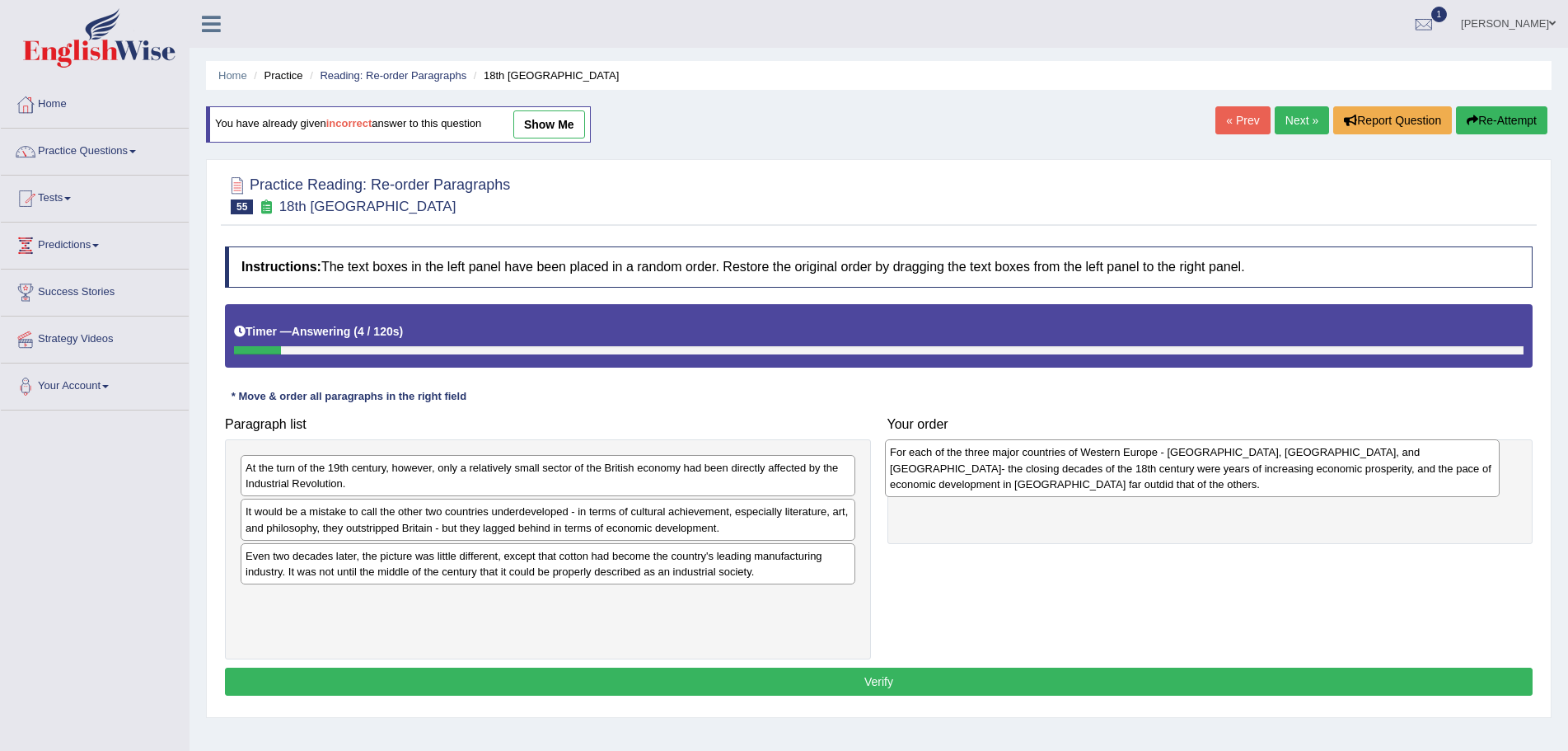
drag, startPoint x: 396, startPoint y: 526, endPoint x: 1041, endPoint y: 466, distance: 647.8
click at [1041, 466] on div "For each of the three major countries of Western Europe - [GEOGRAPHIC_DATA], [G…" at bounding box center [1193, 467] width 615 height 57
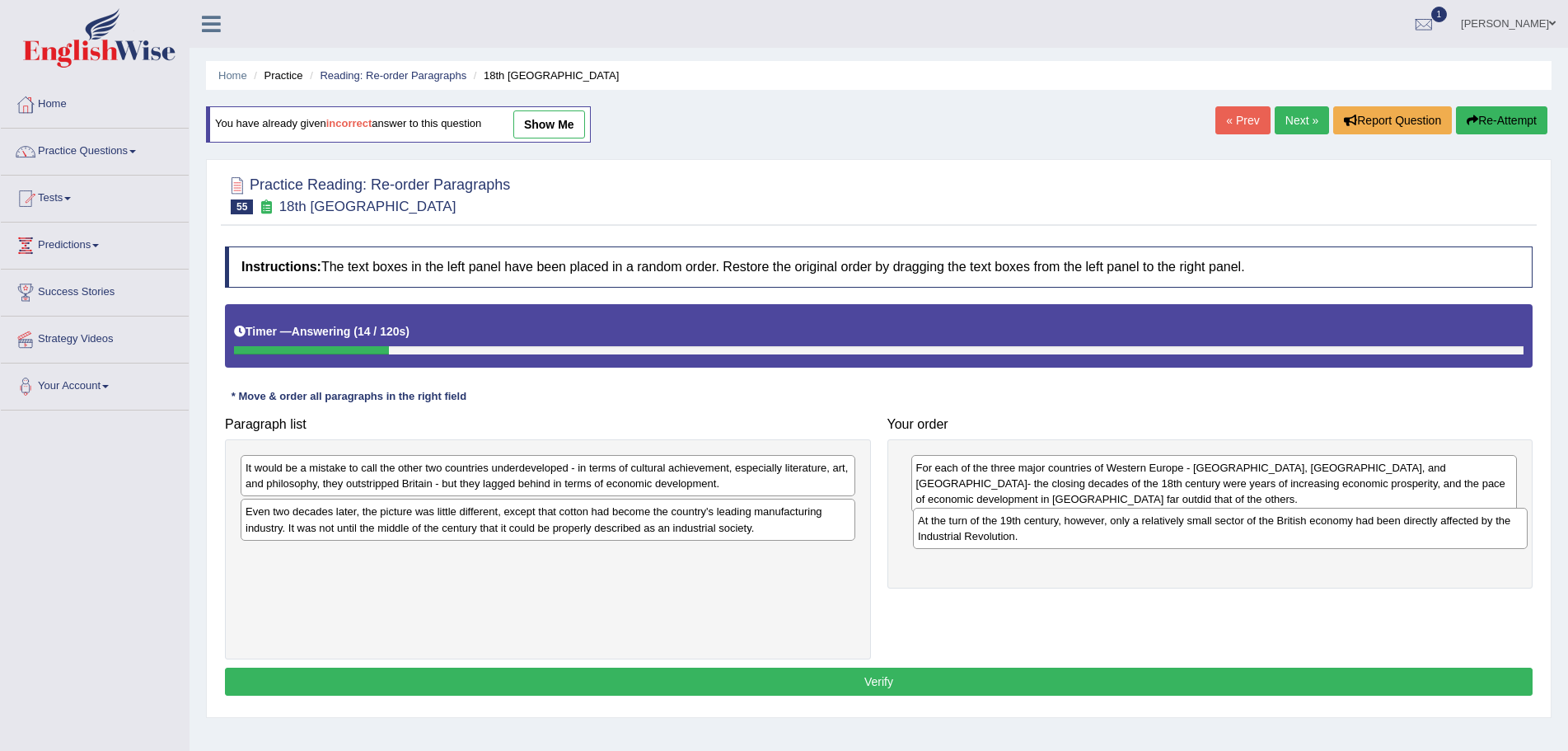
drag, startPoint x: 428, startPoint y: 473, endPoint x: 1100, endPoint y: 525, distance: 674.0
click at [1100, 525] on div "At the turn of the 19th century, however, only a relatively small sector of the…" at bounding box center [1221, 528] width 615 height 41
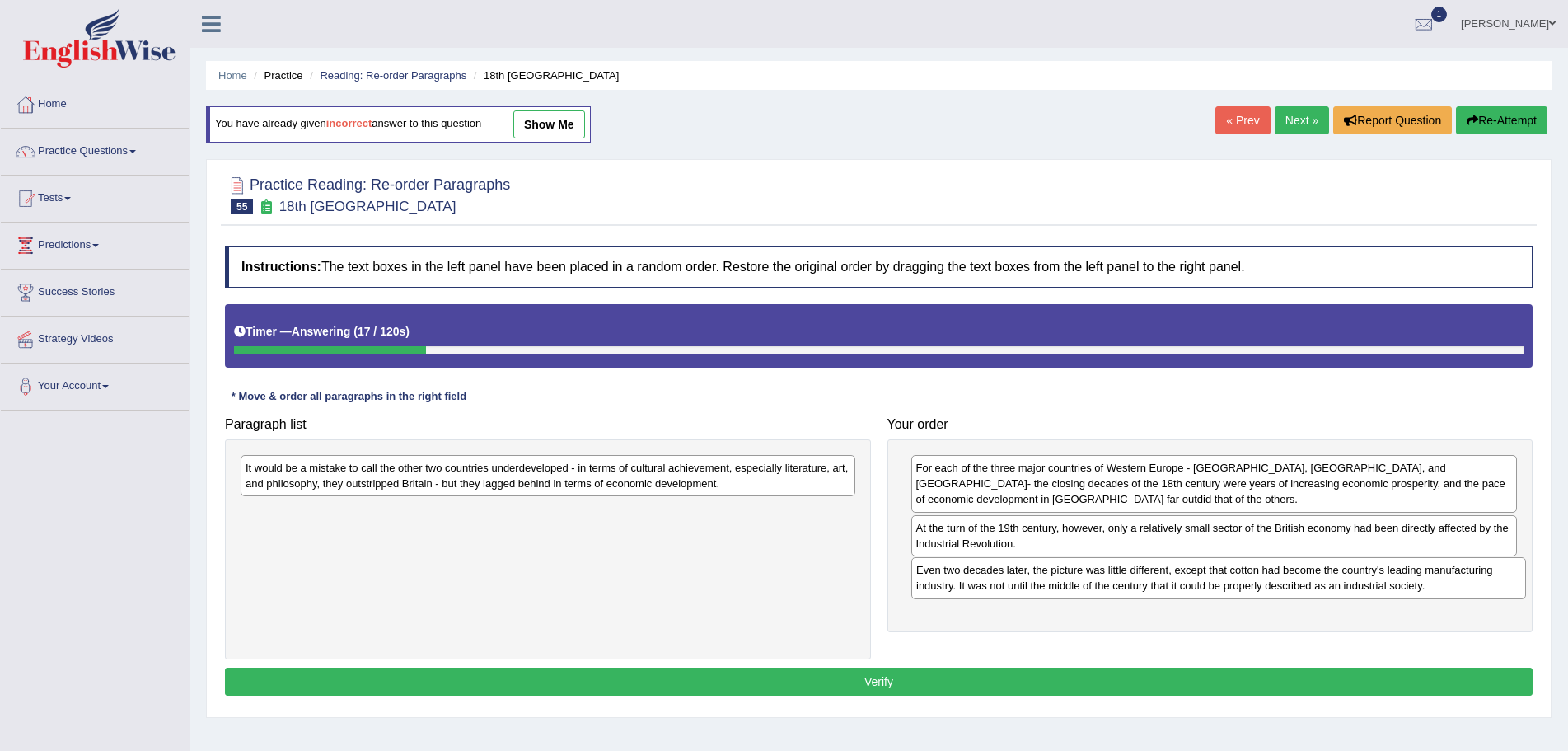
drag, startPoint x: 543, startPoint y: 523, endPoint x: 1214, endPoint y: 582, distance: 673.6
click at [1214, 582] on div "Even two decades later, the picture was little different, except that cotton ha…" at bounding box center [1219, 577] width 615 height 41
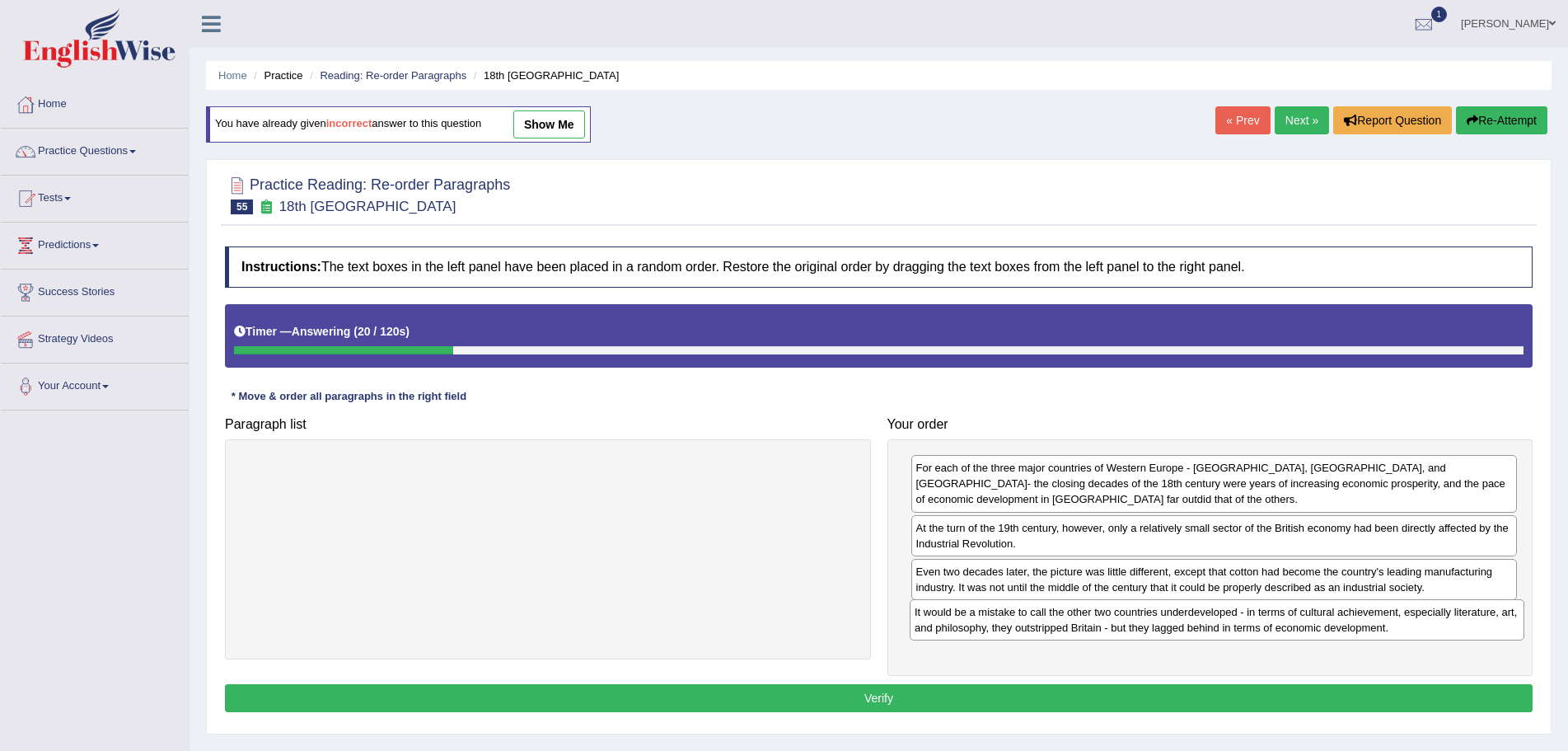
drag, startPoint x: 667, startPoint y: 473, endPoint x: 1336, endPoint y: 617, distance: 684.3
click at [1336, 617] on div "It would be a mistake to call the other two countries underdeveloped - in terms…" at bounding box center [1217, 619] width 615 height 41
click at [872, 693] on button "Verify" at bounding box center [879, 697] width 1308 height 28
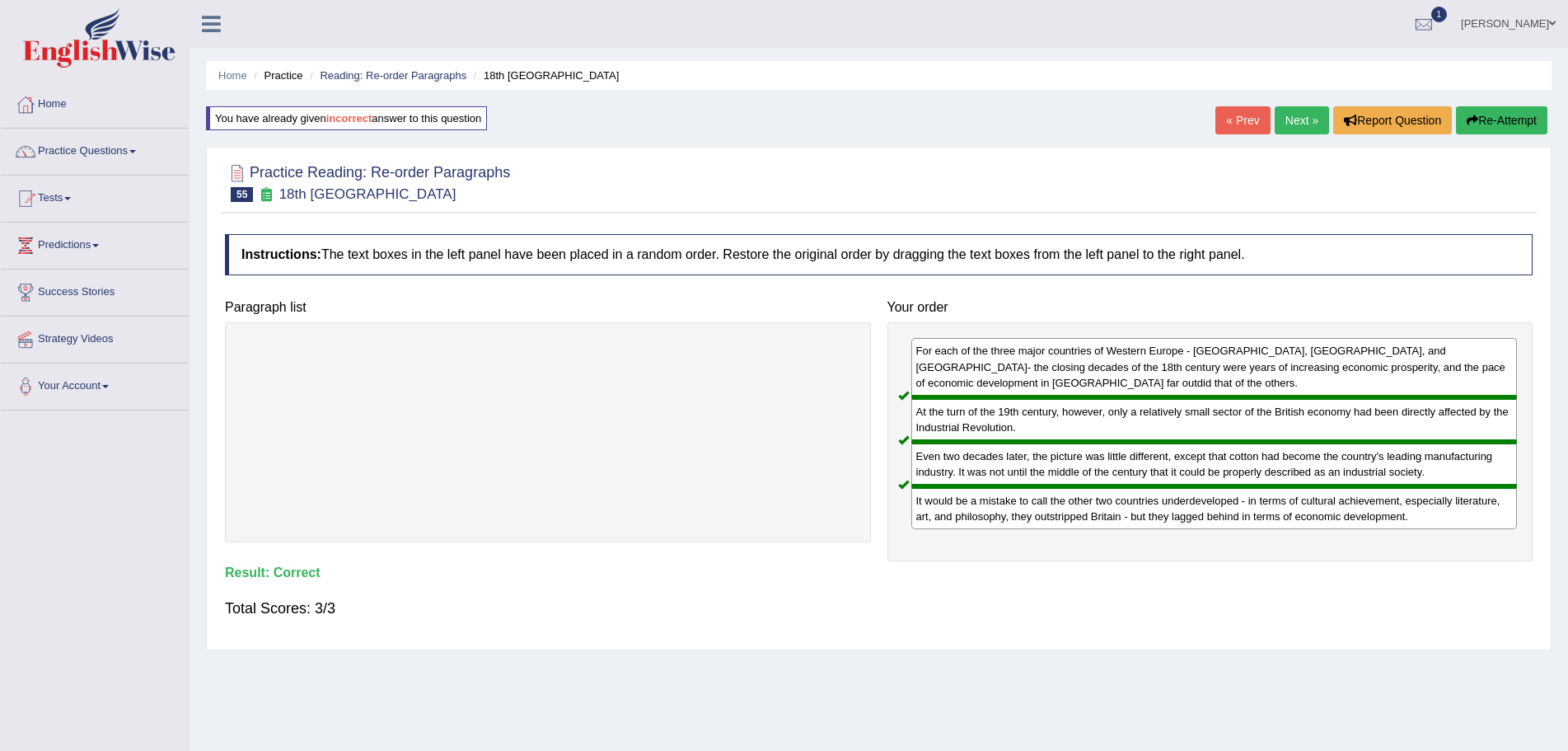
click at [1288, 115] on link "Next »" at bounding box center [1302, 120] width 54 height 28
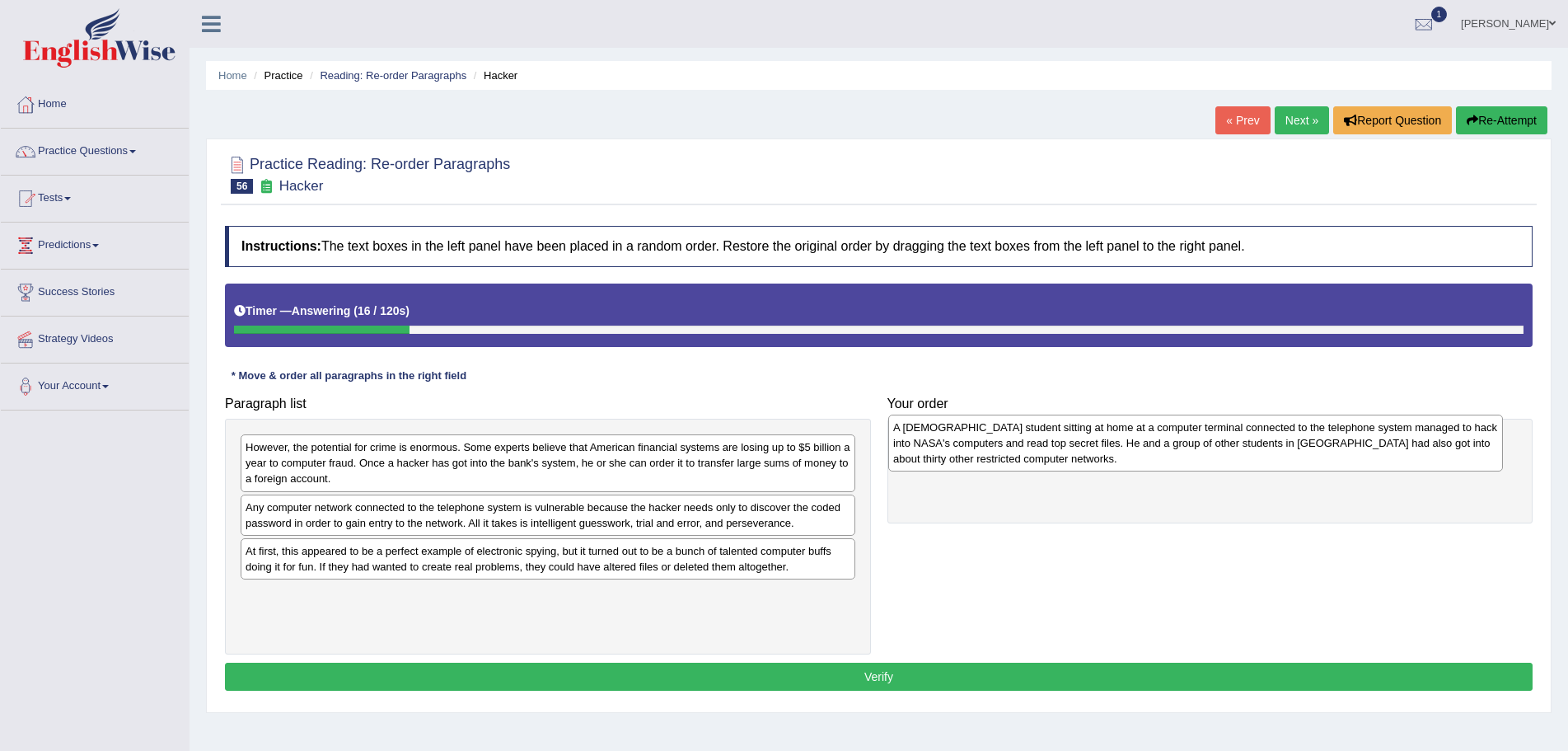
drag, startPoint x: 359, startPoint y: 606, endPoint x: 1008, endPoint y: 438, distance: 670.4
click at [1008, 438] on div "A [DEMOGRAPHIC_DATA] student sitting at home at a computer terminal connected t…" at bounding box center [1196, 443] width 615 height 57
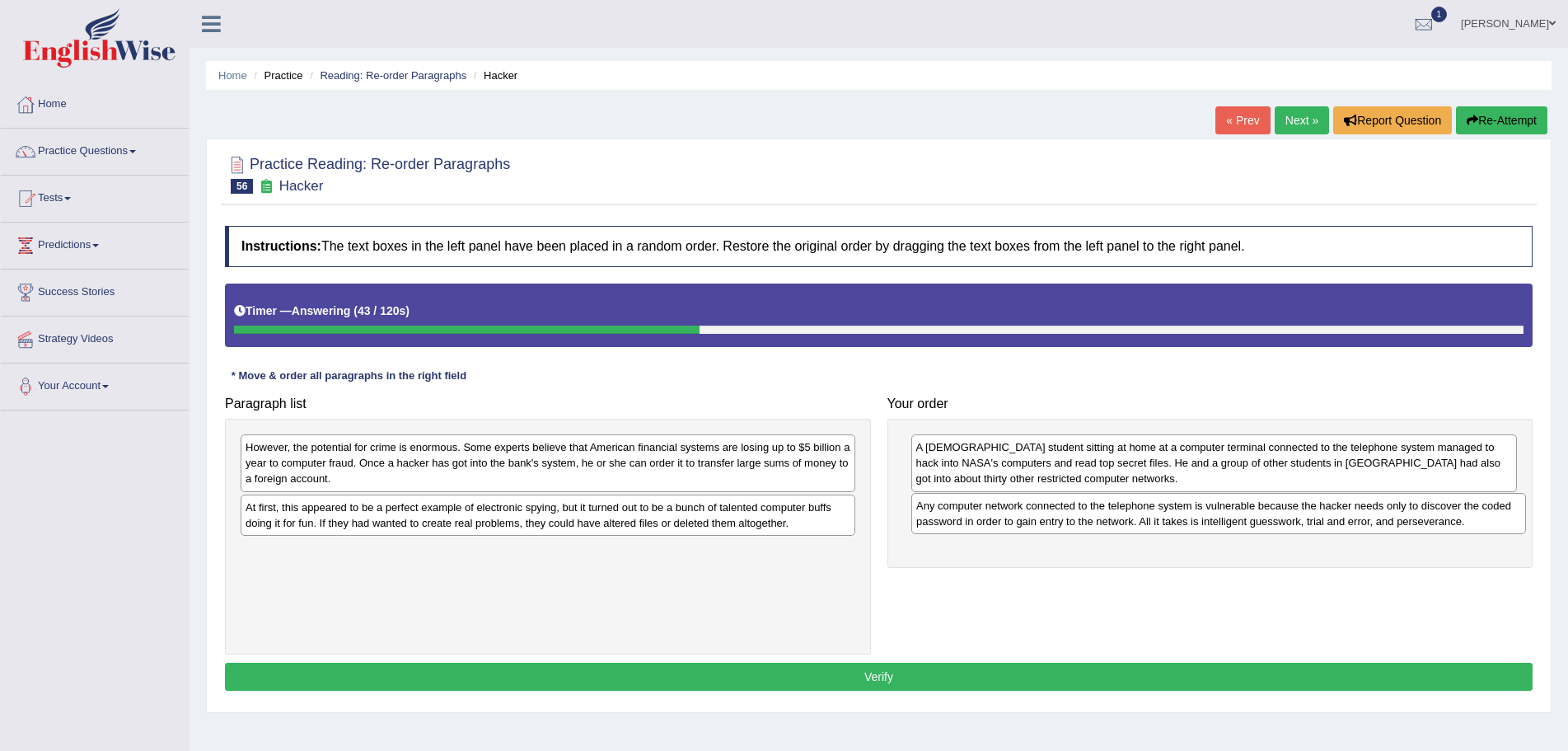
drag, startPoint x: 468, startPoint y: 520, endPoint x: 1124, endPoint y: 520, distance: 656.0
click at [1124, 520] on div "Any computer network connected to the telephone system is vulnerable because th…" at bounding box center [1219, 512] width 615 height 41
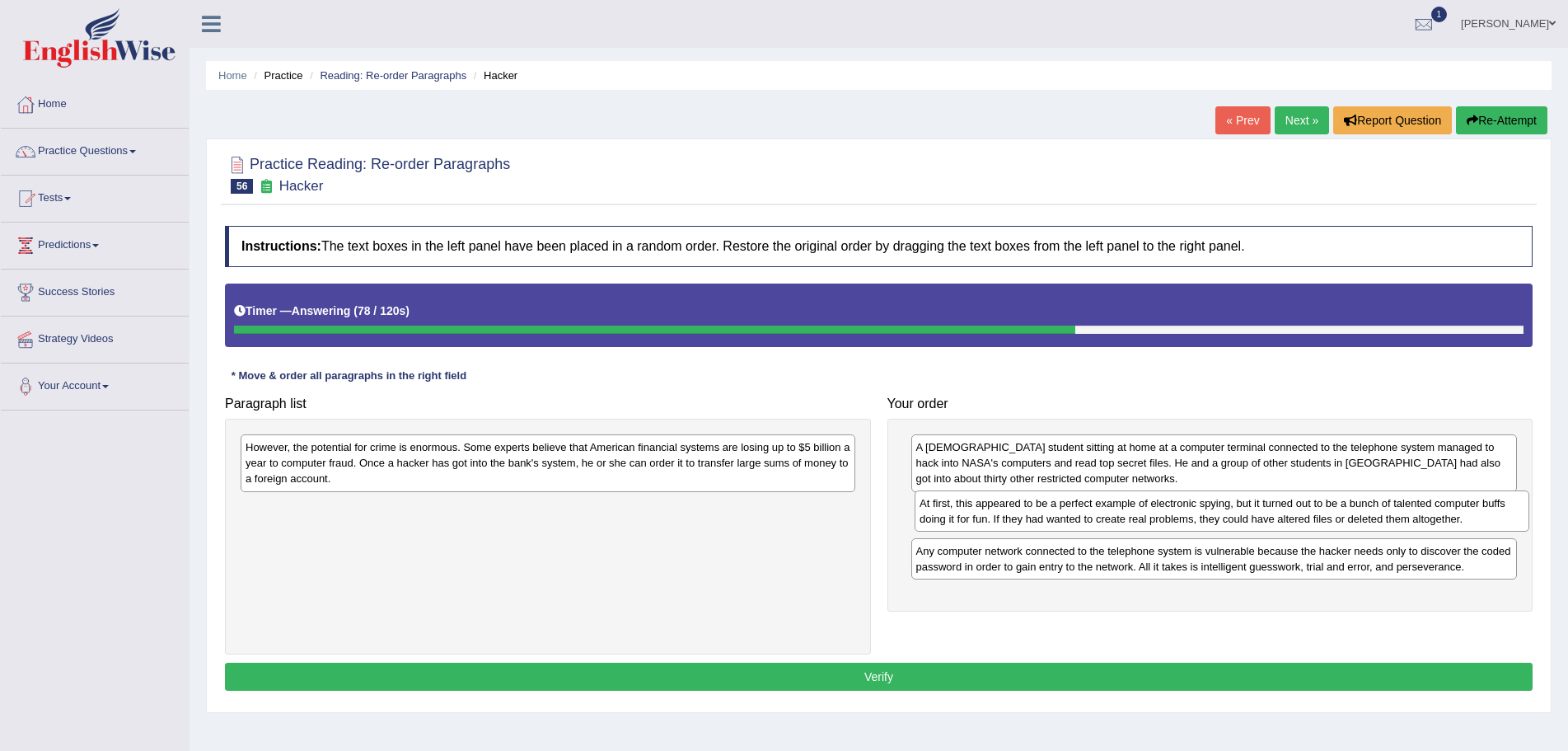
drag, startPoint x: 497, startPoint y: 516, endPoint x: 1171, endPoint y: 512, distance: 674.0
click at [1171, 512] on div "At first, this appeared to be a perfect example of electronic spying, but it tu…" at bounding box center [1222, 511] width 615 height 41
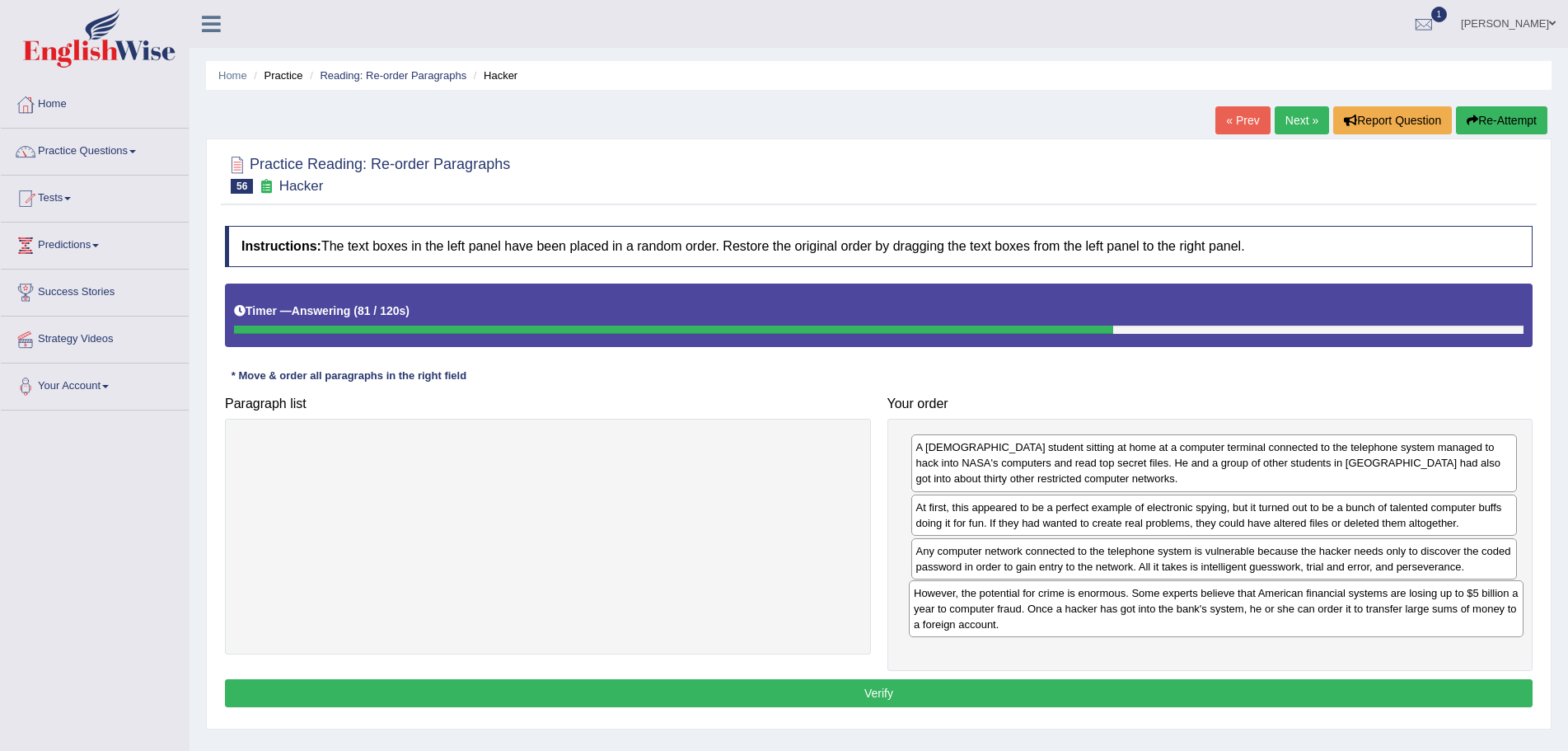
drag, startPoint x: 507, startPoint y: 469, endPoint x: 1175, endPoint y: 615, distance: 683.8
click at [1175, 615] on div "However, the potential for crime is enormous. Some experts believe that America…" at bounding box center [1216, 609] width 615 height 57
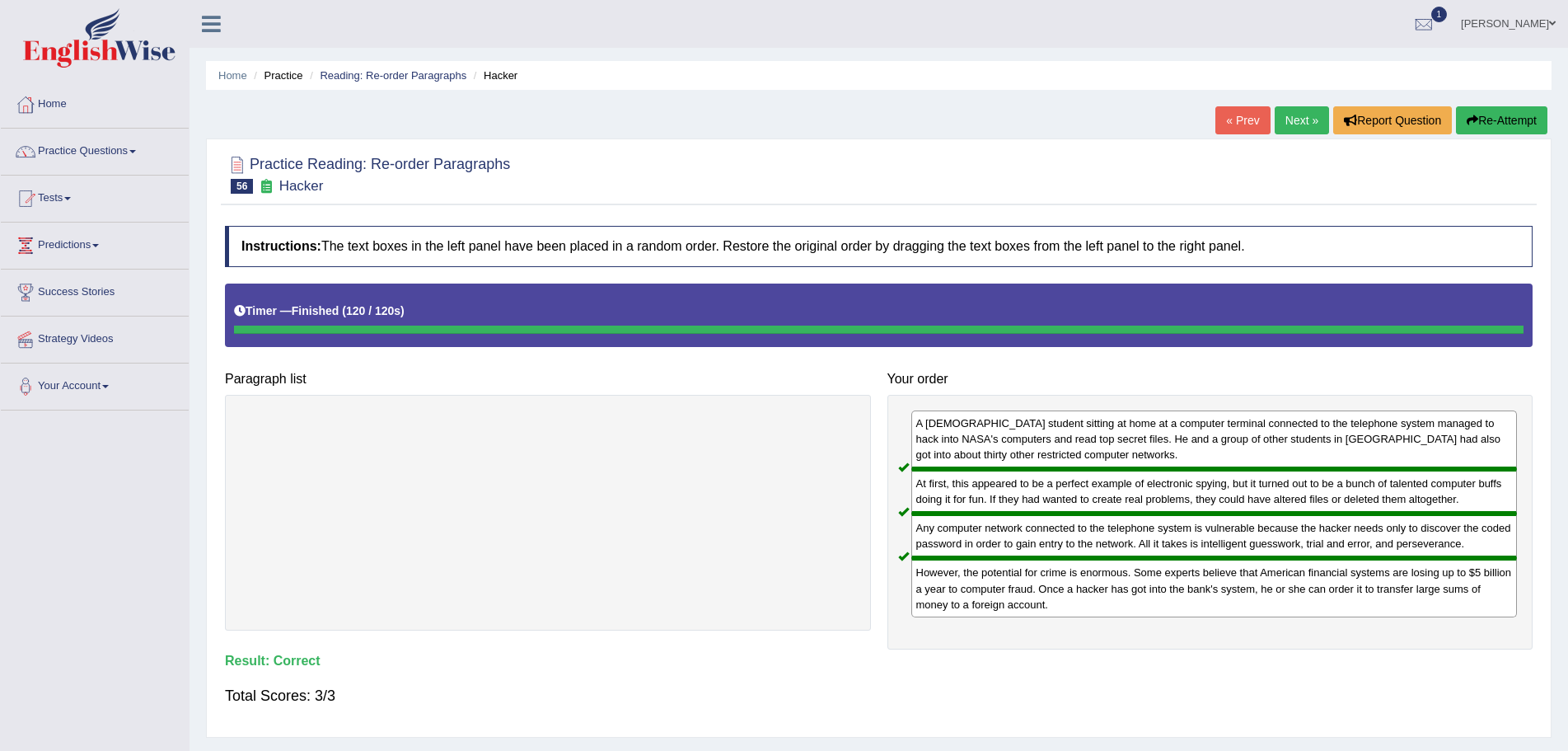
click at [1286, 119] on link "Next »" at bounding box center [1302, 120] width 54 height 28
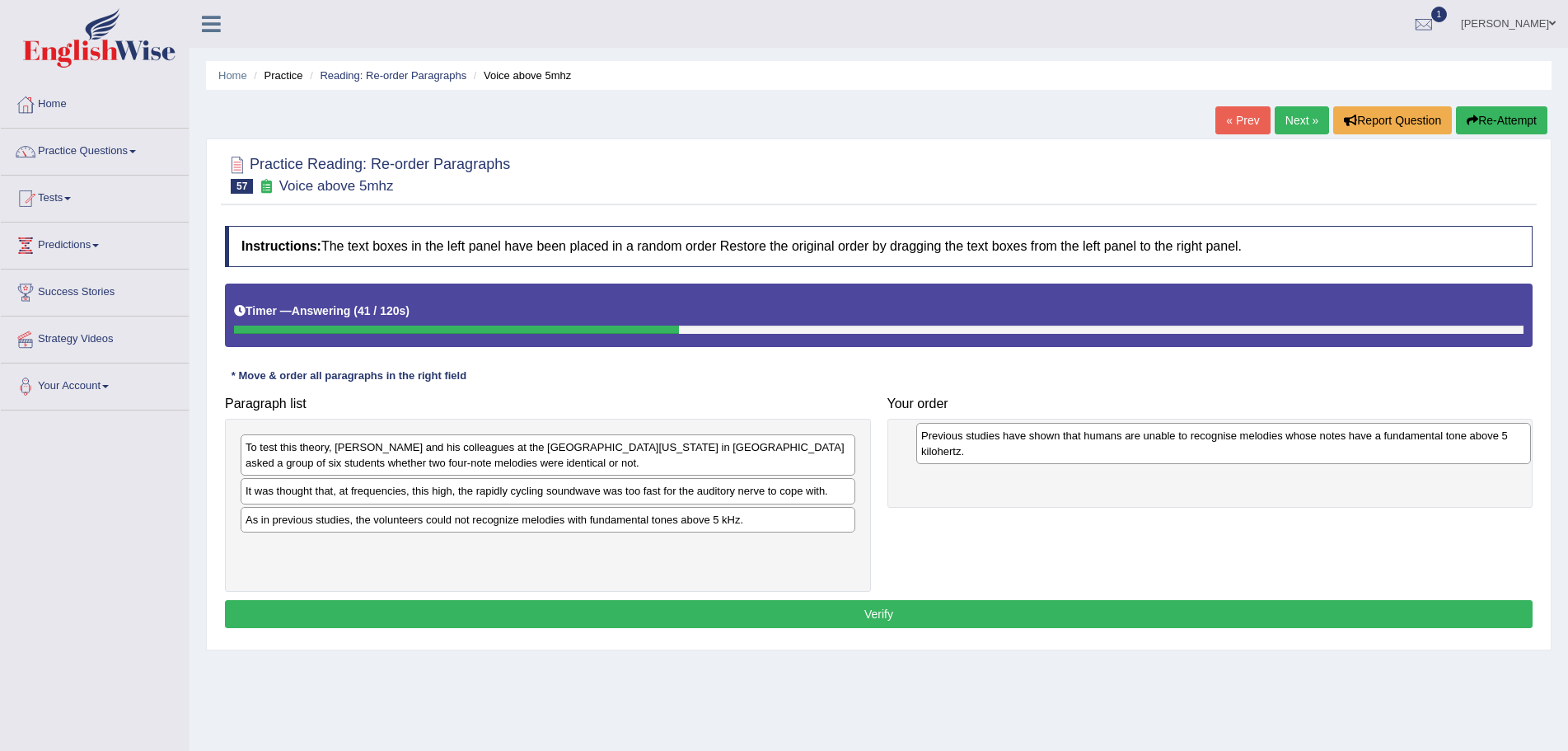
drag, startPoint x: 599, startPoint y: 462, endPoint x: 1275, endPoint y: 450, distance: 676.1
click at [1275, 450] on div "Previous studies have shown that humans are unable to recognise melodies whose …" at bounding box center [1224, 443] width 615 height 41
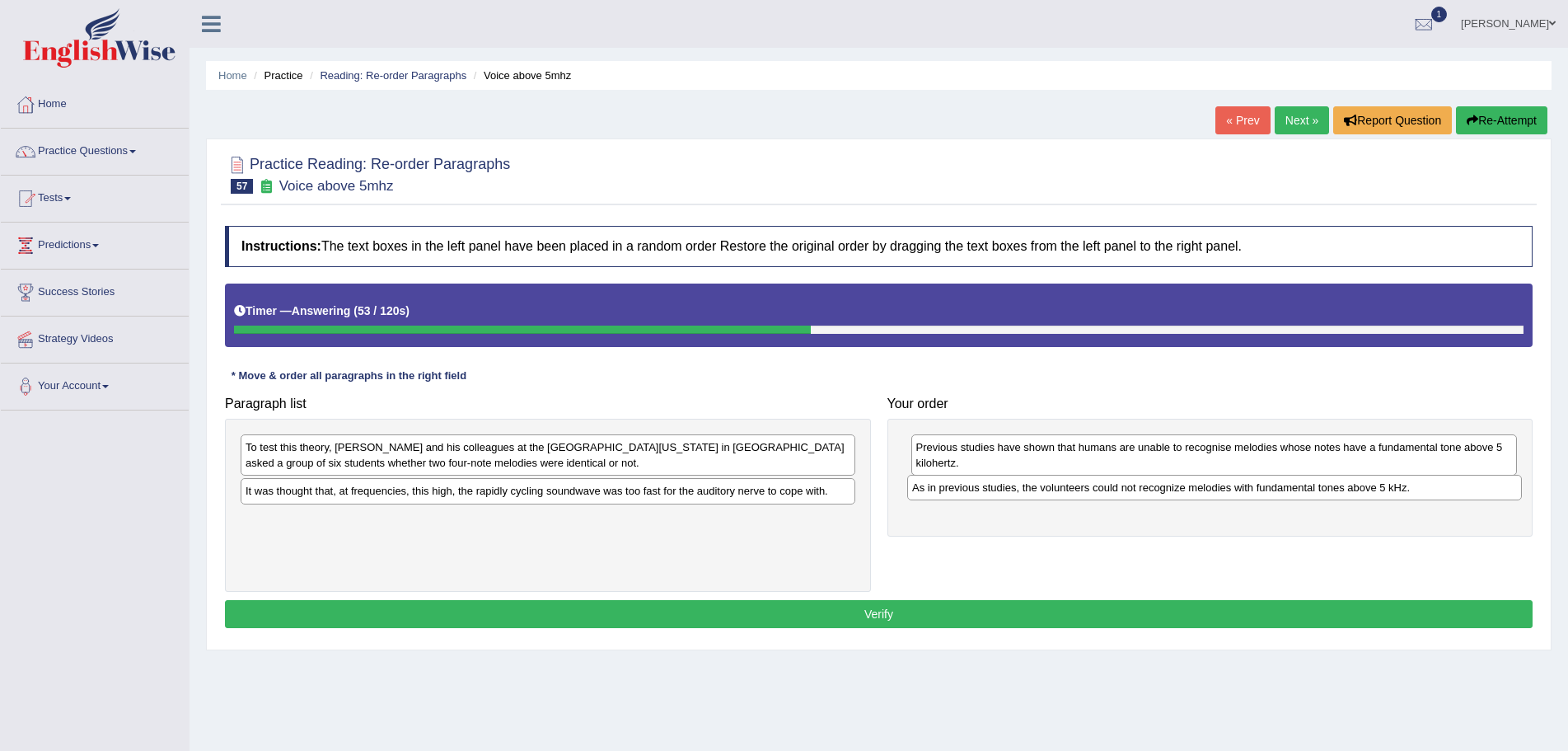
drag, startPoint x: 435, startPoint y: 524, endPoint x: 1102, endPoint y: 493, distance: 667.7
click at [1102, 493] on div "As in previous studies, the volunteers could not recognize melodies with fundam…" at bounding box center [1215, 487] width 615 height 25
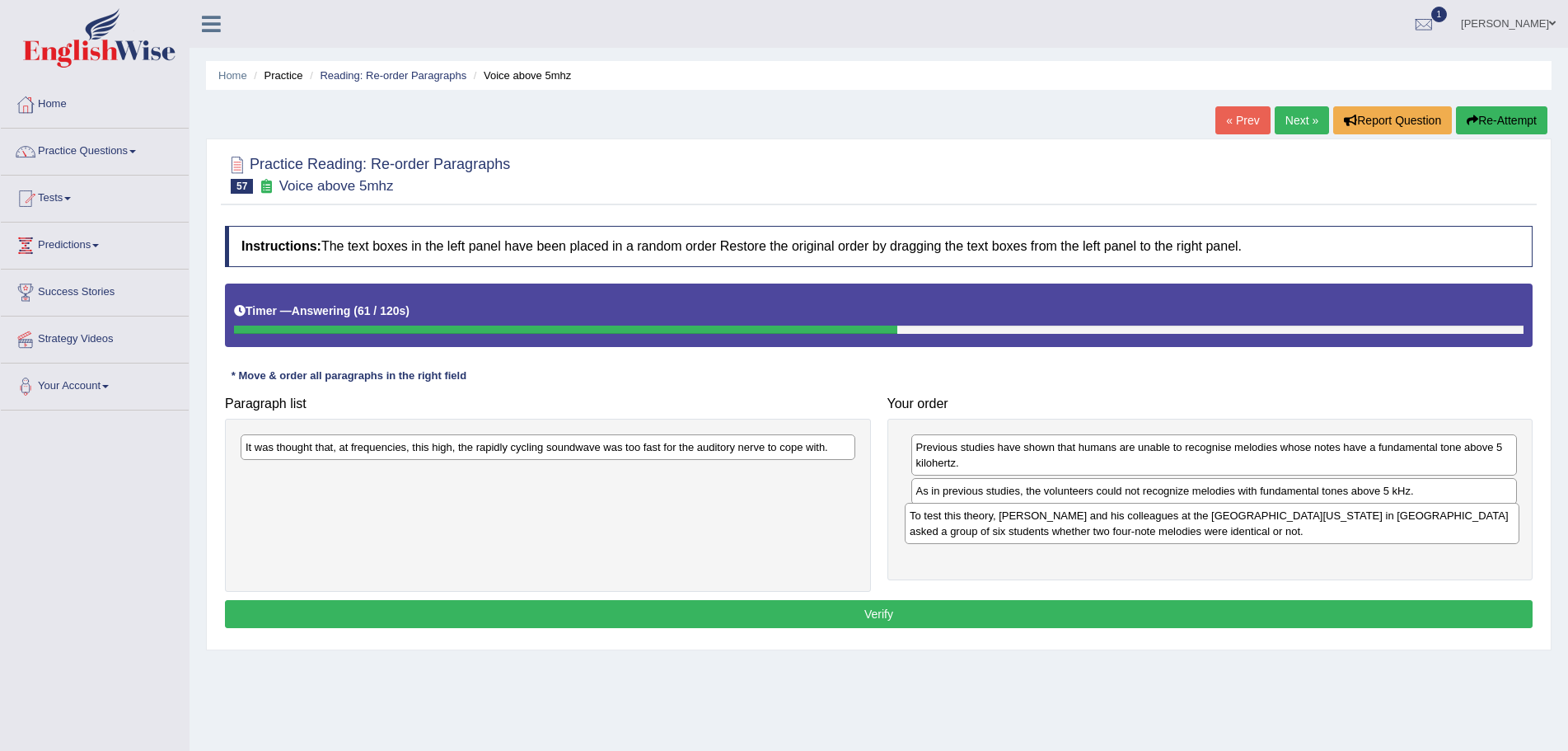
drag, startPoint x: 424, startPoint y: 459, endPoint x: 1088, endPoint y: 528, distance: 667.6
click at [1088, 528] on div "To test this theory, [PERSON_NAME] and his colleagues at the [GEOGRAPHIC_DATA][…" at bounding box center [1213, 522] width 615 height 41
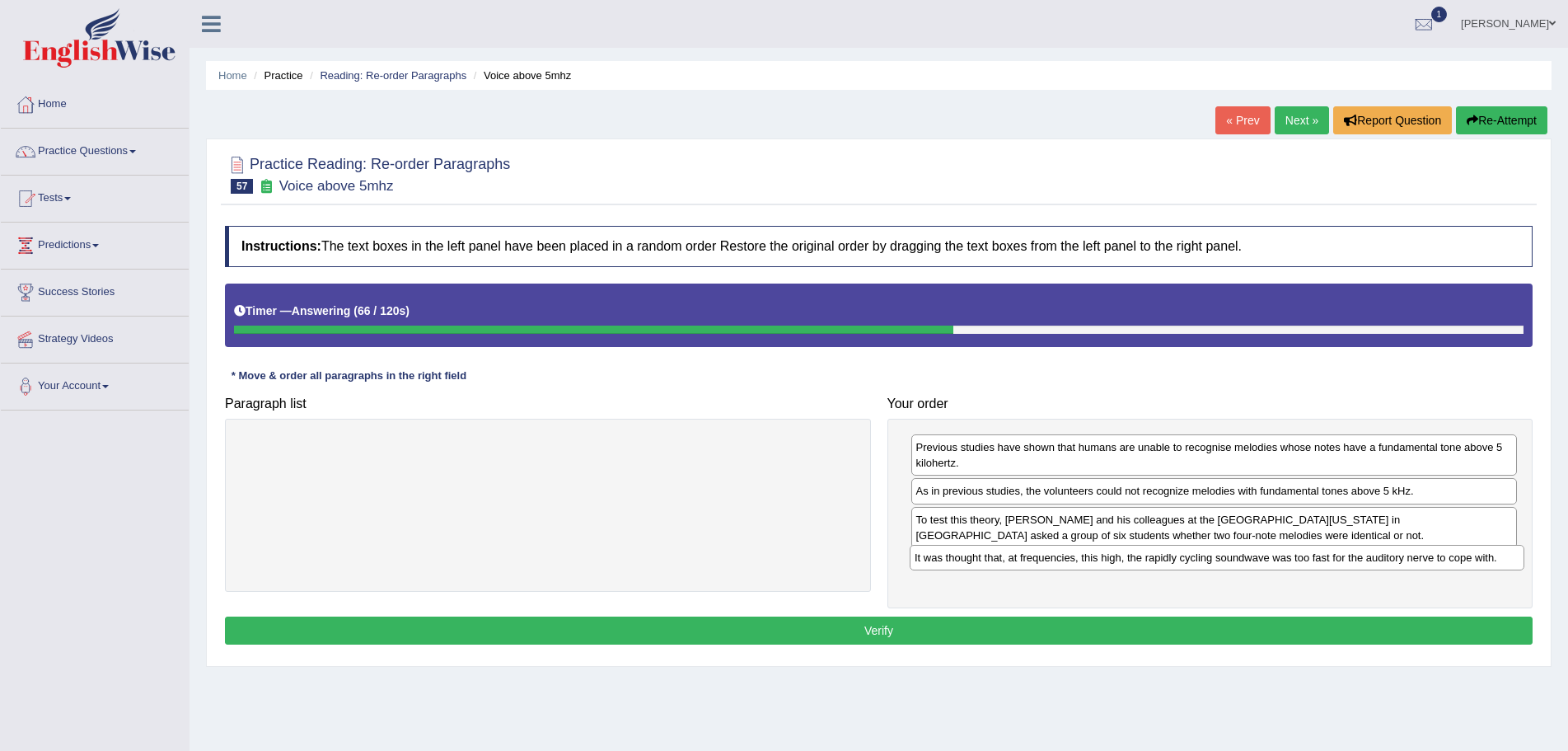
drag, startPoint x: 335, startPoint y: 450, endPoint x: 1004, endPoint y: 561, distance: 678.1
click at [1004, 561] on div "It was thought that, at frequencies, this high, the rapidly cycling soundwave w…" at bounding box center [1217, 558] width 615 height 25
click at [975, 629] on button "Verify" at bounding box center [879, 630] width 1308 height 28
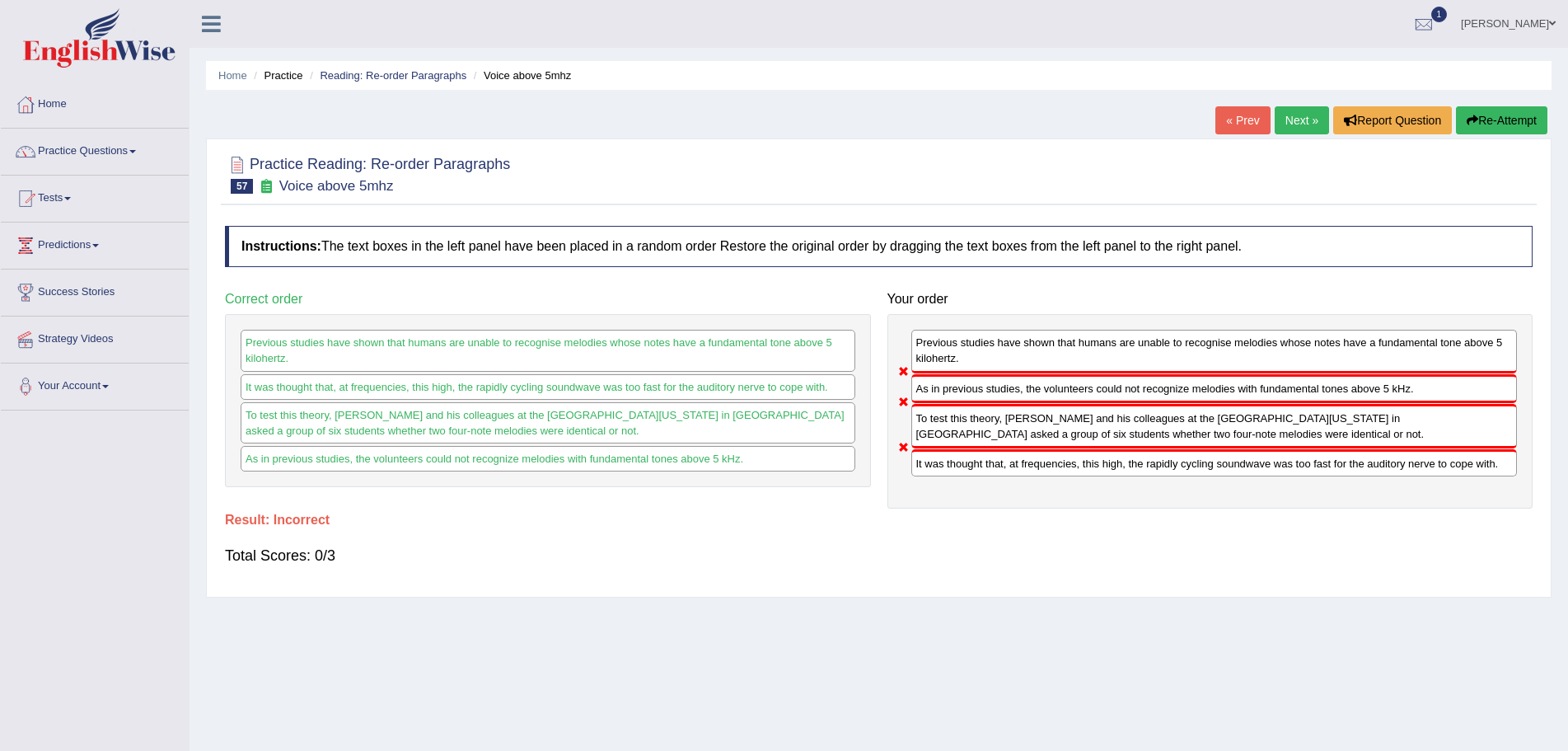
drag, startPoint x: 1505, startPoint y: 109, endPoint x: 1481, endPoint y: 125, distance: 28.8
click at [1495, 114] on button "Re-Attempt" at bounding box center [1502, 120] width 92 height 28
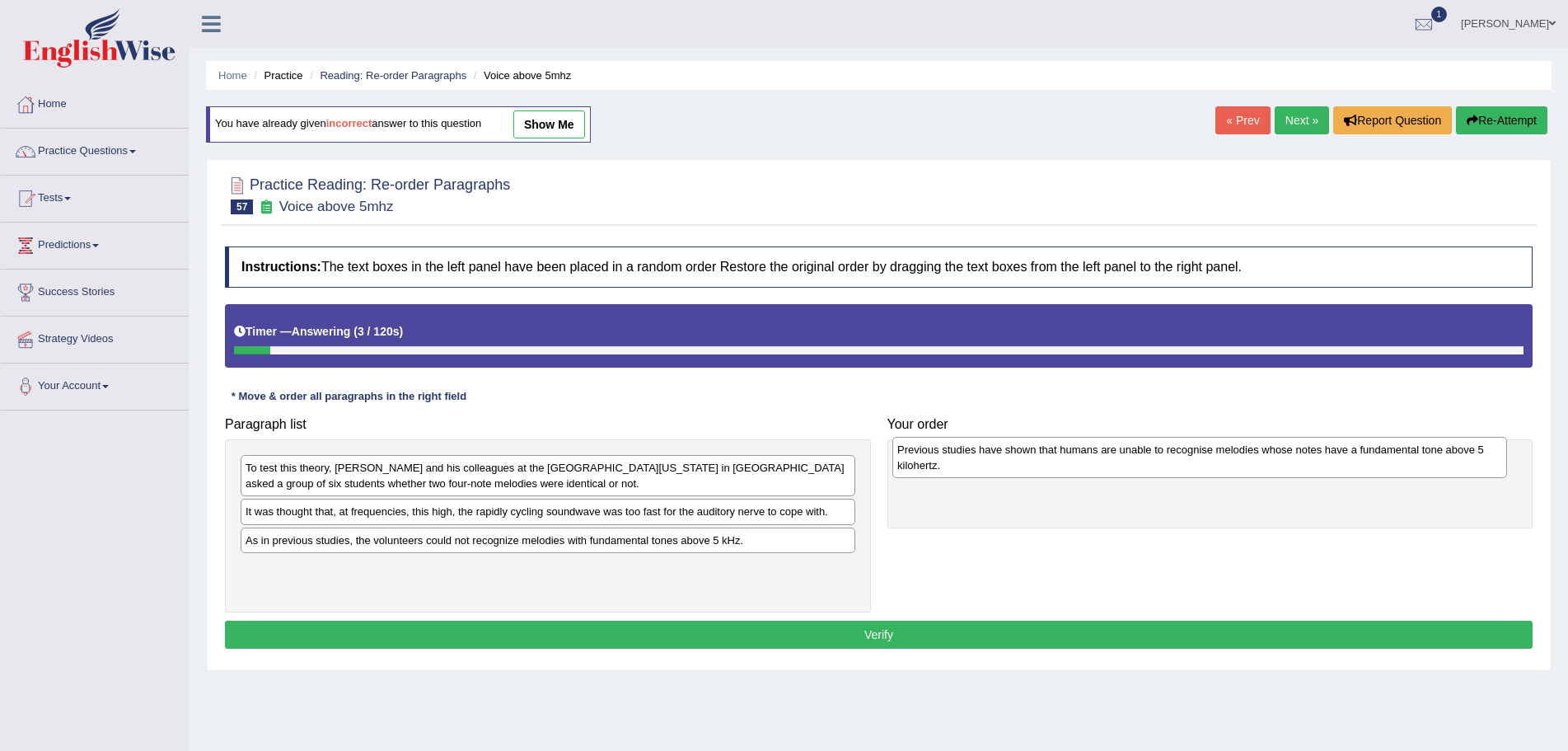
drag, startPoint x: 379, startPoint y: 483, endPoint x: 1031, endPoint y: 465, distance: 652.2
click at [1031, 465] on div "Previous studies have shown that humans are unable to recognise melodies whose …" at bounding box center [1200, 457] width 615 height 41
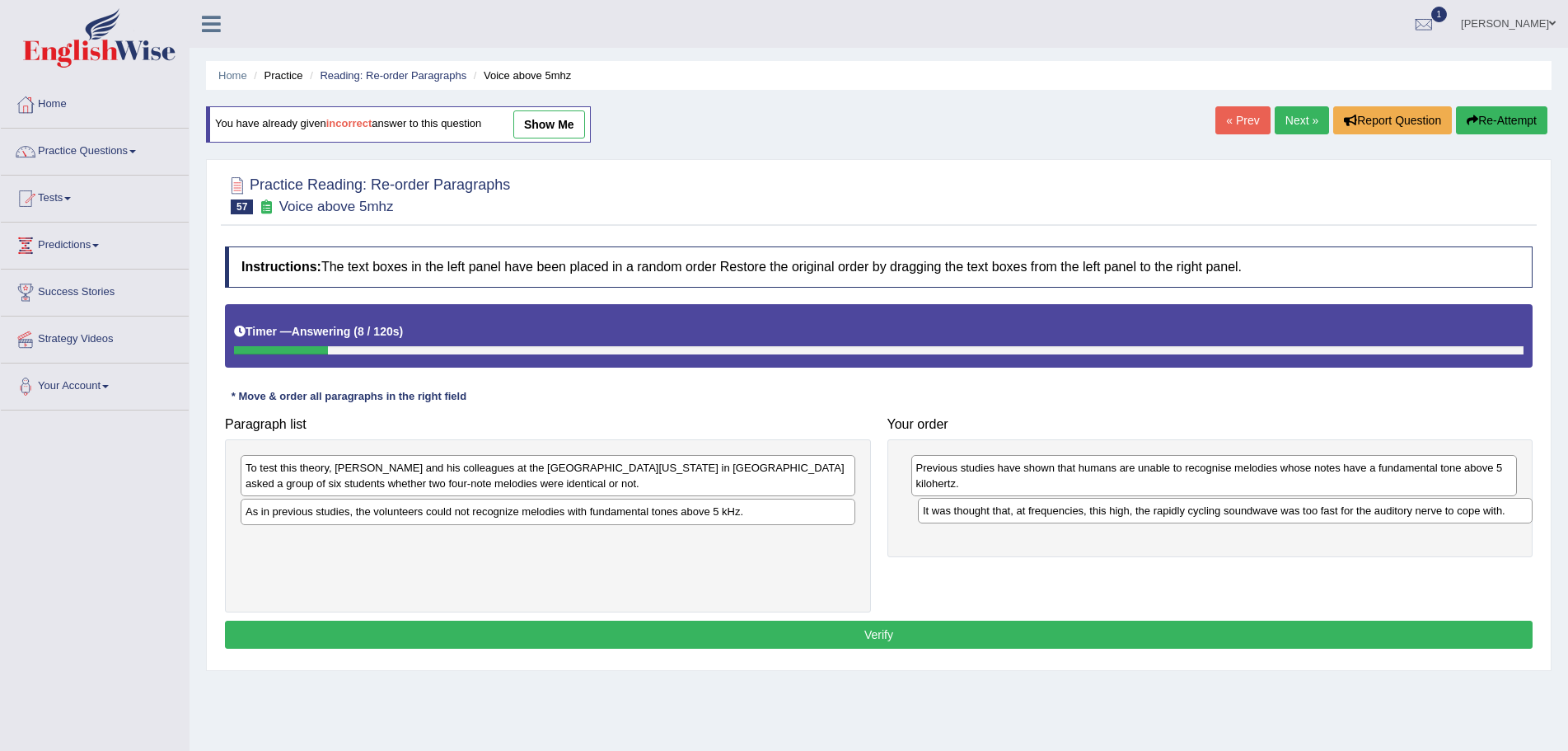
drag, startPoint x: 497, startPoint y: 513, endPoint x: 1174, endPoint y: 512, distance: 677.0
click at [1174, 512] on div "It was thought that, at frequencies, this high, the rapidly cycling soundwave w…" at bounding box center [1225, 511] width 615 height 25
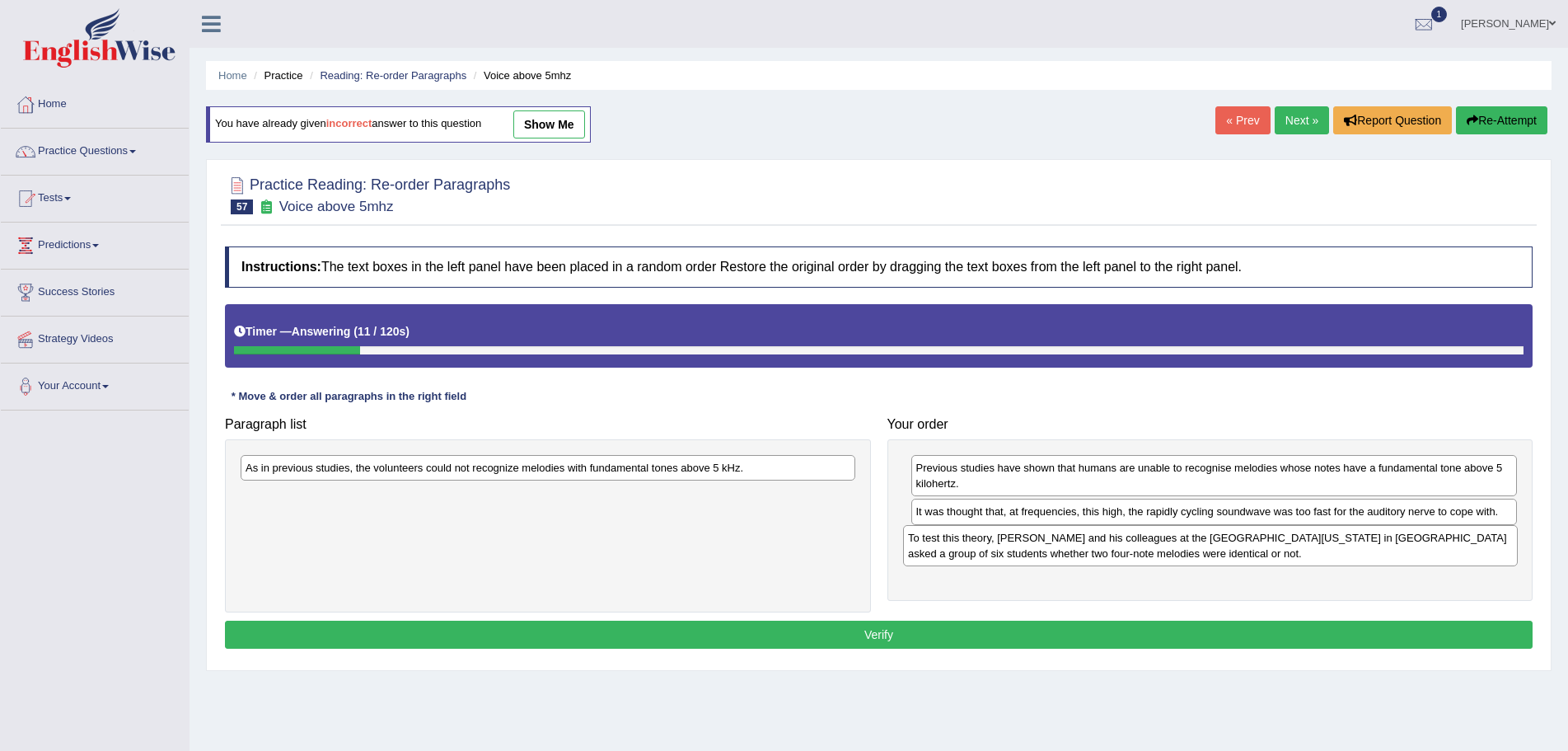
drag, startPoint x: 677, startPoint y: 477, endPoint x: 1340, endPoint y: 547, distance: 666.7
click at [1340, 547] on div "To test this theory, [PERSON_NAME] and his colleagues at the [GEOGRAPHIC_DATA][…" at bounding box center [1211, 545] width 615 height 41
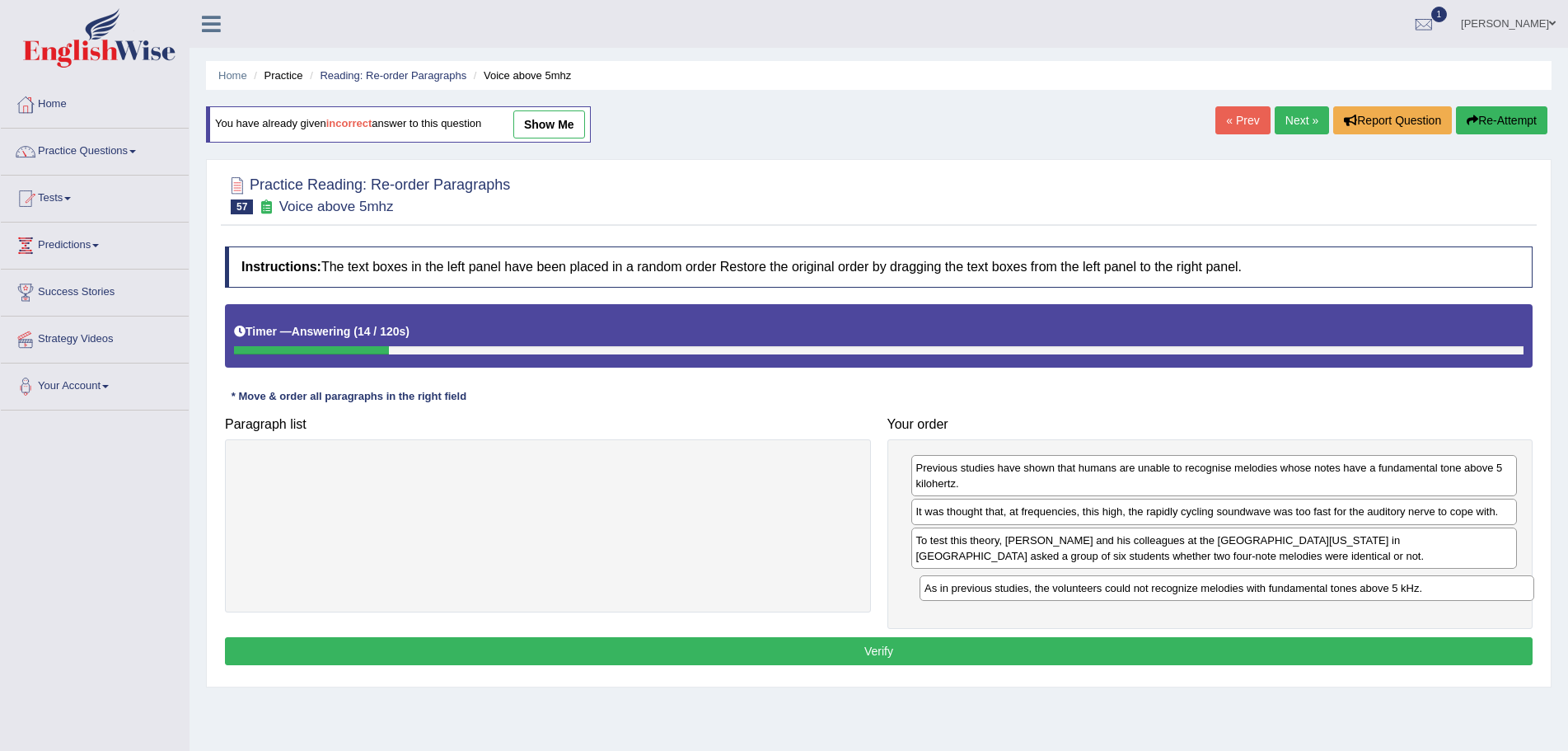
drag, startPoint x: 640, startPoint y: 469, endPoint x: 1318, endPoint y: 590, distance: 688.7
click at [1318, 590] on div "As in previous studies, the volunteers could not recognize melodies with fundam…" at bounding box center [1227, 588] width 615 height 25
click at [897, 646] on button "Verify" at bounding box center [879, 650] width 1308 height 28
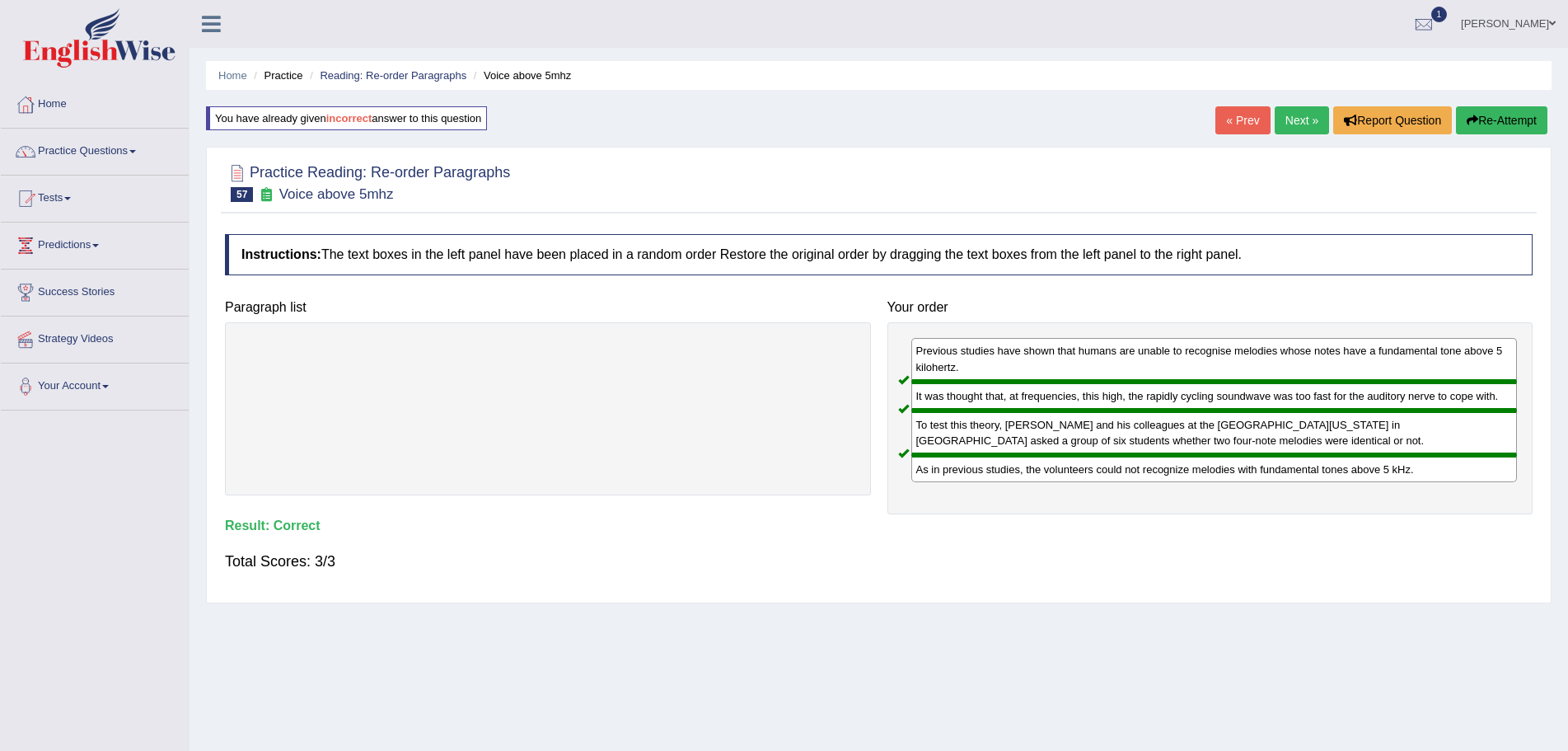
click at [1288, 114] on link "Next »" at bounding box center [1302, 120] width 54 height 28
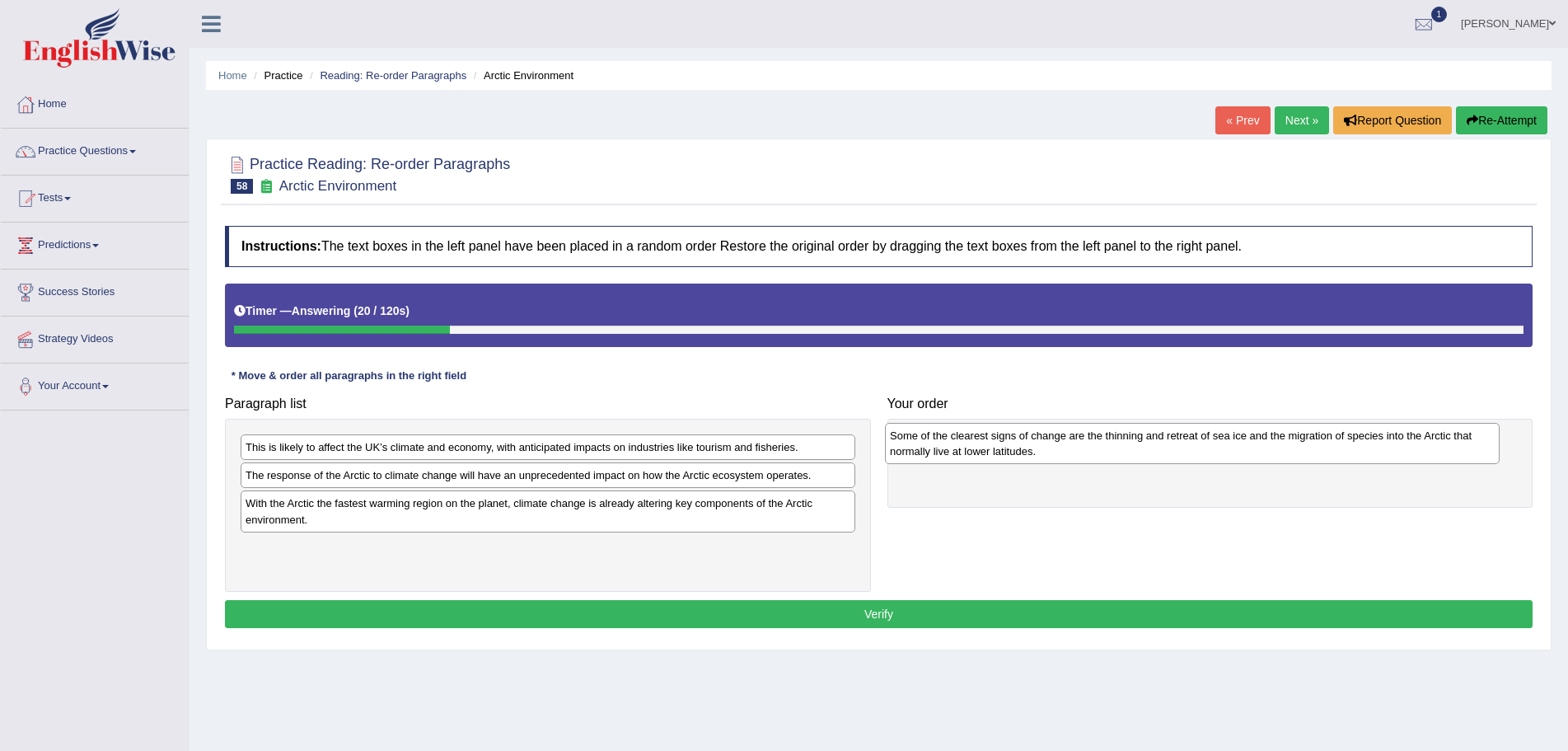
drag, startPoint x: 346, startPoint y: 488, endPoint x: 989, endPoint y: 448, distance: 644.2
click at [989, 448] on div "Some of the clearest signs of change are the thinning and retreat of sea ice an…" at bounding box center [1193, 443] width 615 height 41
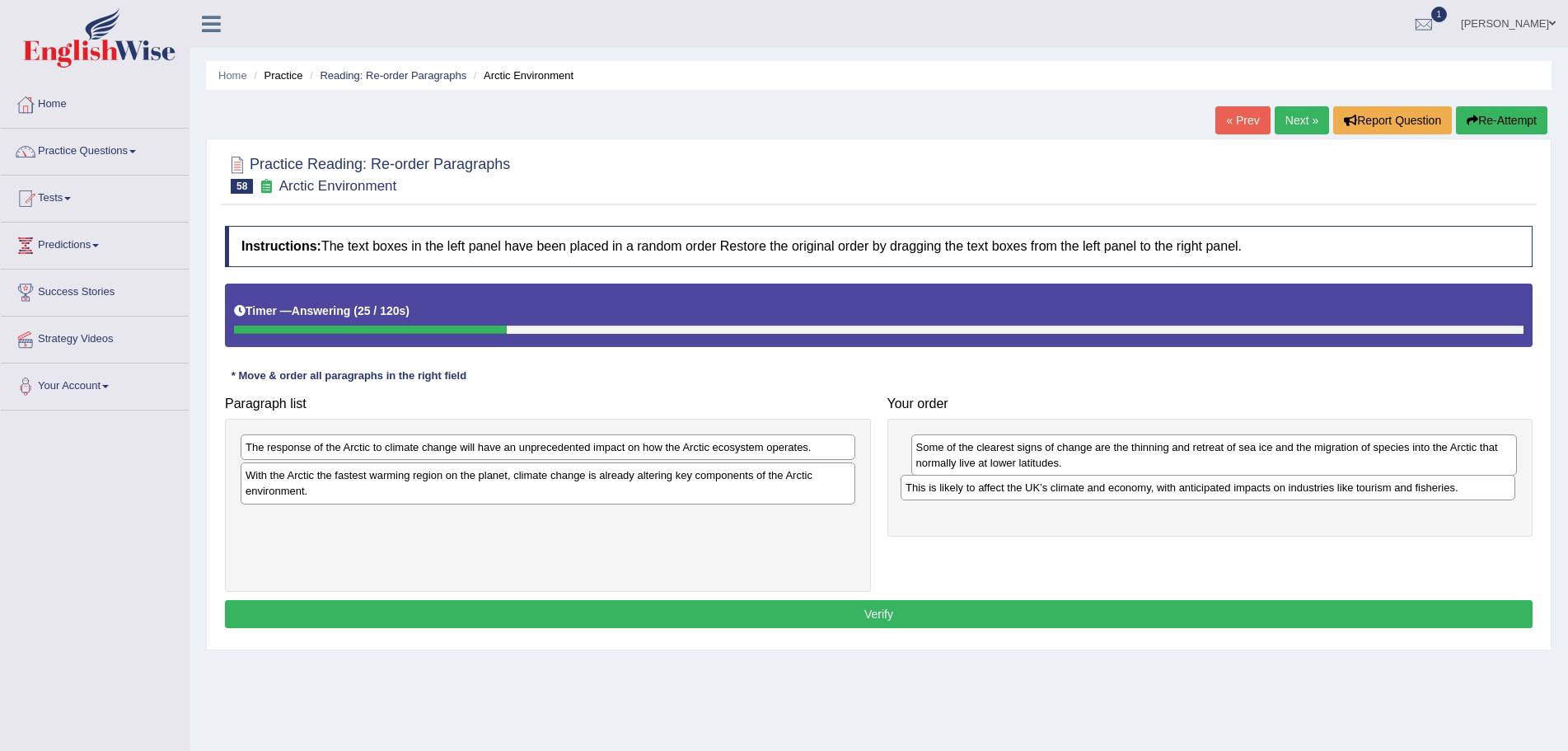
drag, startPoint x: 303, startPoint y: 446, endPoint x: 962, endPoint y: 486, distance: 660.2
click at [962, 486] on div "This is likely to affect the UK’s climate and economy, with anticipated impacts…" at bounding box center [1208, 487] width 615 height 25
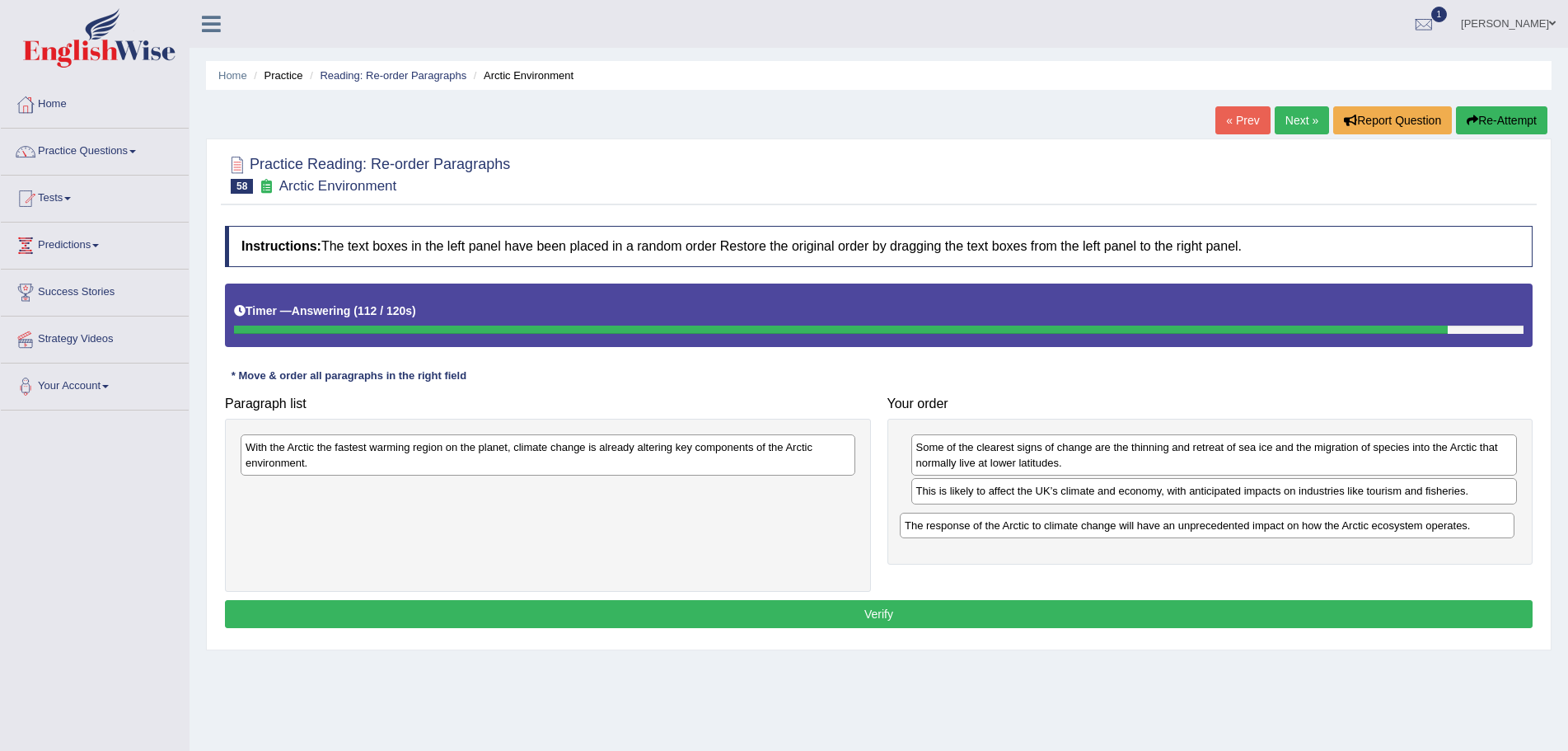
drag, startPoint x: 414, startPoint y: 447, endPoint x: 1074, endPoint y: 526, distance: 664.7
click at [1074, 526] on div "The response of the Arctic to climate change will have an unprecedented impact …" at bounding box center [1207, 525] width 615 height 25
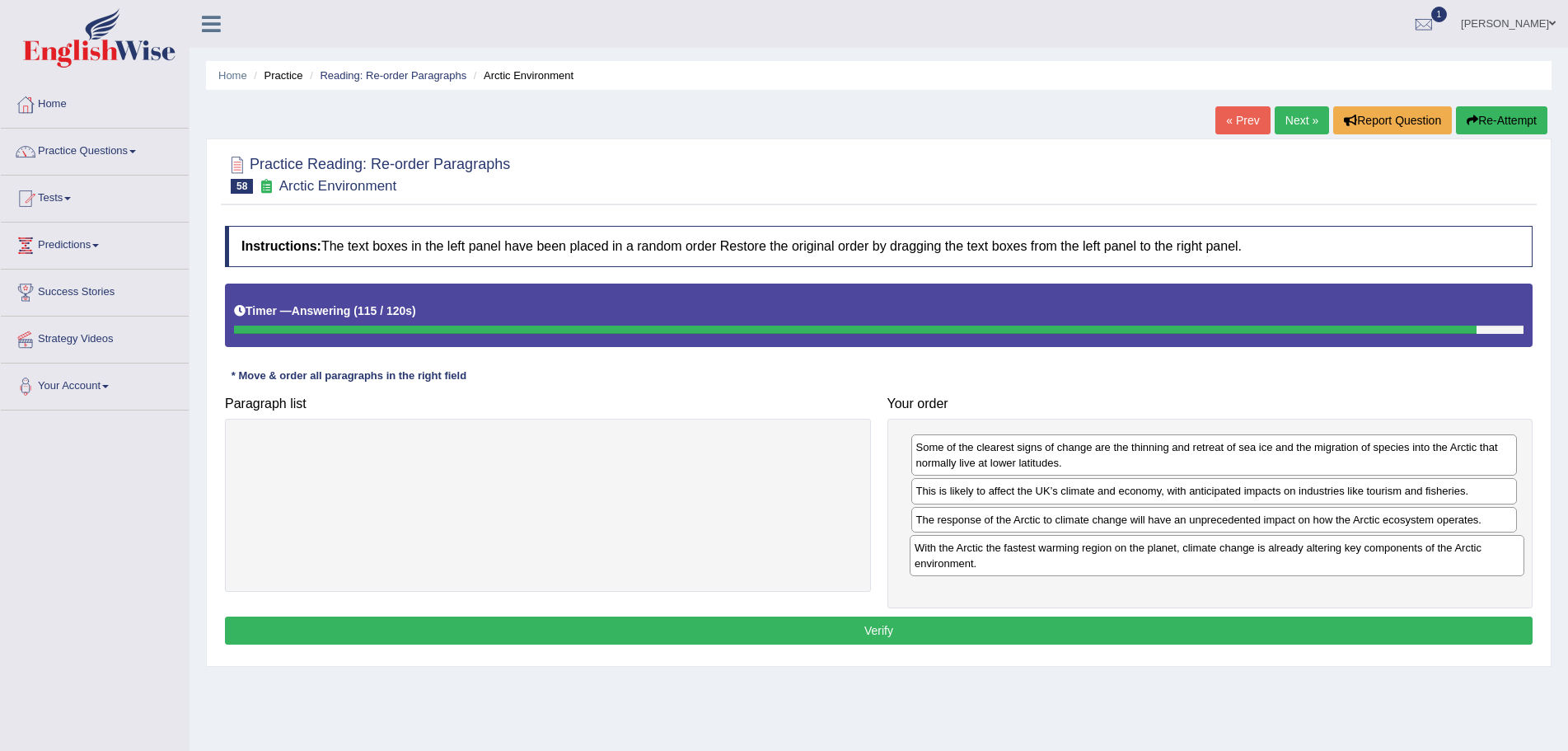
drag, startPoint x: 509, startPoint y: 464, endPoint x: 1178, endPoint y: 565, distance: 676.6
click at [1178, 565] on div "With the Arctic the fastest warming region on the planet, climate change is alr…" at bounding box center [1217, 555] width 615 height 41
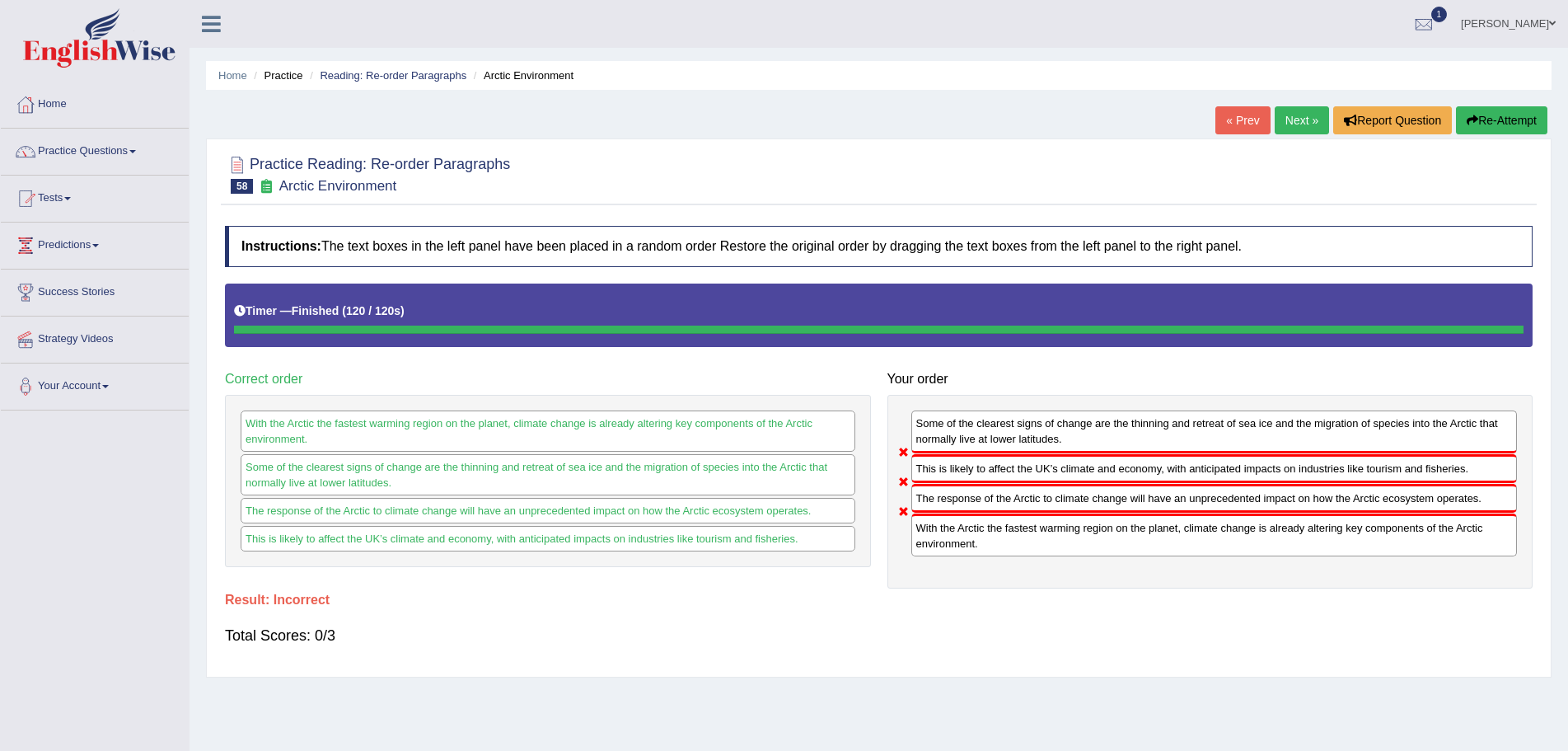
click at [1477, 122] on button "Re-Attempt" at bounding box center [1502, 120] width 92 height 28
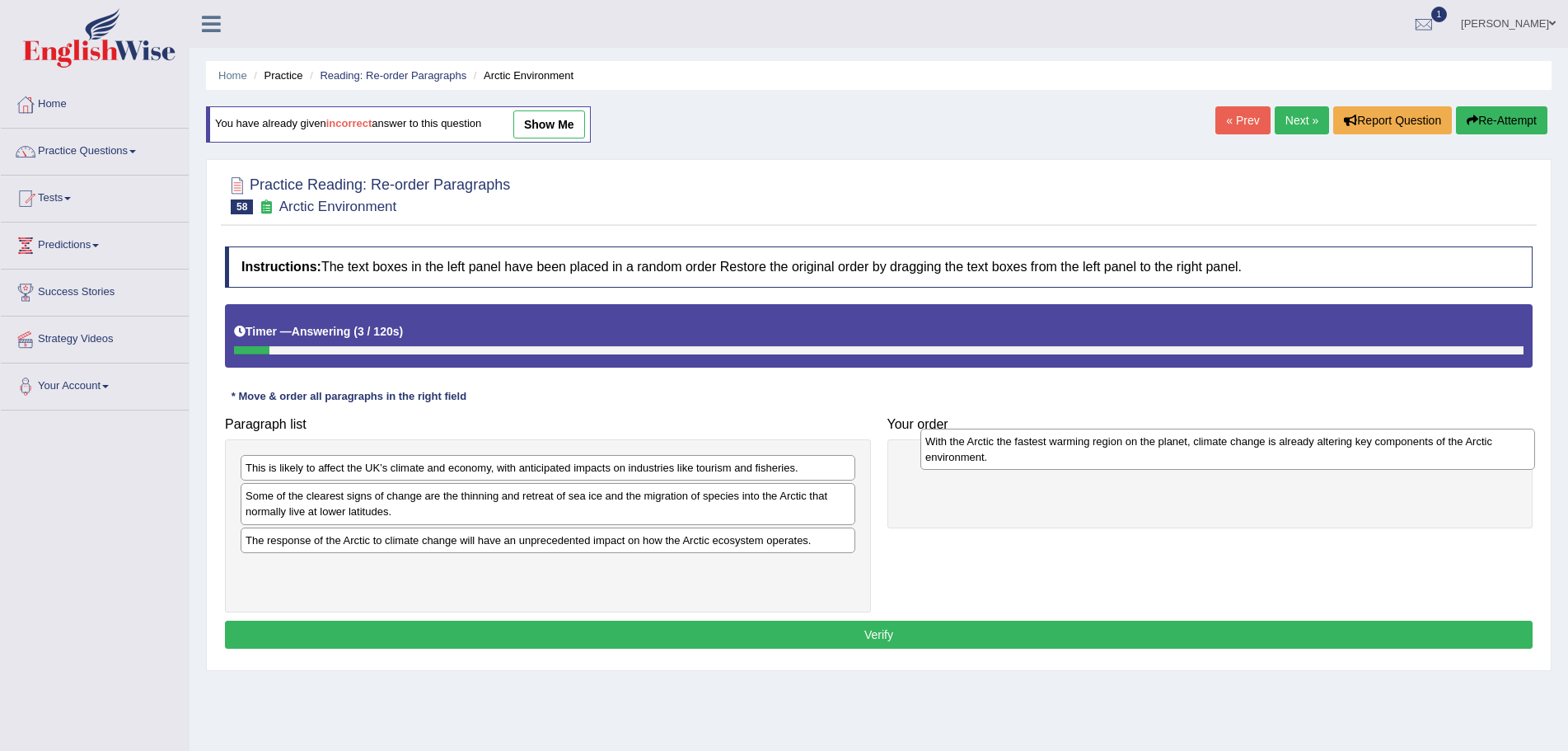
drag, startPoint x: 443, startPoint y: 576, endPoint x: 1123, endPoint y: 449, distance: 691.8
click at [1123, 449] on div "With the Arctic the fastest warming region on the planet, climate change is alr…" at bounding box center [1228, 449] width 615 height 41
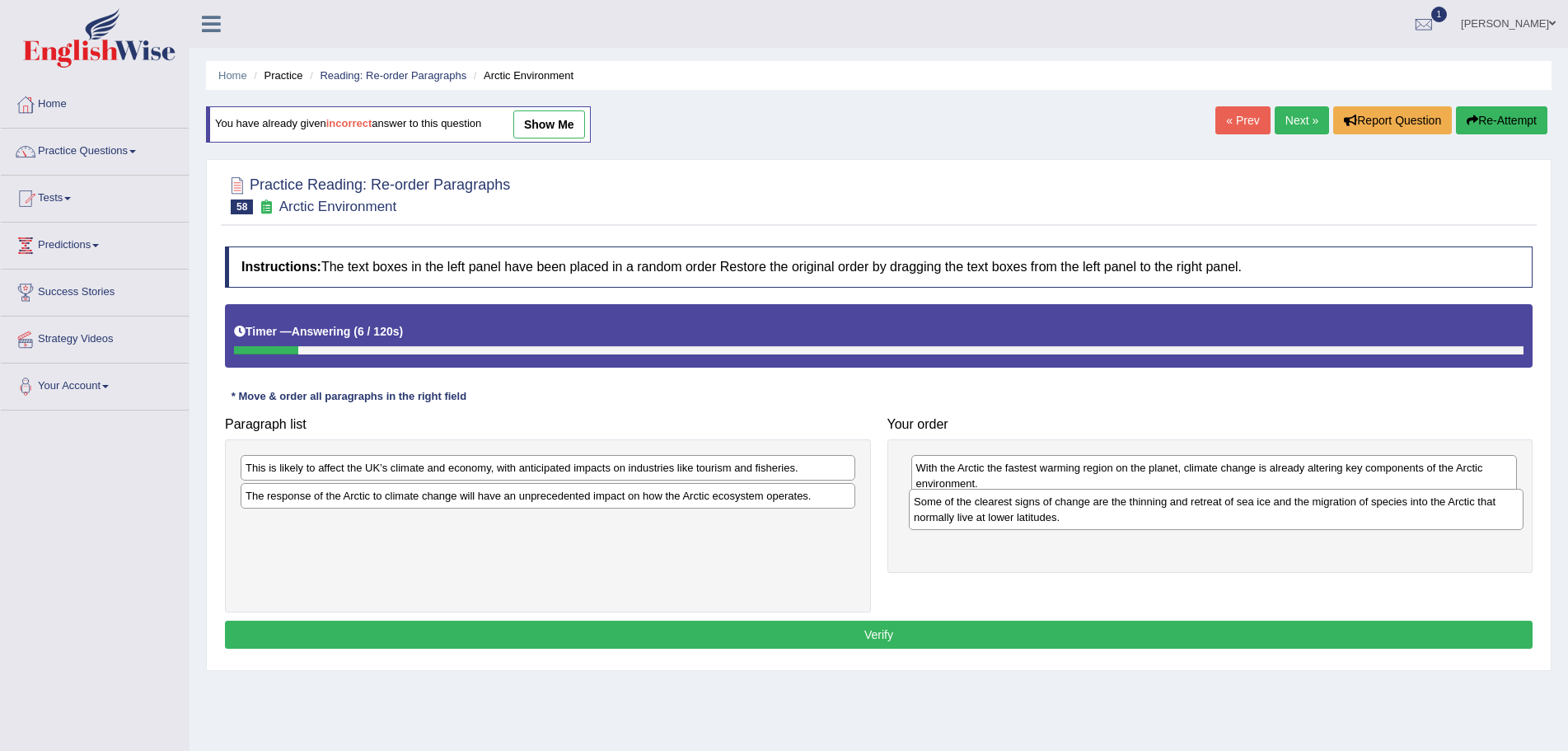
drag, startPoint x: 651, startPoint y: 509, endPoint x: 1296, endPoint y: 512, distance: 645.0
click at [1296, 512] on div "Some of the clearest signs of change are the thinning and retreat of sea ice an…" at bounding box center [1216, 509] width 615 height 41
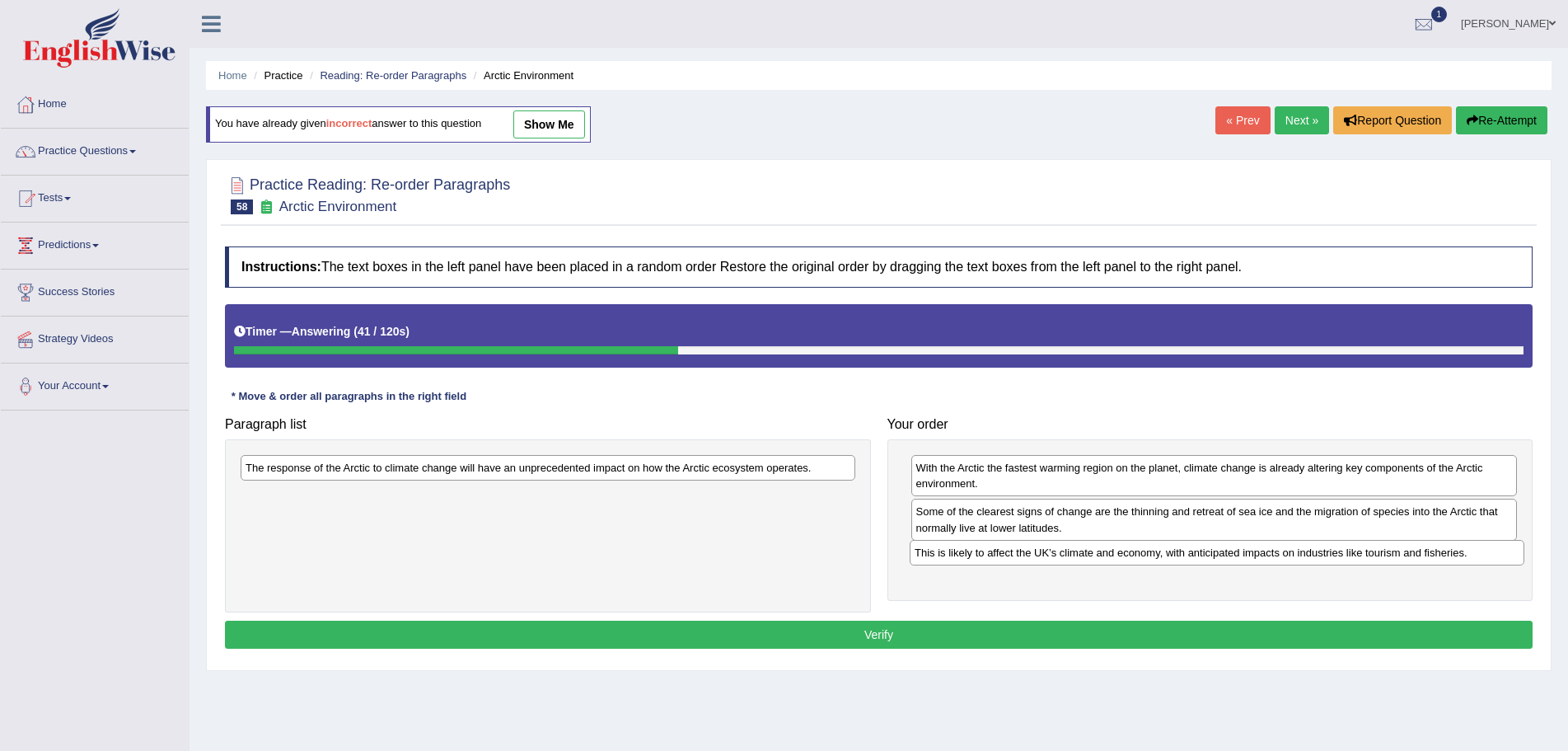
drag, startPoint x: 583, startPoint y: 470, endPoint x: 1252, endPoint y: 555, distance: 674.4
click at [1252, 555] on div "This is likely to affect the UK’s climate and economy, with anticipated impacts…" at bounding box center [1217, 552] width 615 height 25
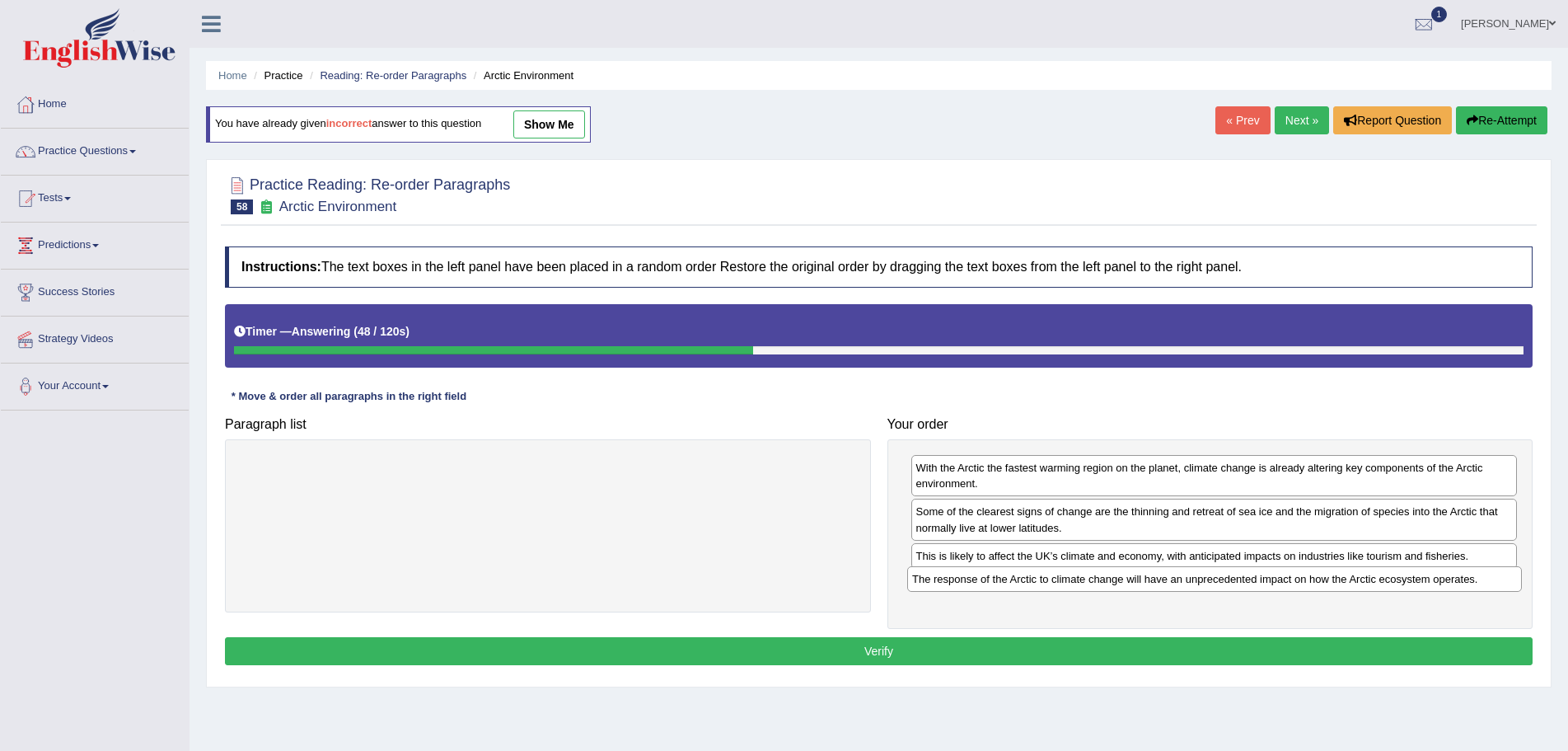
drag, startPoint x: 346, startPoint y: 472, endPoint x: 1012, endPoint y: 583, distance: 675.2
click at [1012, 583] on div "The response of the Arctic to climate change will have an unprecedented impact …" at bounding box center [1215, 579] width 615 height 25
click at [951, 653] on button "Verify" at bounding box center [879, 650] width 1308 height 28
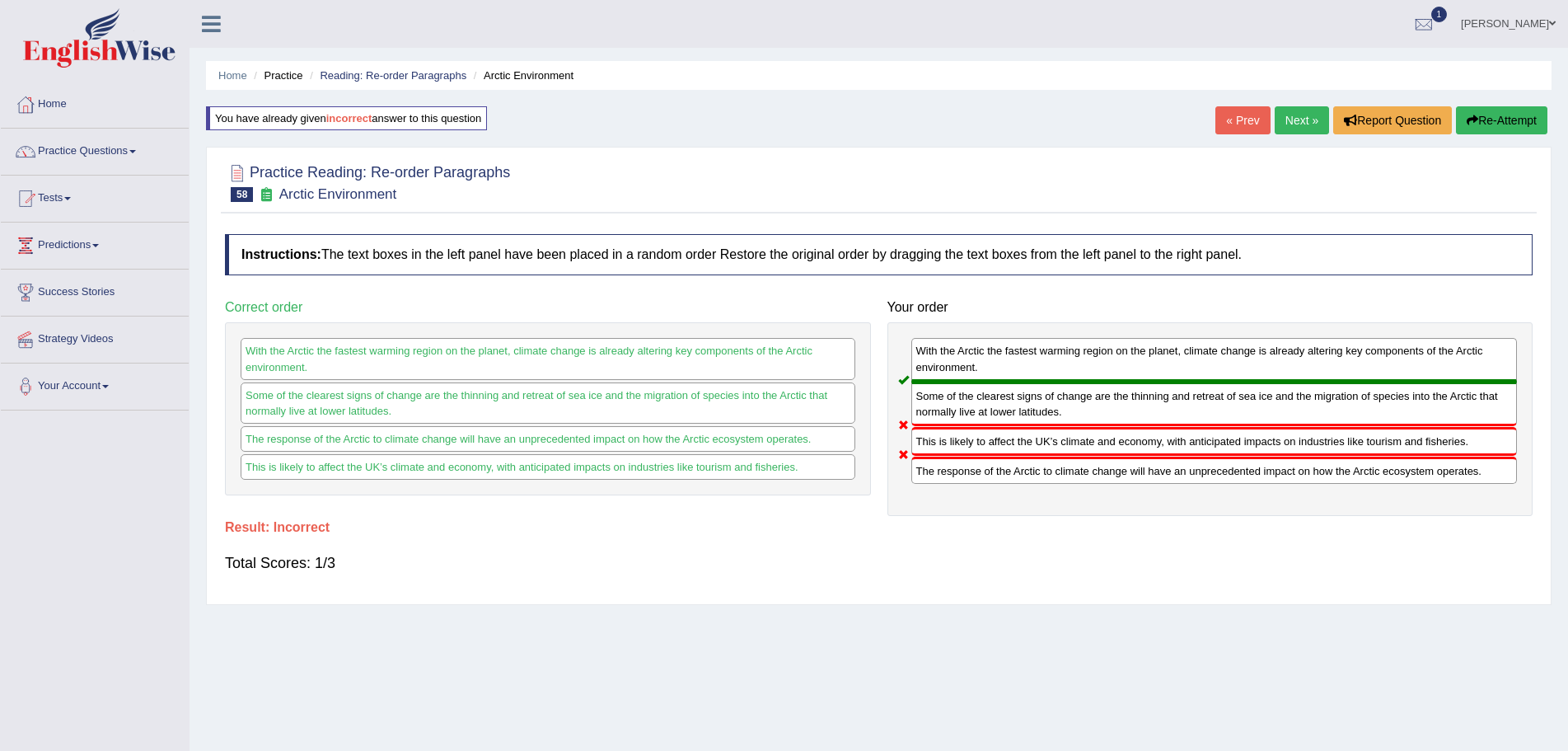
drag, startPoint x: 1481, startPoint y: 113, endPoint x: 1471, endPoint y: 126, distance: 16.4
click at [1481, 113] on button "Re-Attempt" at bounding box center [1502, 120] width 92 height 28
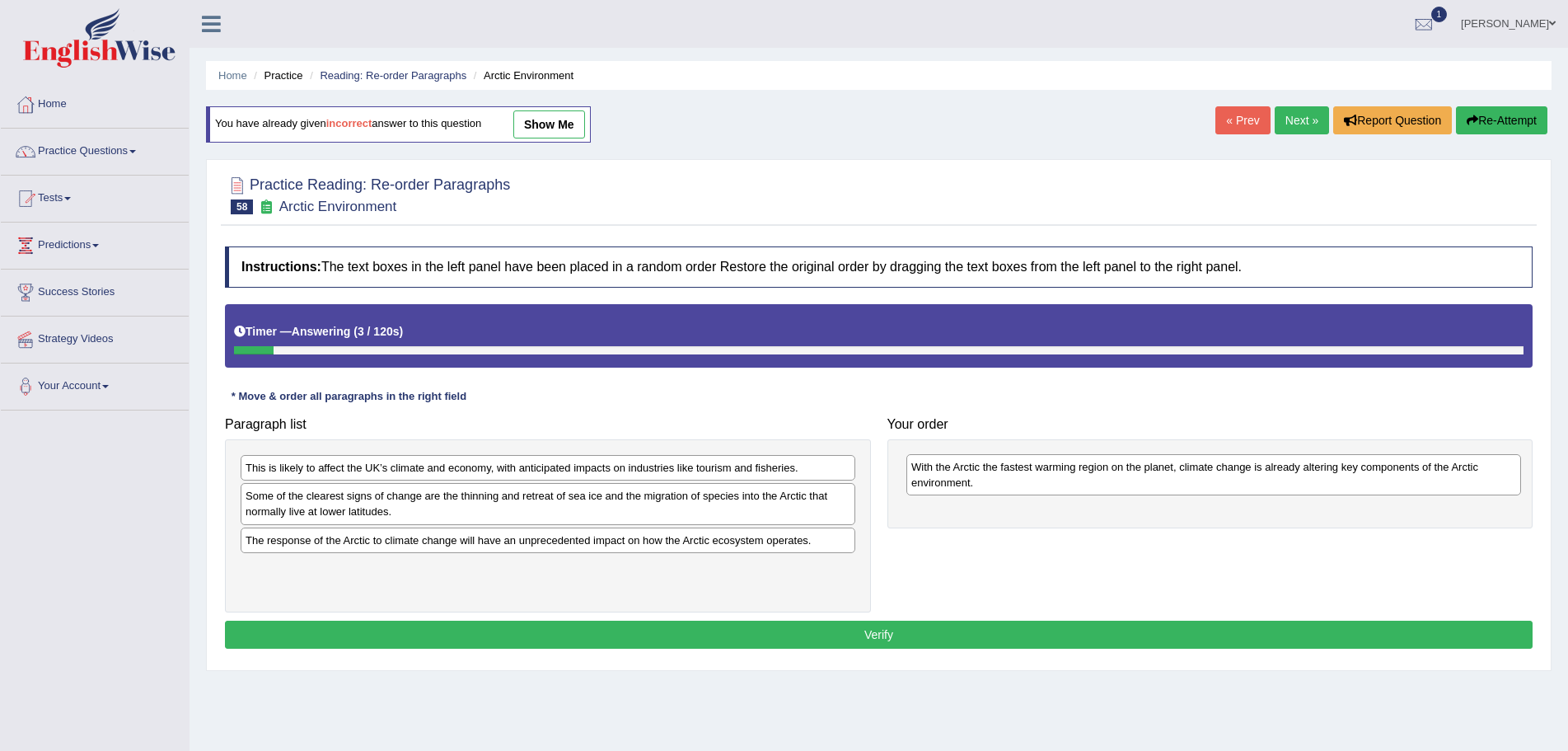
drag, startPoint x: 391, startPoint y: 580, endPoint x: 1053, endPoint y: 471, distance: 670.9
click at [1053, 471] on div "With the Arctic the fastest warming region on the planet, climate change is alr…" at bounding box center [1214, 474] width 615 height 41
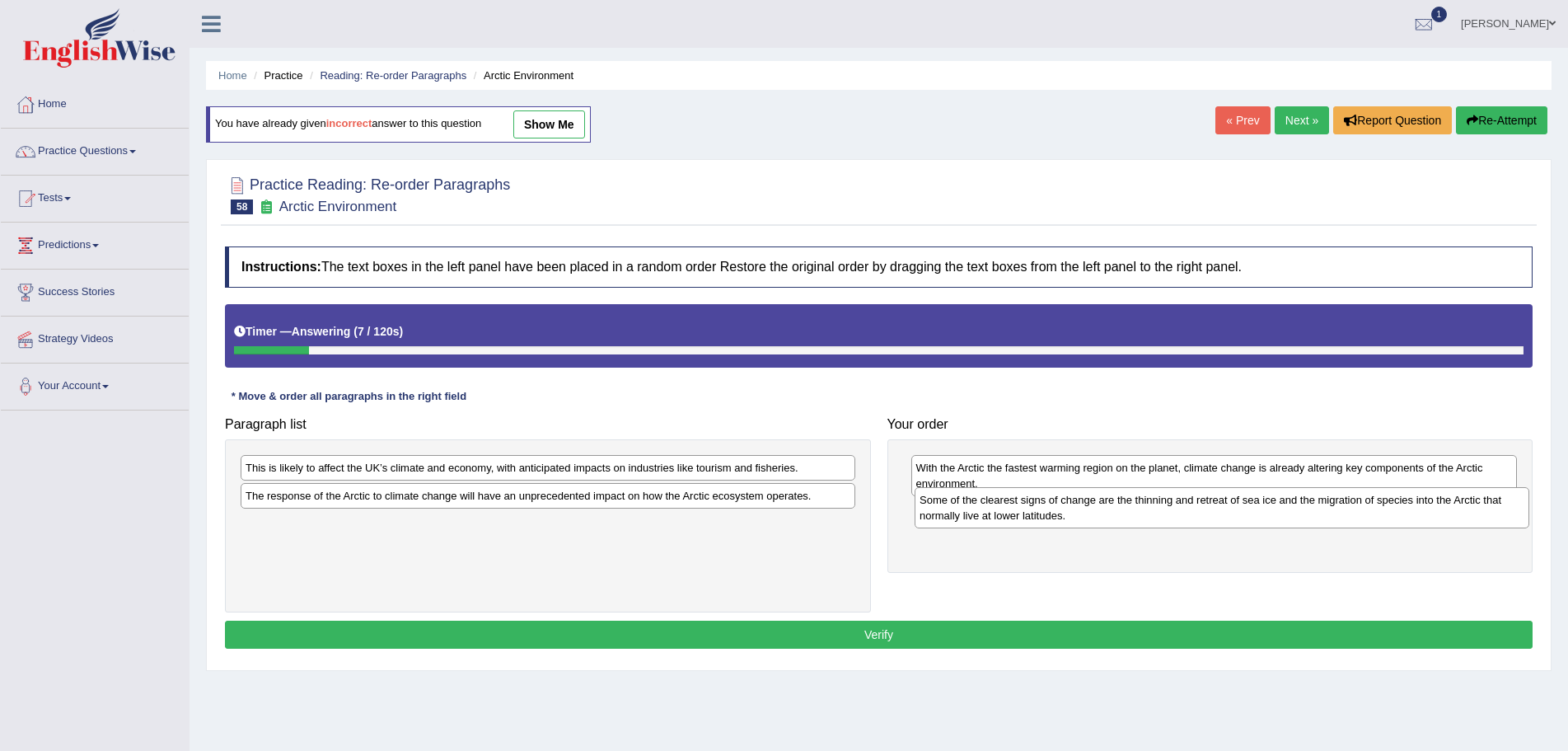
drag, startPoint x: 519, startPoint y: 505, endPoint x: 1193, endPoint y: 510, distance: 674.0
click at [1193, 510] on div "Some of the clearest signs of change are the thinning and retreat of sea ice an…" at bounding box center [1222, 507] width 615 height 41
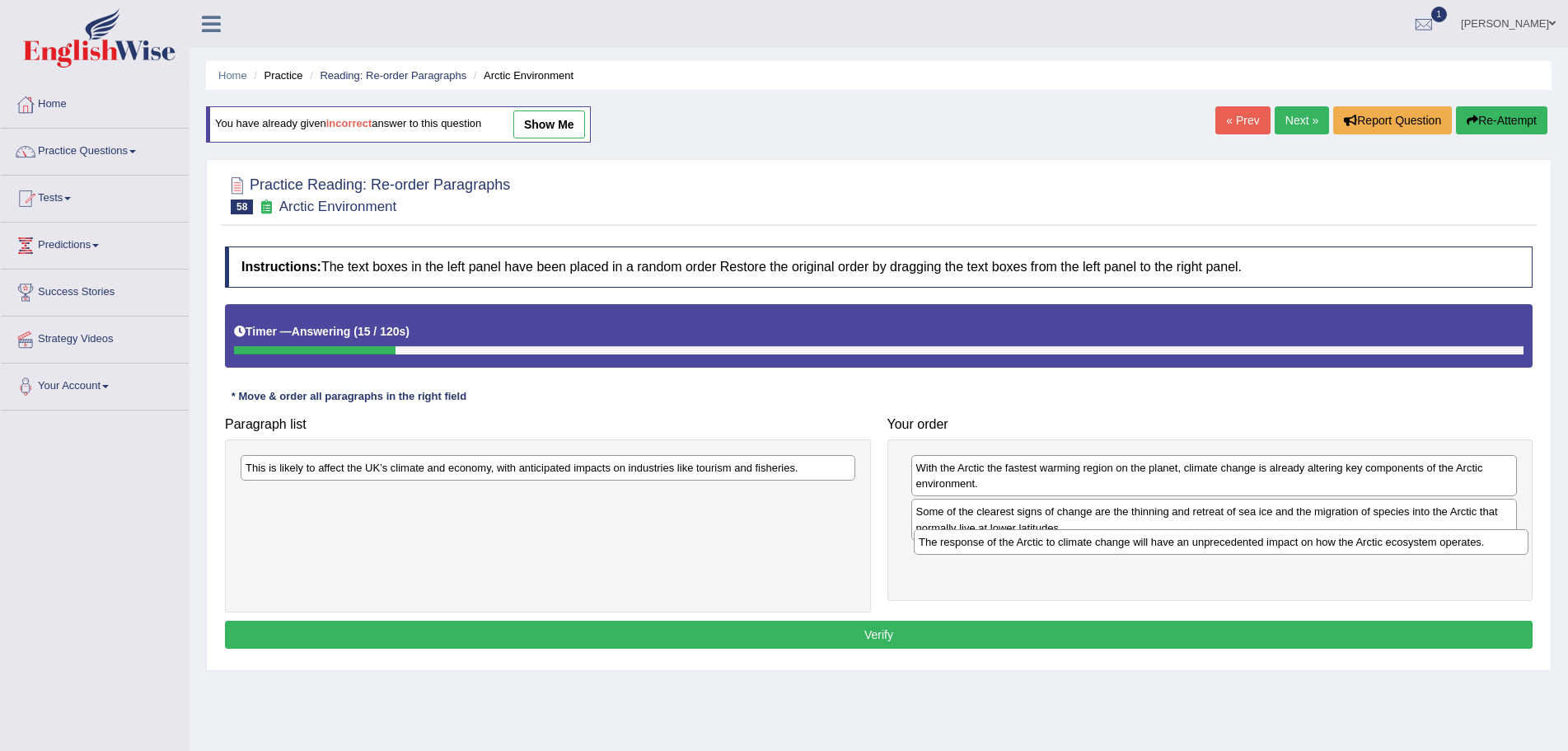
drag, startPoint x: 453, startPoint y: 499, endPoint x: 1125, endPoint y: 545, distance: 673.6
click at [1125, 545] on div "The response of the Arctic to climate change will have an unprecedented impact …" at bounding box center [1222, 541] width 615 height 25
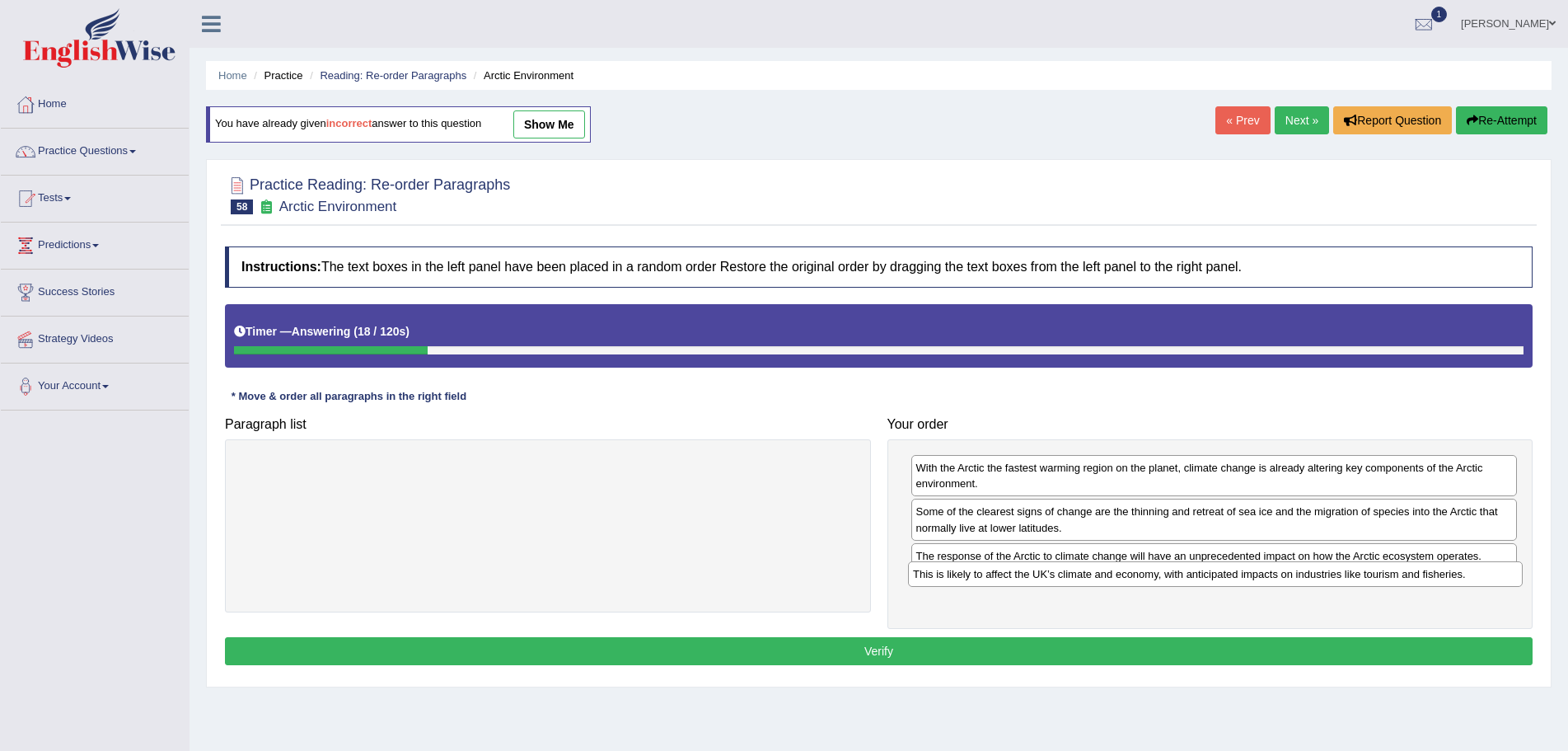
drag, startPoint x: 604, startPoint y: 465, endPoint x: 1271, endPoint y: 572, distance: 675.5
click at [1271, 572] on div "This is likely to affect the UK’s climate and economy, with anticipated impacts…" at bounding box center [1215, 574] width 615 height 25
click at [930, 653] on button "Verify" at bounding box center [879, 650] width 1308 height 28
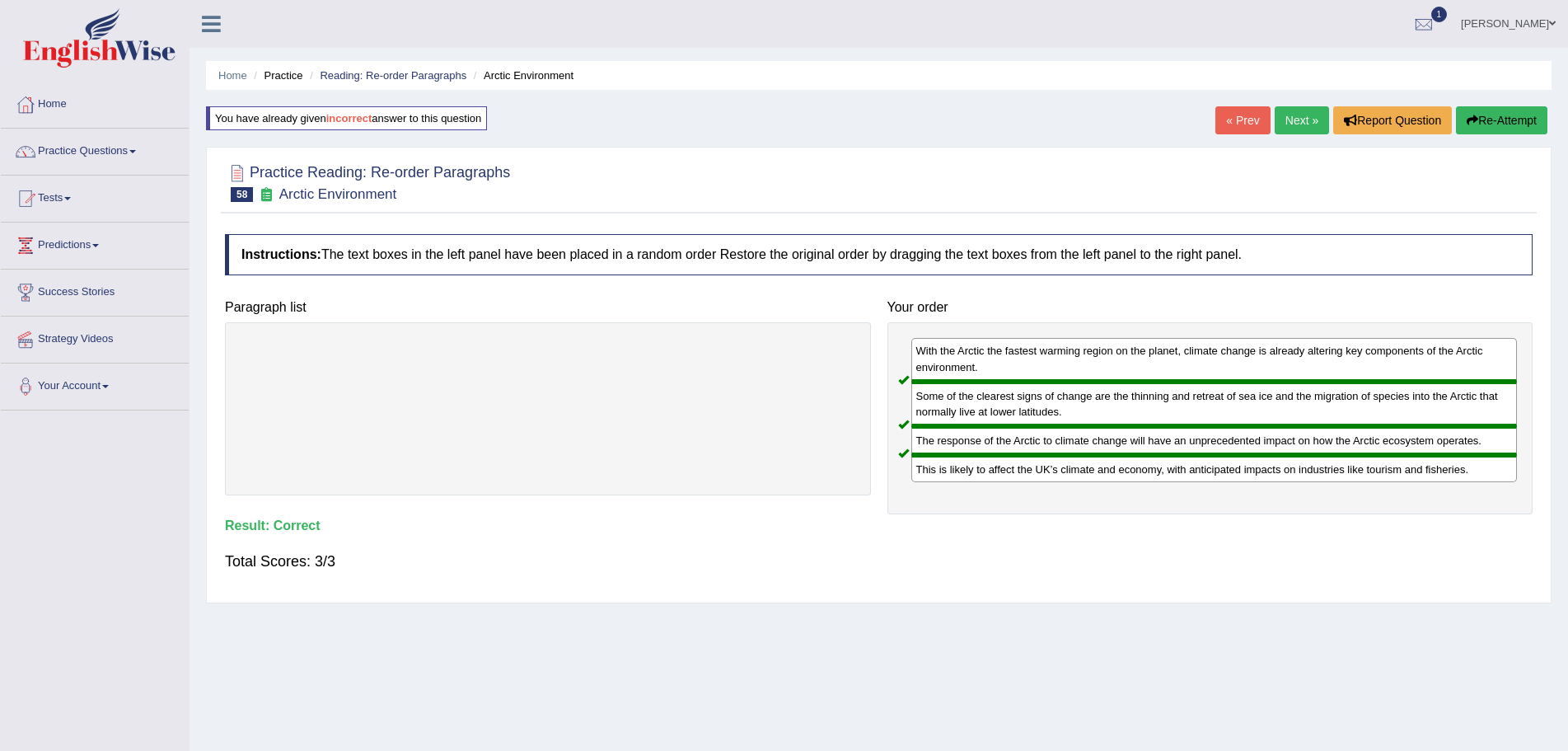
click at [1290, 115] on link "Next »" at bounding box center [1302, 120] width 54 height 28
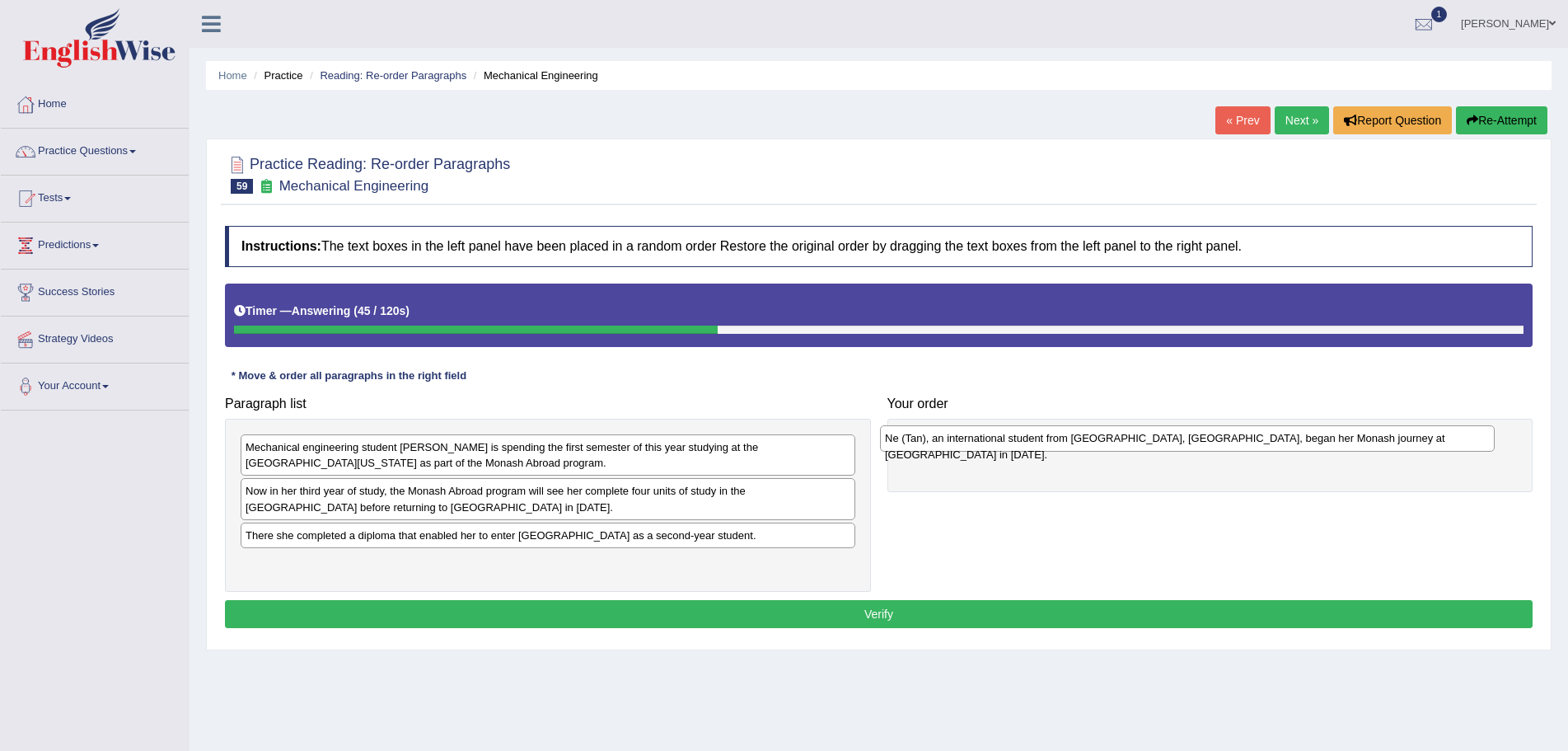
drag, startPoint x: 317, startPoint y: 492, endPoint x: 959, endPoint y: 438, distance: 644.3
click at [959, 438] on div "Ne (Tan), an international student from [GEOGRAPHIC_DATA], [GEOGRAPHIC_DATA], b…" at bounding box center [1188, 438] width 615 height 25
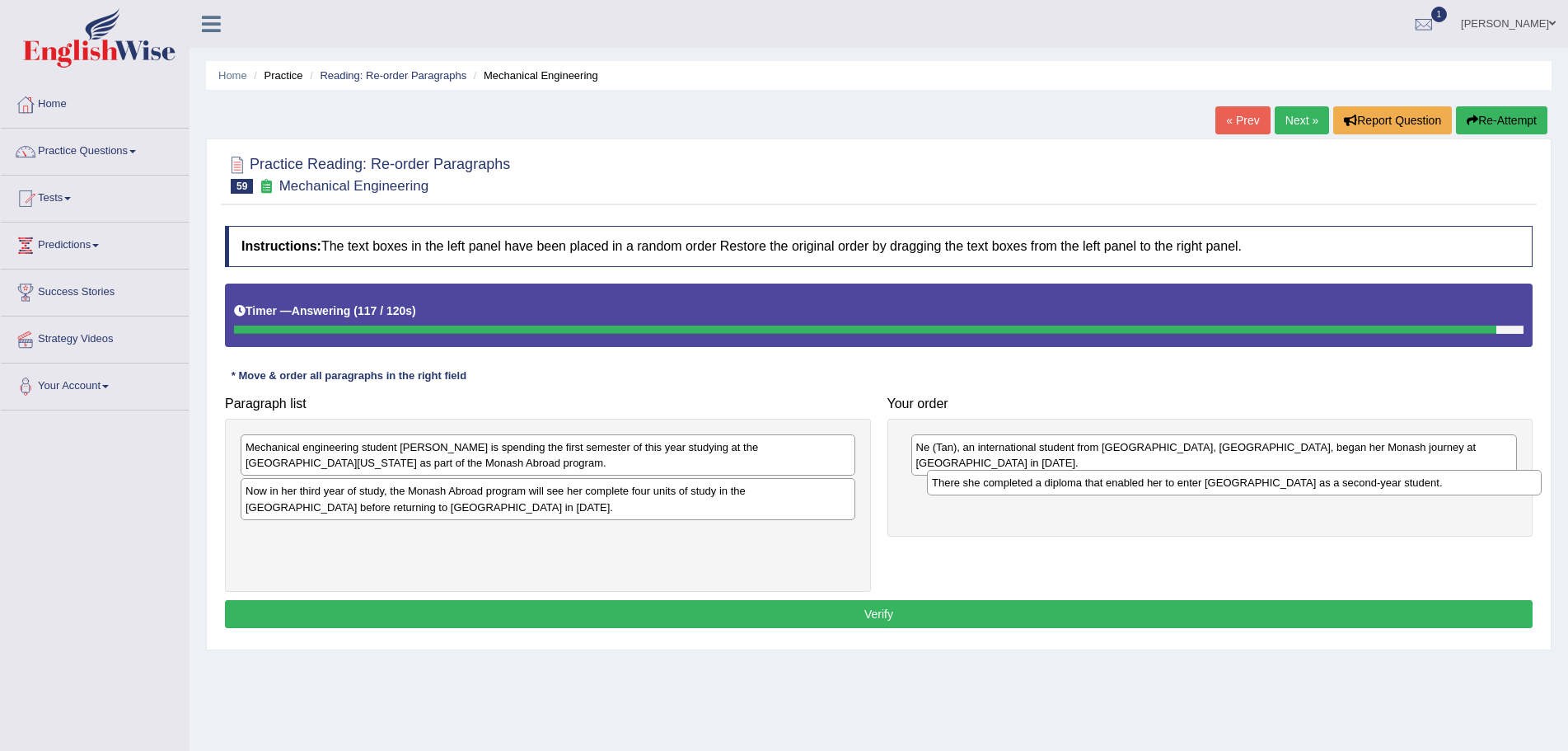
drag, startPoint x: 455, startPoint y: 538, endPoint x: 1142, endPoint y: 484, distance: 689.1
click at [1142, 484] on div "There she completed a diploma that enabled her to enter [GEOGRAPHIC_DATA] as a …" at bounding box center [1234, 483] width 615 height 25
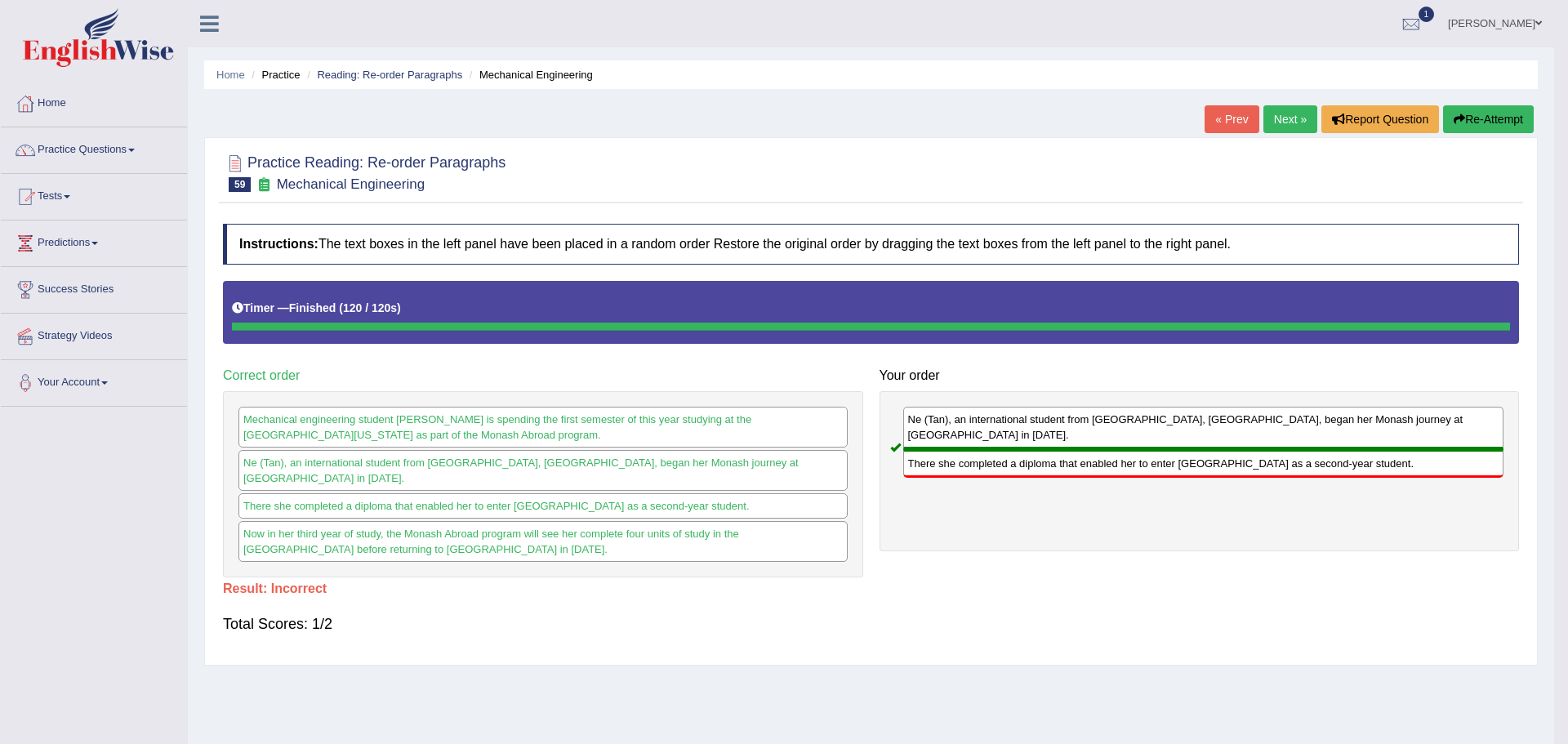
drag, startPoint x: 452, startPoint y: 503, endPoint x: 1070, endPoint y: 514, distance: 618.1
click at [1070, 514] on div "Paragraph list Mechanical engineering student [PERSON_NAME] is spending the fir…" at bounding box center [871, 430] width 1312 height 297
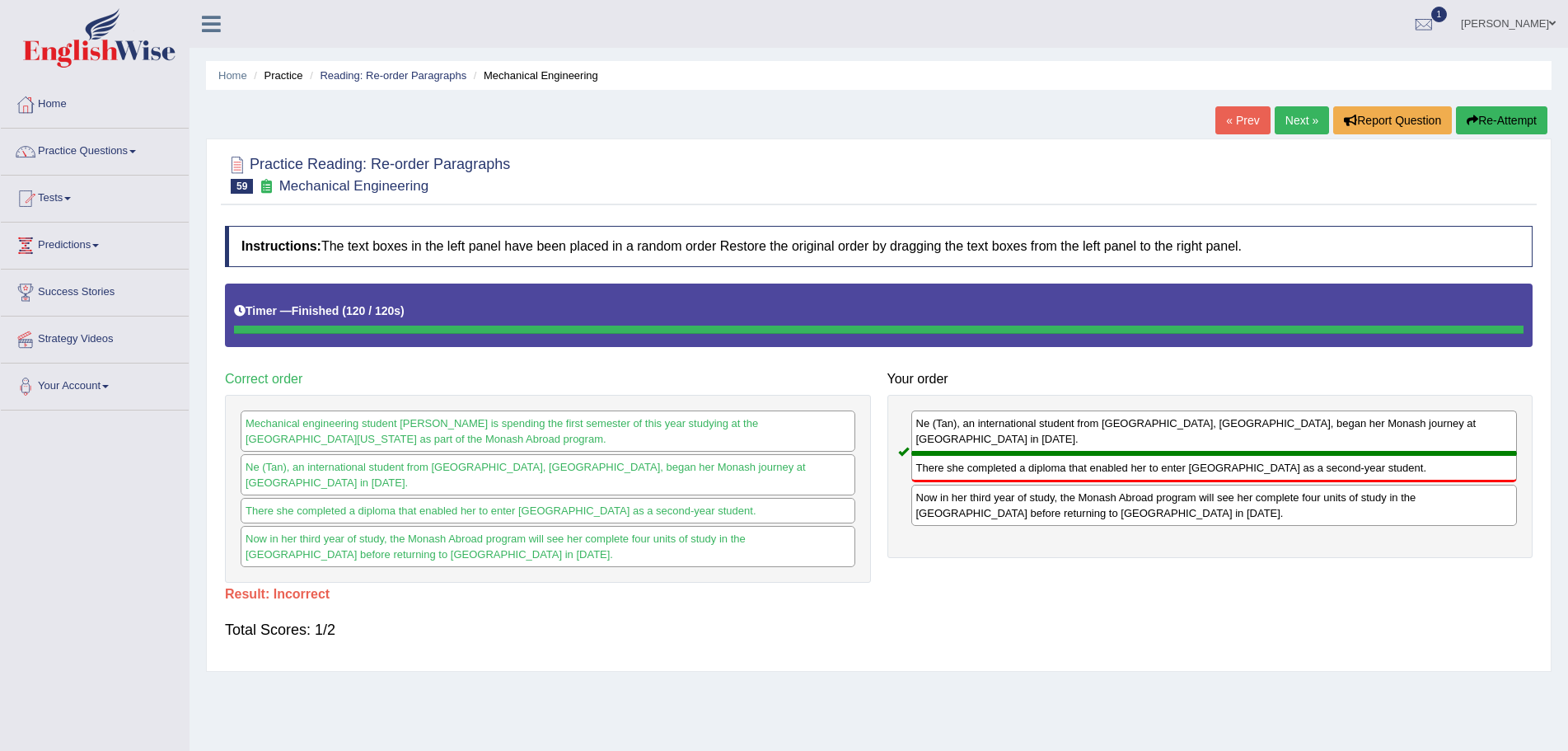
drag, startPoint x: 1495, startPoint y: 116, endPoint x: 1495, endPoint y: 127, distance: 11.0
click at [1495, 122] on button "Re-Attempt" at bounding box center [1502, 120] width 92 height 28
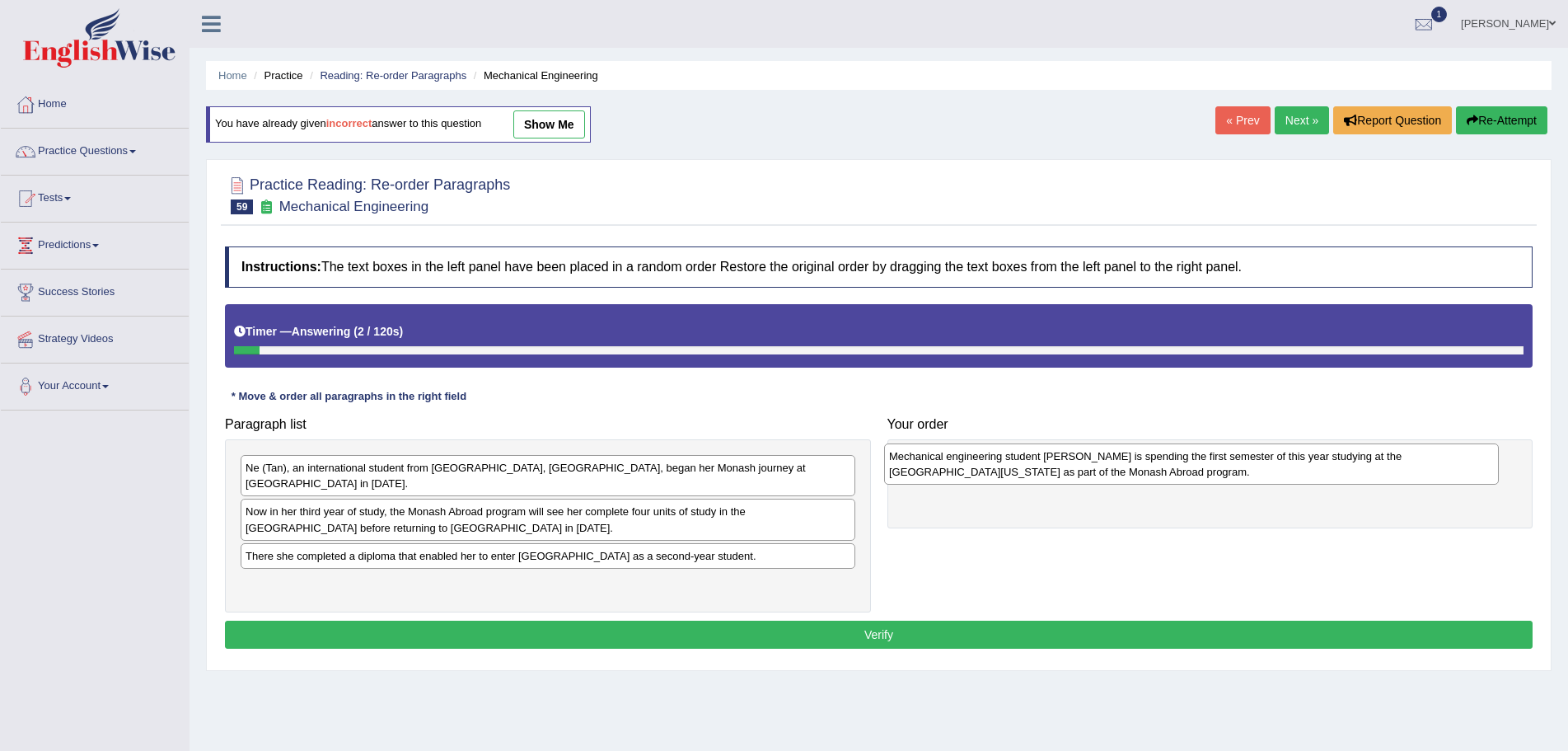
drag, startPoint x: 356, startPoint y: 479, endPoint x: 997, endPoint y: 465, distance: 641.2
click at [1004, 465] on div "Mechanical engineering student Ne Tan is spending the first semester of this ye…" at bounding box center [1192, 463] width 615 height 41
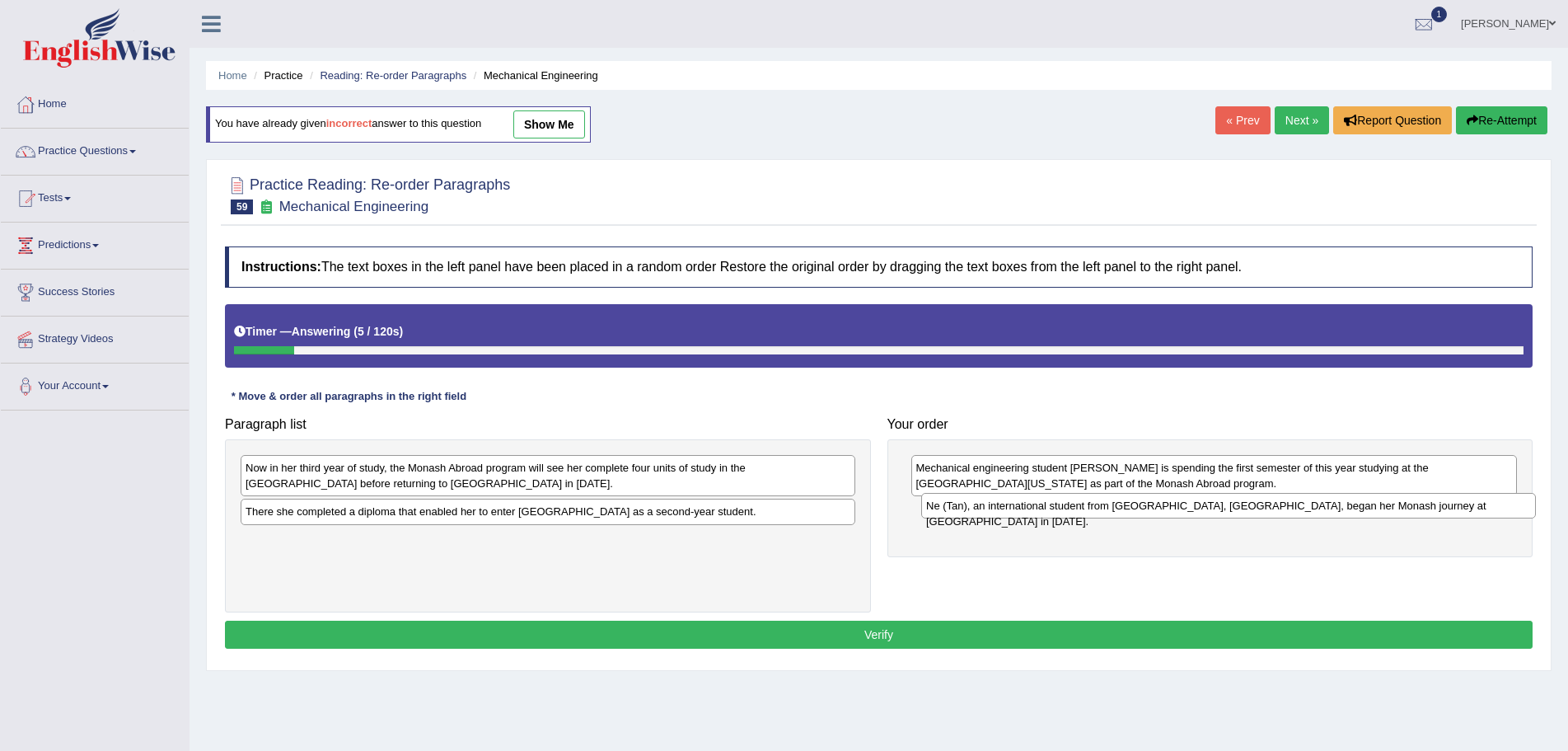
drag, startPoint x: 514, startPoint y: 470, endPoint x: 1195, endPoint y: 508, distance: 682.1
click at [1195, 508] on div "Ne (Tan), an international student from Shanghai, China, began her Monash journ…" at bounding box center [1229, 505] width 615 height 25
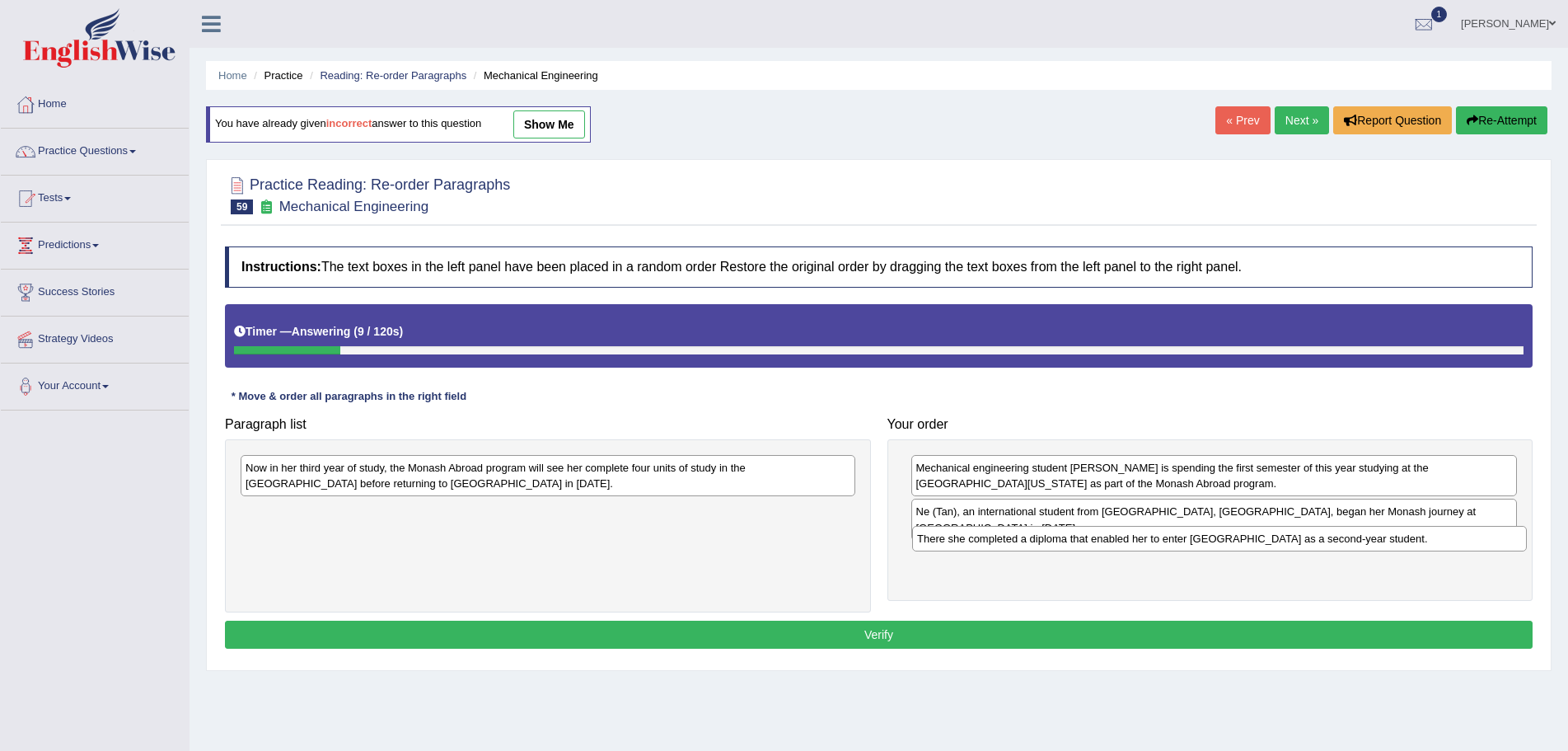
drag, startPoint x: 736, startPoint y: 523, endPoint x: 1326, endPoint y: 540, distance: 590.2
click at [1326, 540] on div "There she completed a diploma that enabled her to enter Monash University as a …" at bounding box center [1220, 539] width 615 height 25
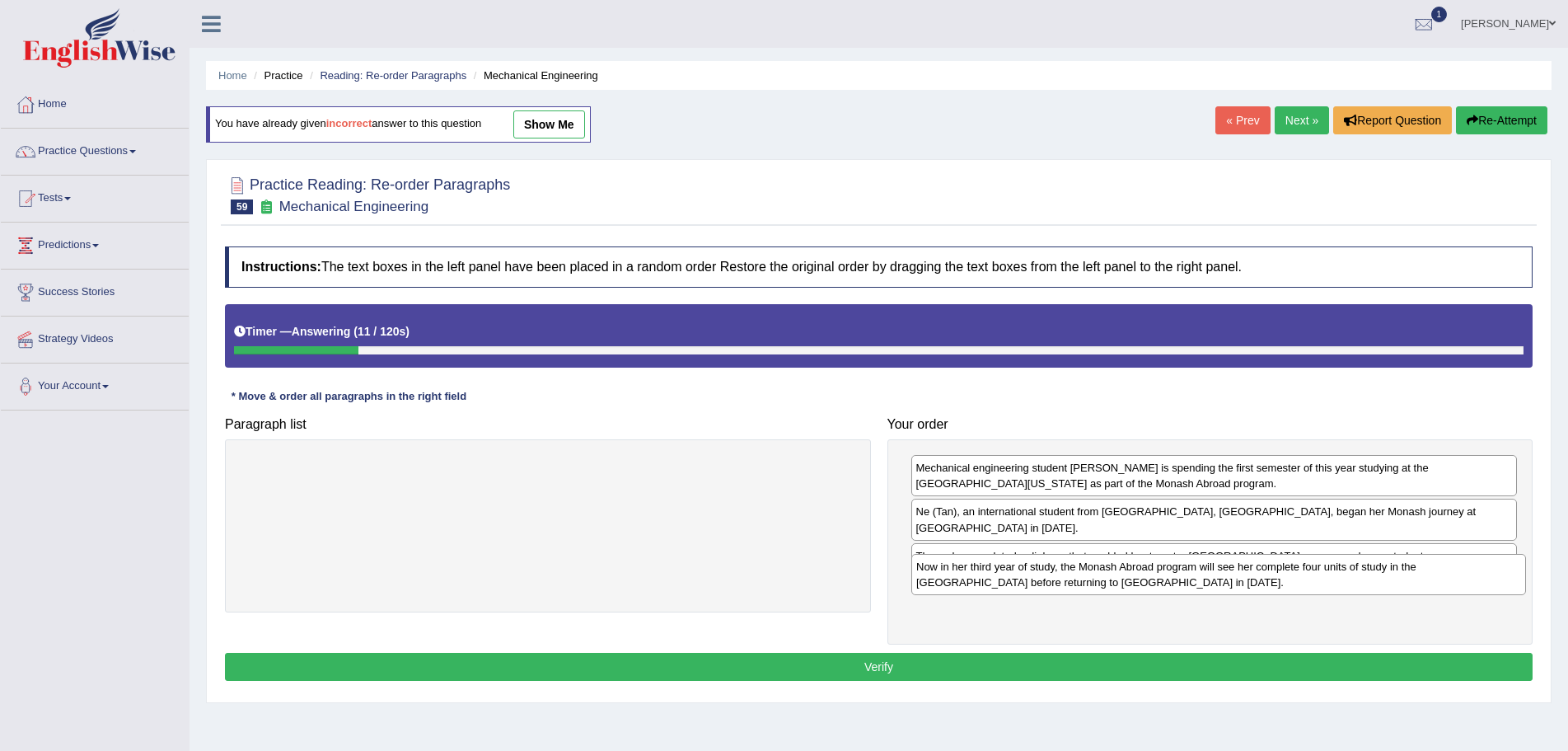
drag, startPoint x: 718, startPoint y: 483, endPoint x: 1329, endPoint y: 576, distance: 618.0
click at [1325, 577] on div "Now in her third year of study, the Monash Abroad program will see her complete…" at bounding box center [1219, 574] width 615 height 41
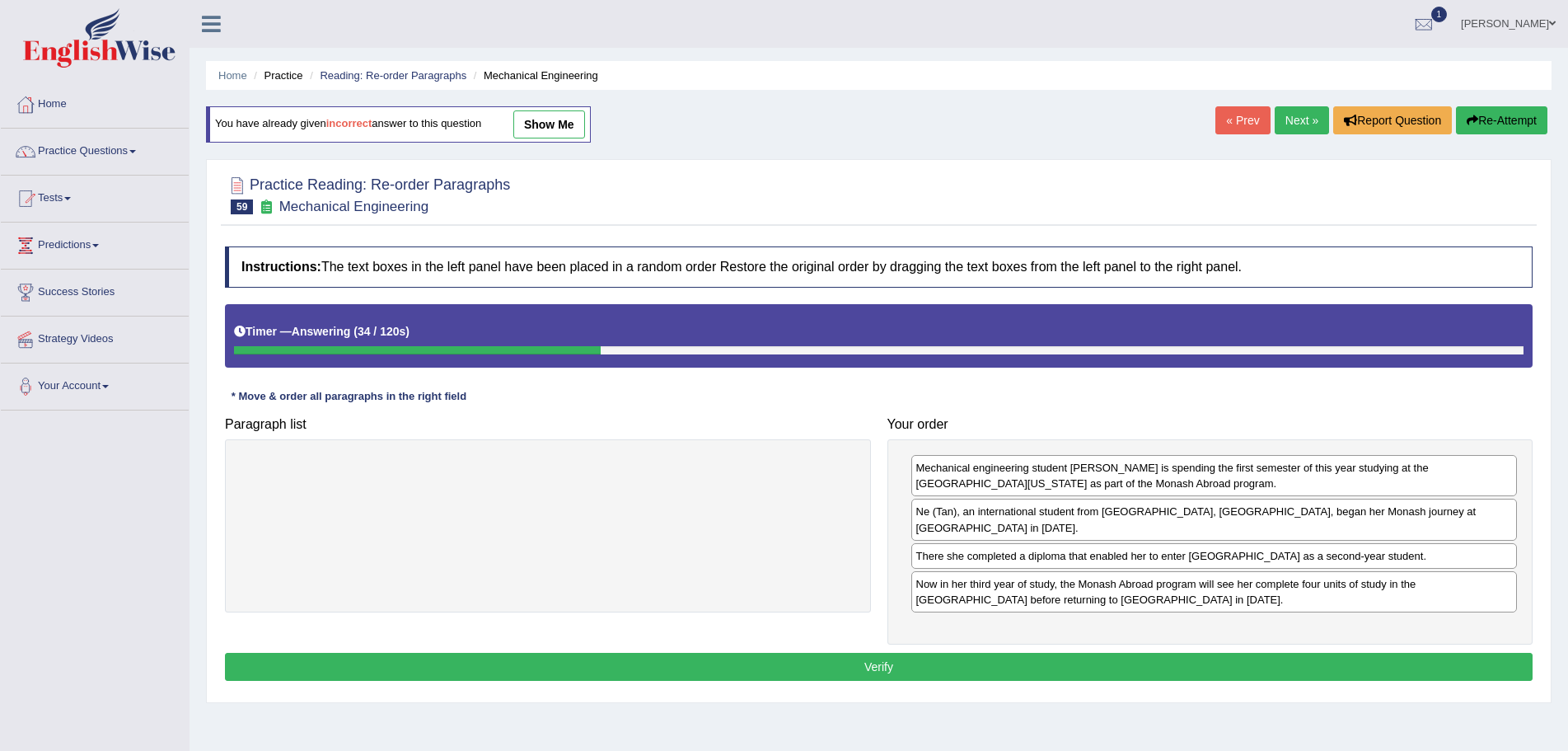
click at [862, 653] on button "Verify" at bounding box center [879, 667] width 1308 height 28
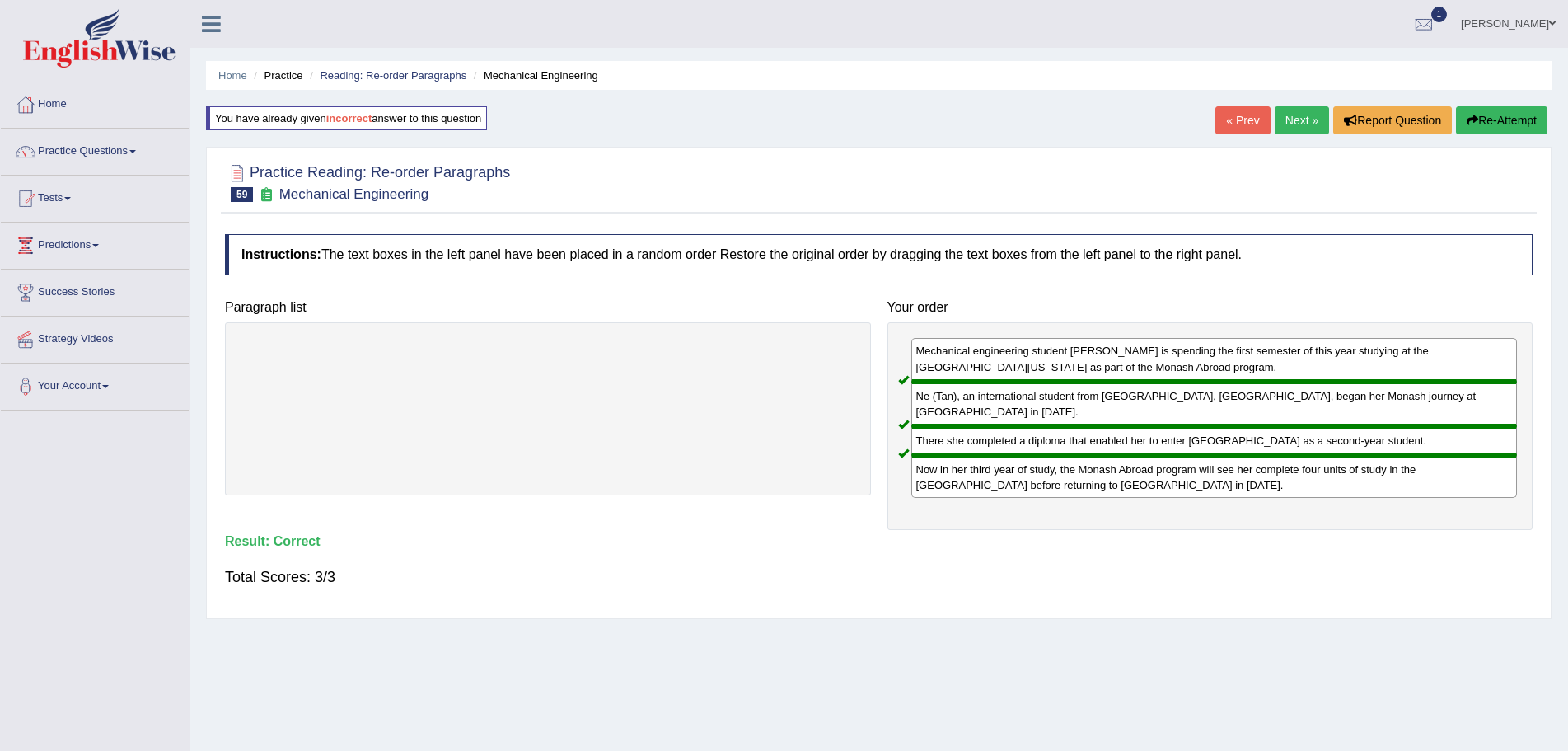
click at [1291, 120] on link "Next »" at bounding box center [1302, 120] width 54 height 28
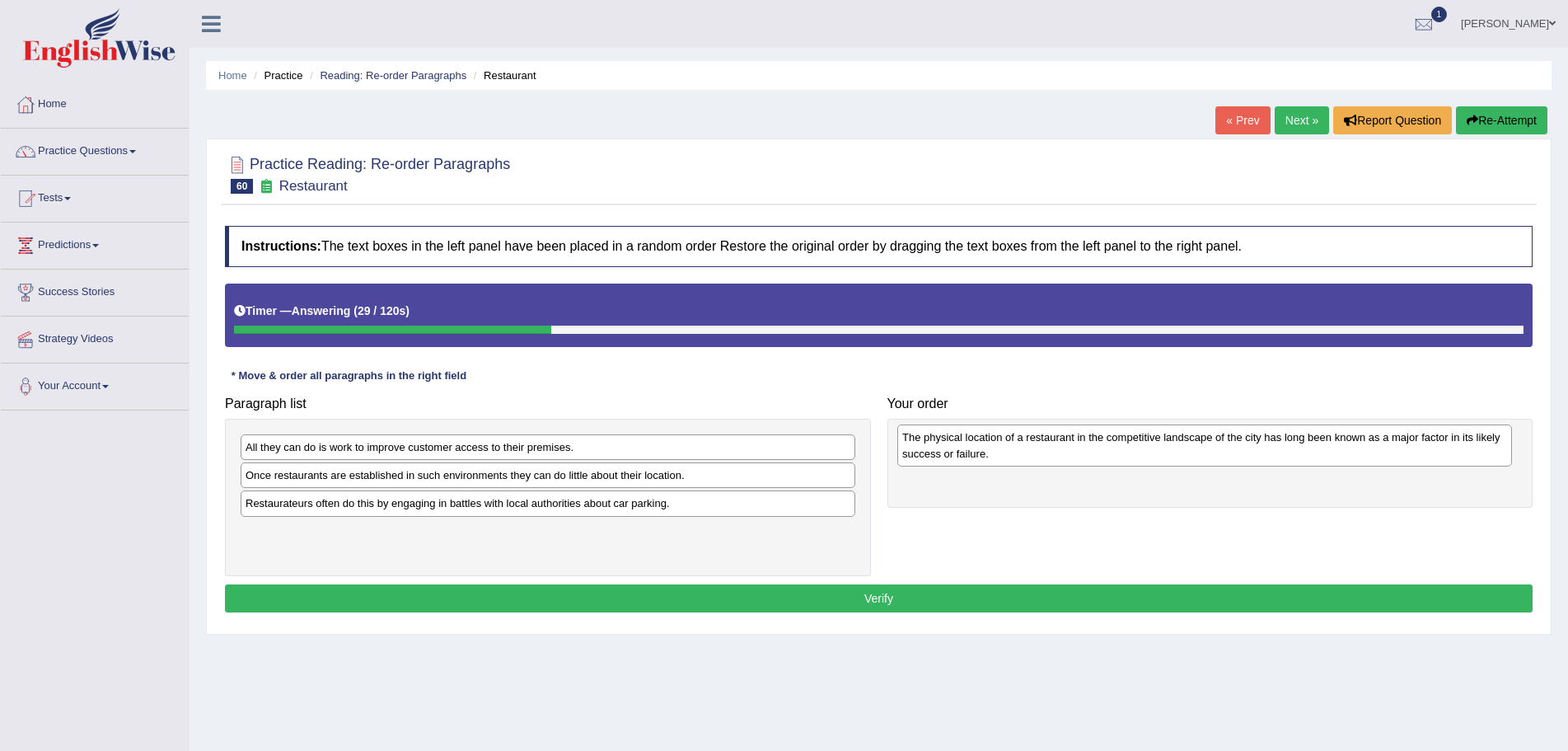
drag, startPoint x: 298, startPoint y: 516, endPoint x: 955, endPoint y: 450, distance: 660.3
click at [955, 450] on div "The physical location of a restaurant in the competitive landscape of the city …" at bounding box center [1205, 444] width 615 height 41
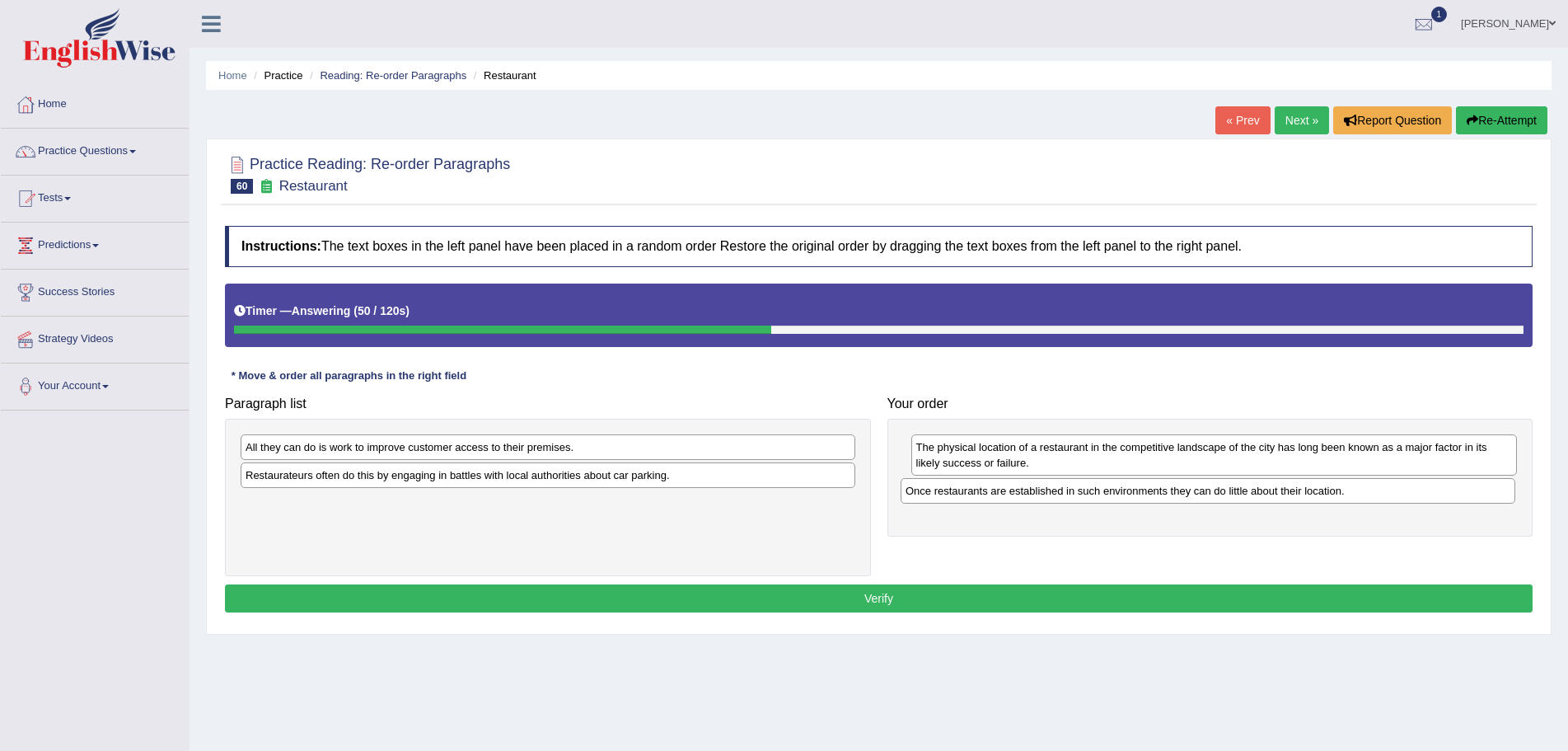
drag, startPoint x: 338, startPoint y: 477, endPoint x: 1000, endPoint y: 493, distance: 662.2
click at [1000, 493] on div "Once restaurants are established in such environments they can do little about …" at bounding box center [1208, 491] width 615 height 25
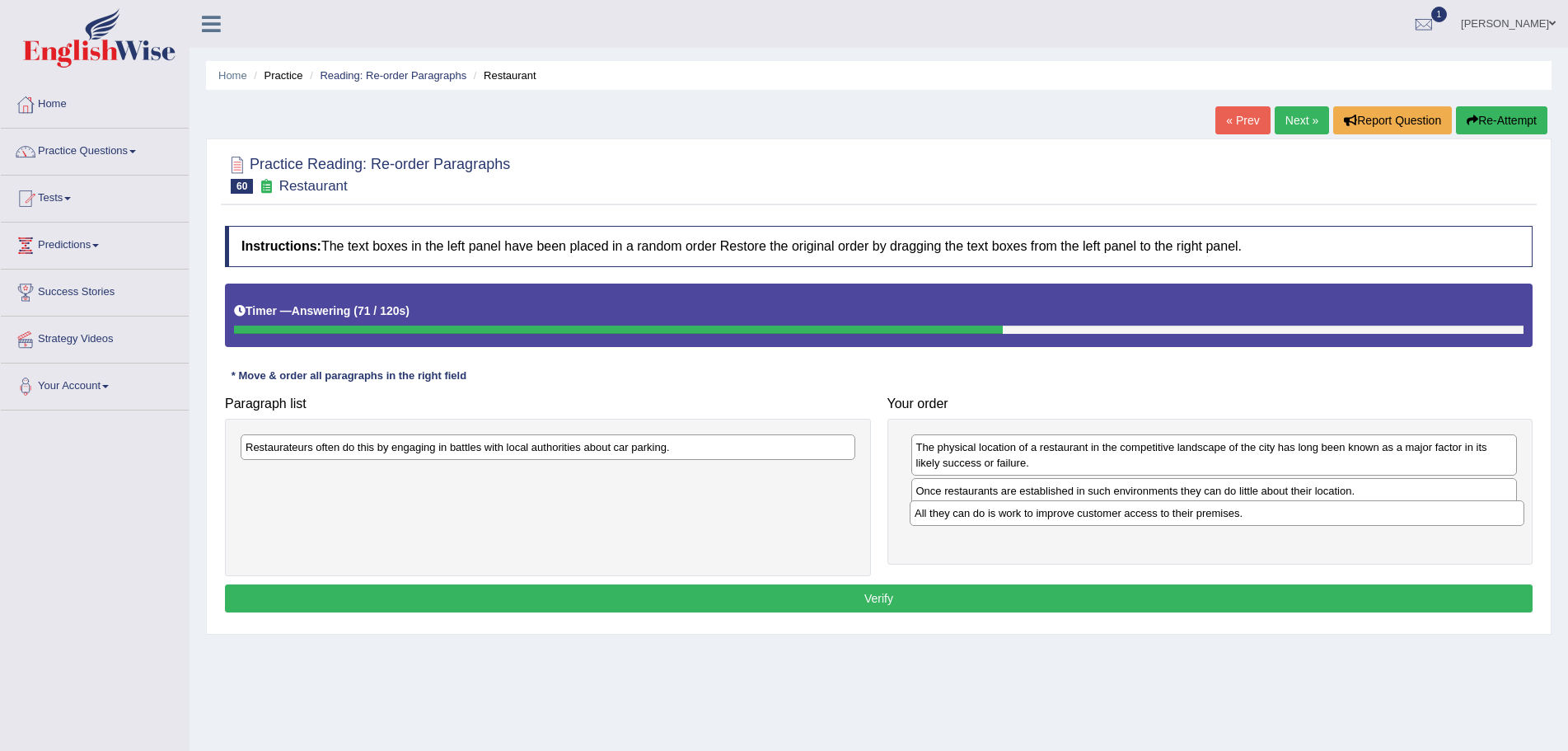
drag, startPoint x: 528, startPoint y: 465, endPoint x: 1103, endPoint y: 512, distance: 576.9
click at [1103, 512] on div "All they can do is work to improve customer access to their premises." at bounding box center [1217, 513] width 615 height 25
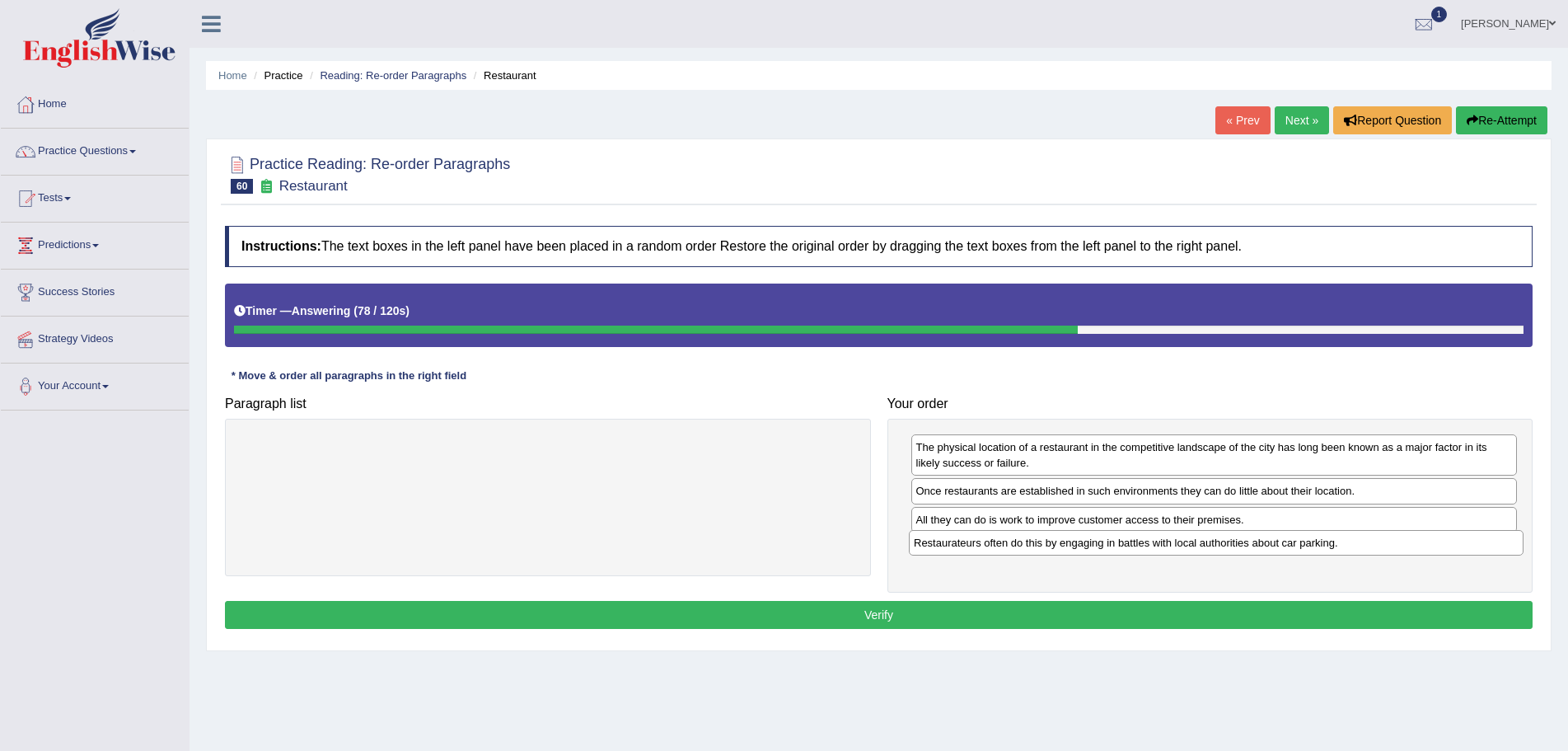
drag, startPoint x: 330, startPoint y: 446, endPoint x: 999, endPoint y: 540, distance: 675.6
click at [999, 540] on div "Restaurateurs often do this by engaging in battles with local authorities about…" at bounding box center [1216, 542] width 615 height 25
click at [903, 610] on button "Verify" at bounding box center [879, 614] width 1308 height 28
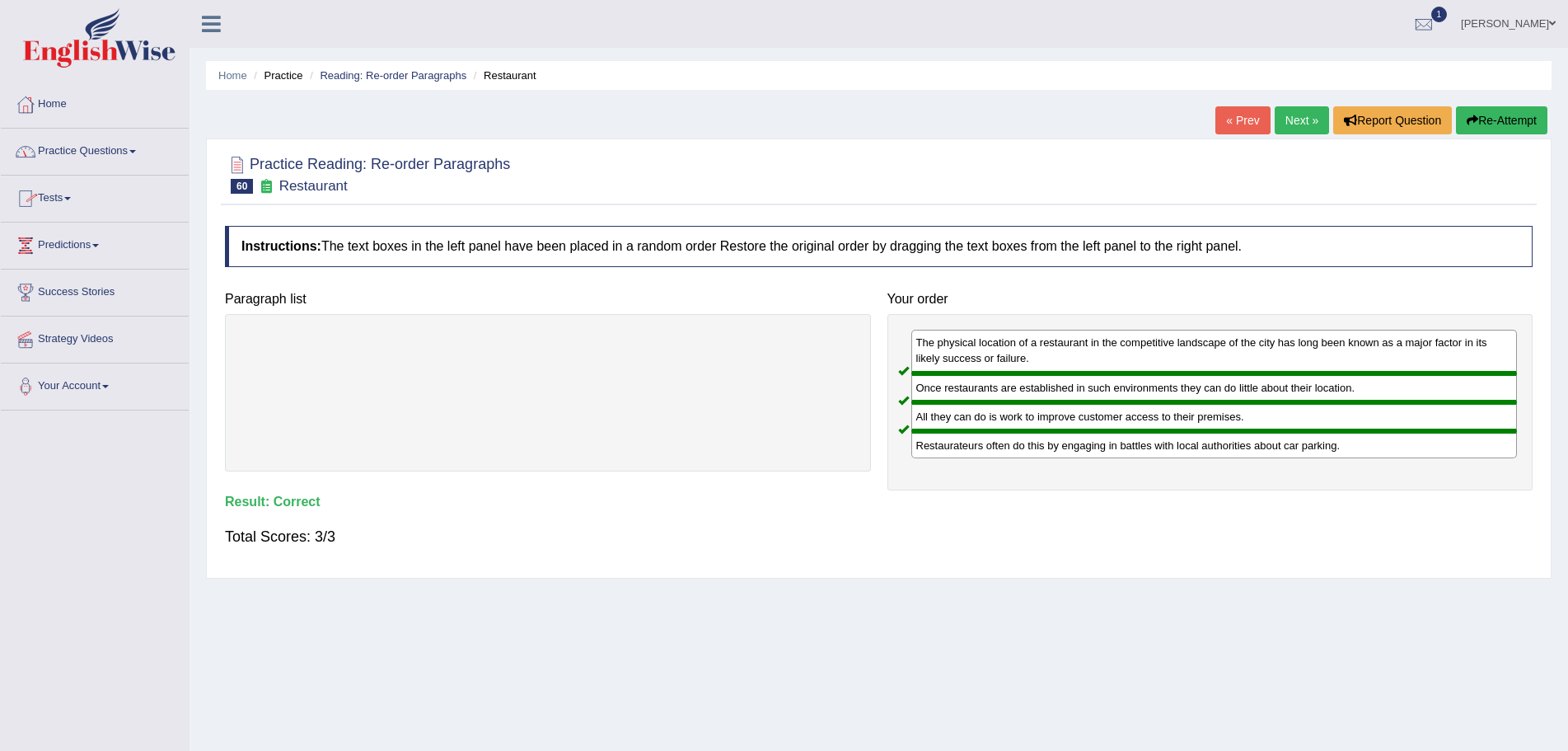
click at [136, 151] on span at bounding box center [132, 151] width 6 height 4
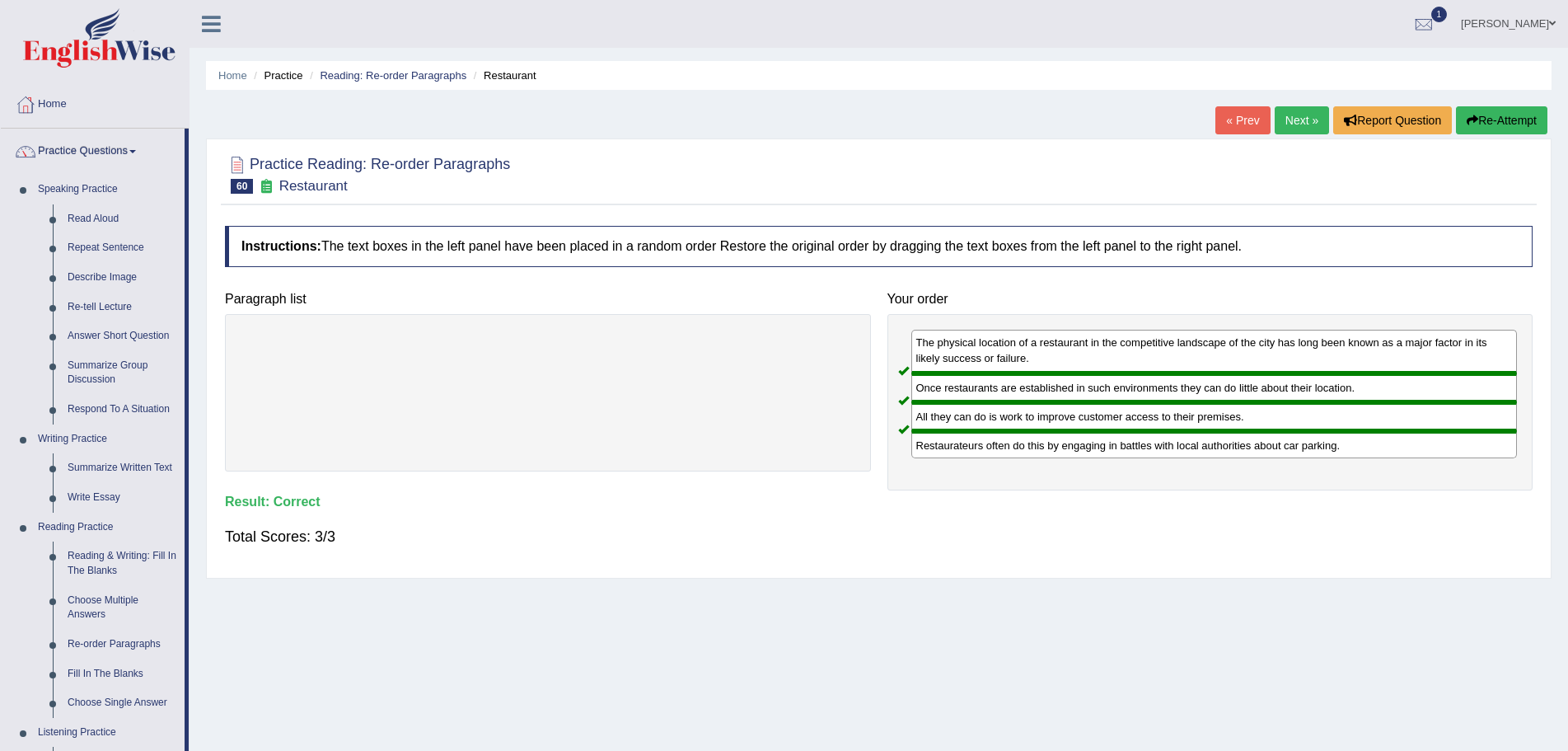
click at [1552, 23] on span at bounding box center [1552, 24] width 6 height 11
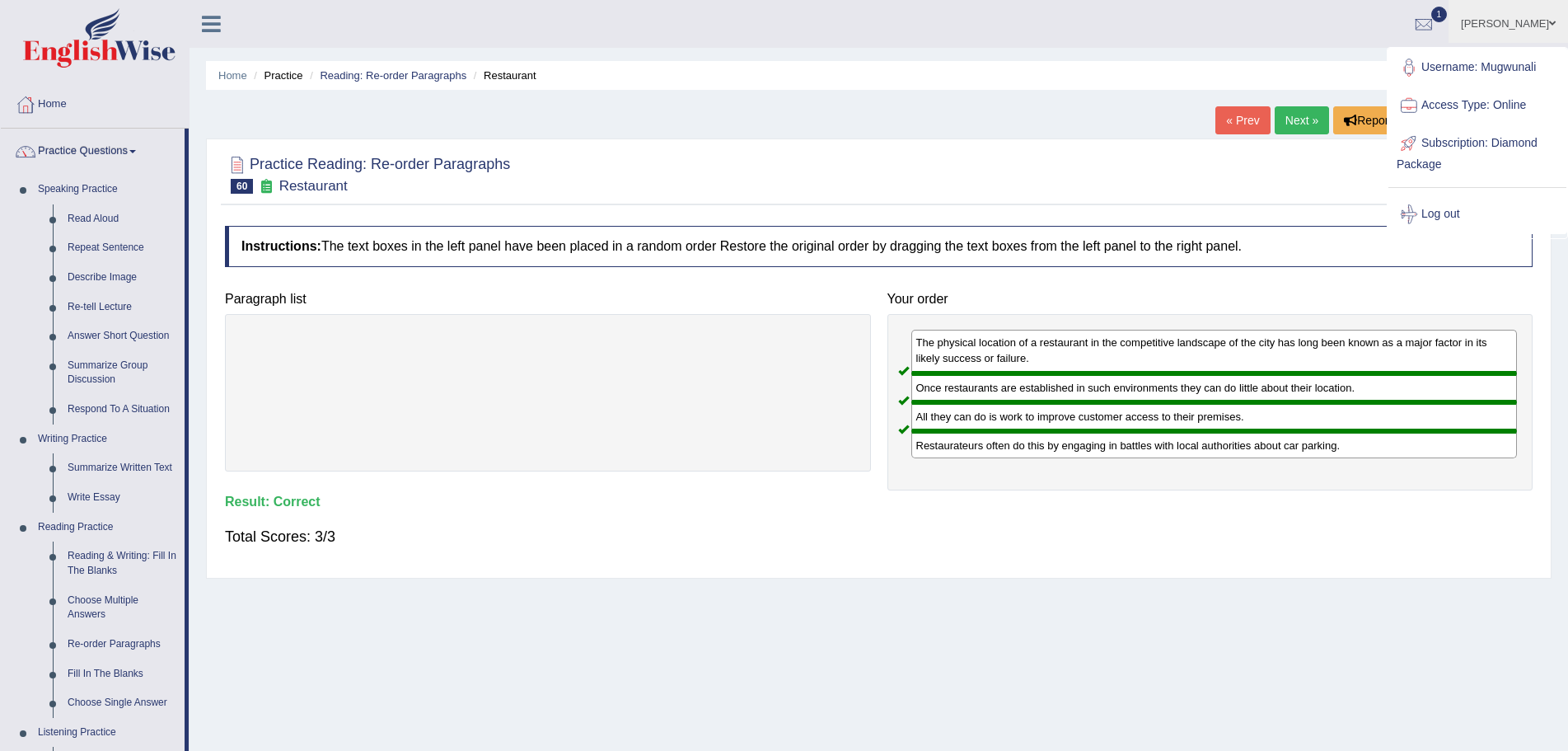
click at [1439, 217] on link "Log out" at bounding box center [1477, 214] width 178 height 38
